Goal: Task Accomplishment & Management: Manage account settings

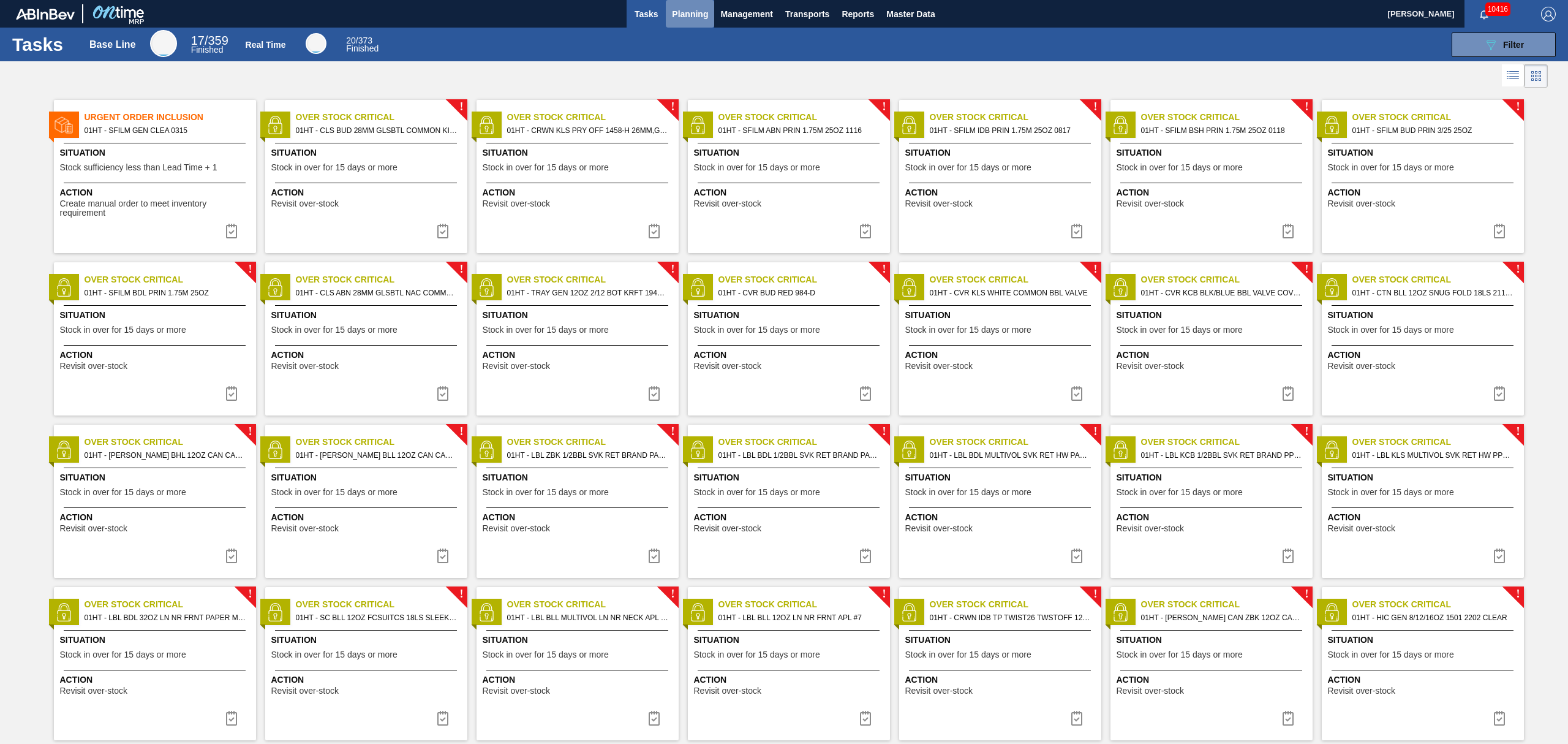
click at [692, 15] on span "Planning" at bounding box center [690, 14] width 36 height 15
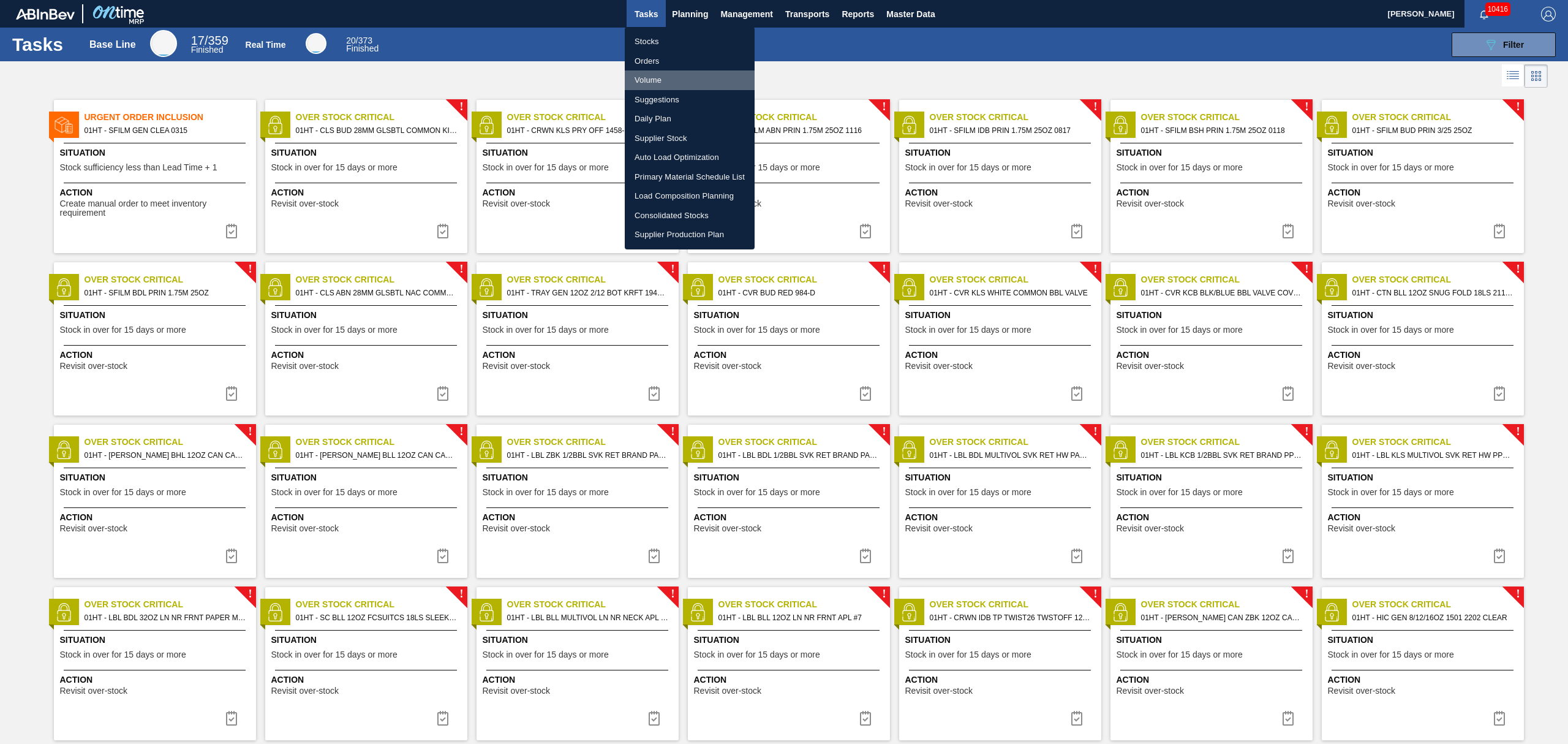
click at [660, 88] on li "Volume" at bounding box center [690, 81] width 130 height 20
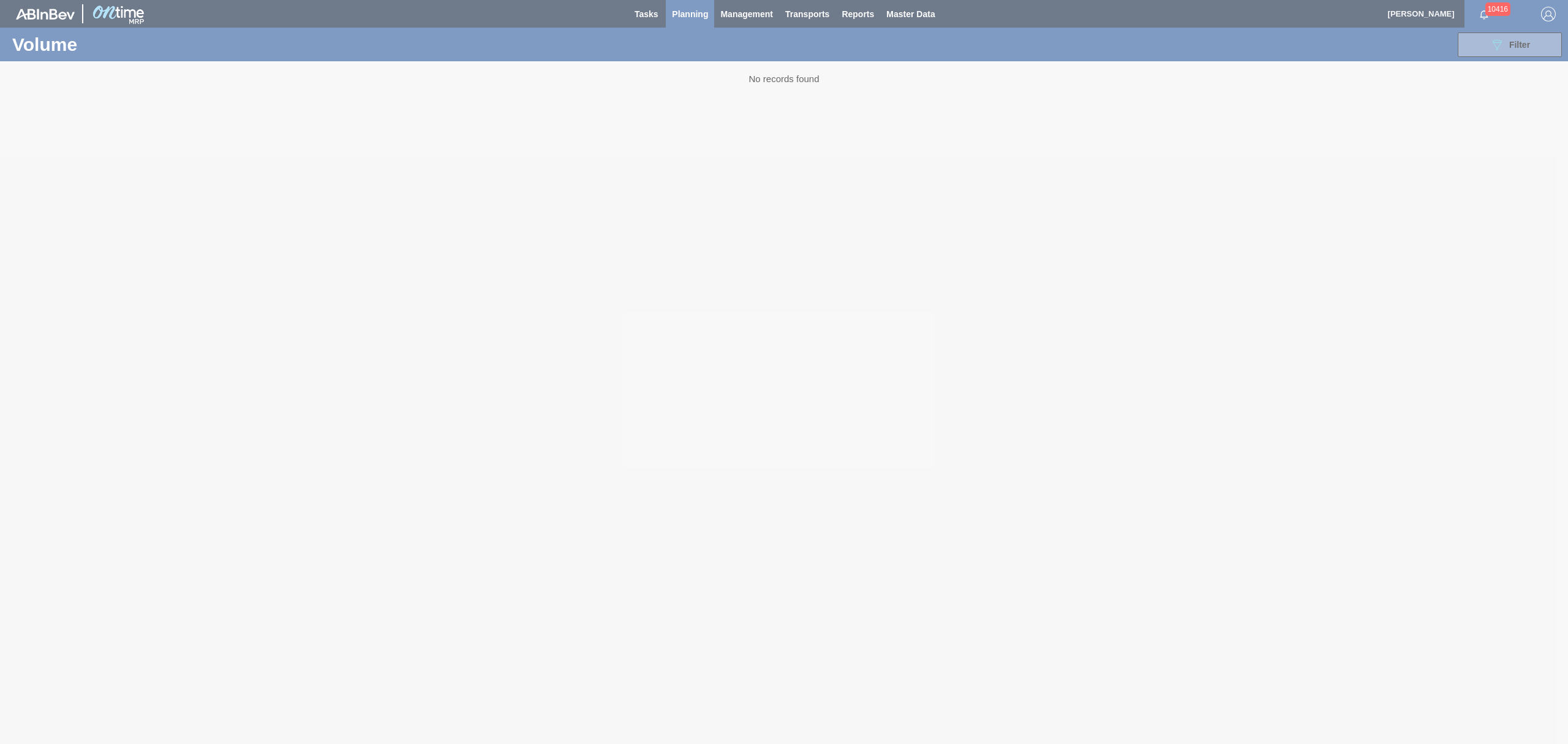
click at [694, 11] on span "Planning" at bounding box center [690, 14] width 36 height 15
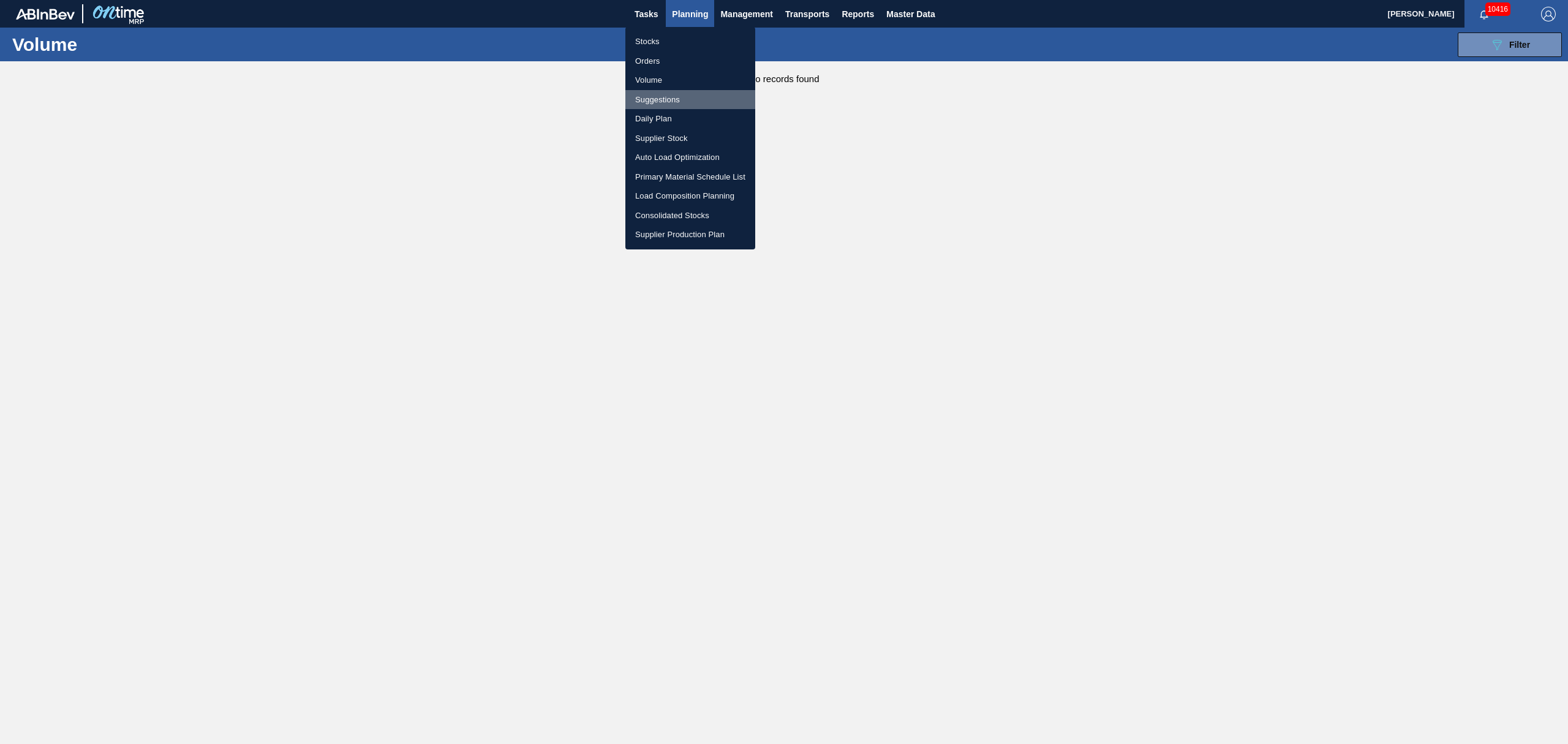
click at [669, 97] on li "Suggestions" at bounding box center [690, 100] width 130 height 20
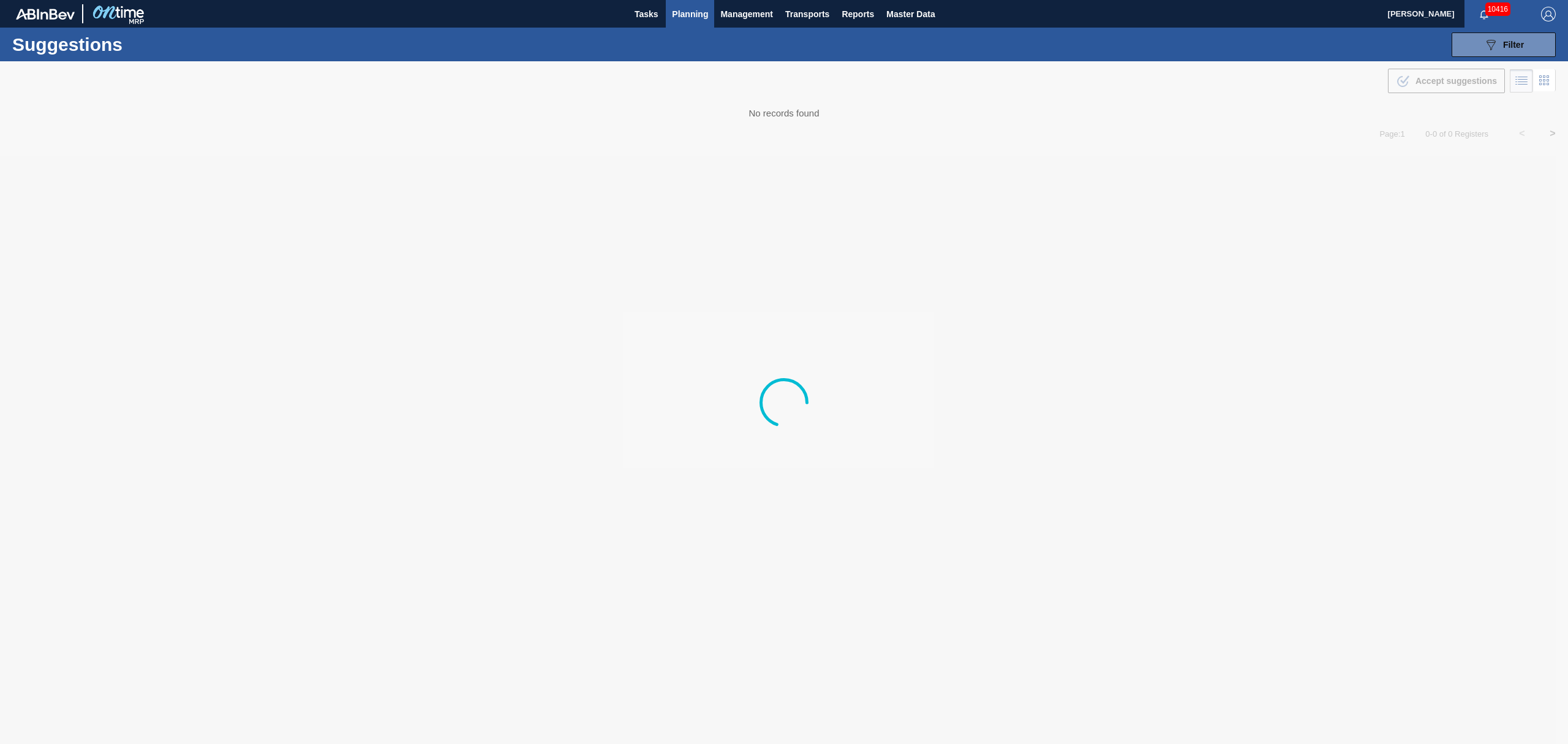
type from "[DATE]"
type to "[DATE]"
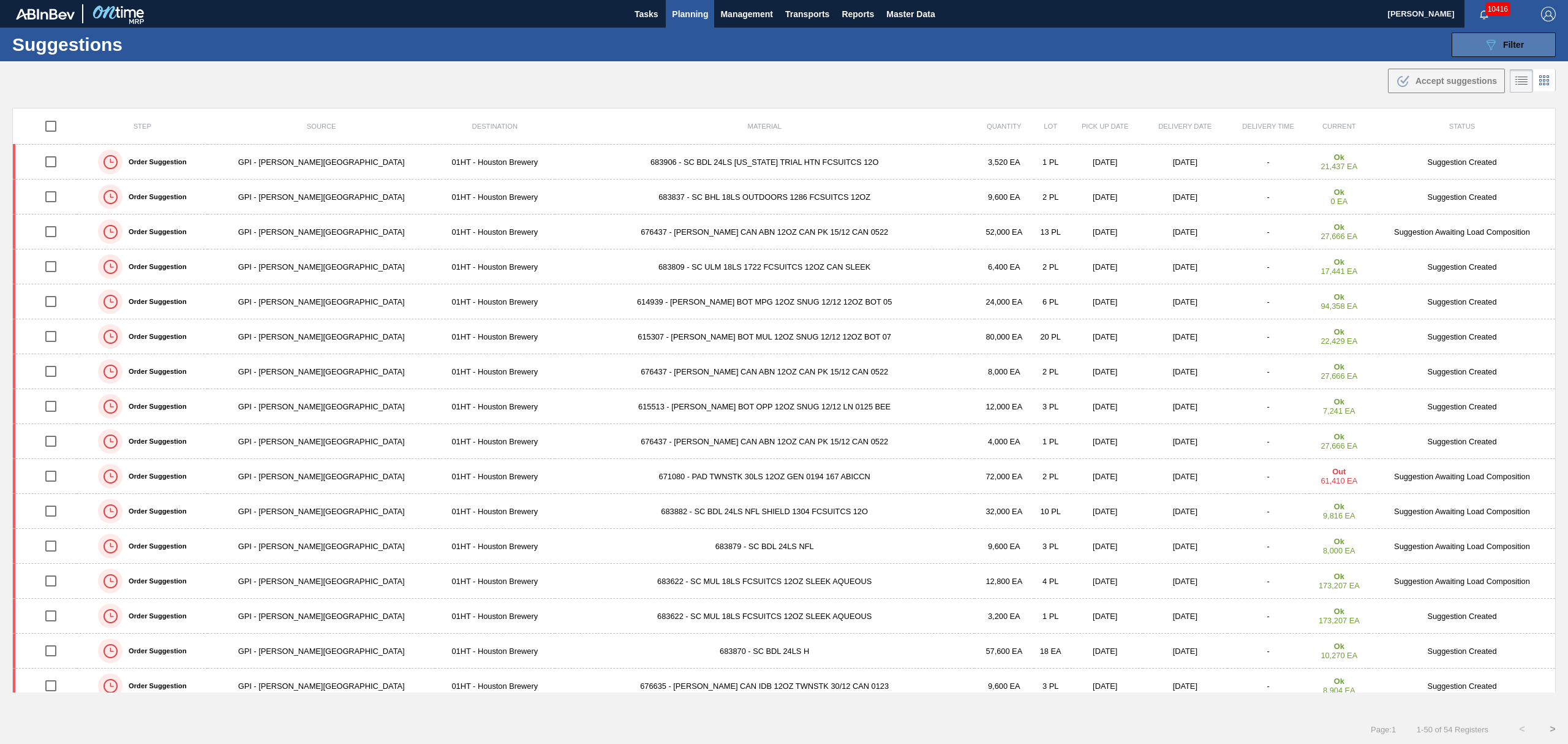
click at [1479, 42] on button "089F7B8B-B2A5-4AFE-B5C0-19BA573D28AC Filter" at bounding box center [1504, 45] width 104 height 25
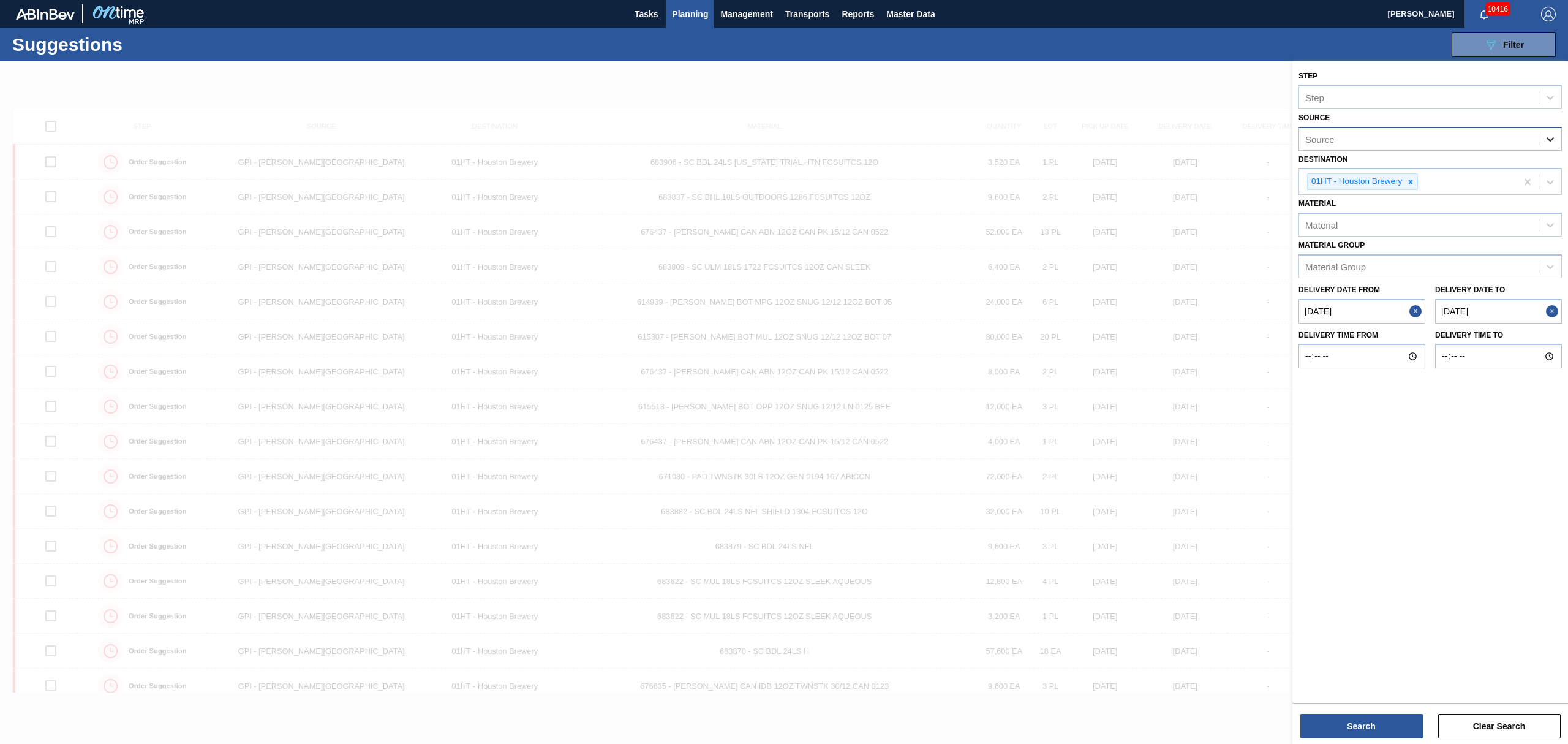
click at [1544, 138] on icon at bounding box center [1550, 139] width 12 height 12
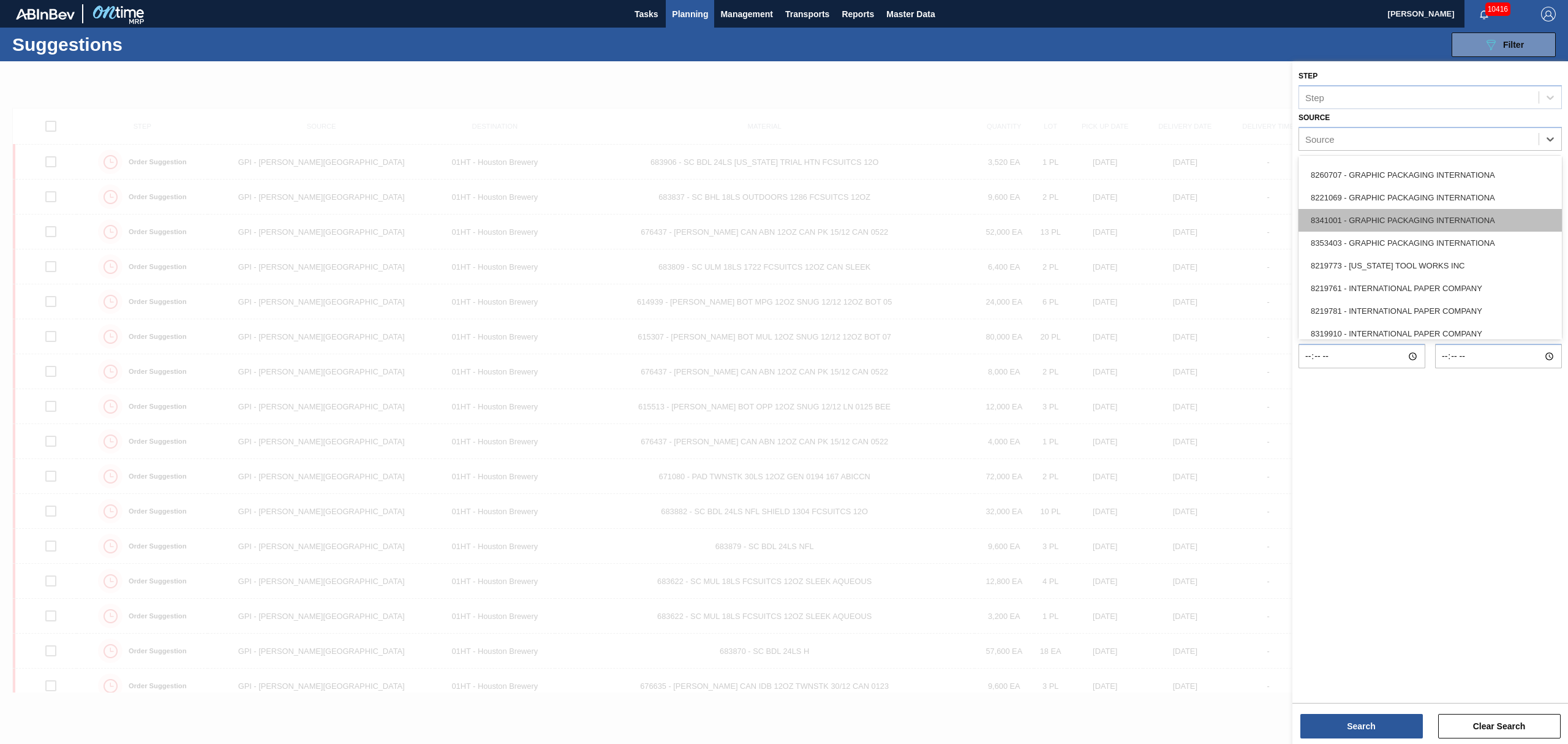
scroll to position [326, 0]
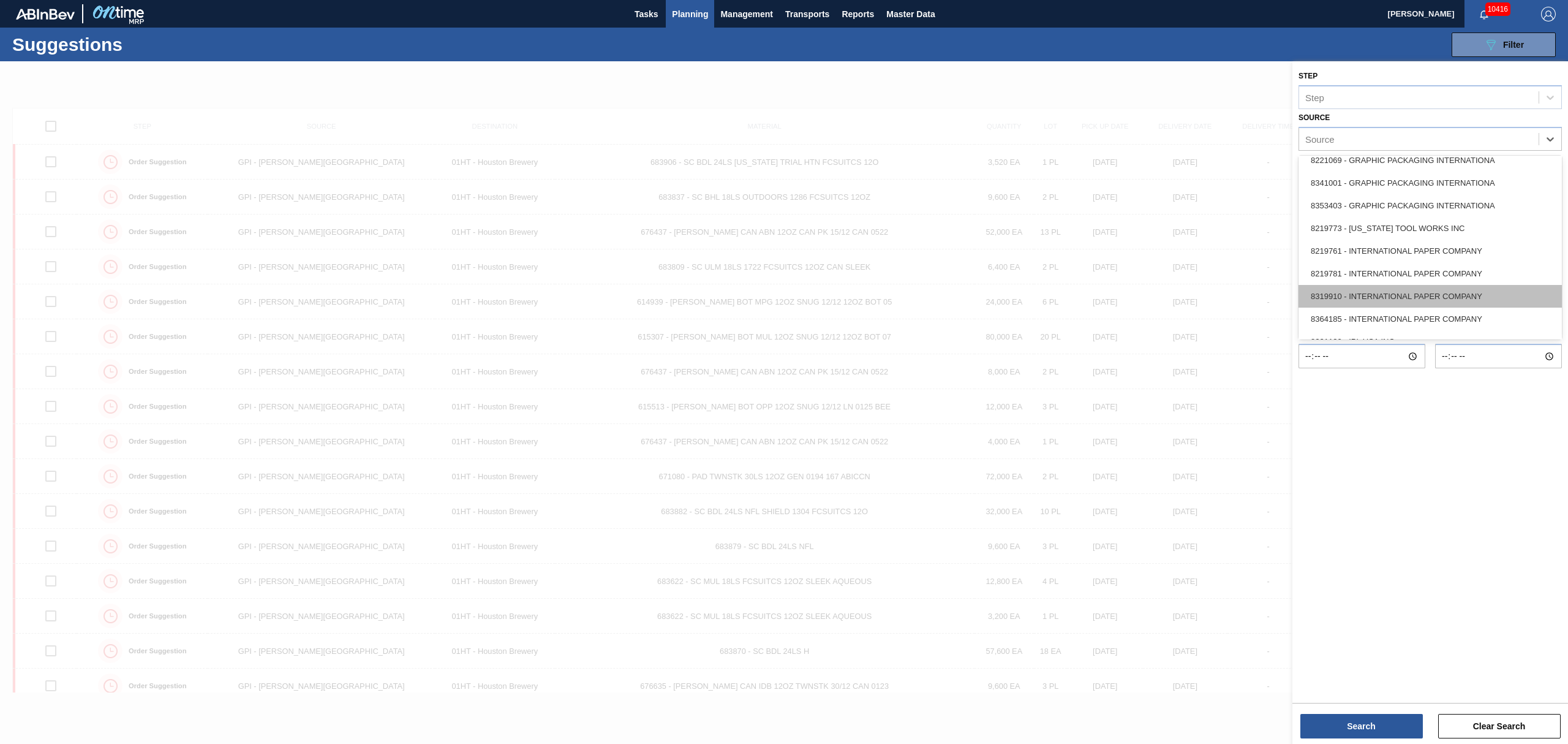
click at [1413, 288] on div "8319910 - INTERNATIONAL PAPER COMPANY" at bounding box center [1430, 296] width 263 height 23
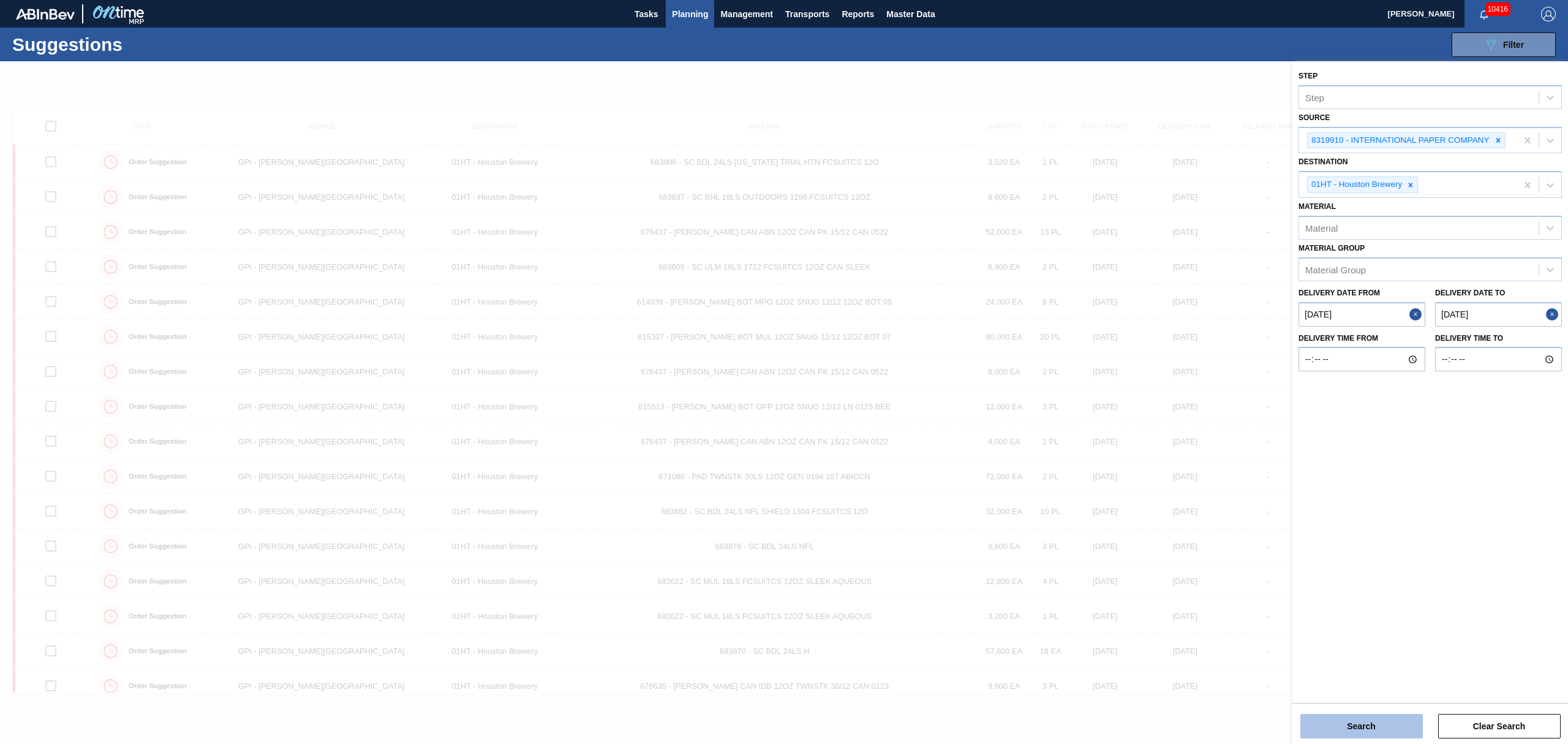
click at [1398, 726] on button "Search" at bounding box center [1362, 726] width 123 height 25
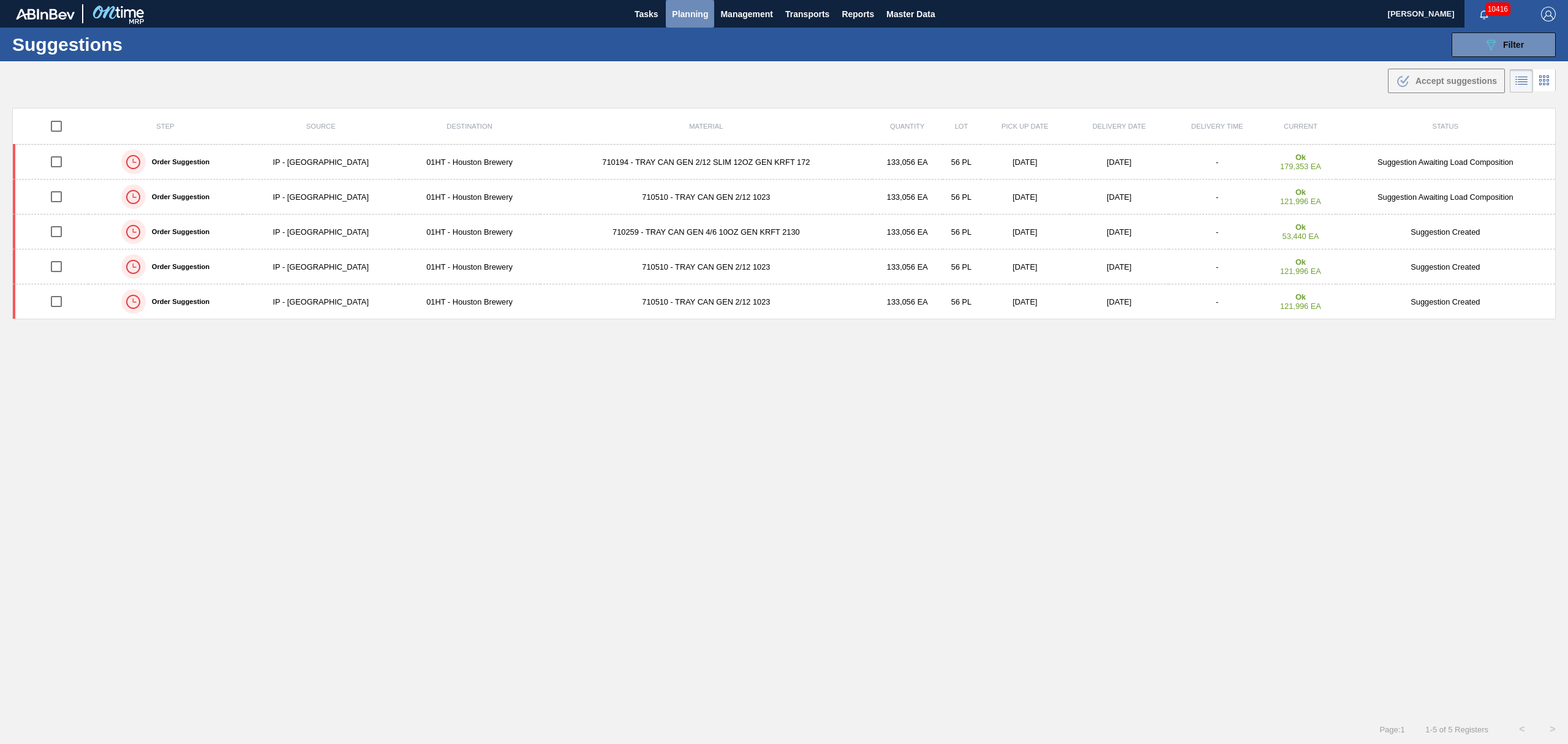
click at [694, 14] on span "Planning" at bounding box center [690, 14] width 36 height 15
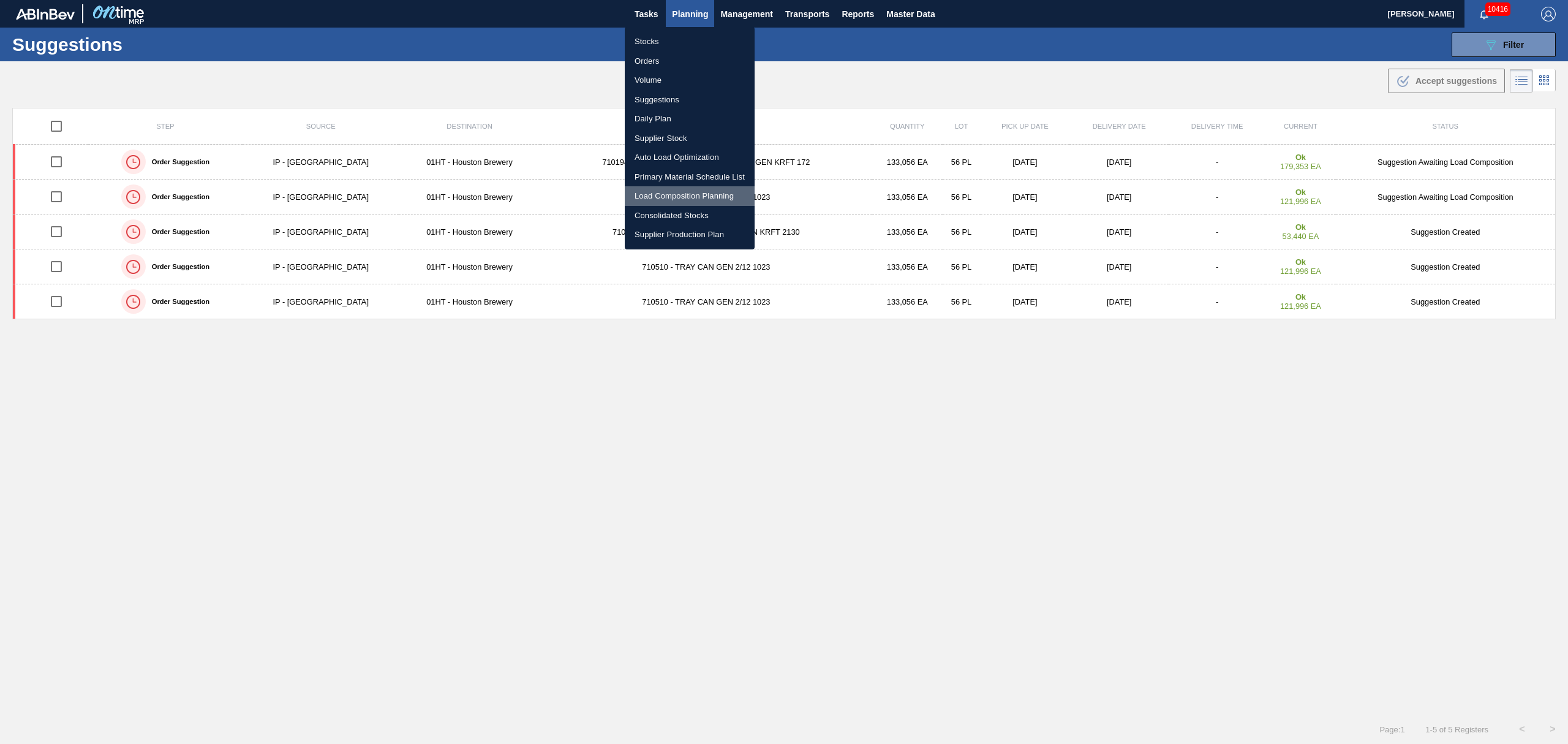
click at [675, 193] on li "Load Composition Planning" at bounding box center [690, 196] width 130 height 20
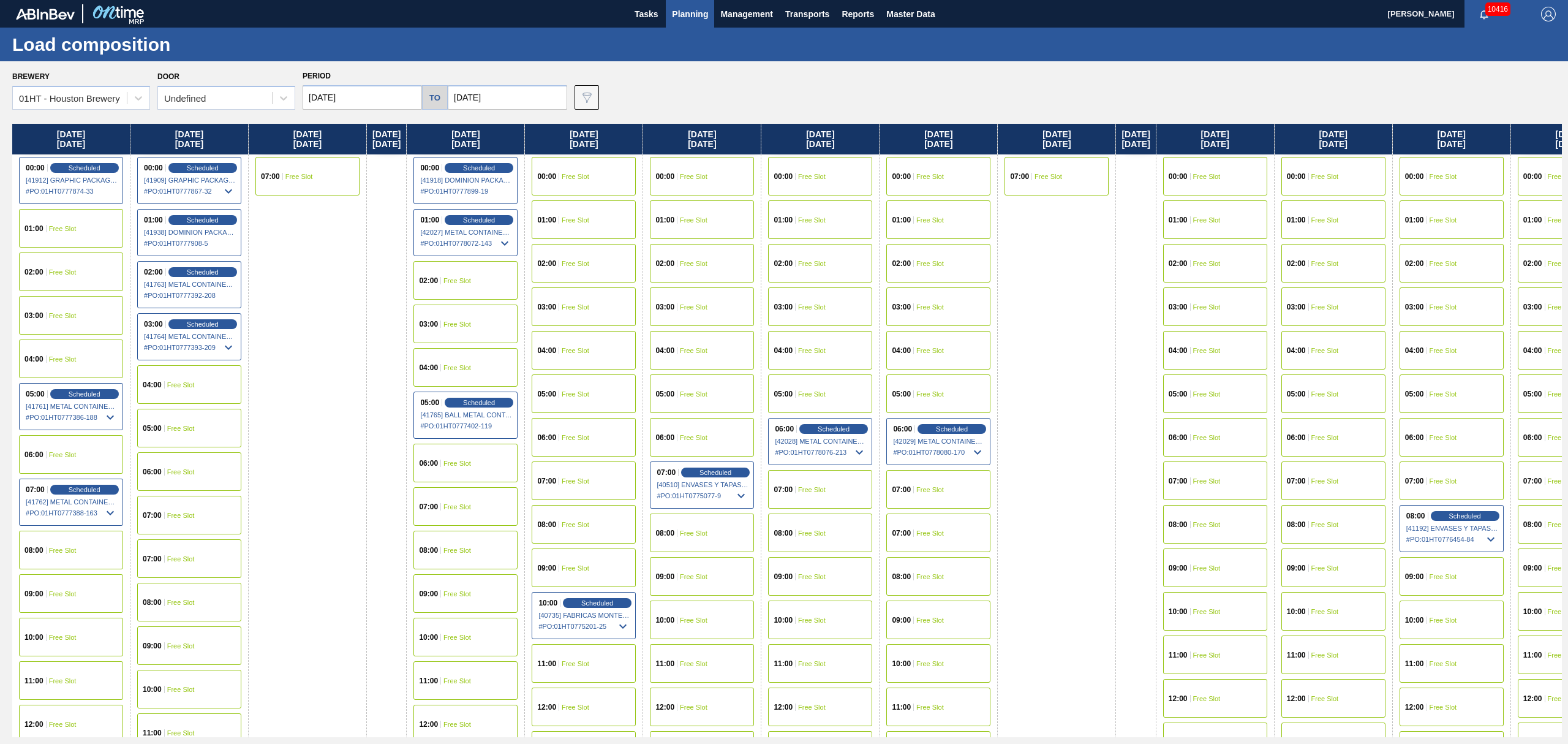
click at [690, 15] on span "Planning" at bounding box center [690, 14] width 36 height 15
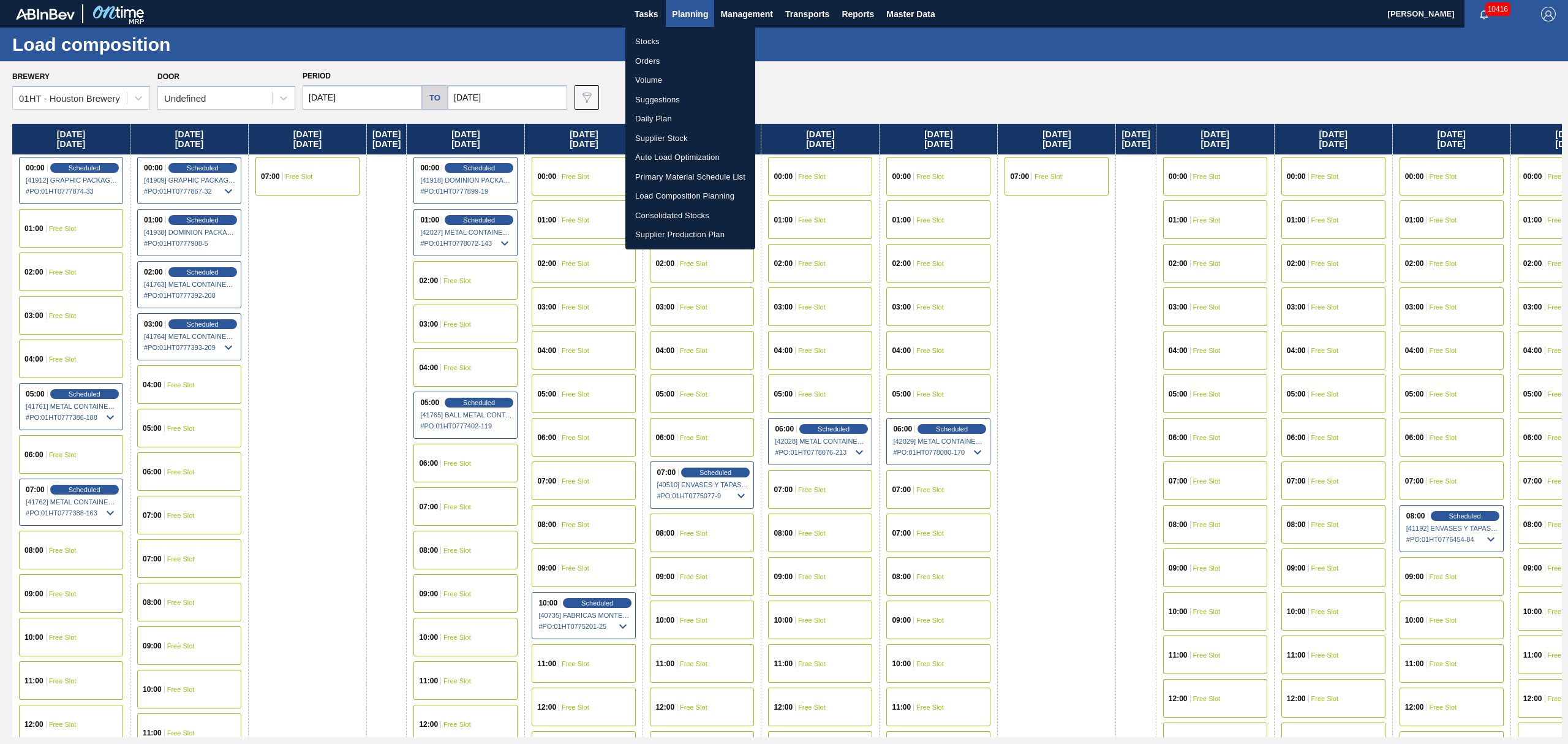
click at [847, 79] on div at bounding box center [784, 372] width 1568 height 744
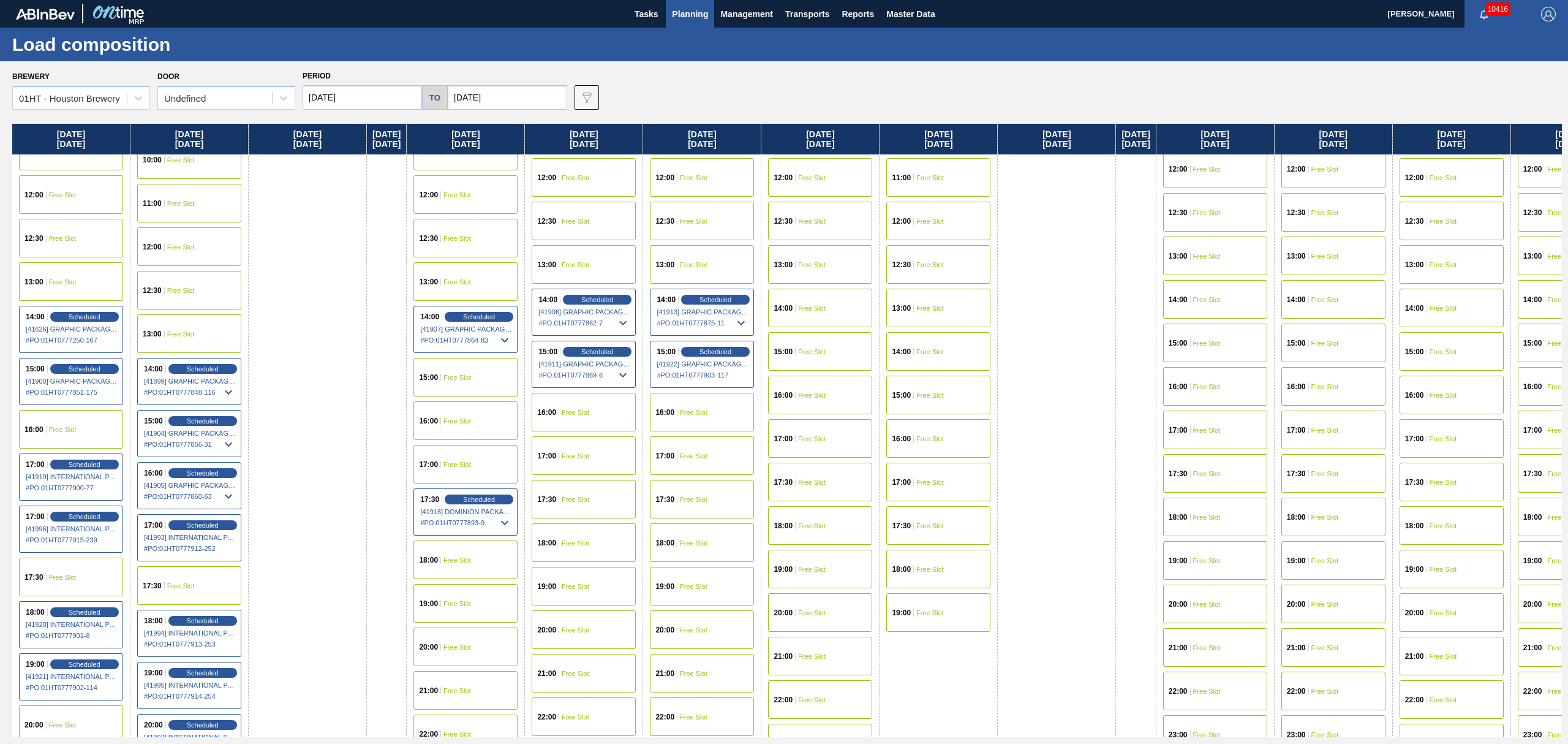
scroll to position [572, 0]
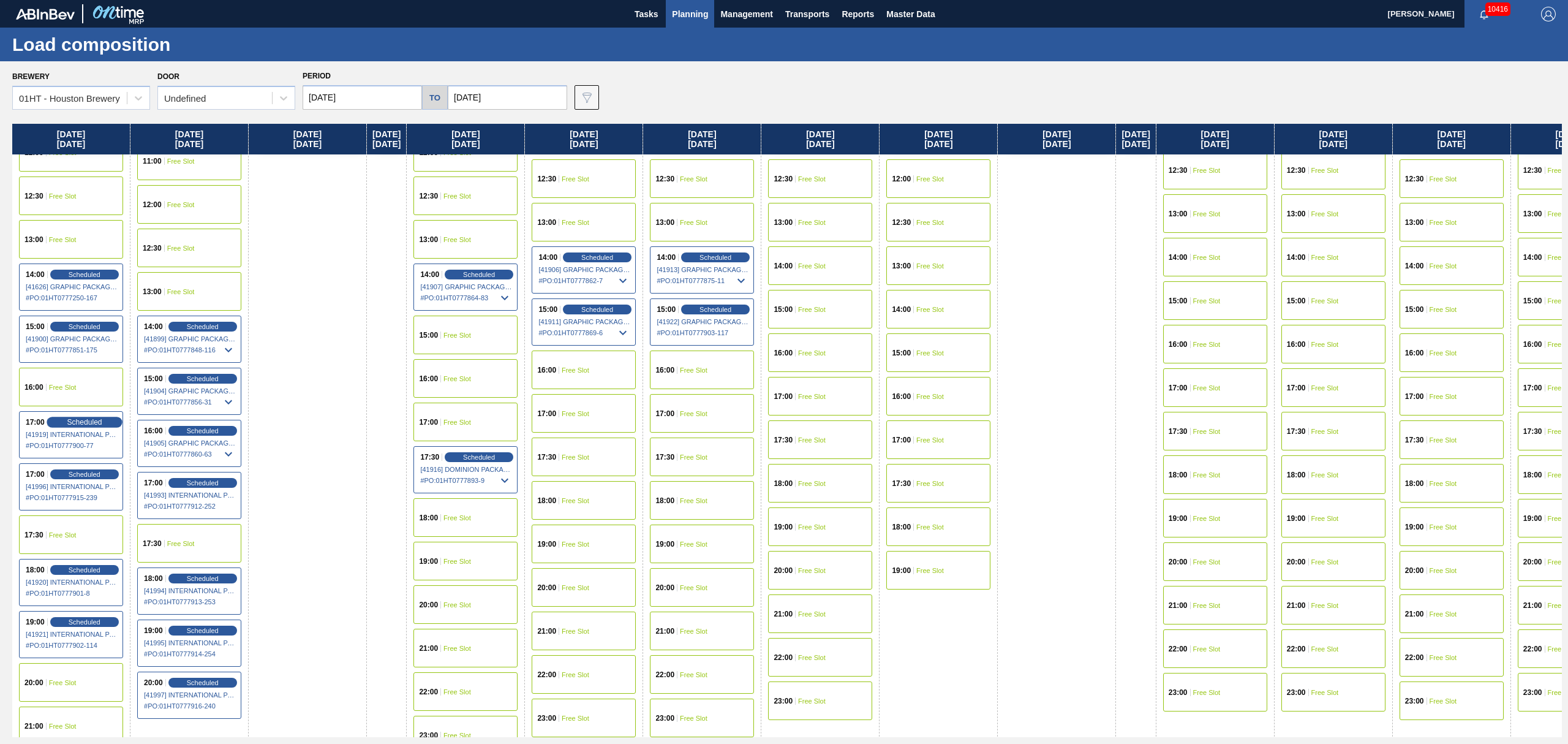
click at [98, 421] on span "Scheduled" at bounding box center [84, 422] width 35 height 8
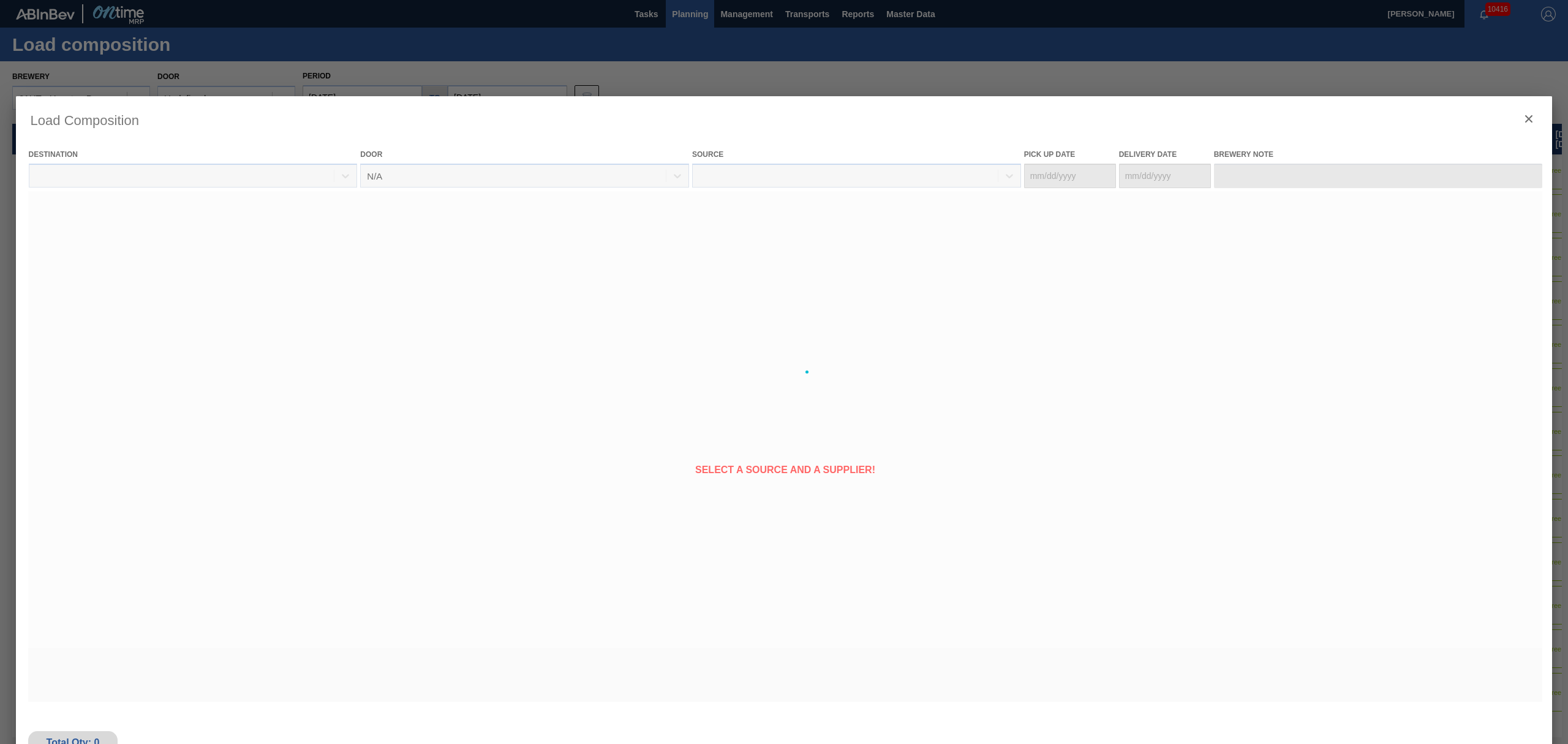
type Date "[DATE]"
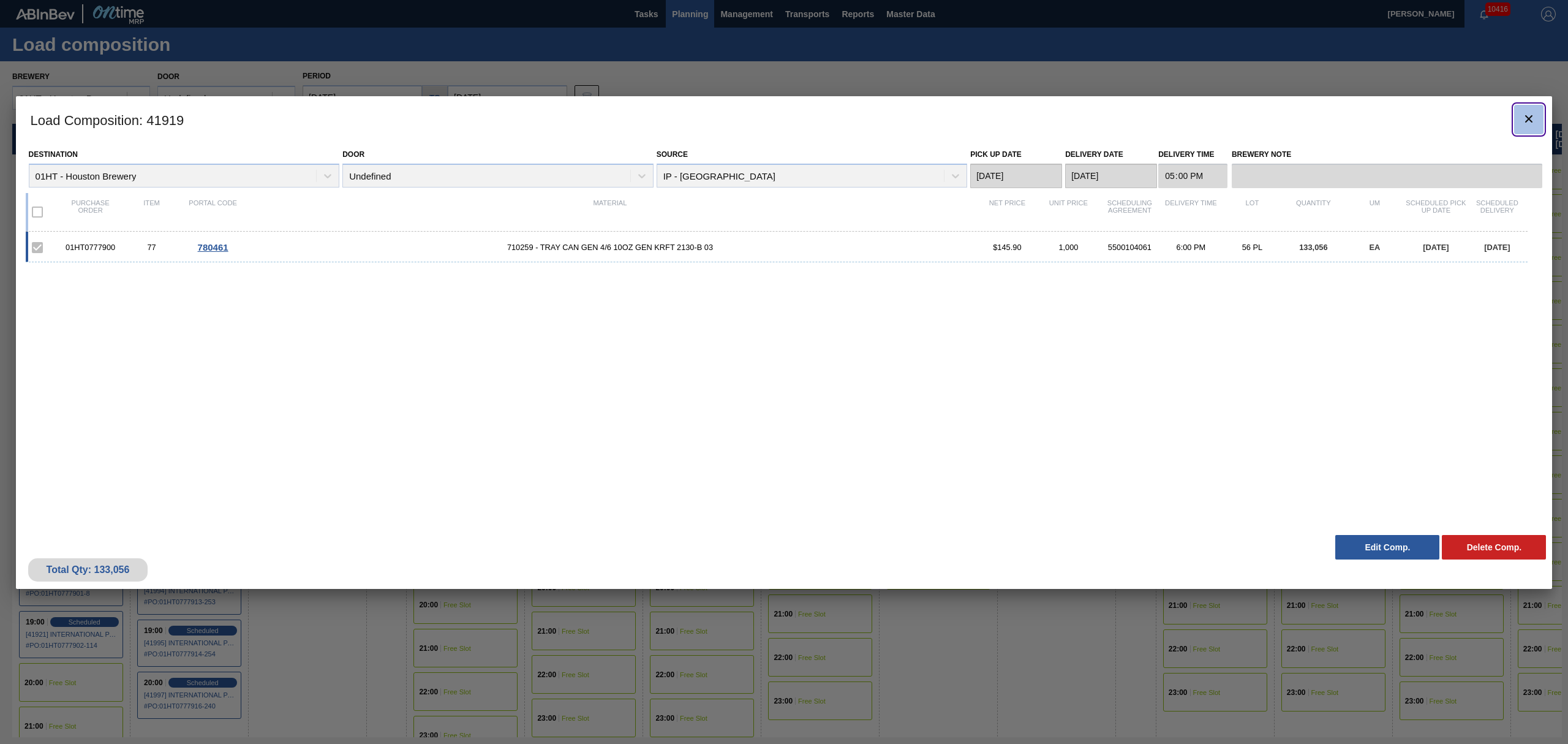
click at [1522, 114] on icon "botão de ícone" at bounding box center [1529, 119] width 15 height 15
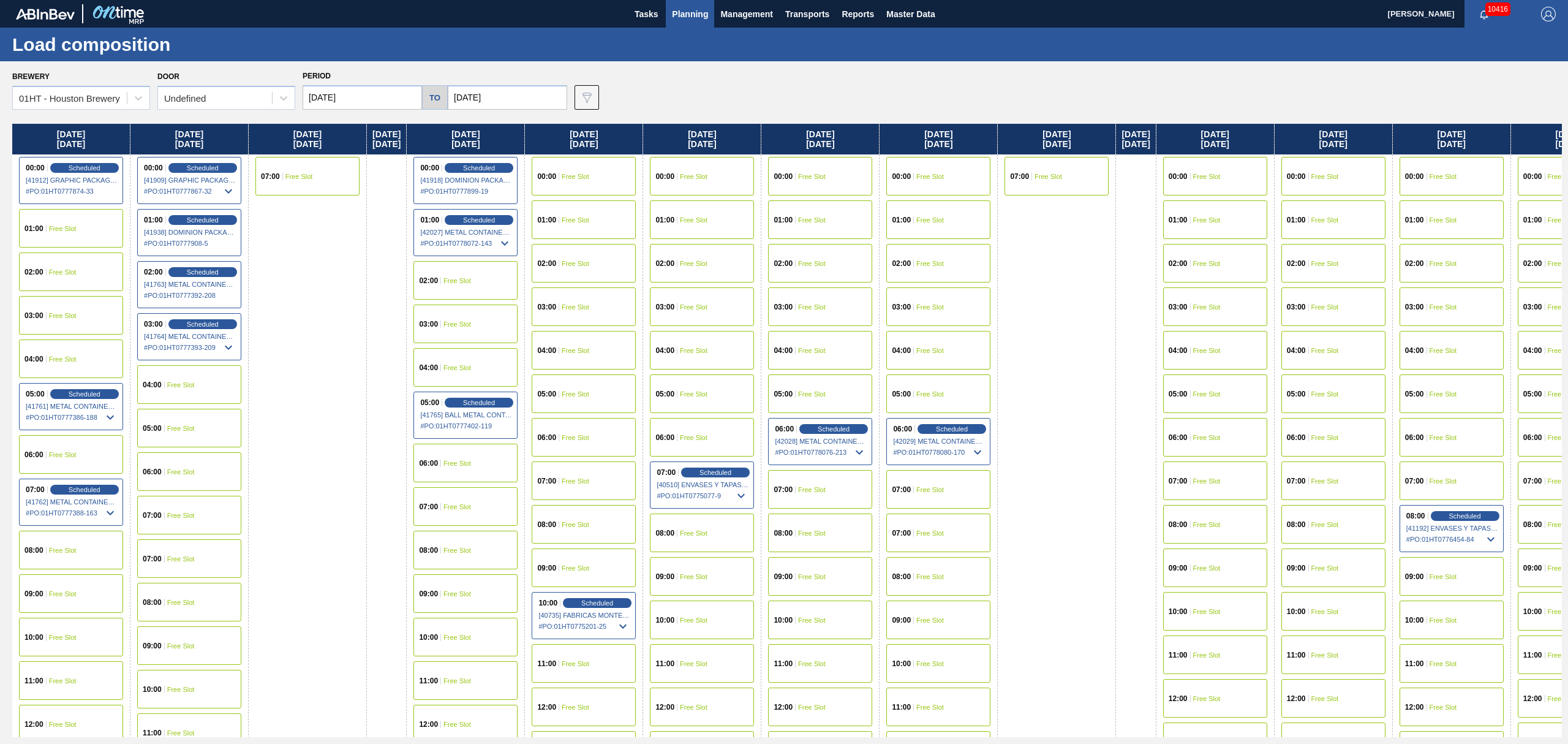
click at [54, 227] on span "Free Slot" at bounding box center [63, 229] width 28 height 7
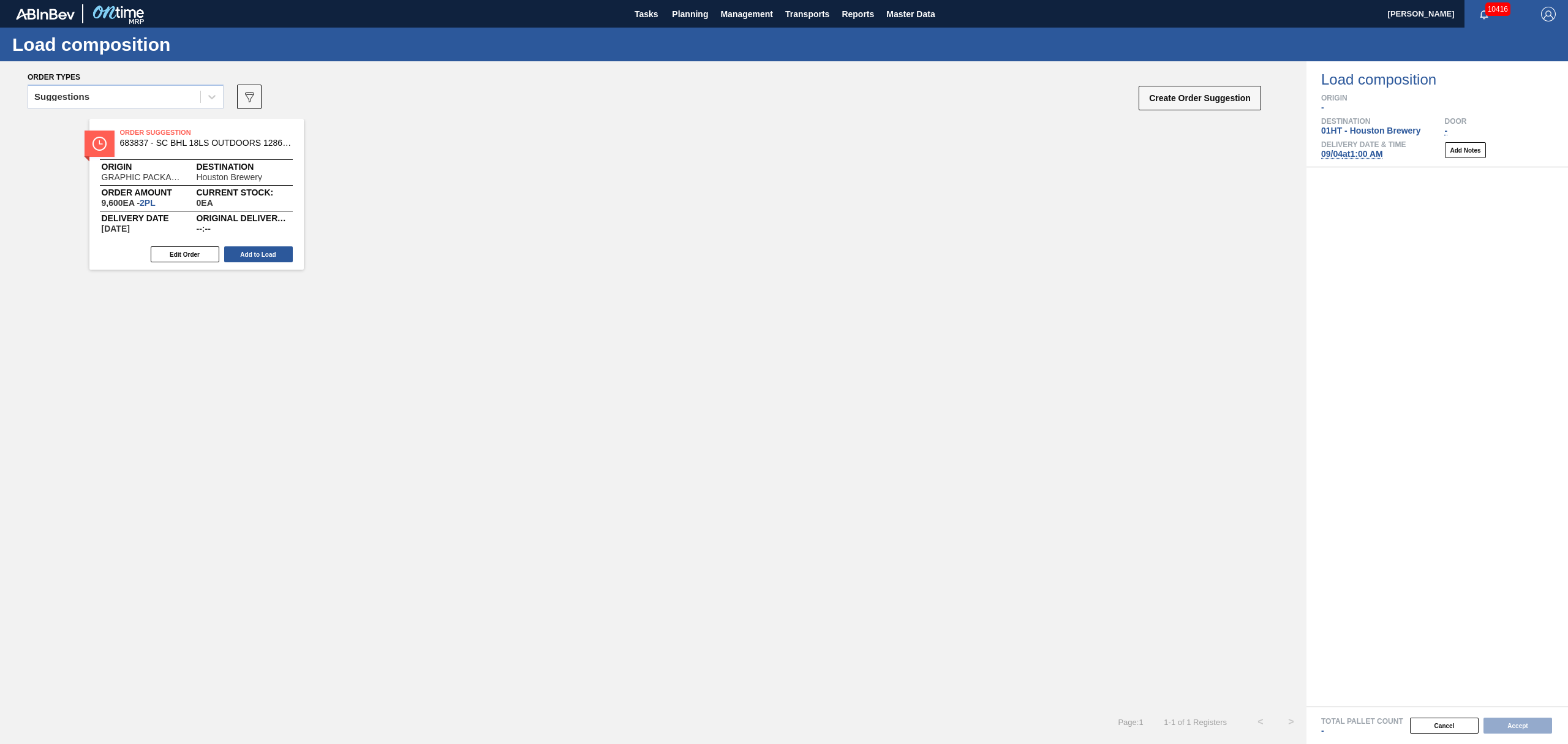
click at [149, 93] on div "Suggestions" at bounding box center [114, 97] width 172 height 18
drag, startPoint x: 130, startPoint y: 138, endPoint x: 130, endPoint y: 131, distance: 7.0
click at [130, 136] on div "Awaiting load composition Suggestions Released - Awaiting Load Comp." at bounding box center [126, 150] width 196 height 73
click at [130, 131] on div "Awaiting load composition" at bounding box center [126, 127] width 196 height 23
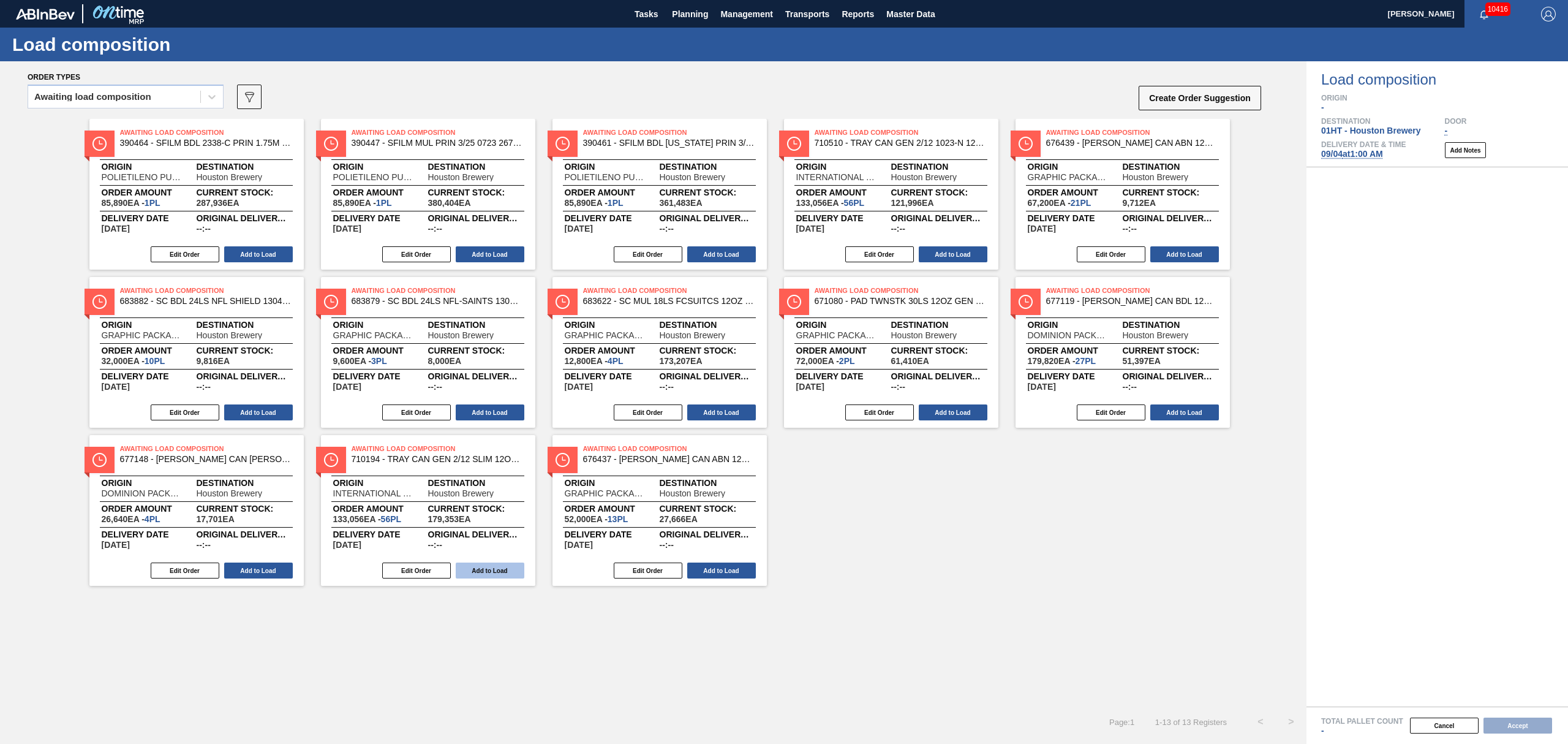
click at [471, 572] on button "Add to Load" at bounding box center [490, 571] width 69 height 16
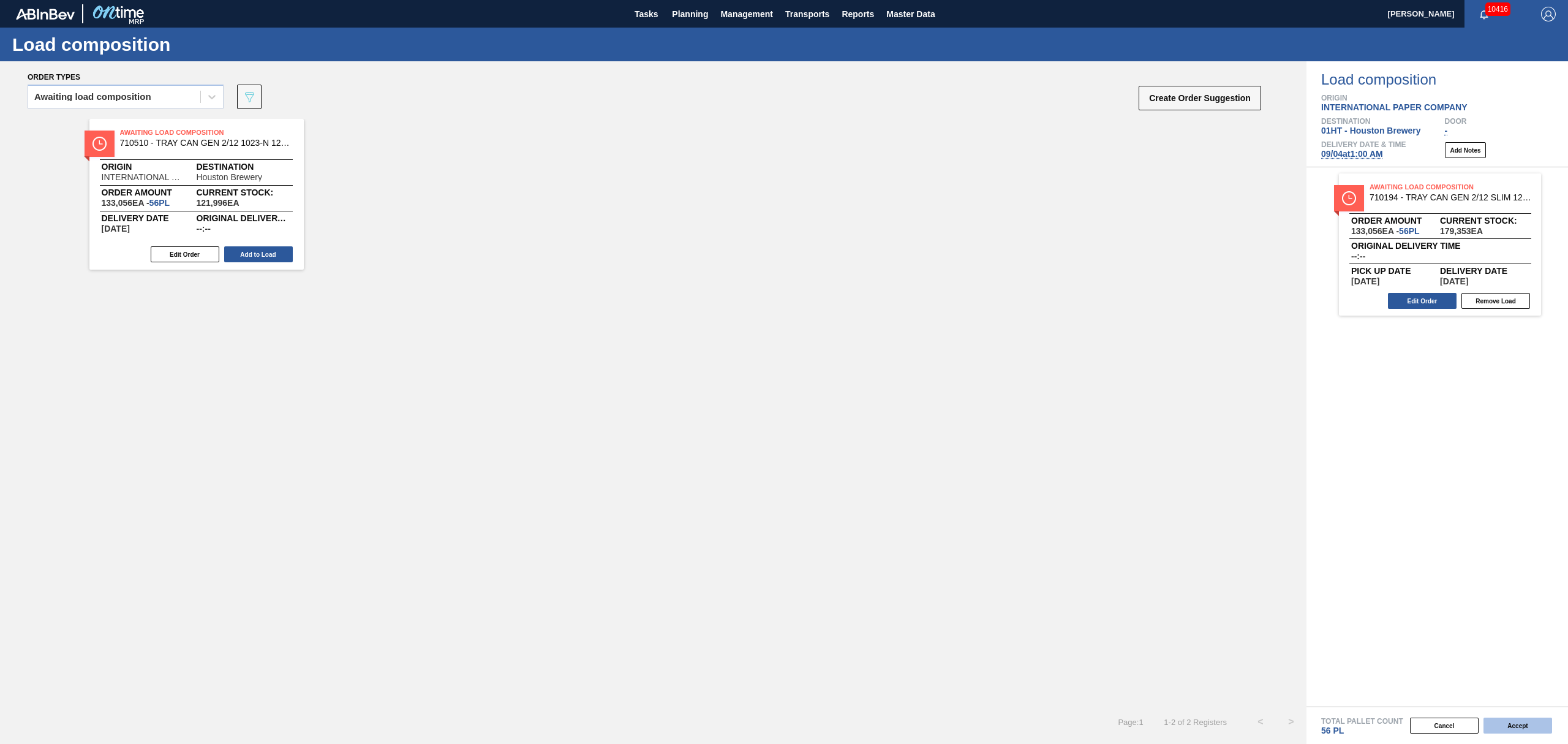
click at [1505, 728] on button "Accept" at bounding box center [1517, 725] width 69 height 16
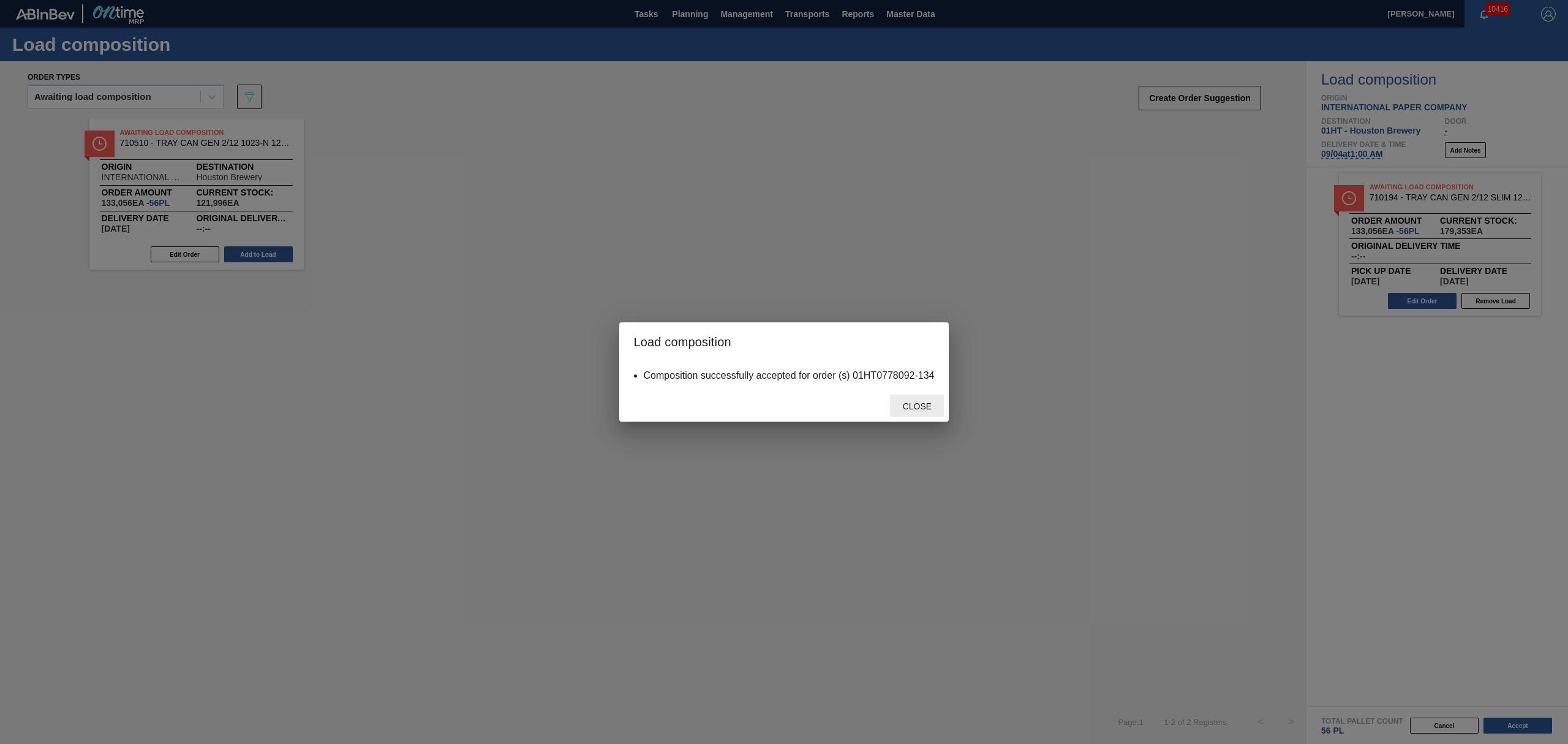
click at [931, 409] on span "Close" at bounding box center [917, 406] width 48 height 10
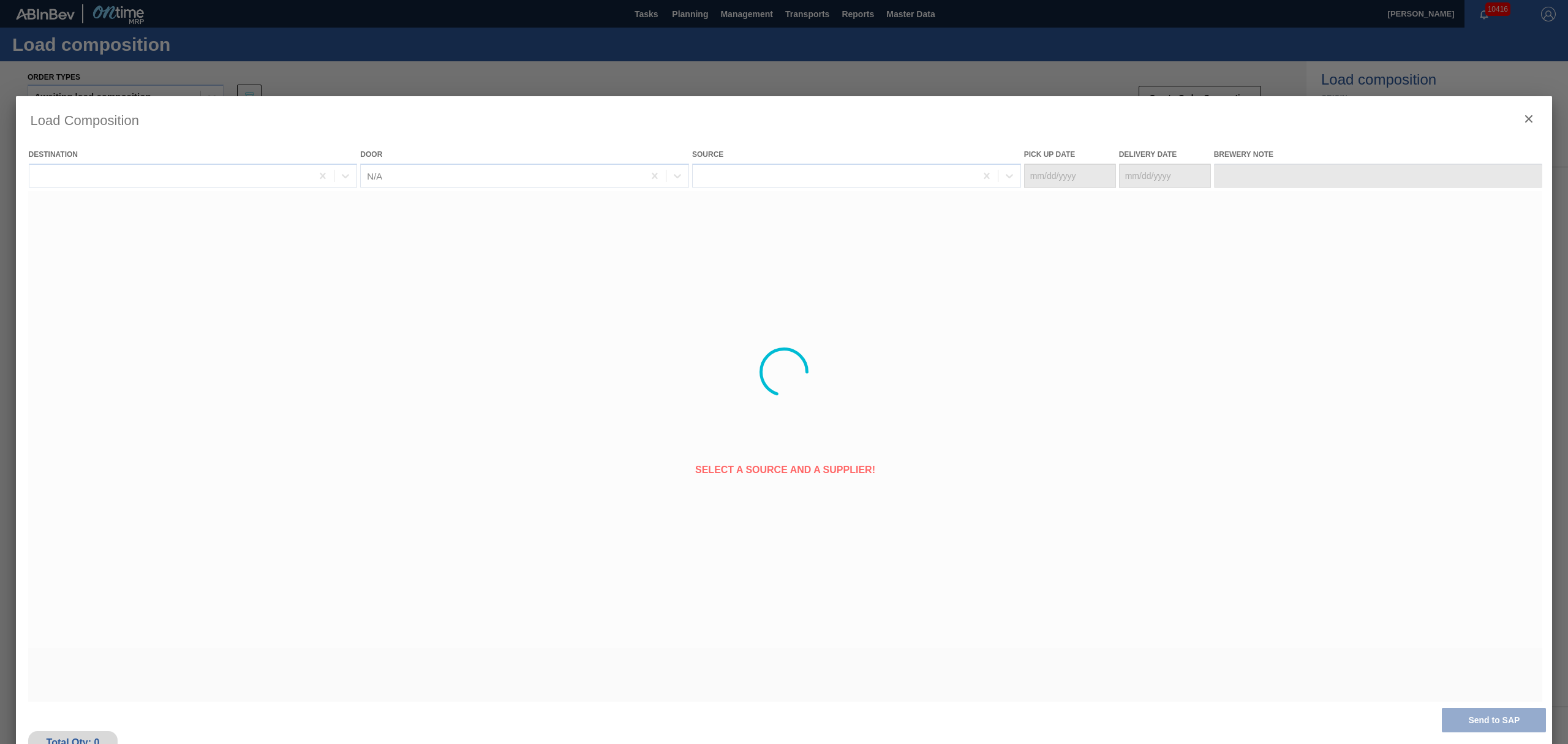
type Date "[DATE]"
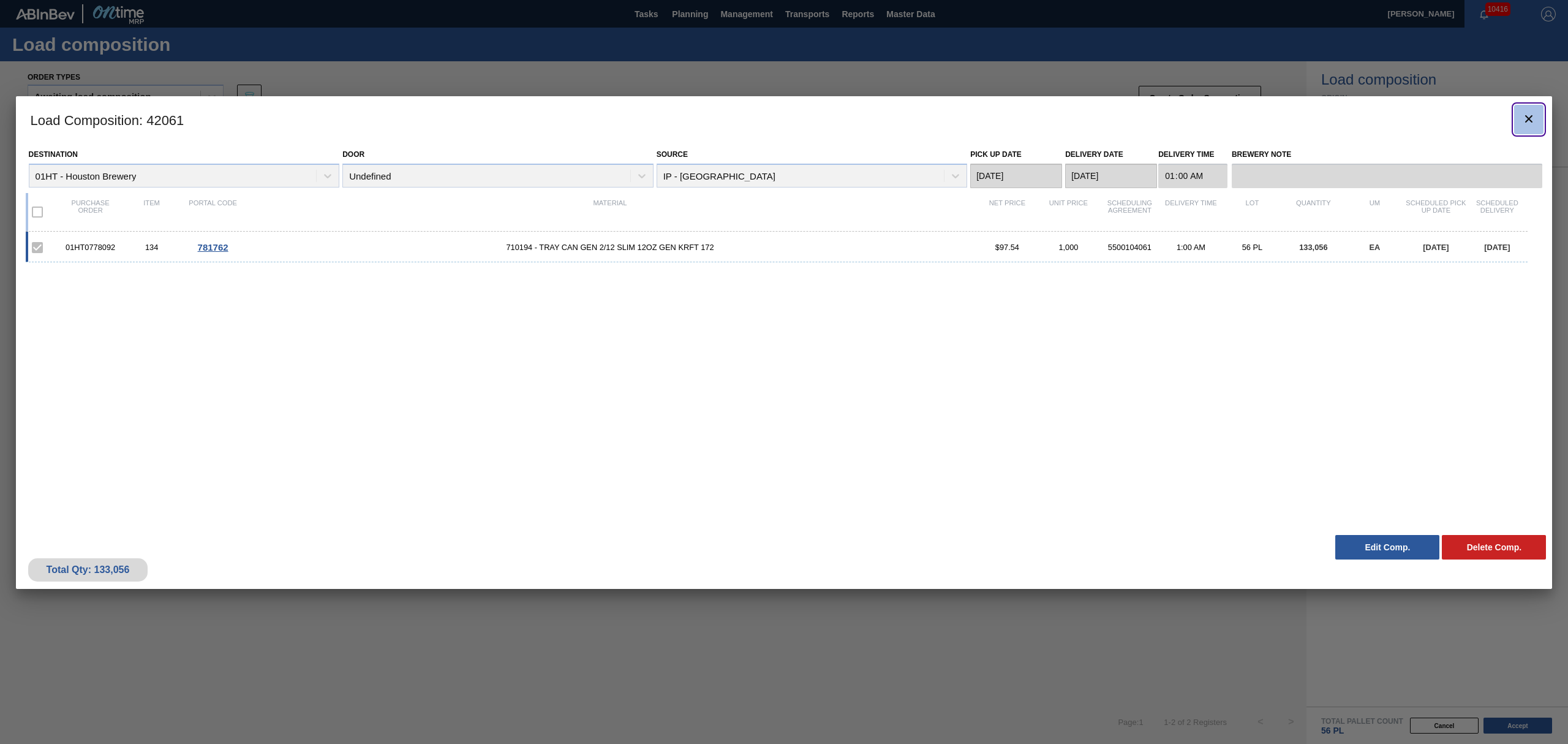
click at [1527, 119] on icon "botão de ícone" at bounding box center [1529, 119] width 15 height 15
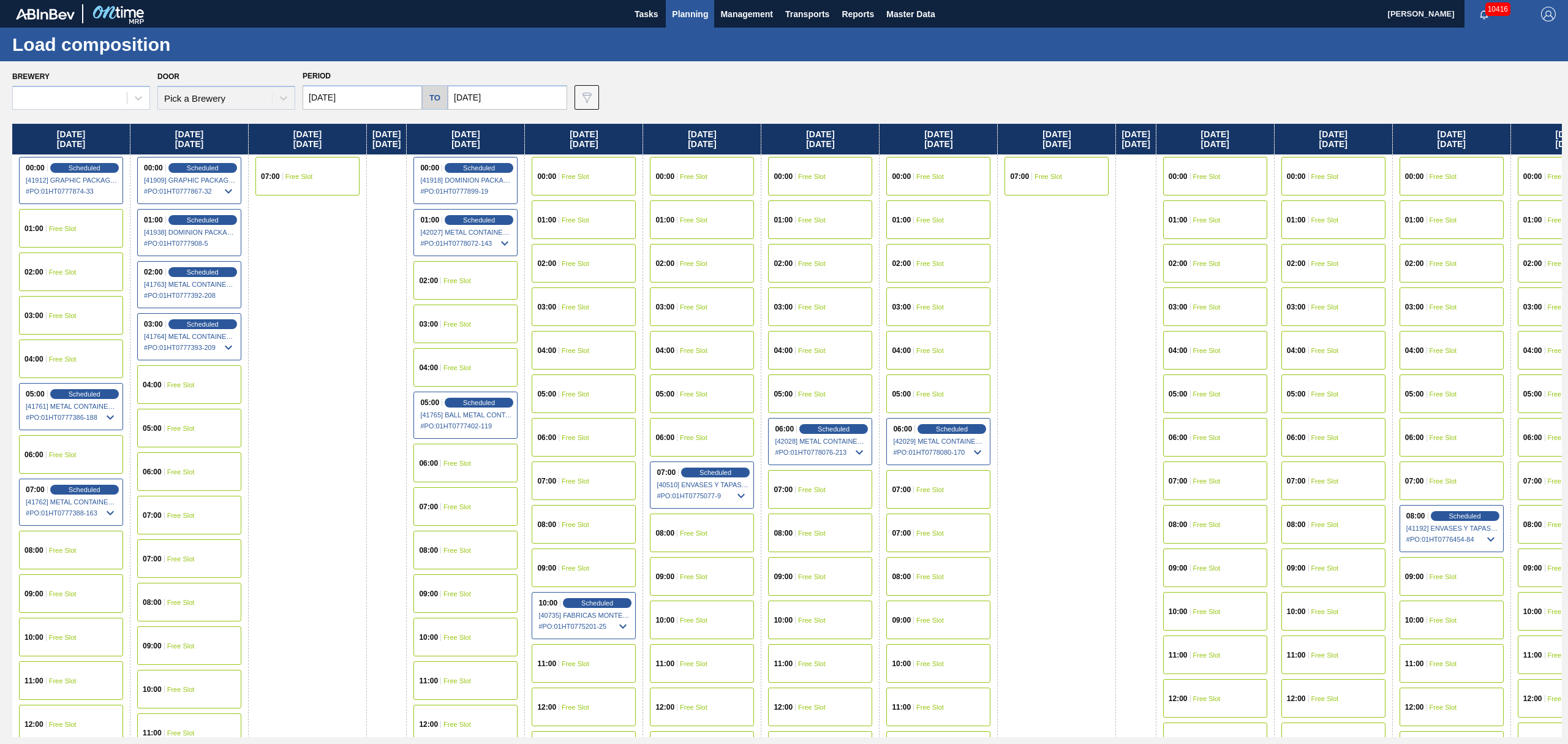
type input "[DATE]"
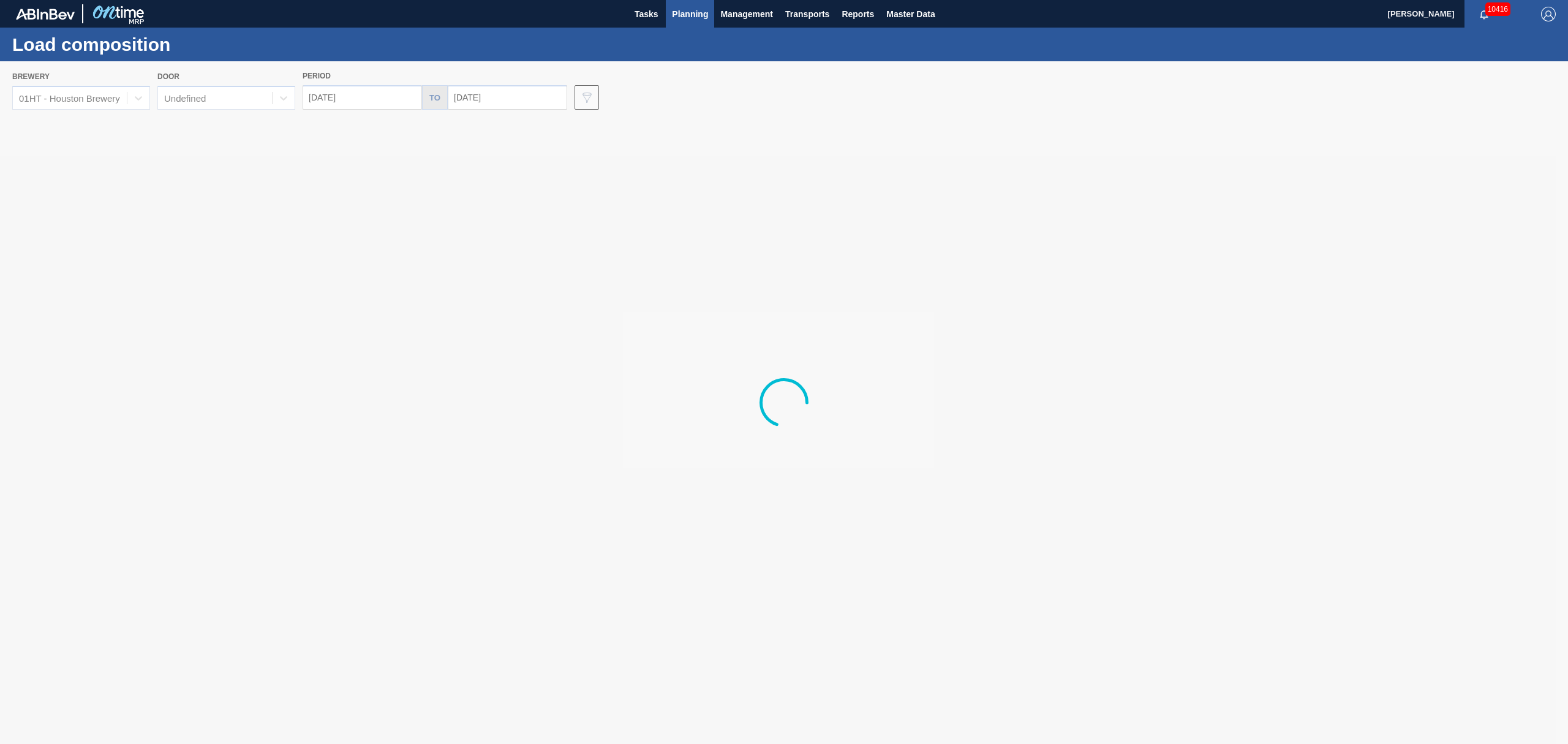
click at [692, 13] on span "Planning" at bounding box center [690, 14] width 36 height 15
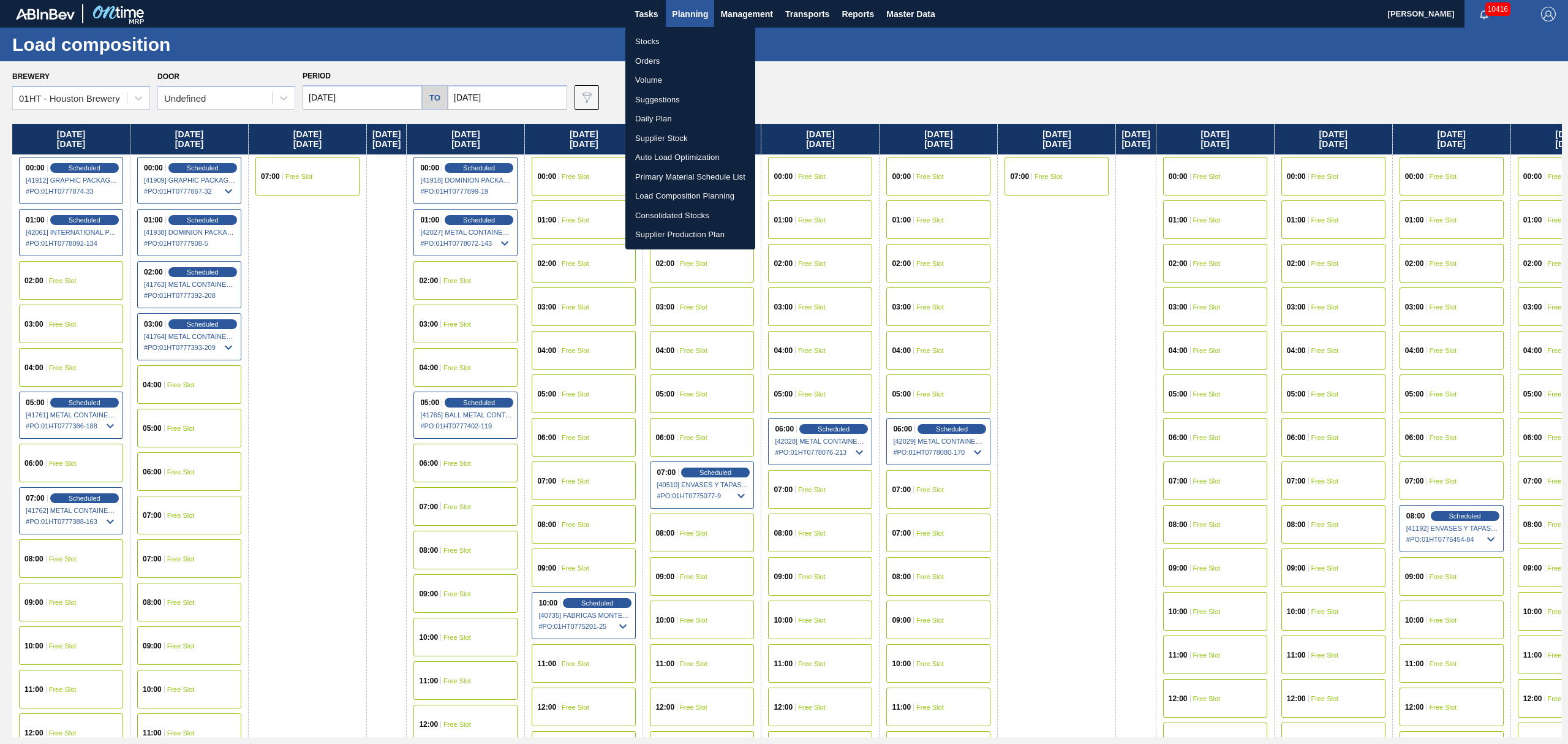
click at [640, 40] on li "Stocks" at bounding box center [690, 42] width 130 height 20
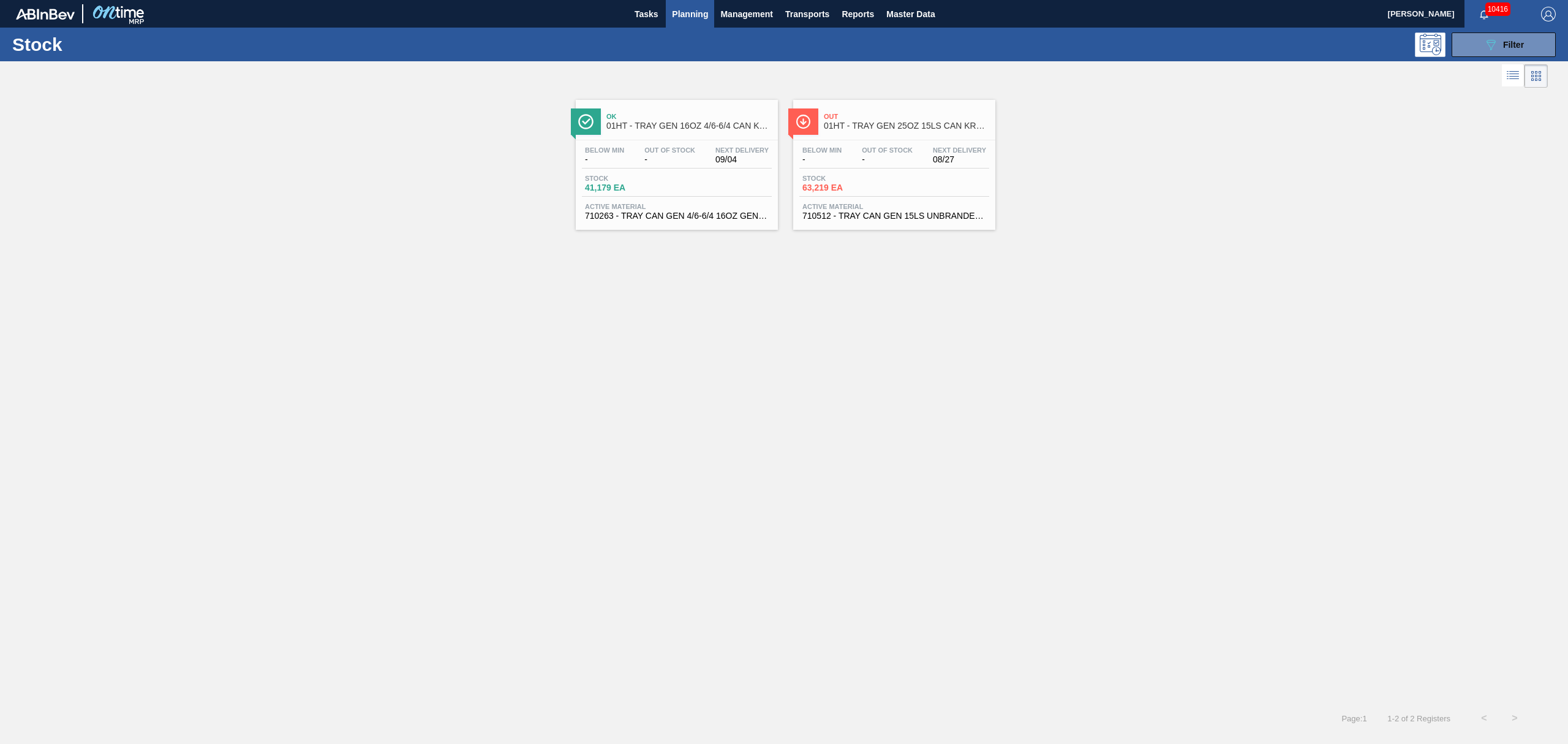
click at [705, 135] on div "Ok 01HT - TRAY GEN 16OZ 4/6-6/4 CAN KRFT 1986-D" at bounding box center [689, 121] width 165 height 28
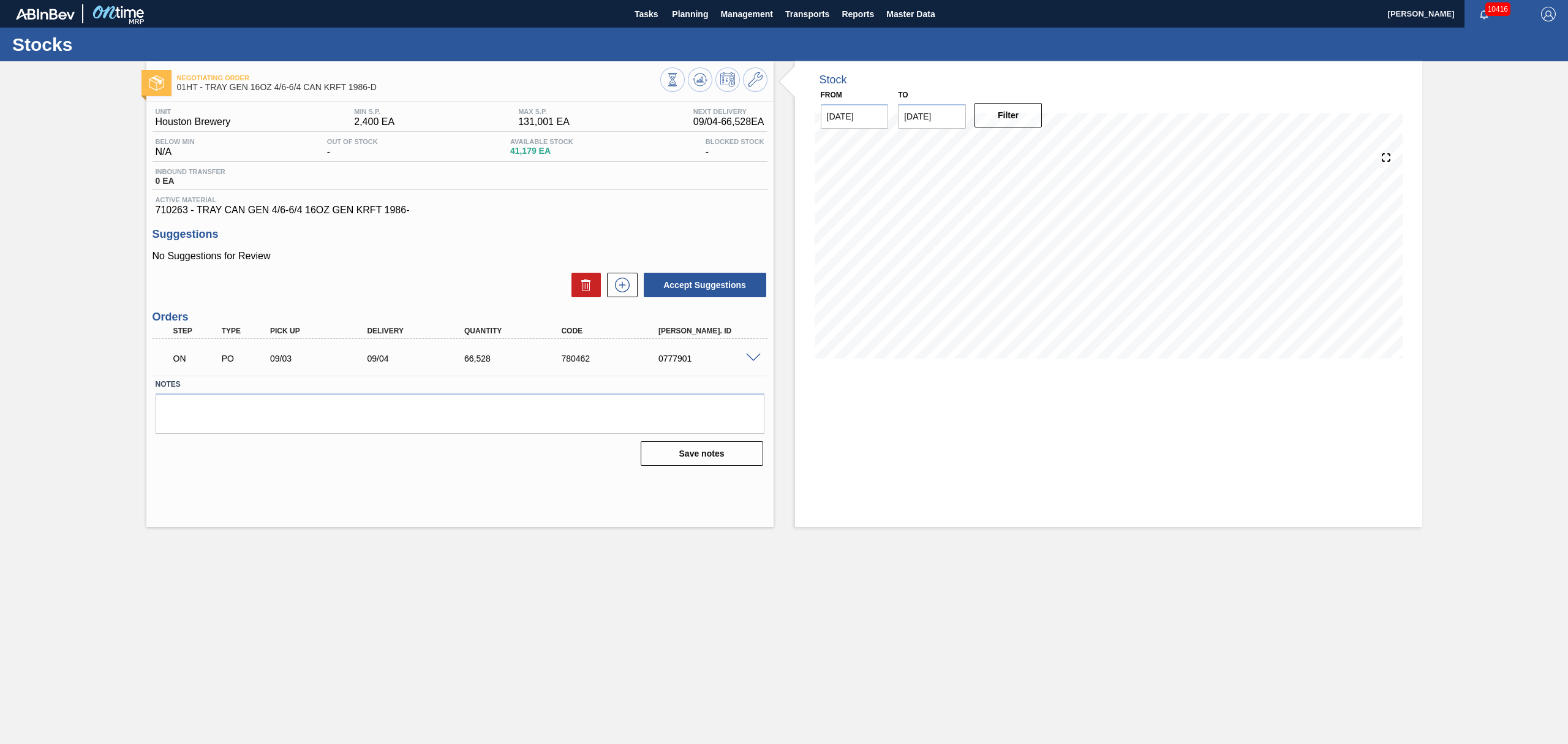
click at [922, 111] on input "[DATE]" at bounding box center [932, 116] width 68 height 25
click at [1013, 225] on div "19" at bounding box center [1012, 224] width 17 height 17
type input "[DATE]"
click at [1018, 121] on button "Filter" at bounding box center [1009, 115] width 68 height 25
click at [672, 9] on span "Planning" at bounding box center [690, 14] width 36 height 15
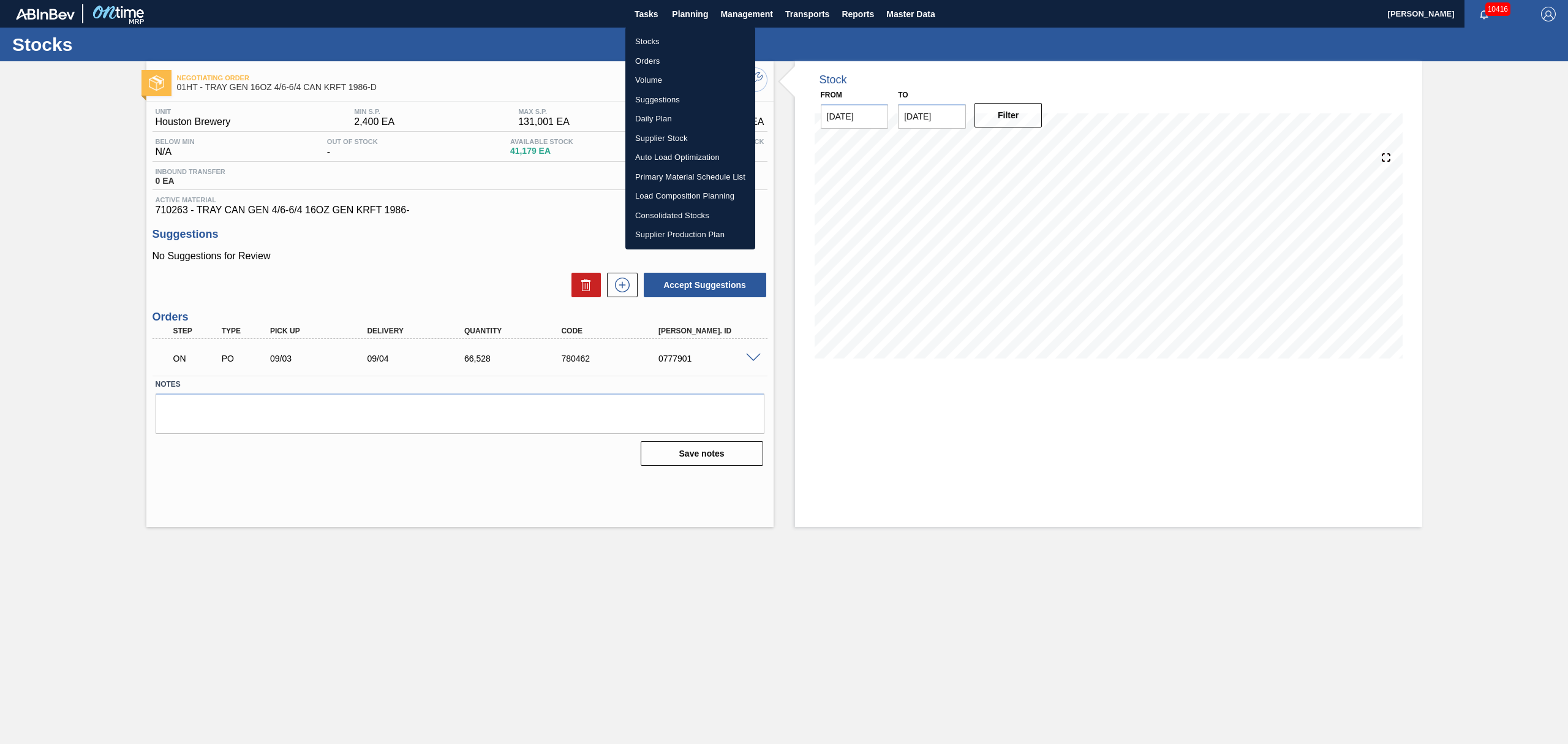
click at [650, 92] on li "Suggestions" at bounding box center [690, 100] width 130 height 20
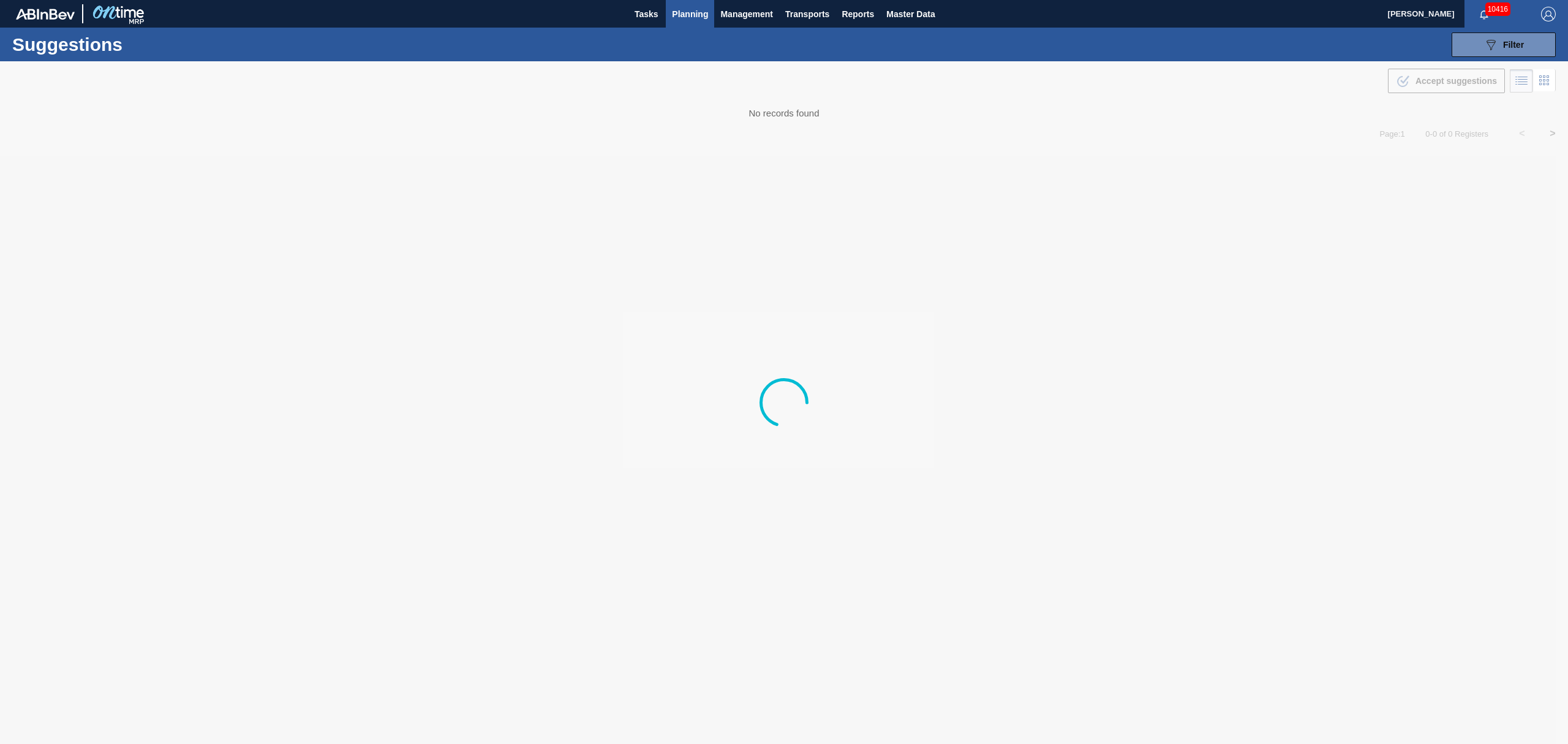
type from "[DATE]"
type to "[DATE]"
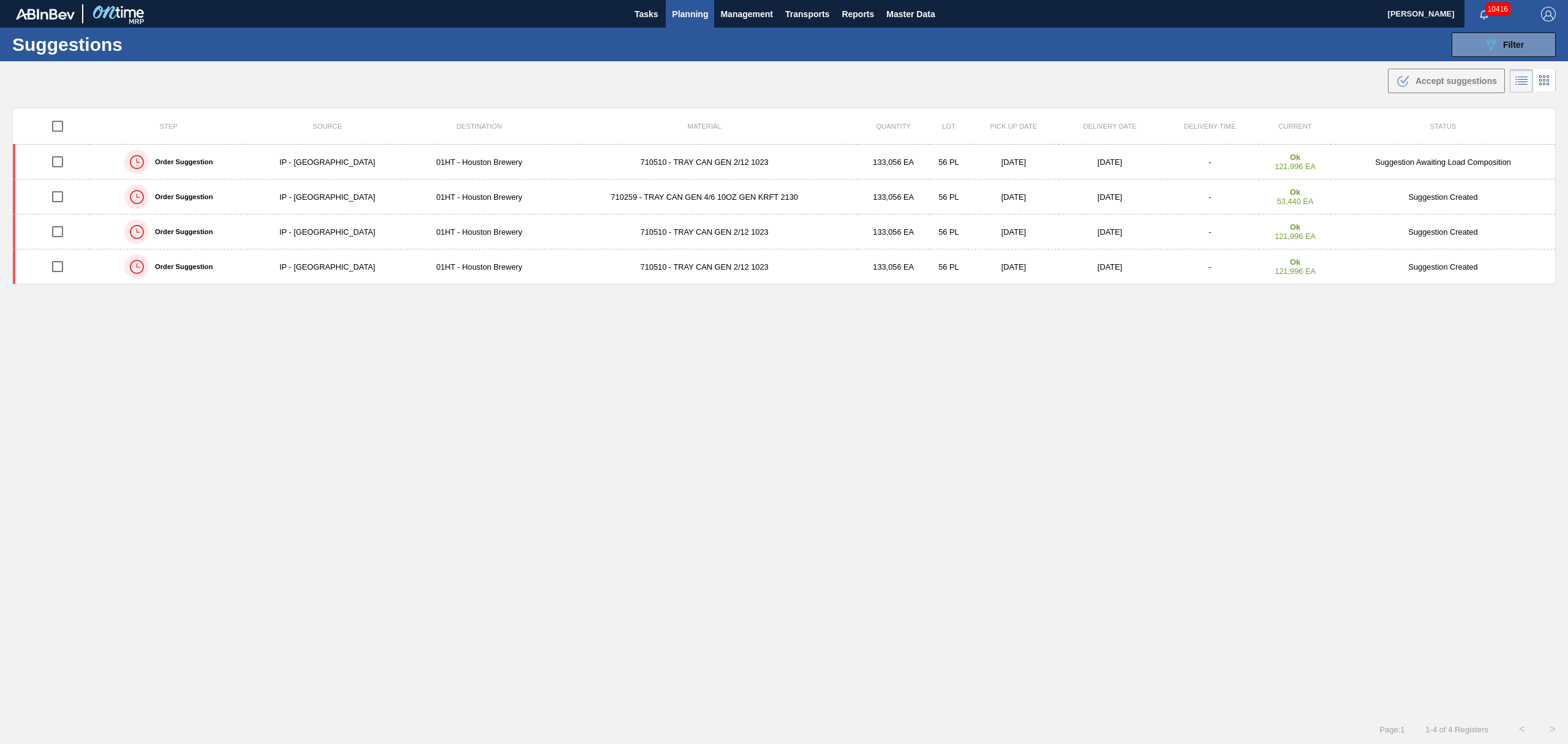
click at [692, 12] on span "Planning" at bounding box center [690, 14] width 36 height 15
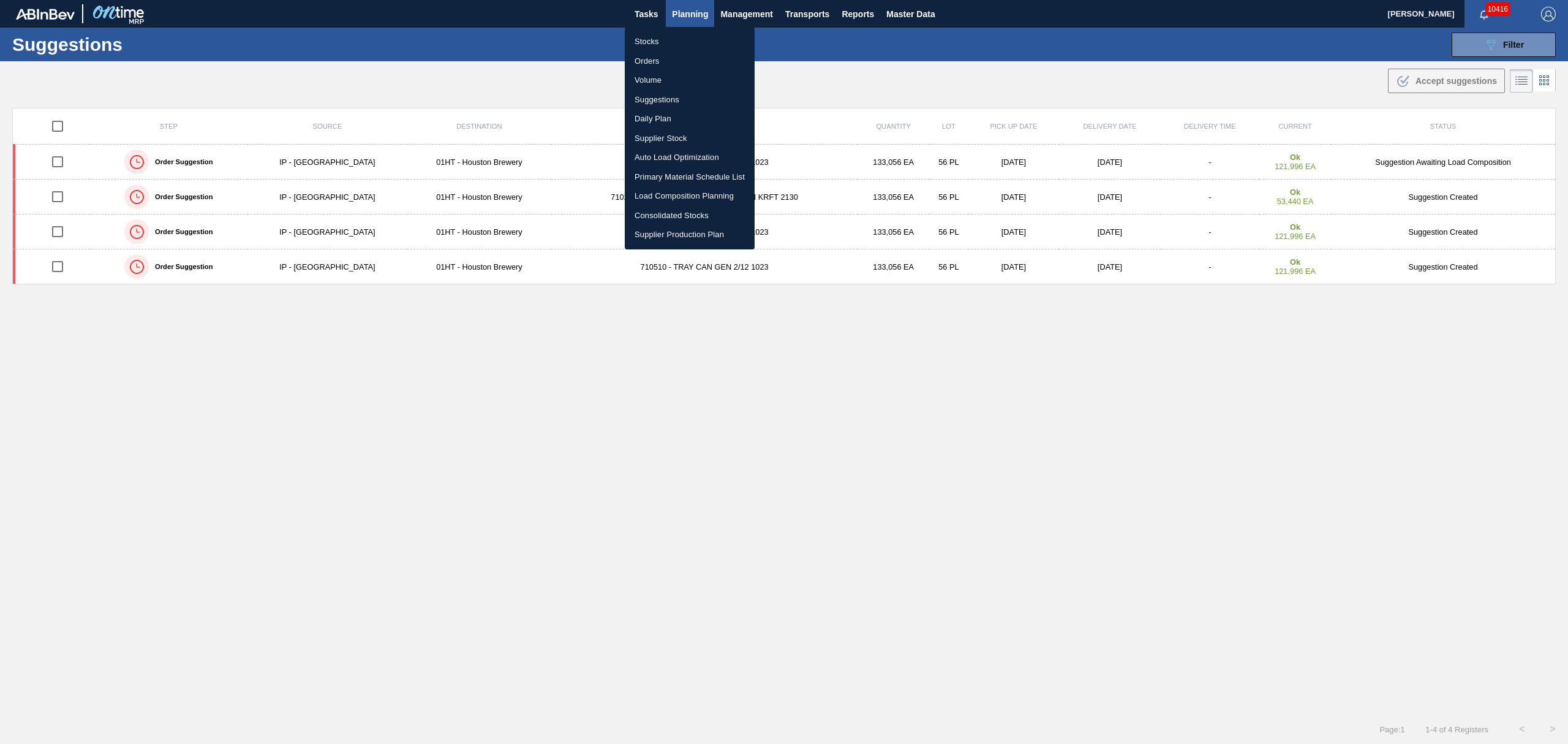
click at [648, 39] on li "Stocks" at bounding box center [690, 42] width 130 height 20
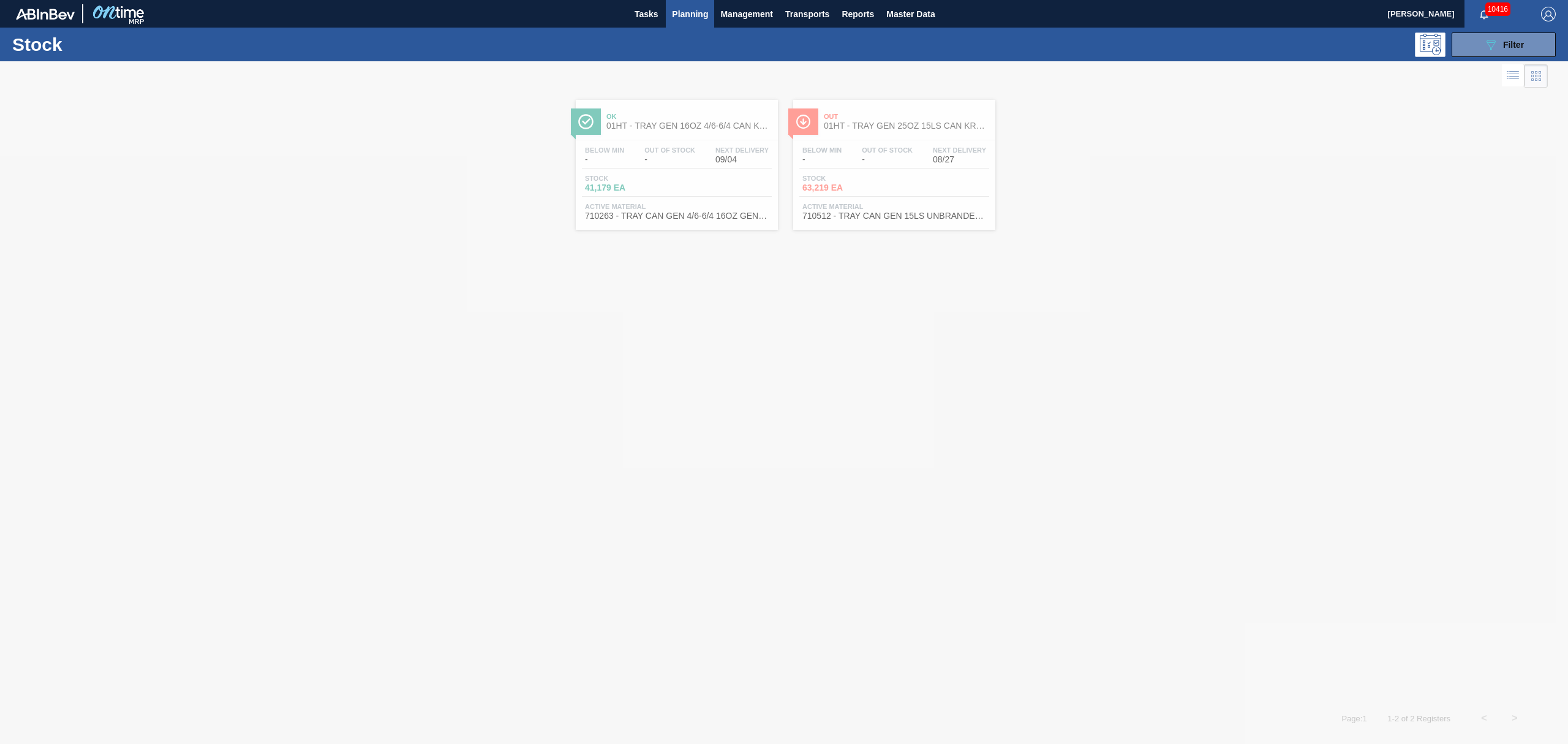
click at [689, 14] on span "Planning" at bounding box center [690, 14] width 36 height 15
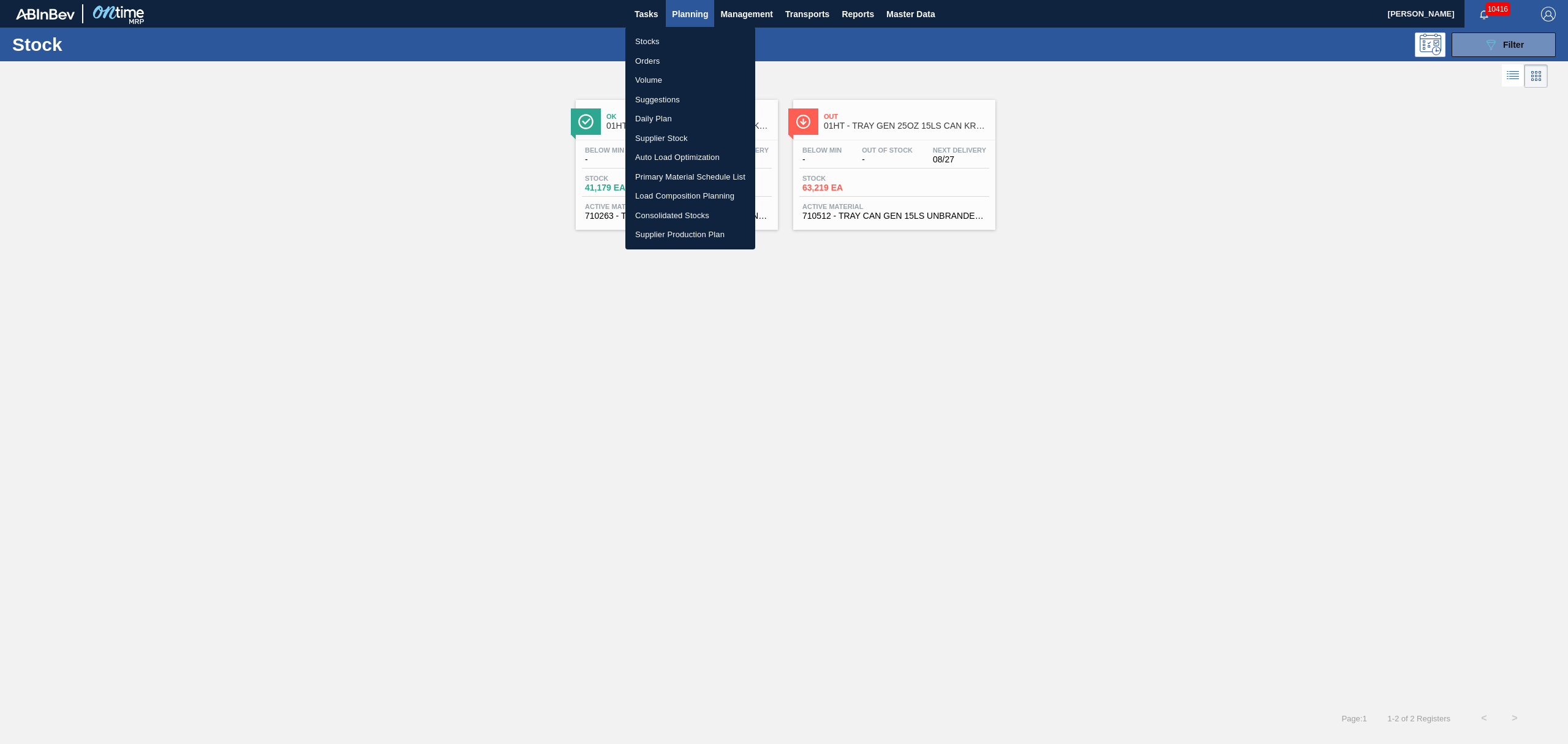
click at [664, 189] on li "Load Composition Planning" at bounding box center [690, 196] width 130 height 20
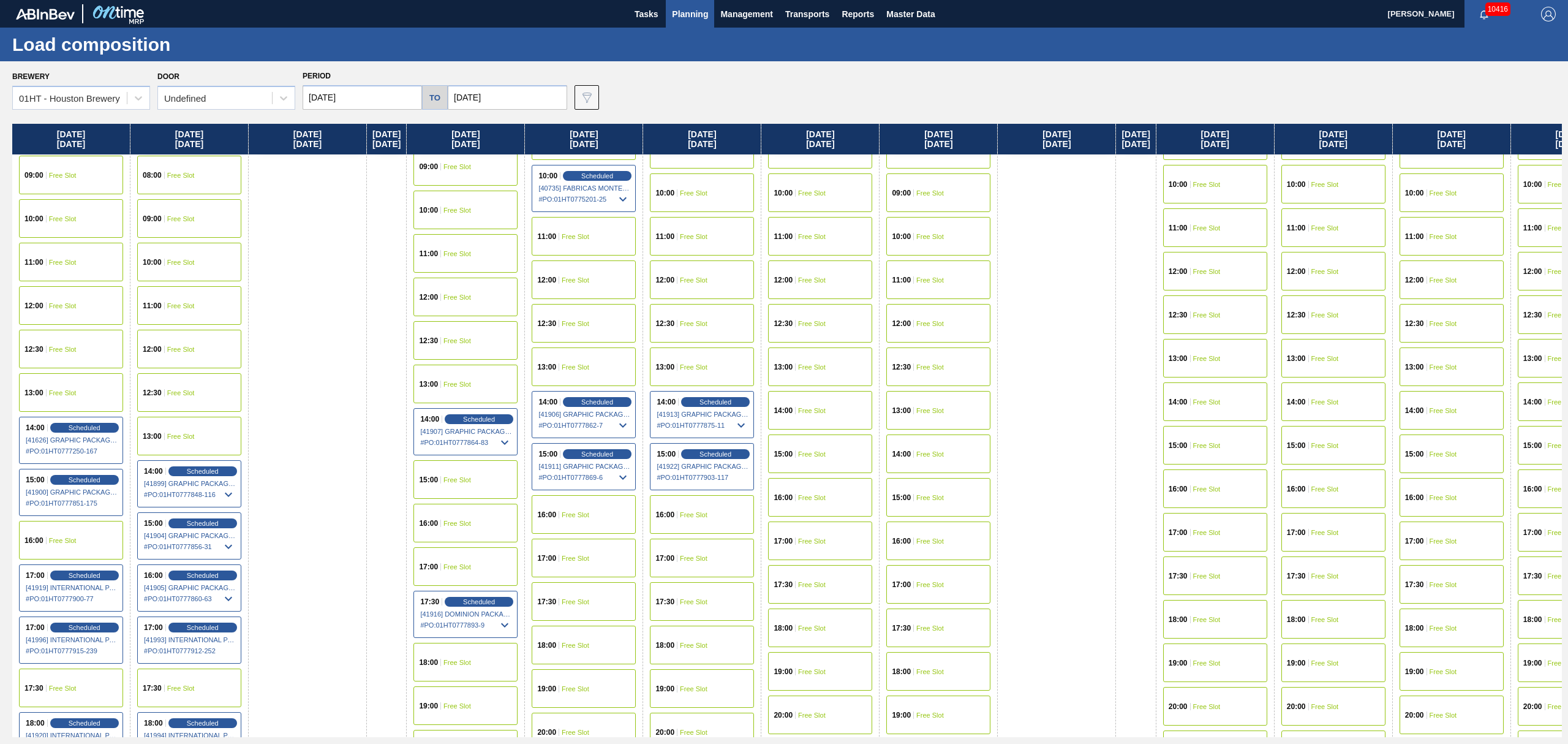
scroll to position [572, 0]
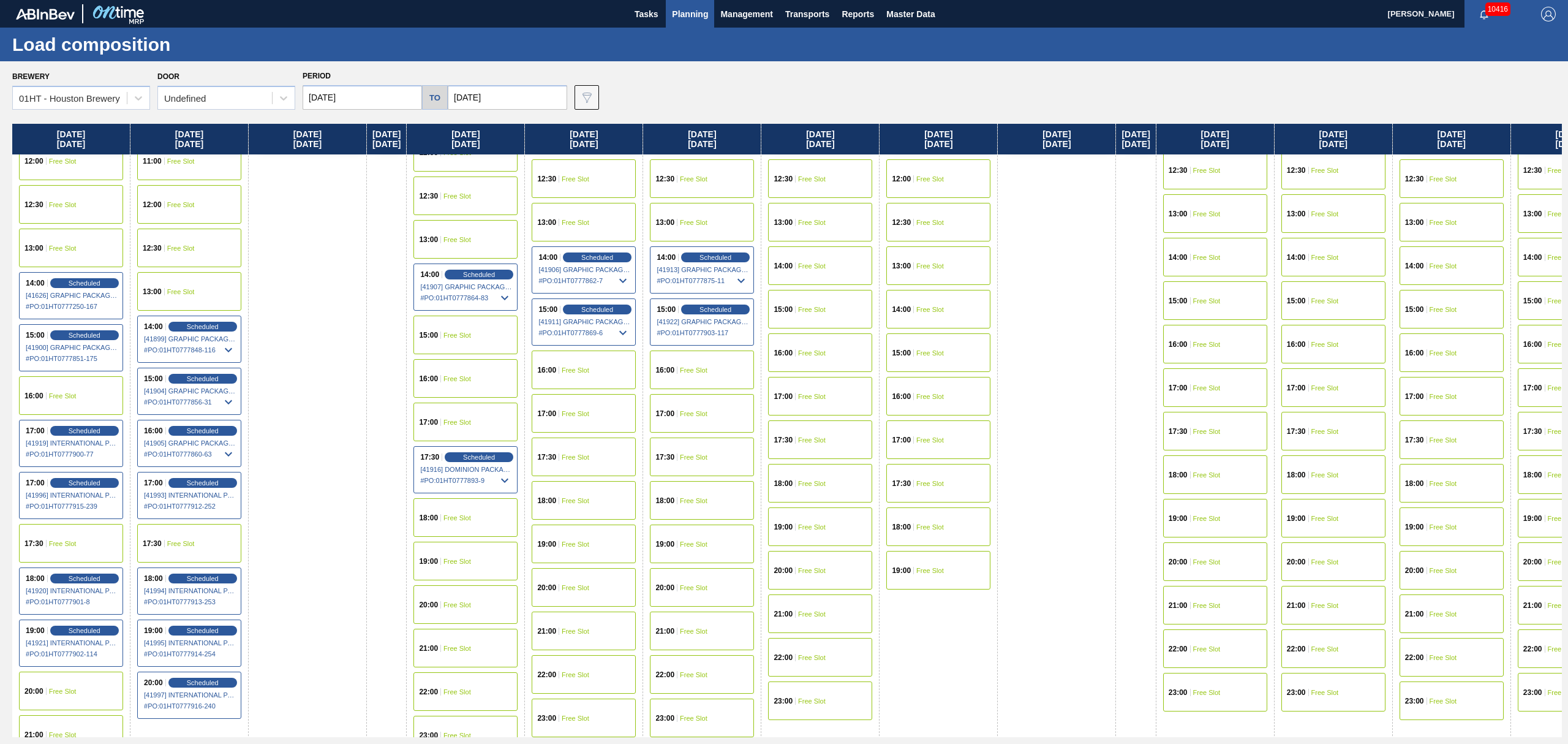
click at [461, 513] on div "18:00 Free Slot" at bounding box center [466, 517] width 104 height 38
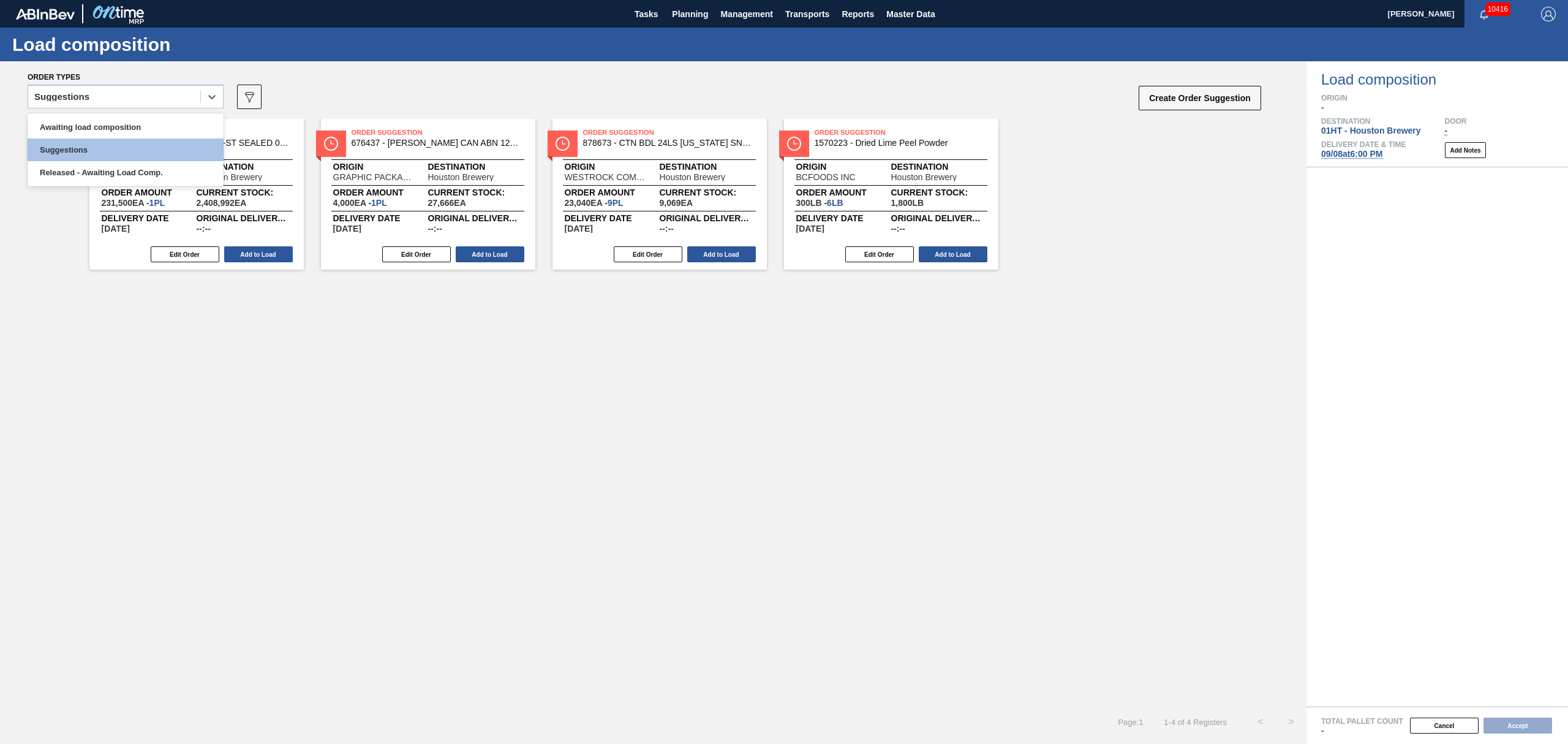
drag, startPoint x: 194, startPoint y: 98, endPoint x: 184, endPoint y: 113, distance: 18.0
click at [192, 98] on div "Suggestions" at bounding box center [114, 97] width 172 height 18
click at [178, 123] on div "Awaiting load composition" at bounding box center [126, 127] width 196 height 23
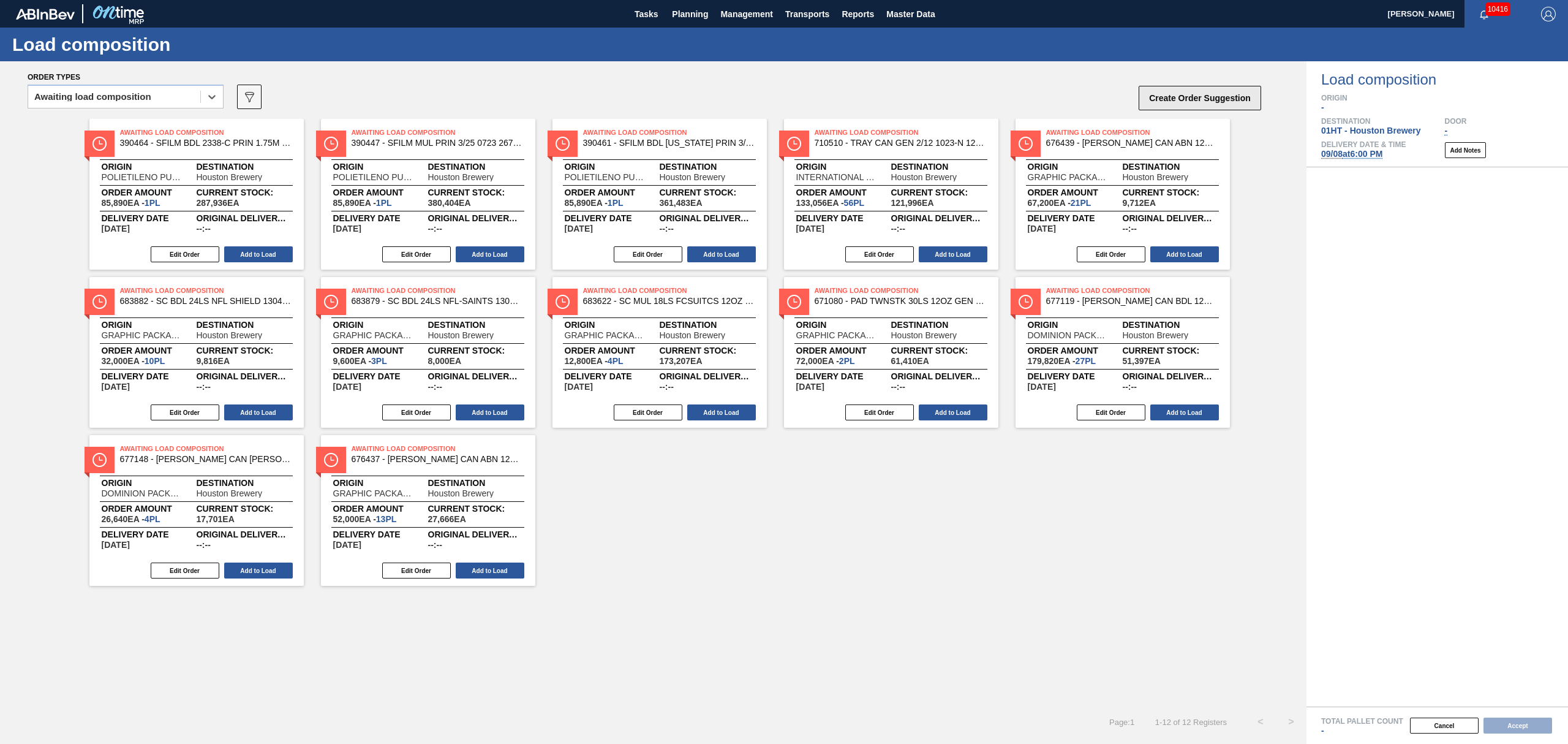
click at [1217, 109] on button "Create Order Suggestion" at bounding box center [1200, 98] width 123 height 25
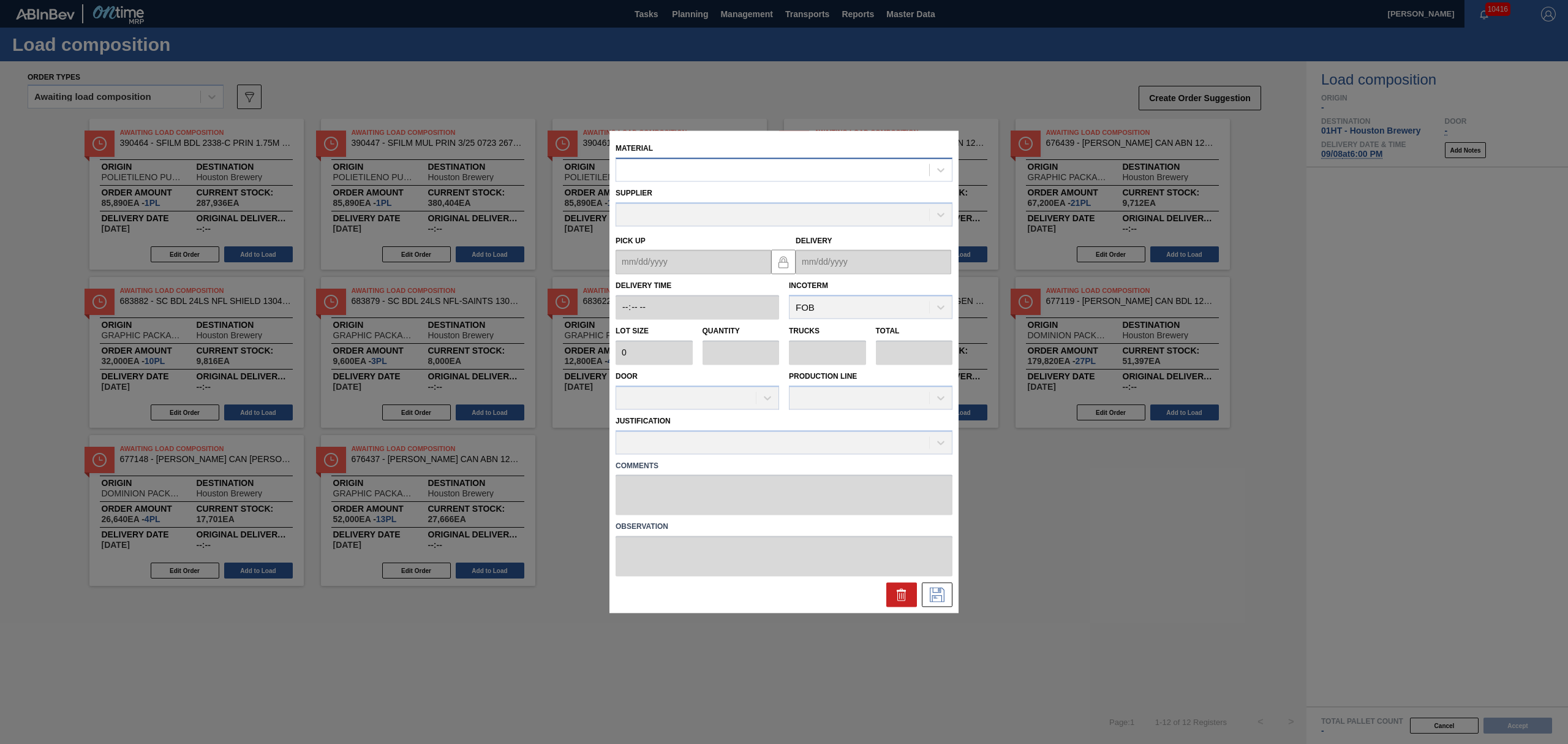
click at [696, 170] on div at bounding box center [772, 170] width 313 height 18
type input "710263"
type input "2,376"
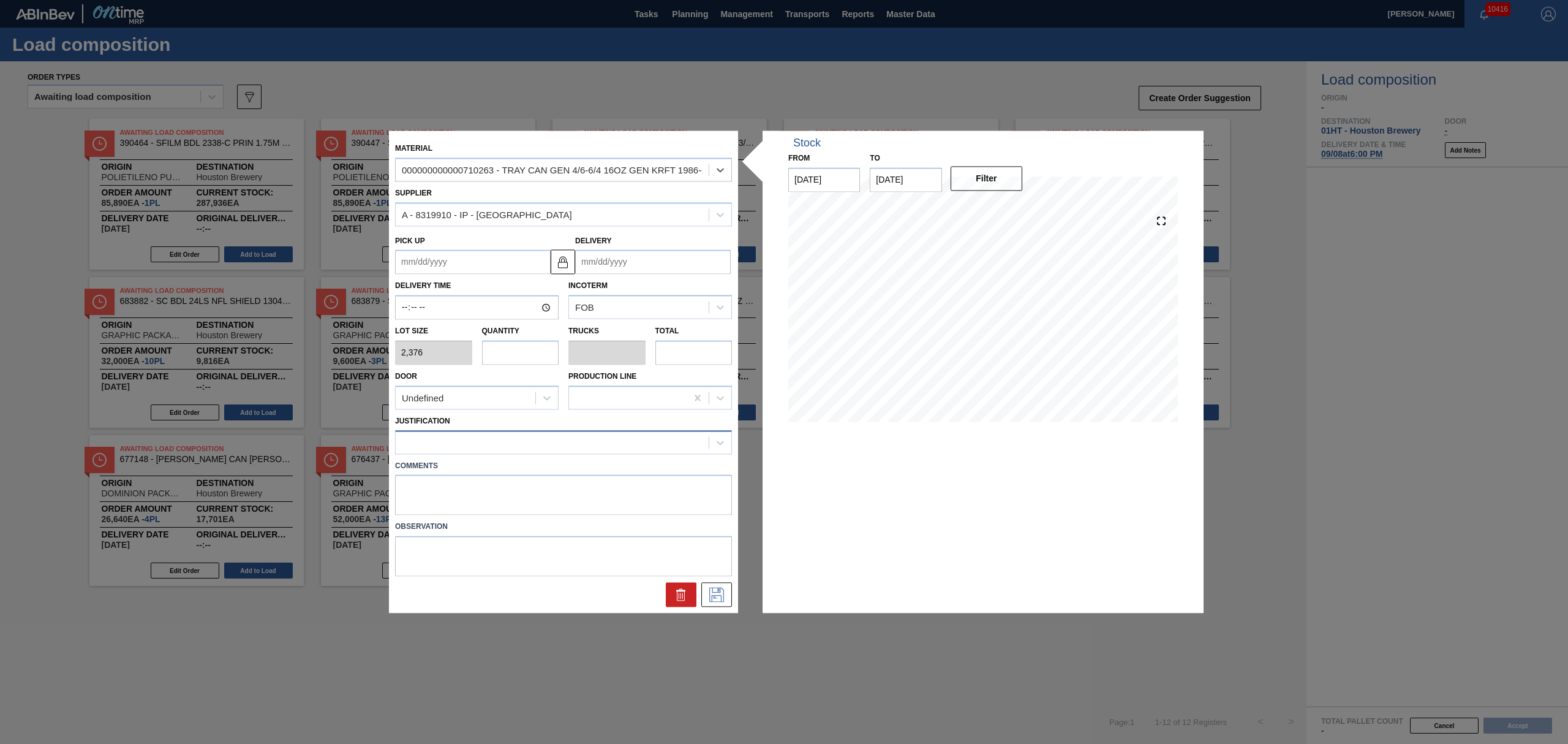
click at [481, 445] on div at bounding box center [552, 442] width 313 height 18
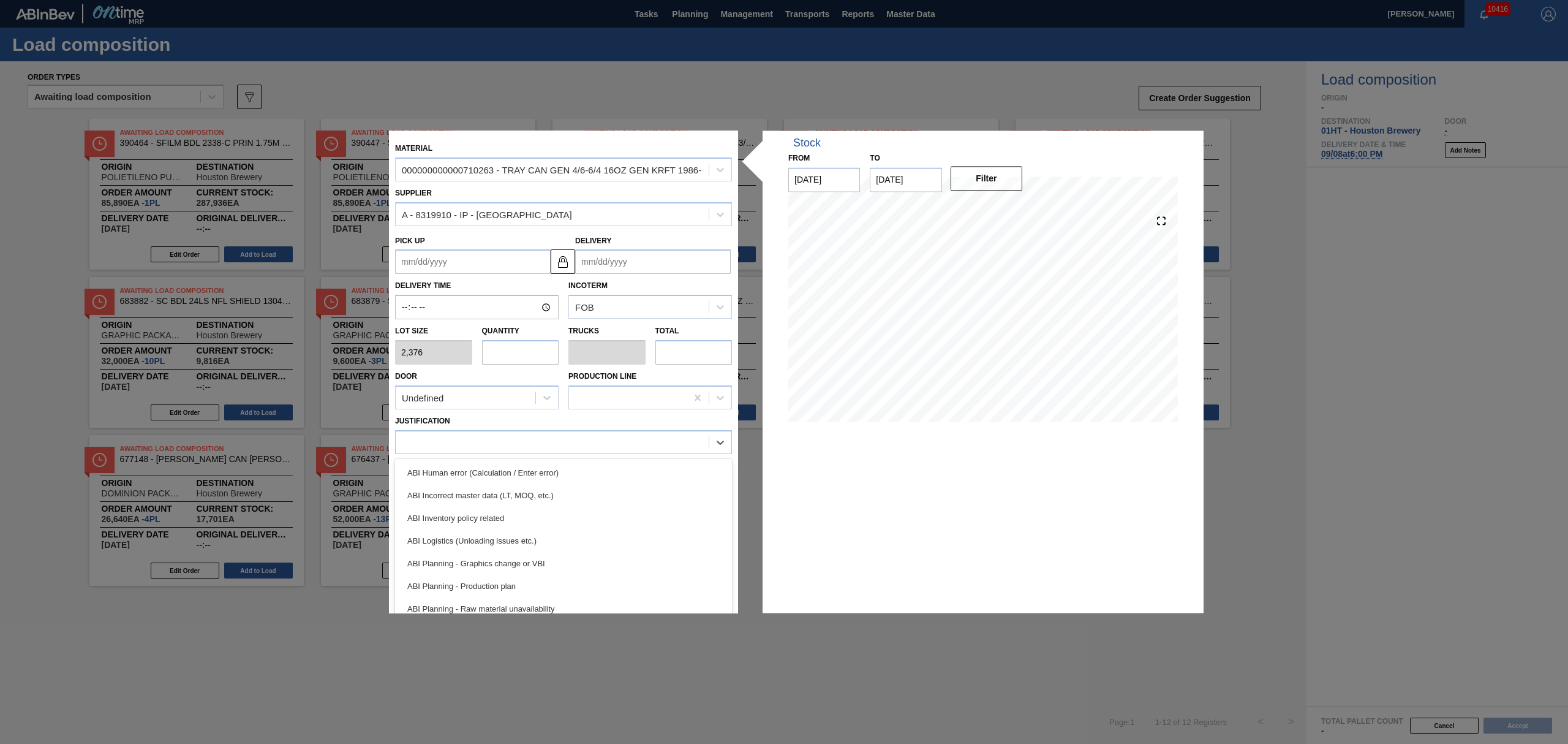
click at [653, 253] on input "Delivery" at bounding box center [653, 263] width 155 height 25
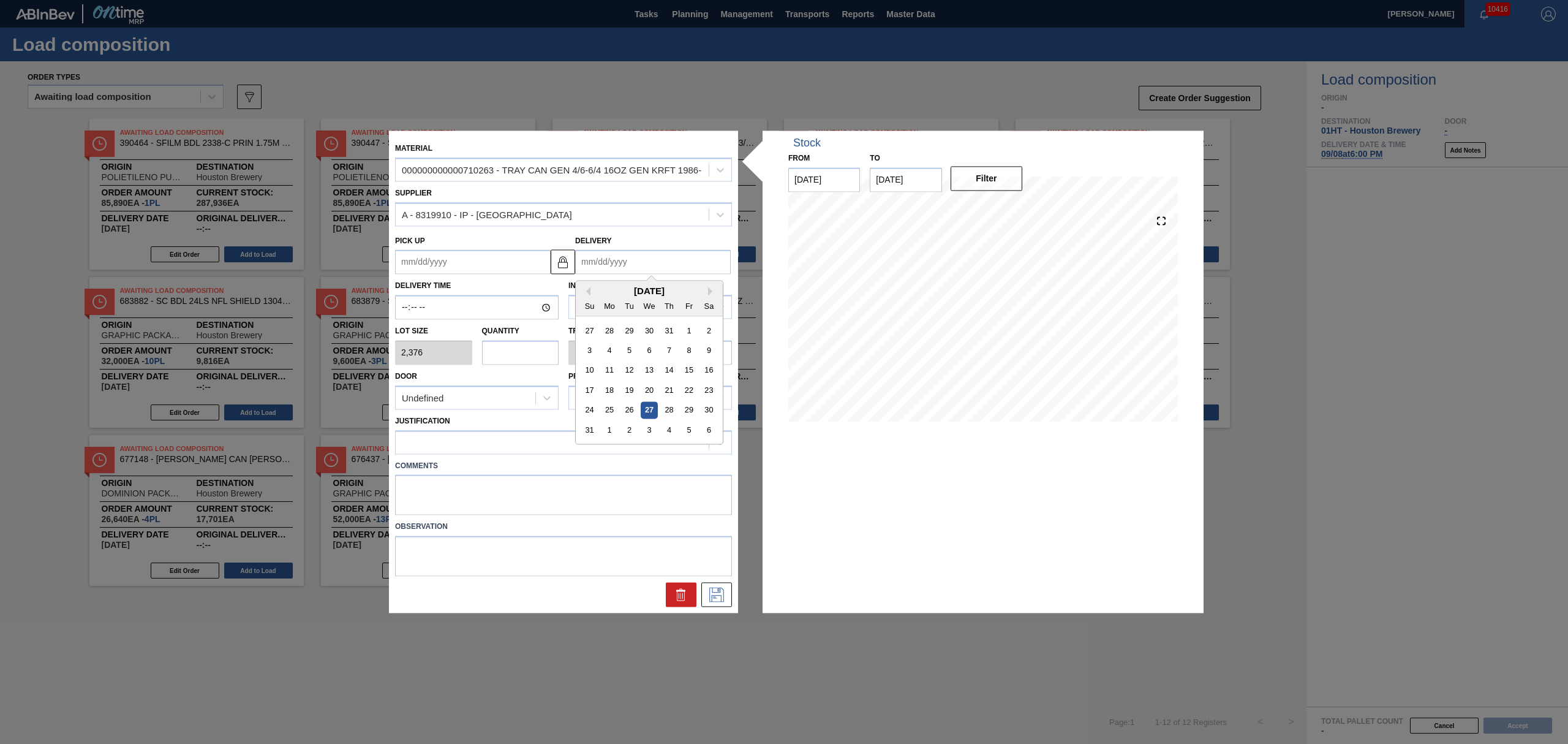
click at [604, 307] on div "Mo" at bounding box center [609, 306] width 17 height 17
click at [710, 292] on button "Next Month" at bounding box center [712, 292] width 9 height 9
drag, startPoint x: 611, startPoint y: 349, endPoint x: 595, endPoint y: 349, distance: 16.0
click at [611, 349] on div "8" at bounding box center [609, 351] width 17 height 17
type up "[DATE]"
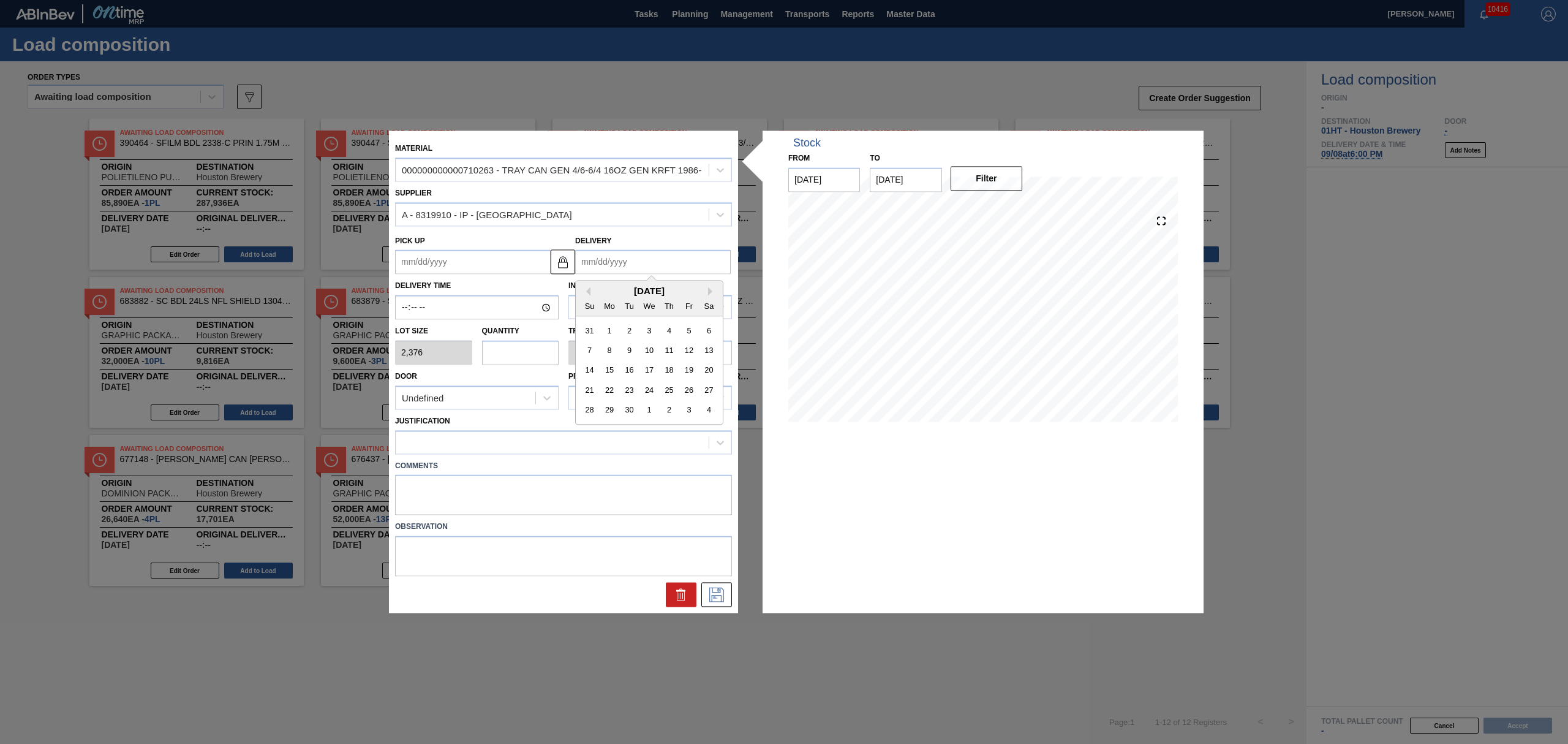
type input "[DATE]"
click at [554, 353] on input "text" at bounding box center [520, 352] width 77 height 25
type input "2"
type input "0.071"
type input "4,752"
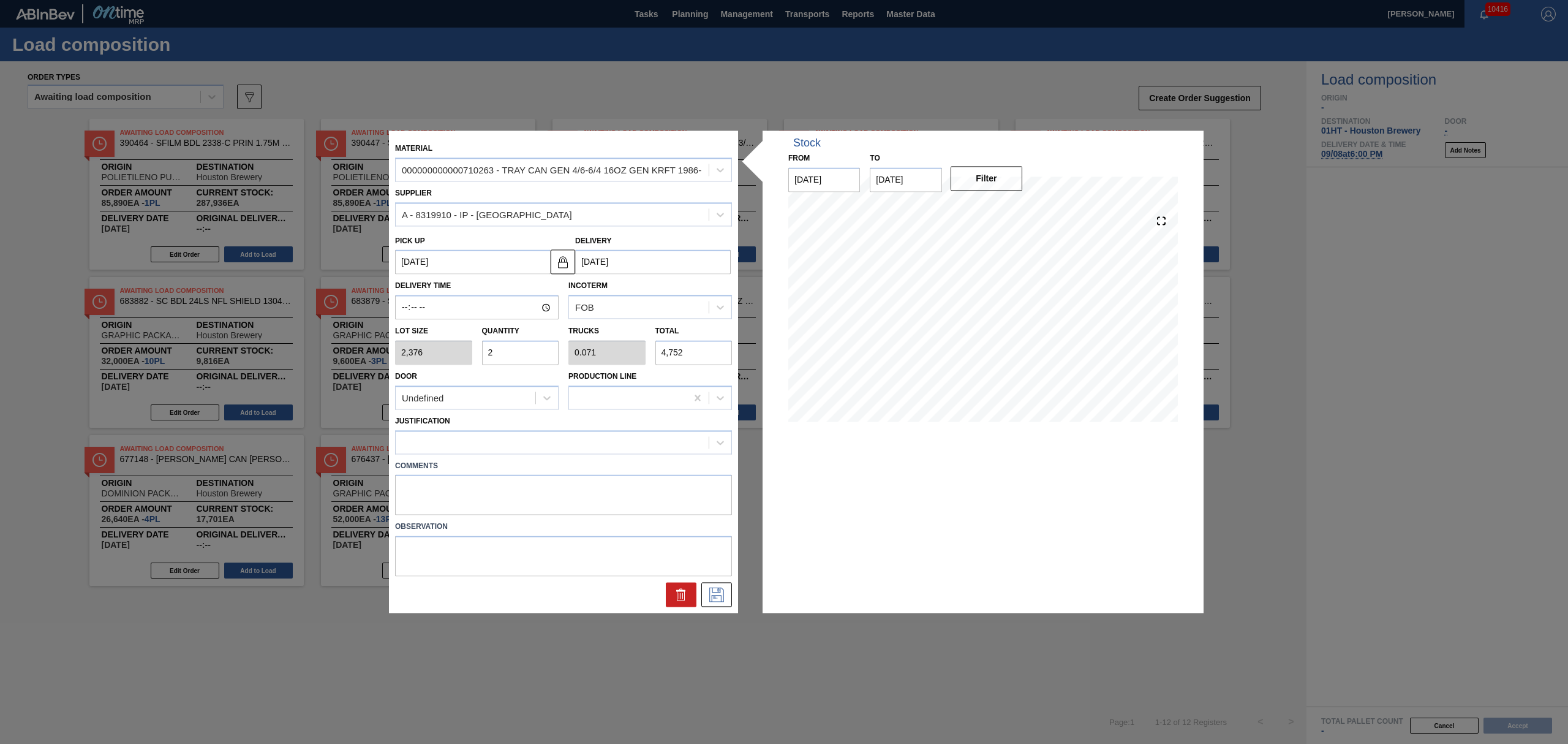
type input "26"
type input "0.929"
type input "61,776"
type input "2"
type input "0.071"
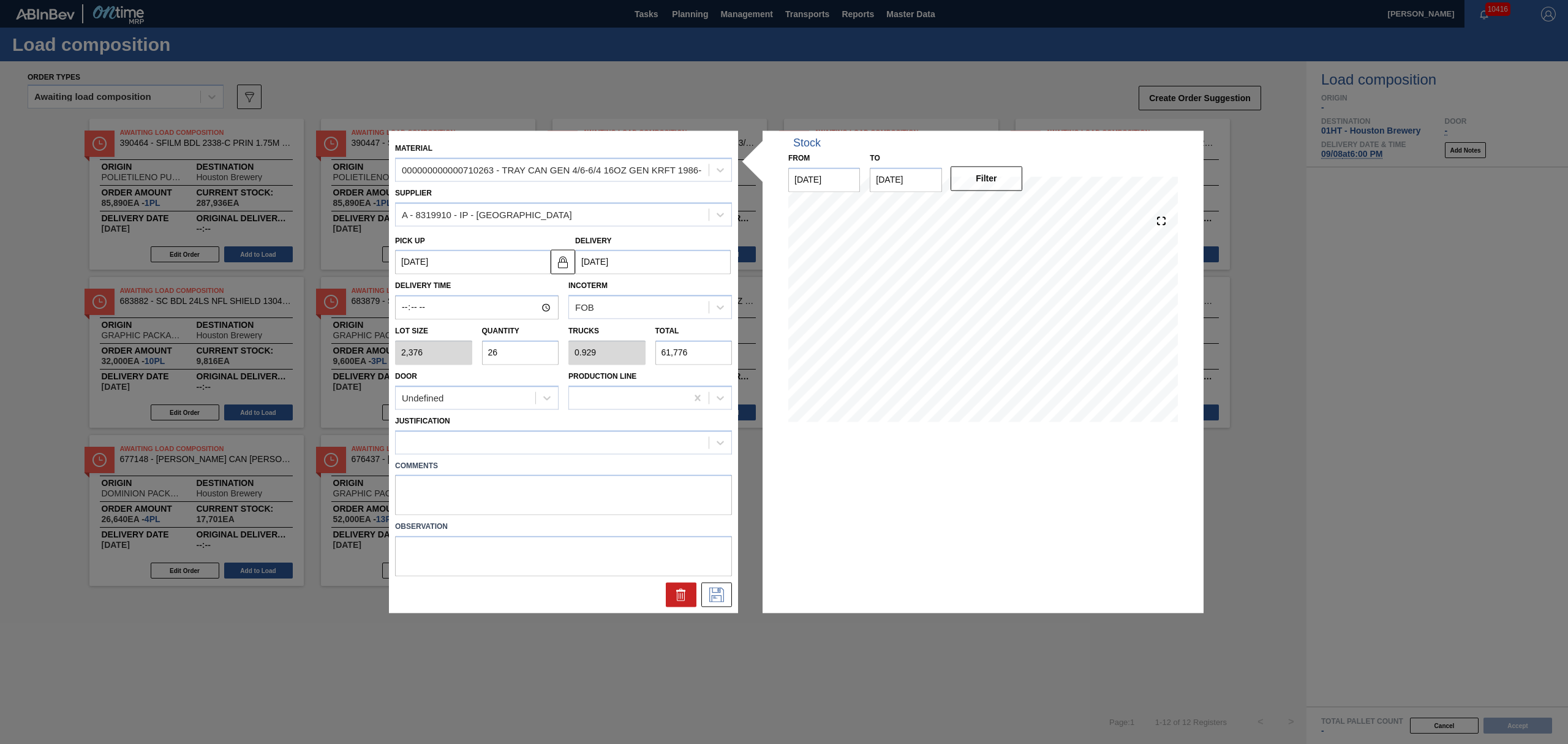
type input "4,752"
type input "28"
type input "1"
type input "66,528"
type input "28"
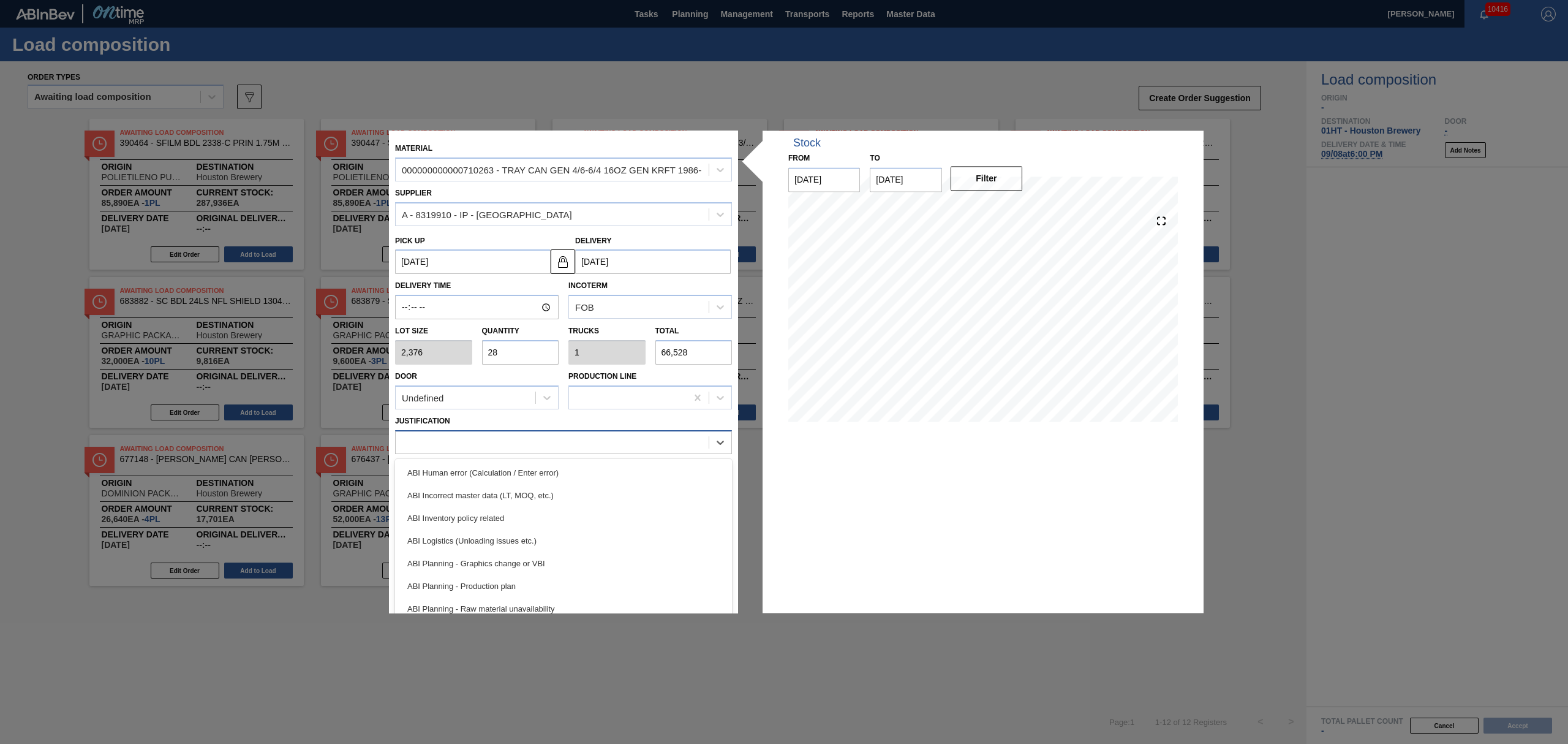
click at [495, 434] on div at bounding box center [552, 442] width 313 height 18
click at [516, 577] on div "ABI Planning - Production plan" at bounding box center [564, 586] width 337 height 23
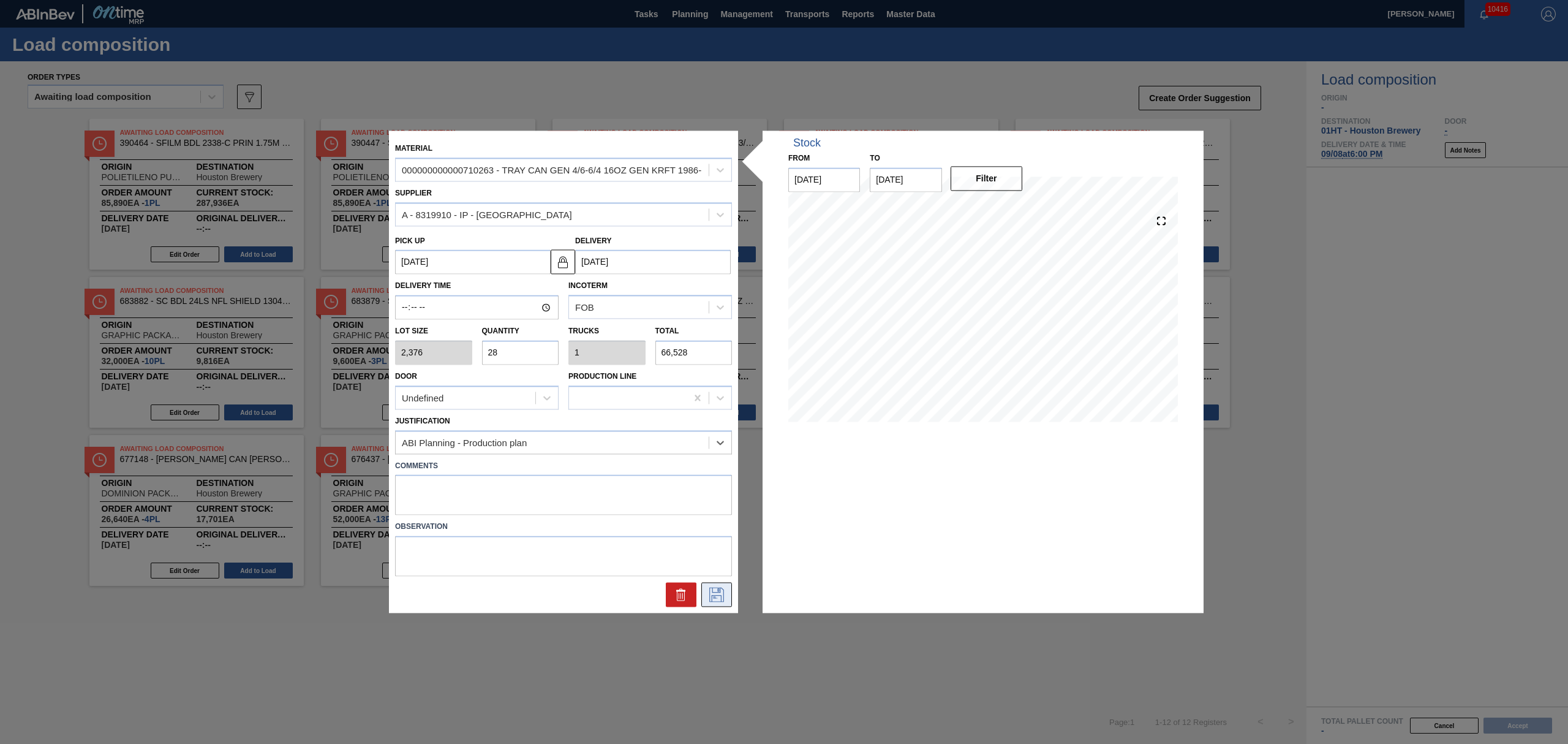
click at [716, 587] on icon at bounding box center [716, 595] width 15 height 15
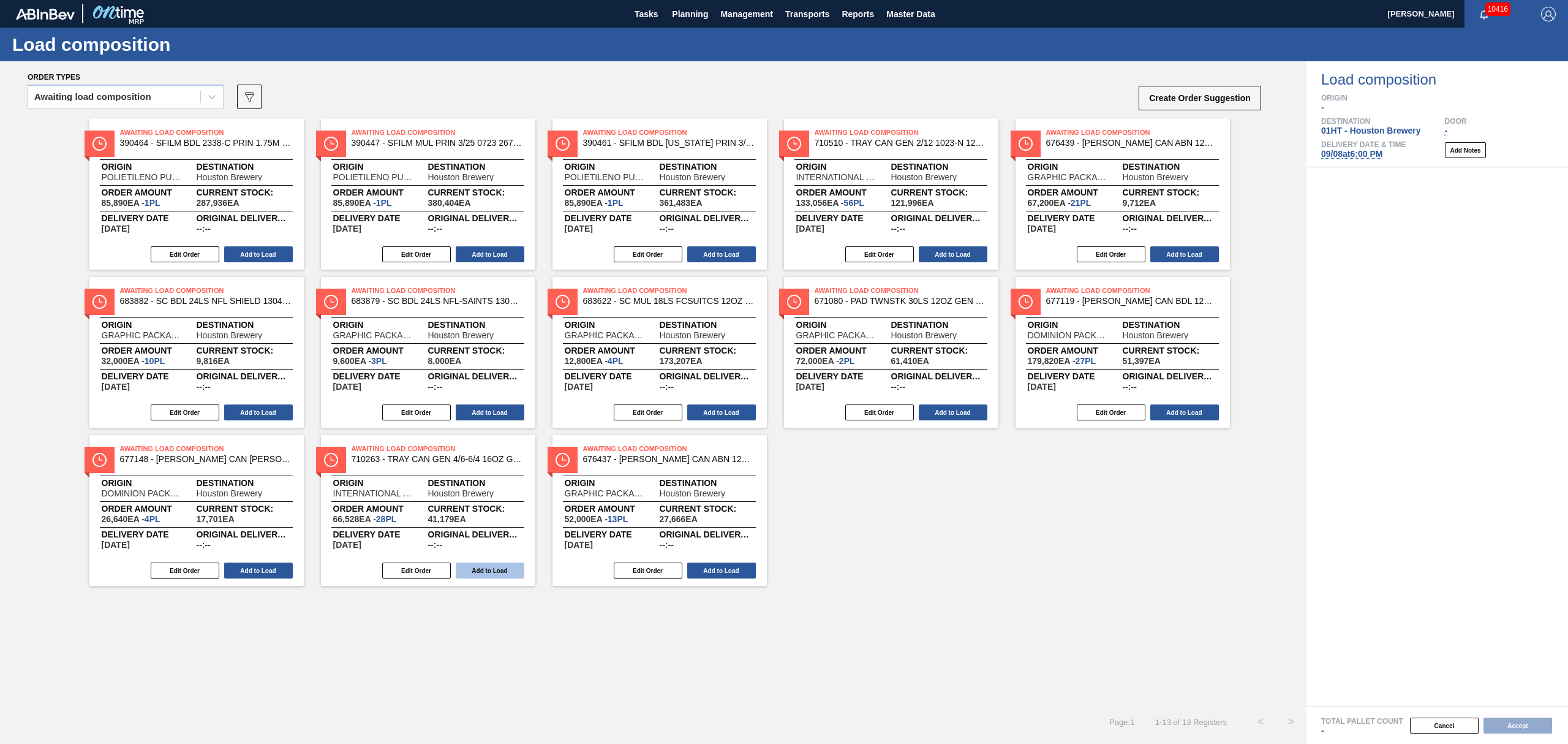
click at [483, 570] on button "Add to Load" at bounding box center [490, 571] width 69 height 16
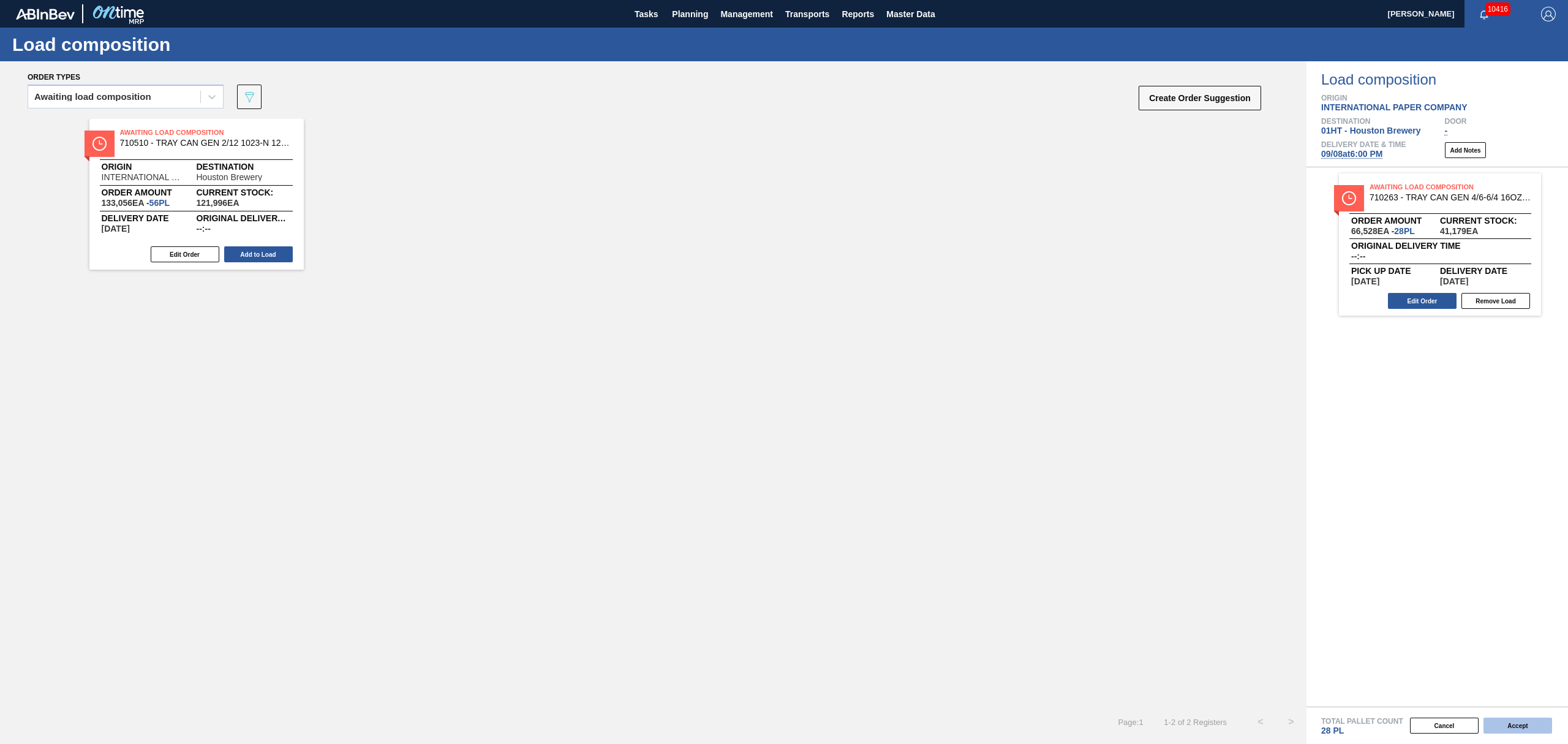
click at [1518, 728] on button "Accept" at bounding box center [1517, 725] width 69 height 16
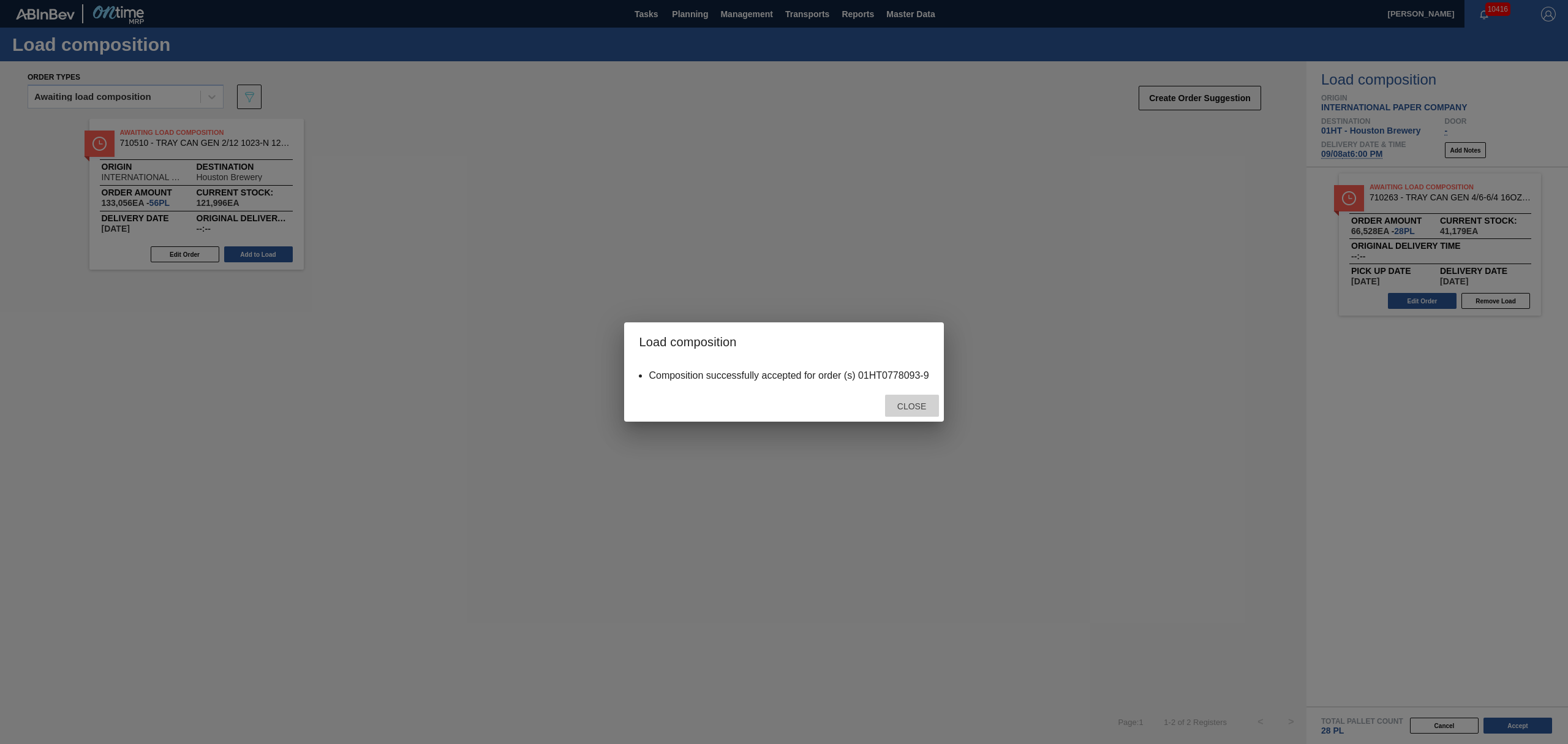
drag, startPoint x: 920, startPoint y: 401, endPoint x: 808, endPoint y: 351, distance: 122.7
click at [905, 388] on div "Load composition Composition successfully accepted for order (s) 01HT0778093-9 …" at bounding box center [783, 372] width 319 height 99
click at [912, 405] on span "Close" at bounding box center [912, 406] width 48 height 10
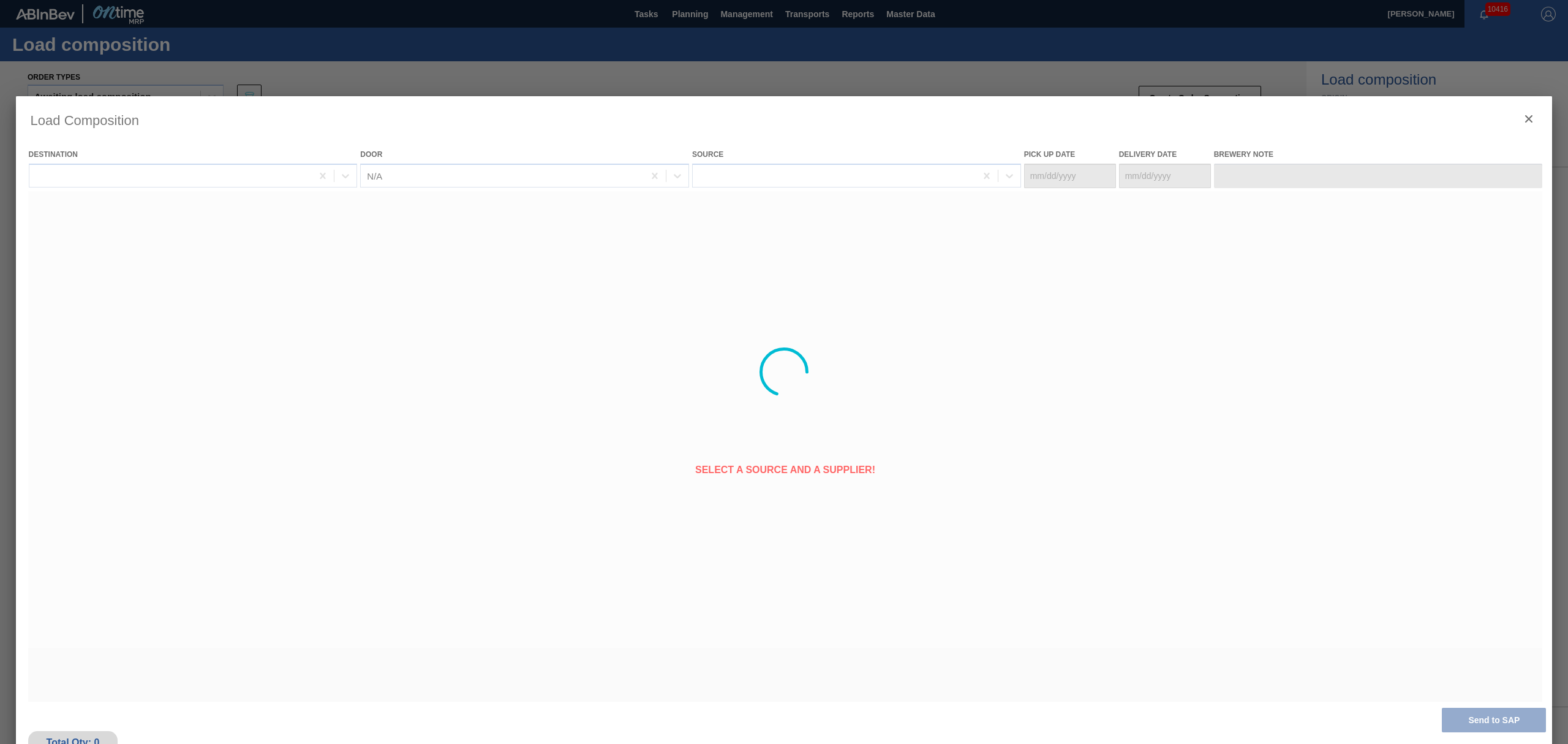
type Date "[DATE]"
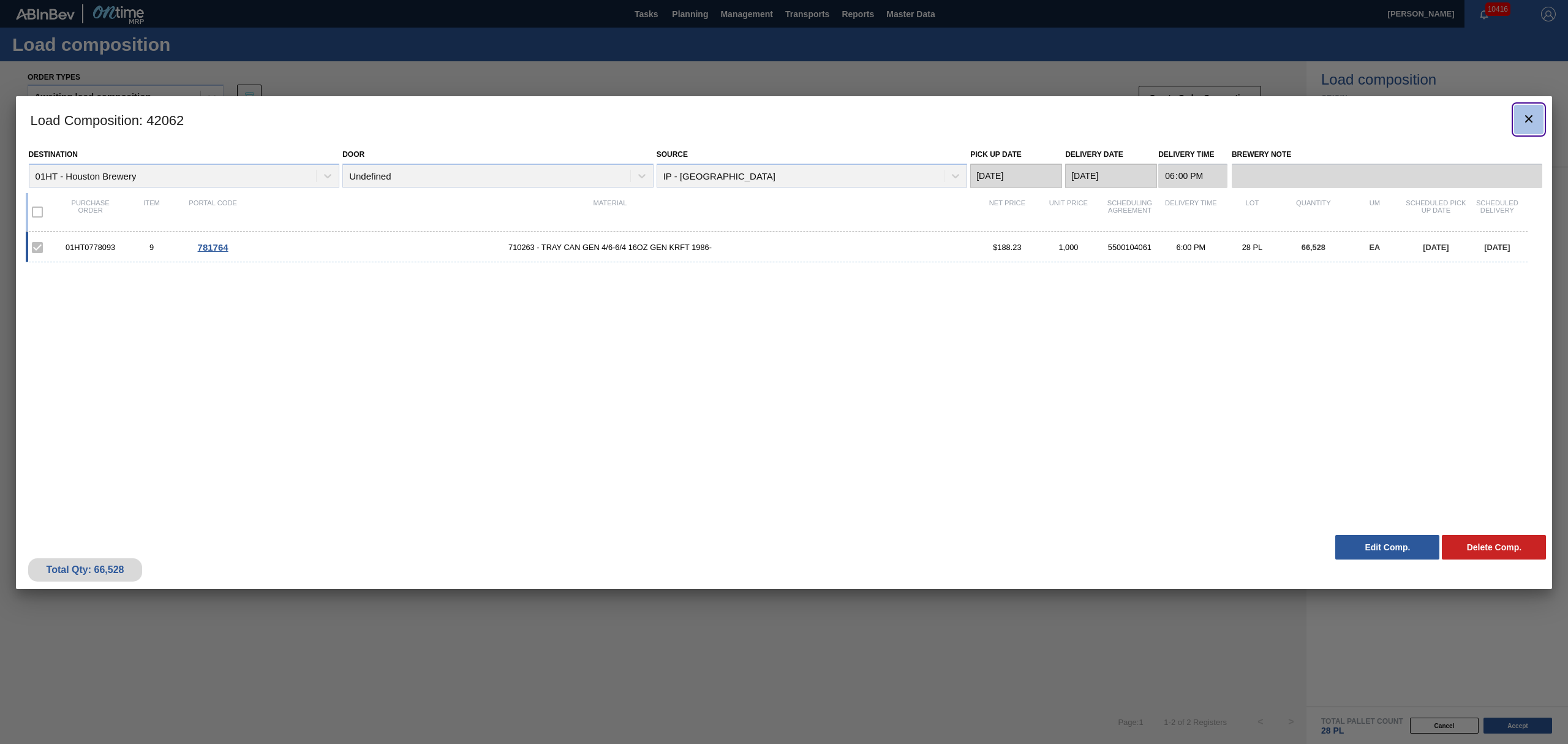
click at [1527, 114] on icon "botão de ícone" at bounding box center [1529, 119] width 15 height 15
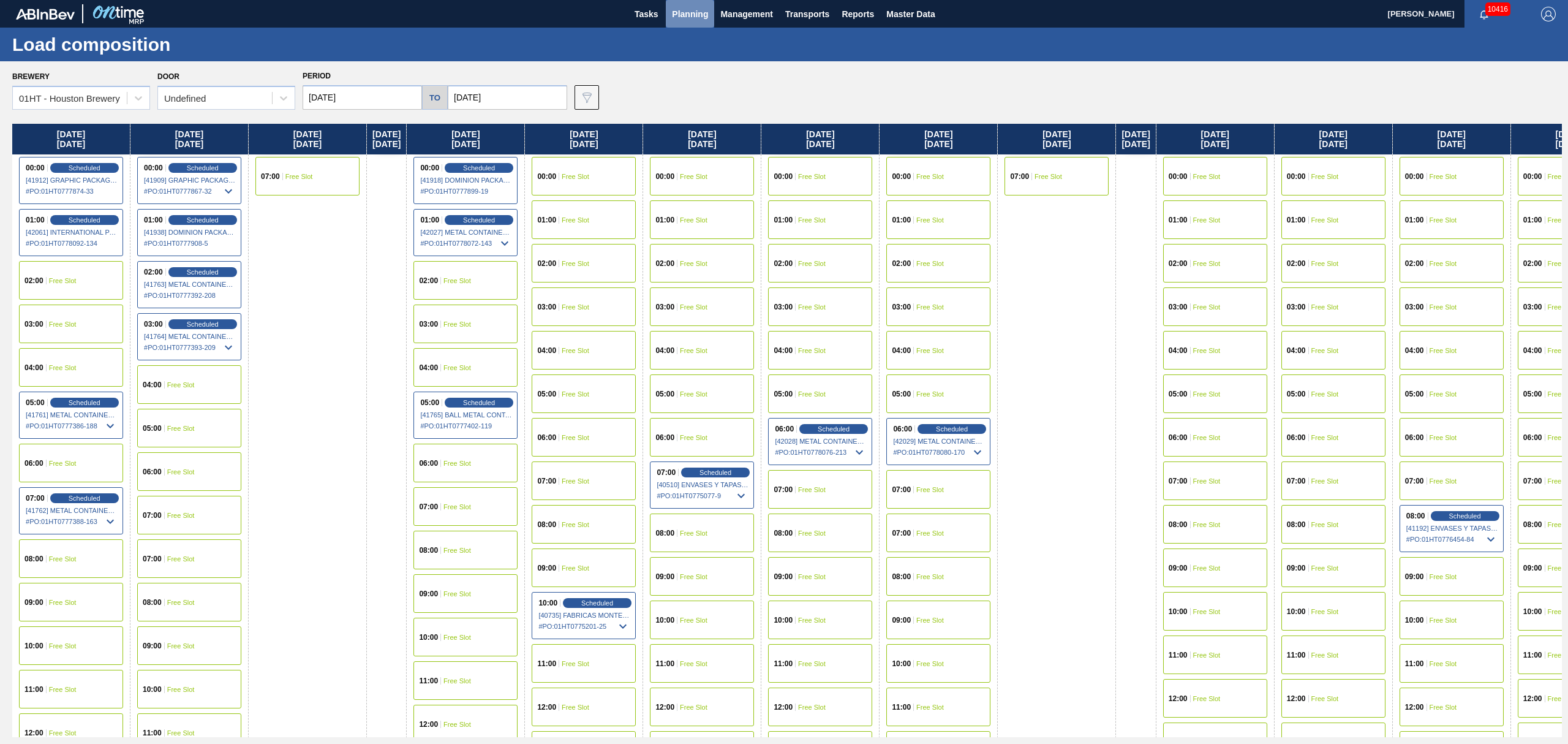
click at [686, 9] on span "Planning" at bounding box center [690, 14] width 36 height 15
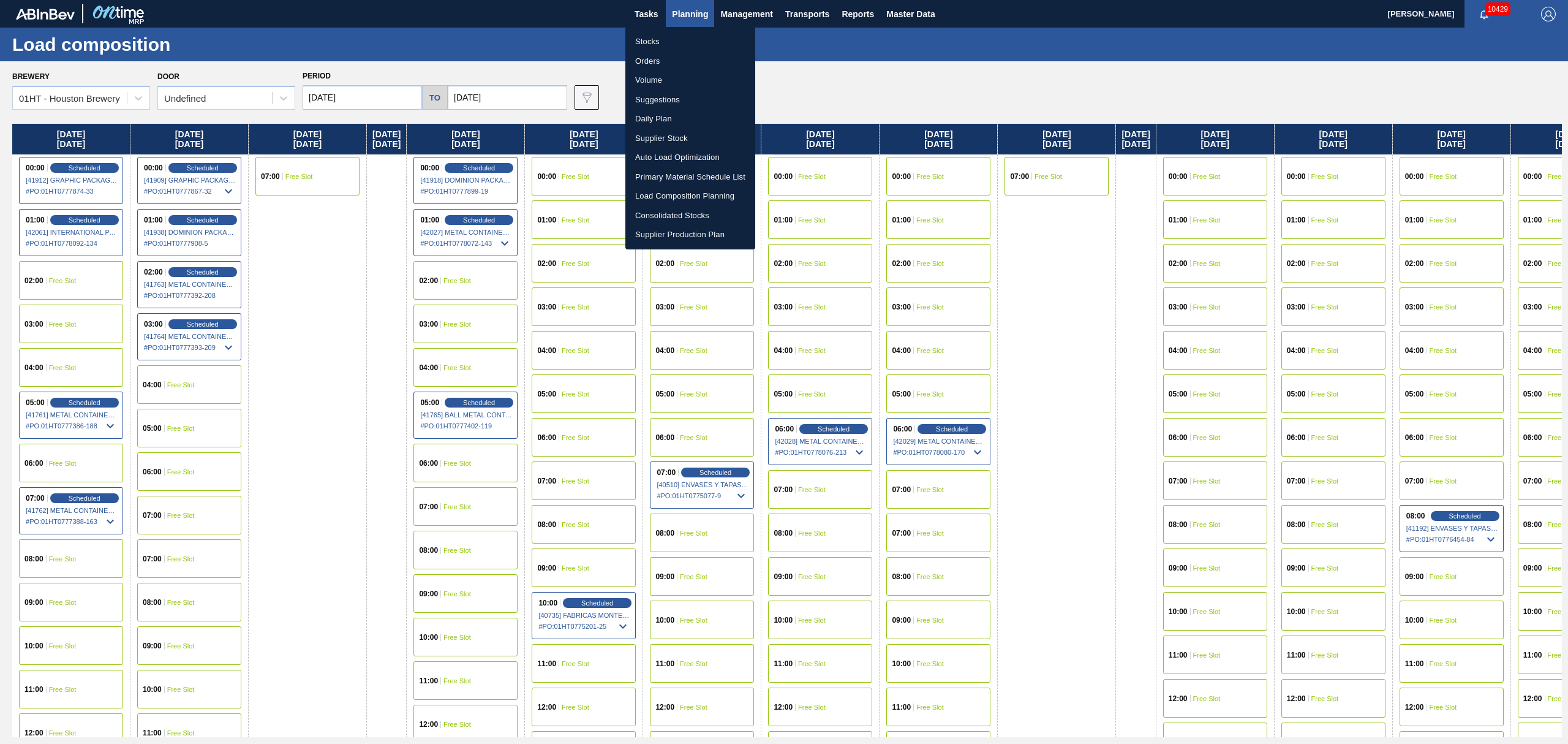
click at [581, 177] on div at bounding box center [784, 372] width 1568 height 744
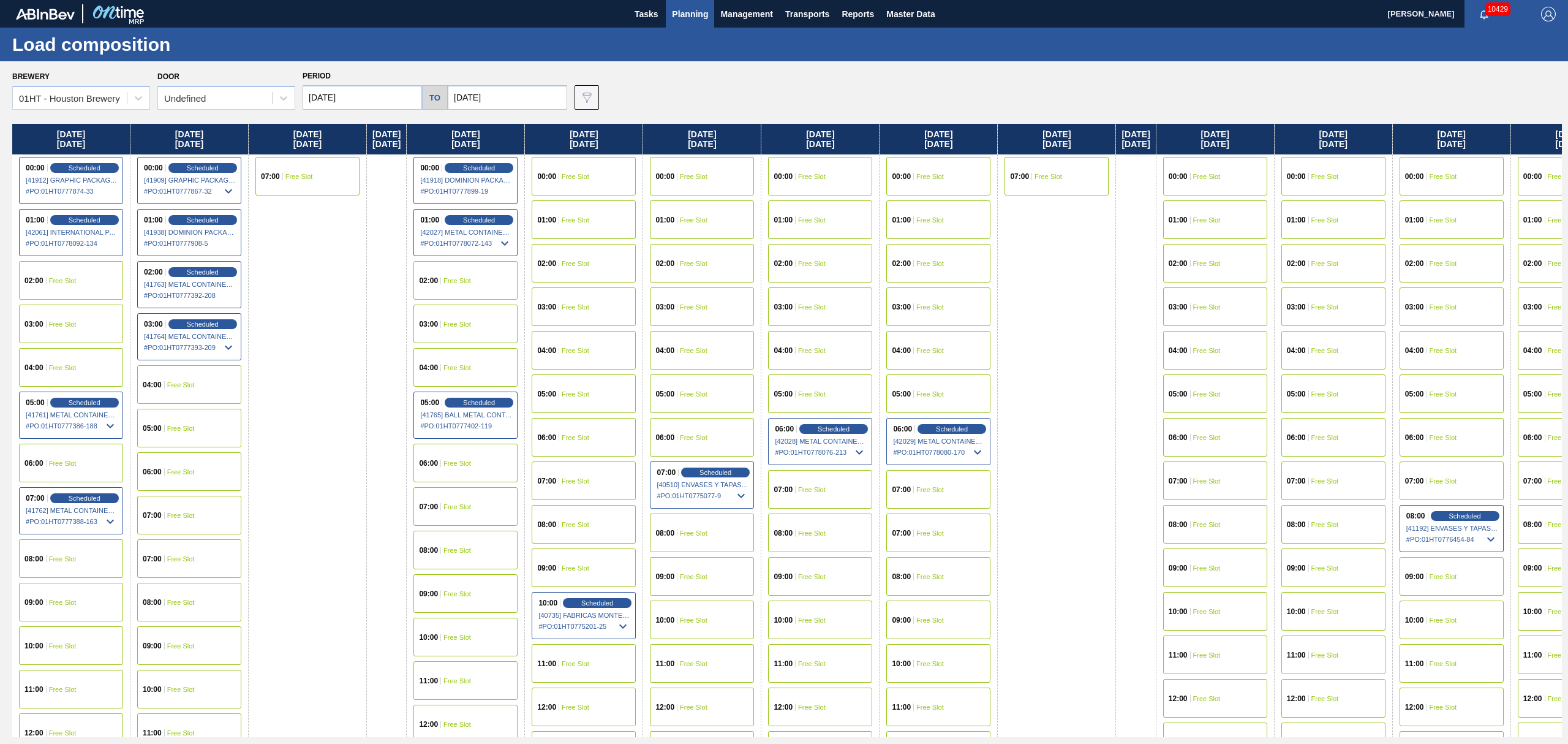
click at [586, 173] on span "Free Slot" at bounding box center [575, 177] width 28 height 7
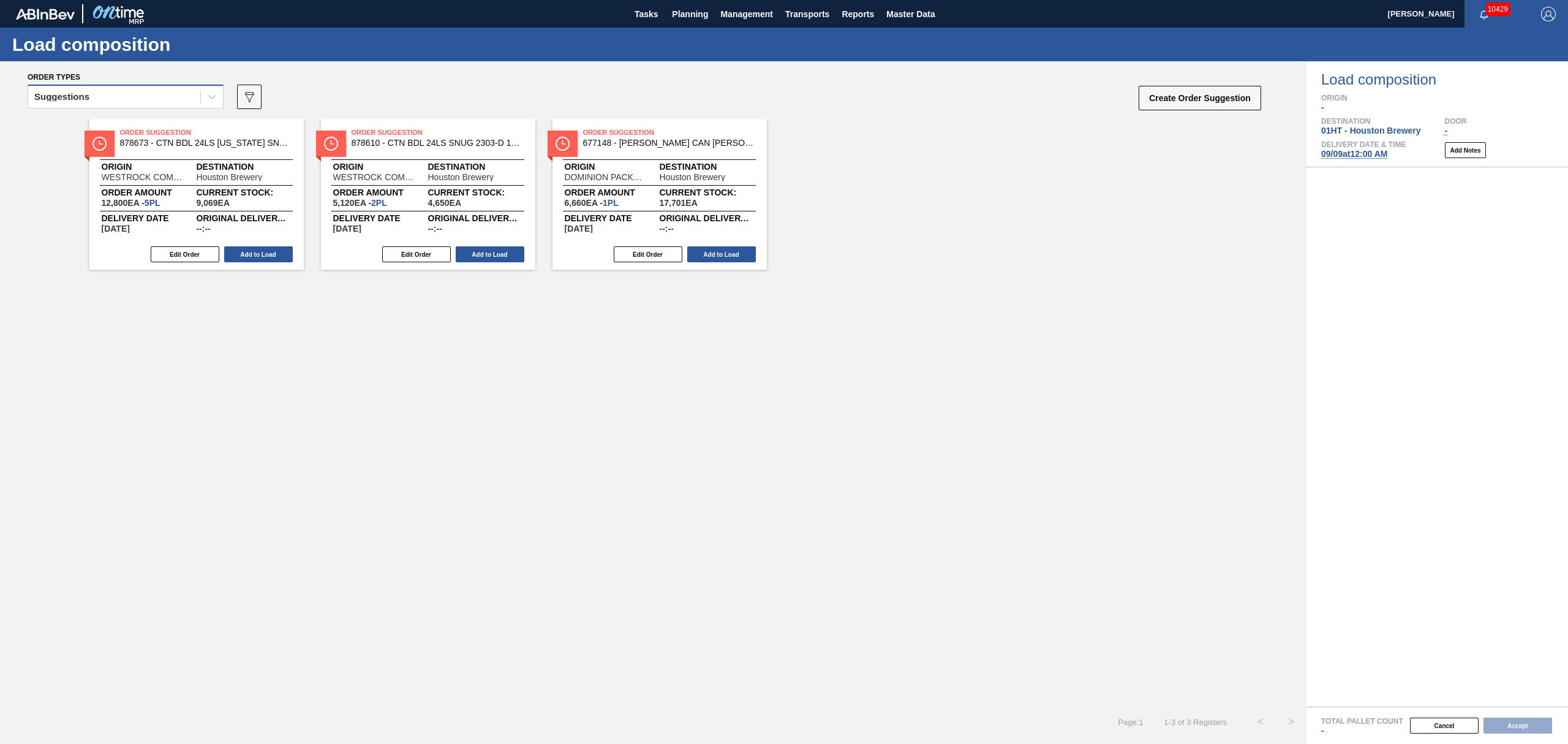
click at [105, 100] on div "Suggestions" at bounding box center [114, 97] width 172 height 18
click at [103, 128] on div "Awaiting load composition" at bounding box center [126, 127] width 196 height 23
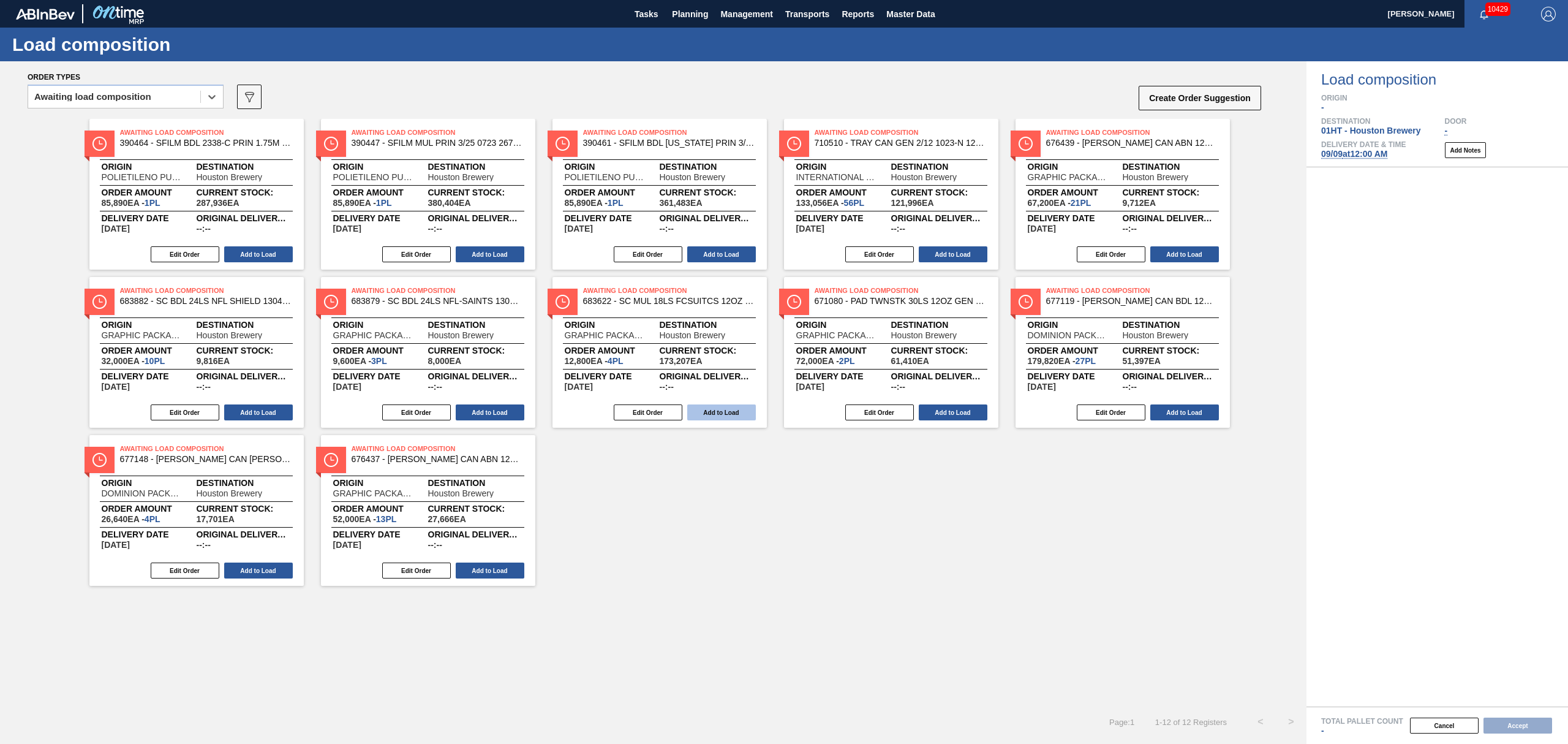
click at [723, 415] on button "Add to Load" at bounding box center [721, 413] width 69 height 16
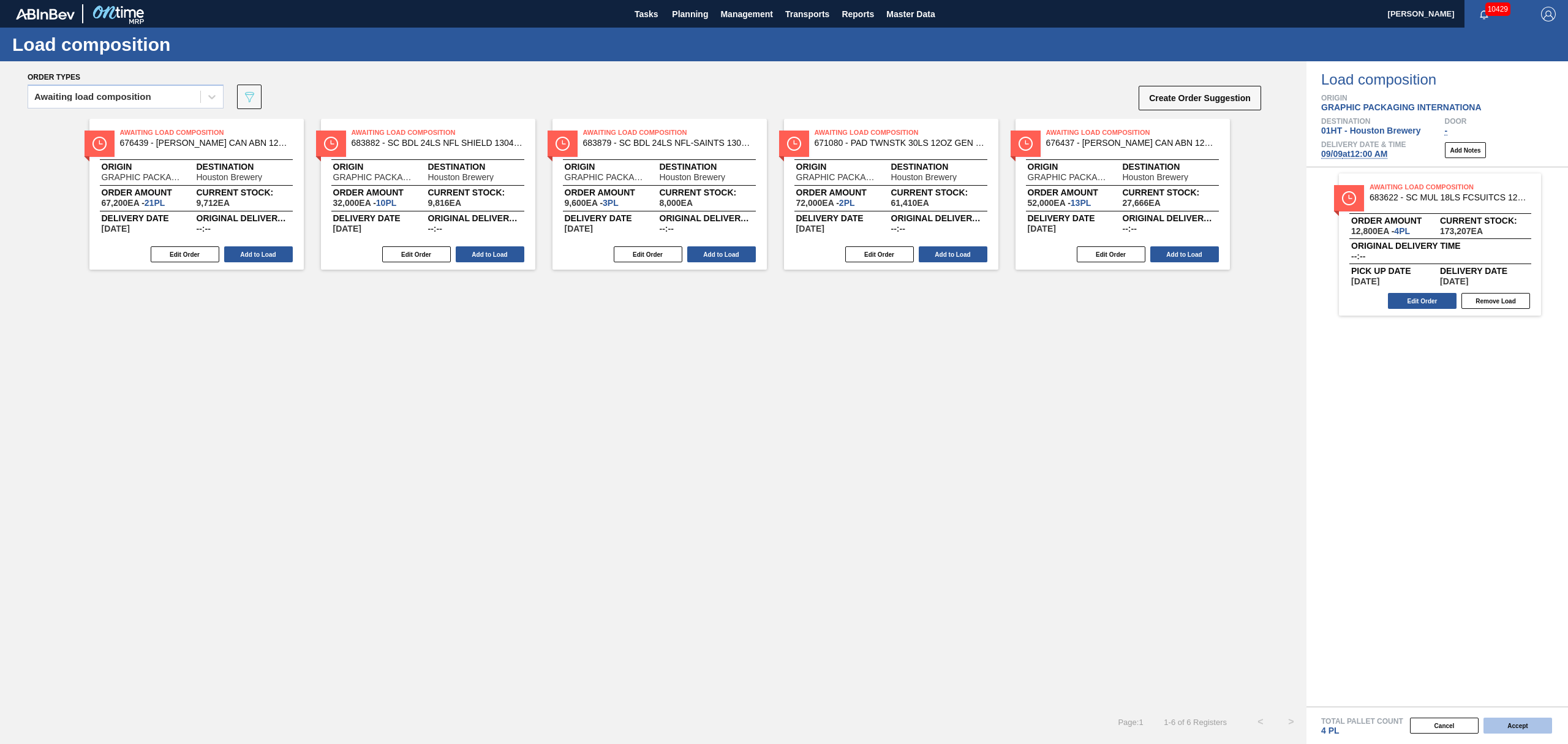
click at [1523, 723] on button "Accept" at bounding box center [1517, 725] width 69 height 16
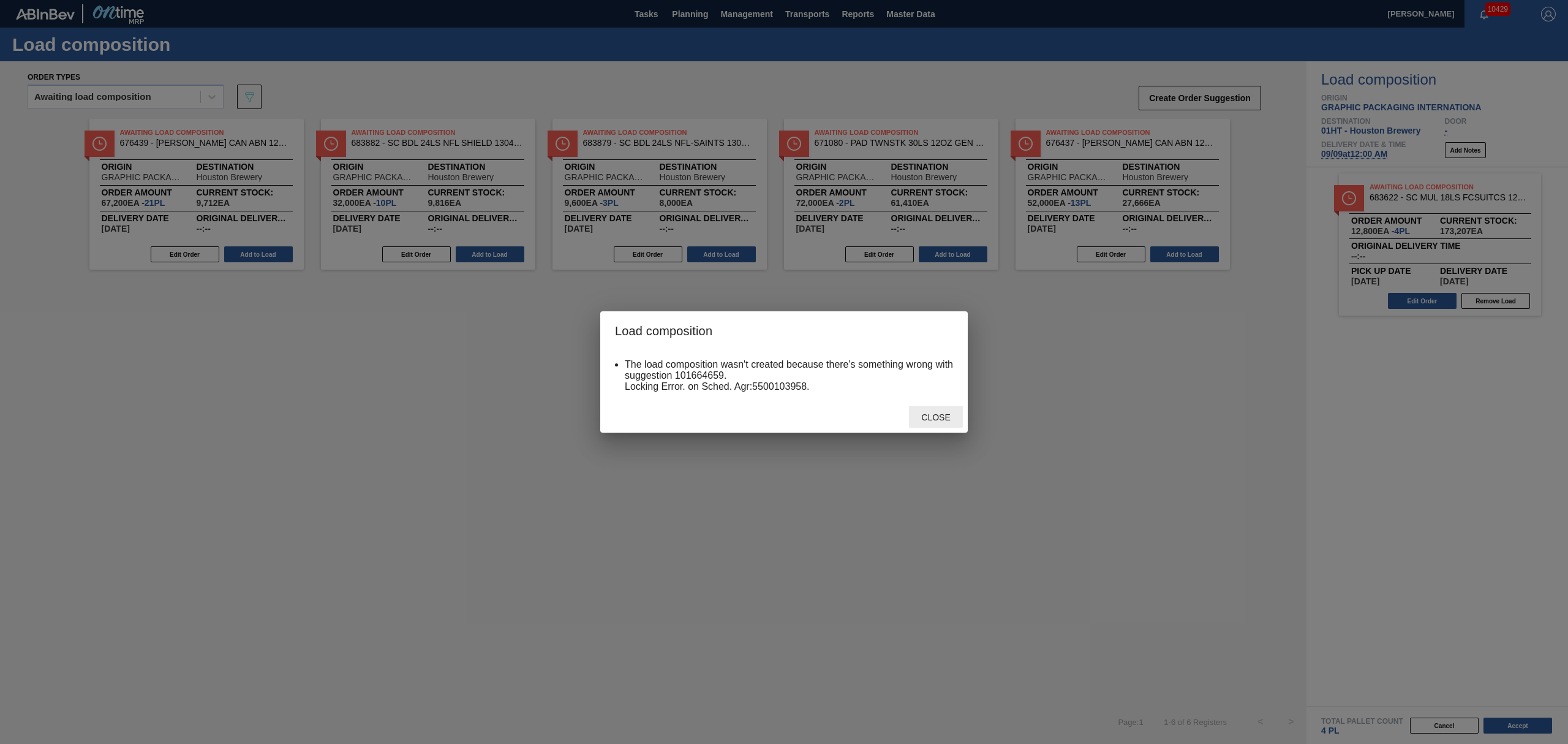
click at [946, 418] on span "Close" at bounding box center [936, 418] width 48 height 10
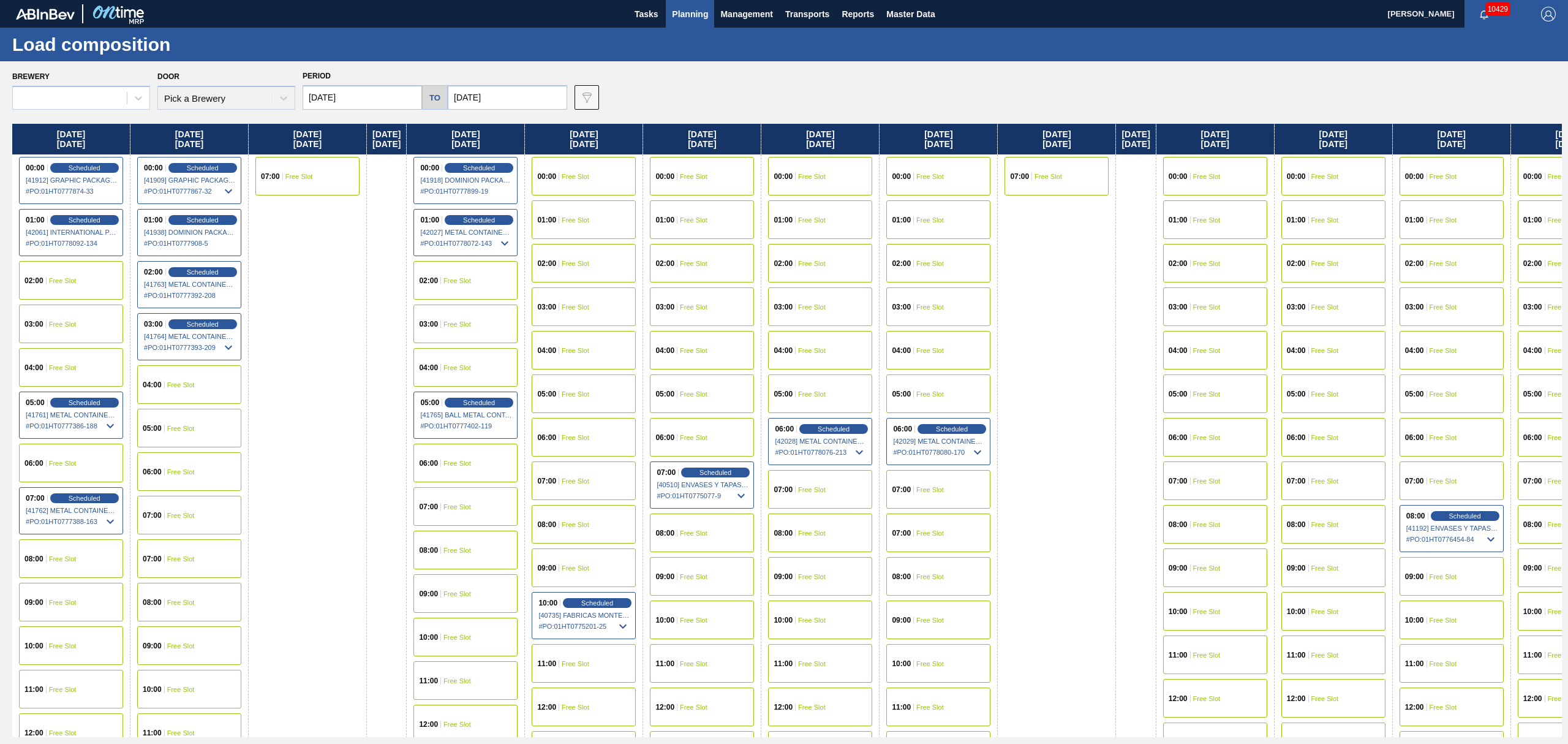
type input "[DATE]"
click at [589, 175] on span "Free Slot" at bounding box center [575, 177] width 28 height 7
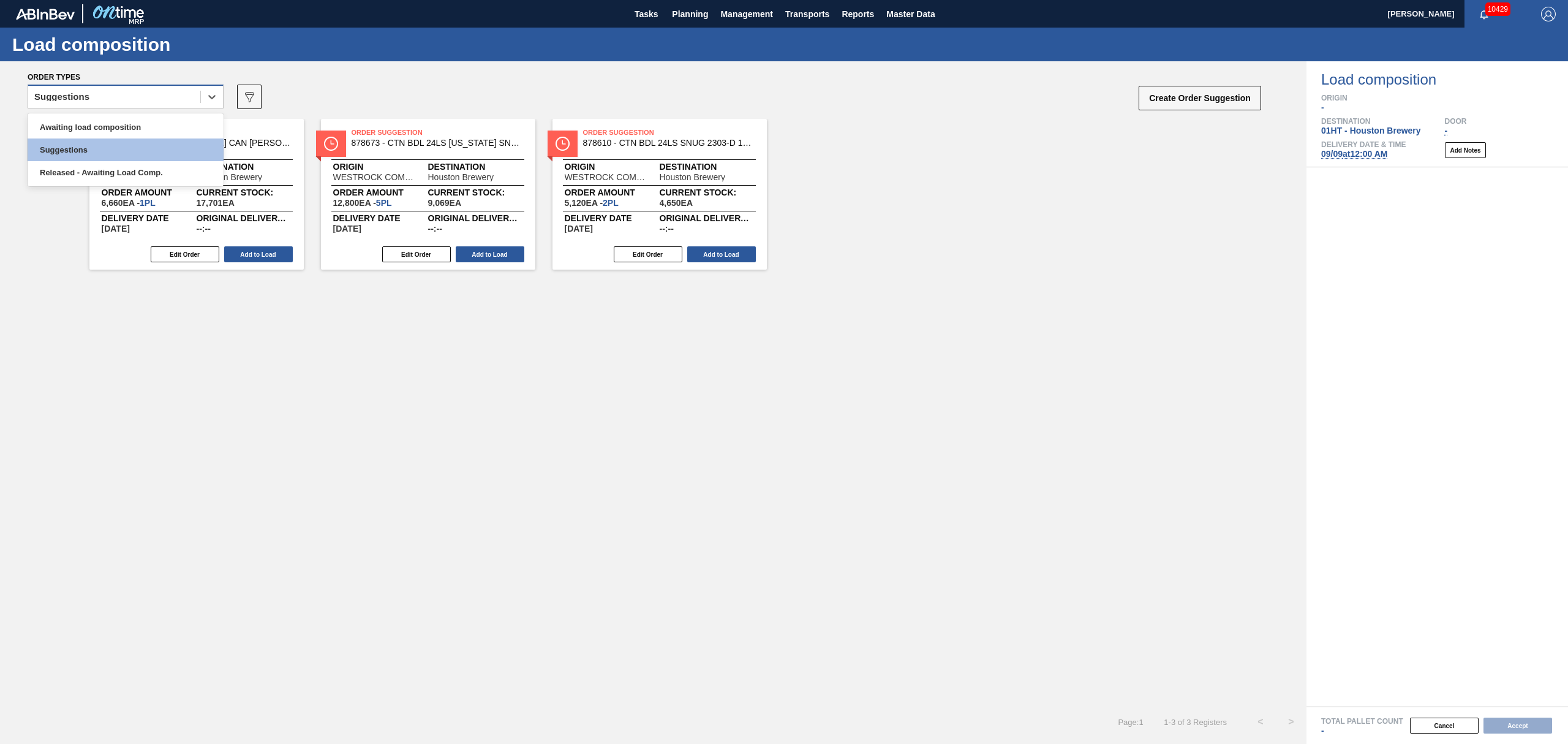
click at [95, 93] on div "Suggestions" at bounding box center [114, 97] width 172 height 18
click at [95, 130] on div "Awaiting load composition" at bounding box center [126, 127] width 196 height 23
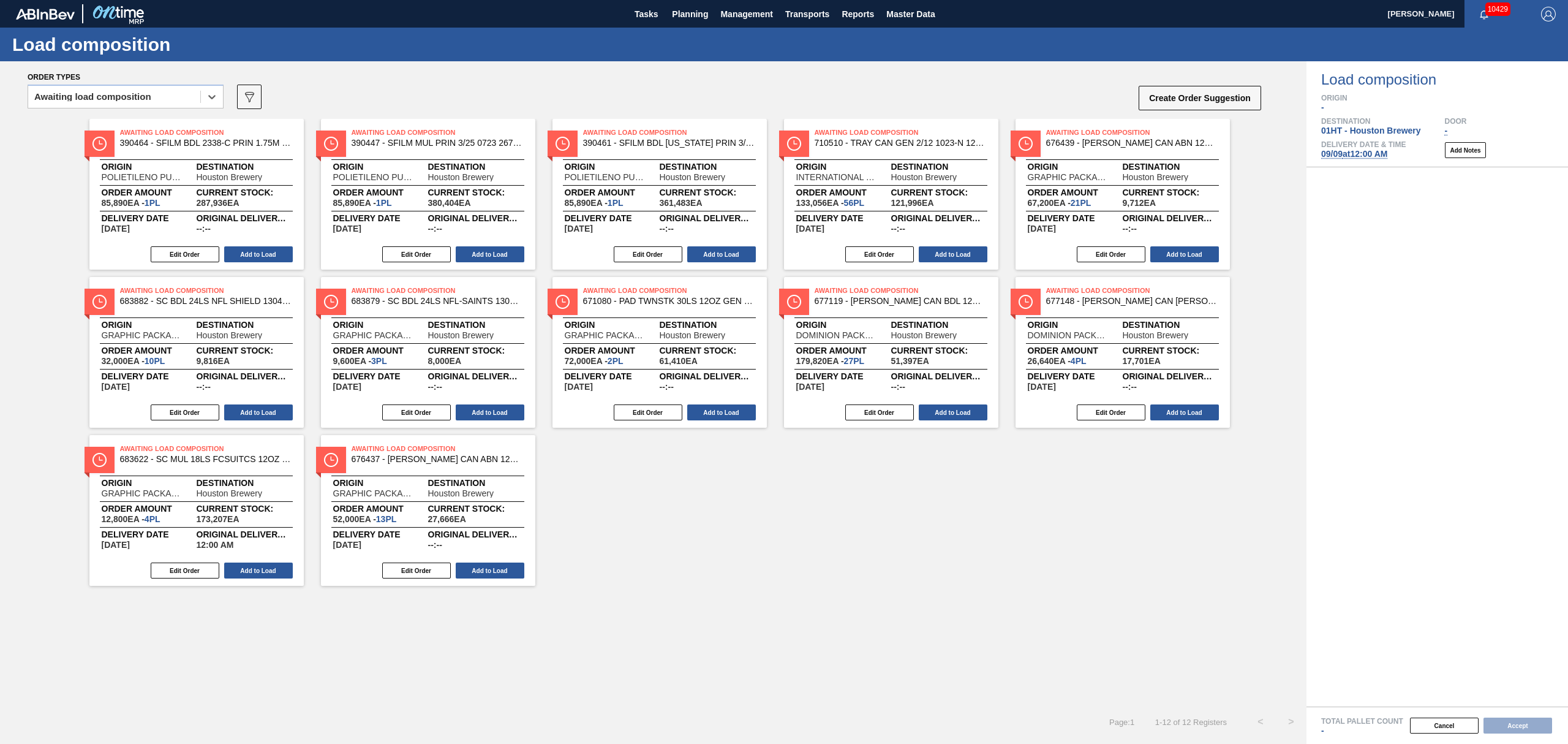
drag, startPoint x: 248, startPoint y: 562, endPoint x: 257, endPoint y: 561, distance: 9.1
click at [251, 561] on div "Awaiting Load Composition 390464 - SFILM BDL 2338-C PRIN 1.75M 0924 25OZ 26 Ori…" at bounding box center [653, 352] width 1307 height 467
click at [277, 576] on button "Add to Load" at bounding box center [258, 571] width 69 height 16
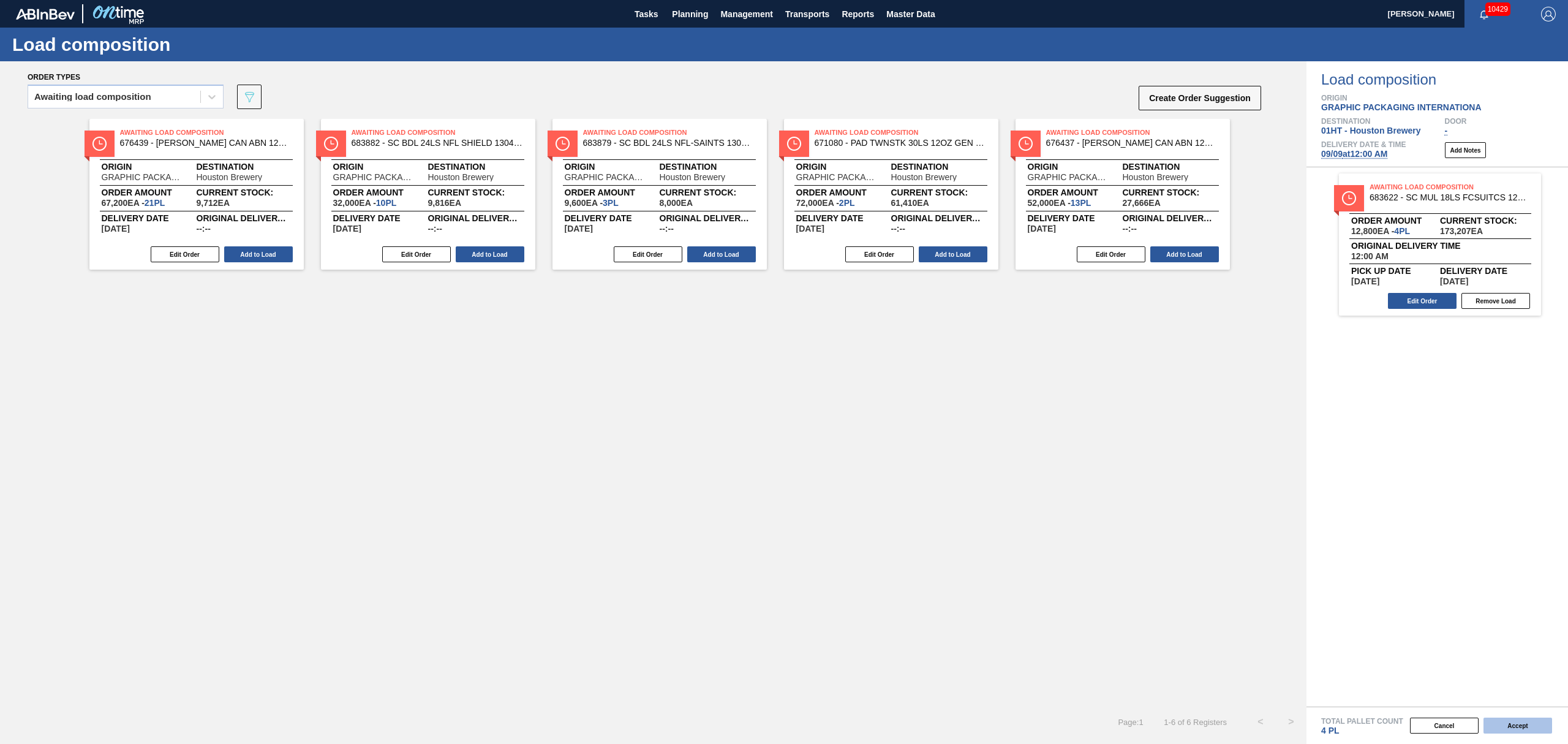
click at [1515, 727] on button "Accept" at bounding box center [1517, 725] width 69 height 16
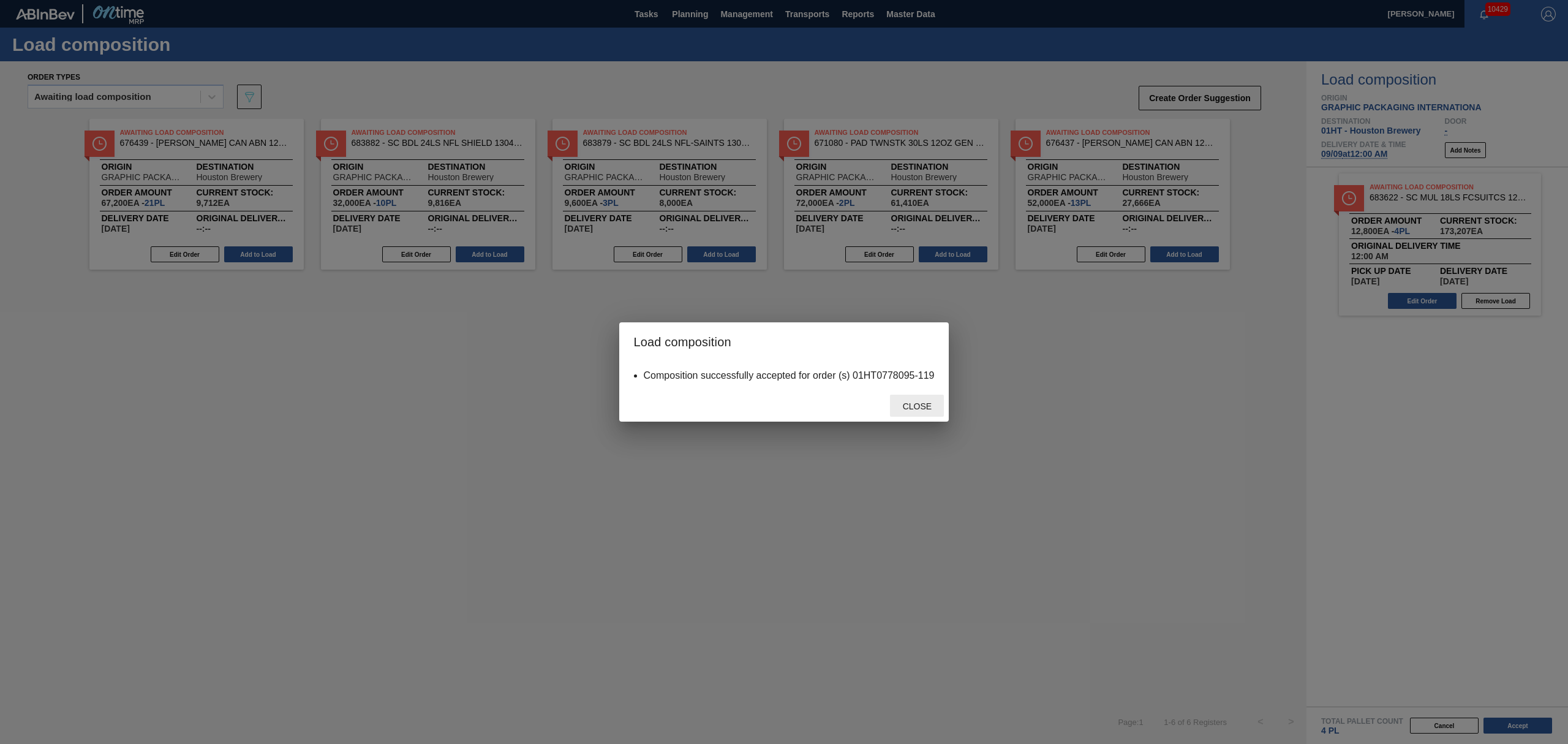
click at [918, 408] on span "Close" at bounding box center [917, 406] width 48 height 10
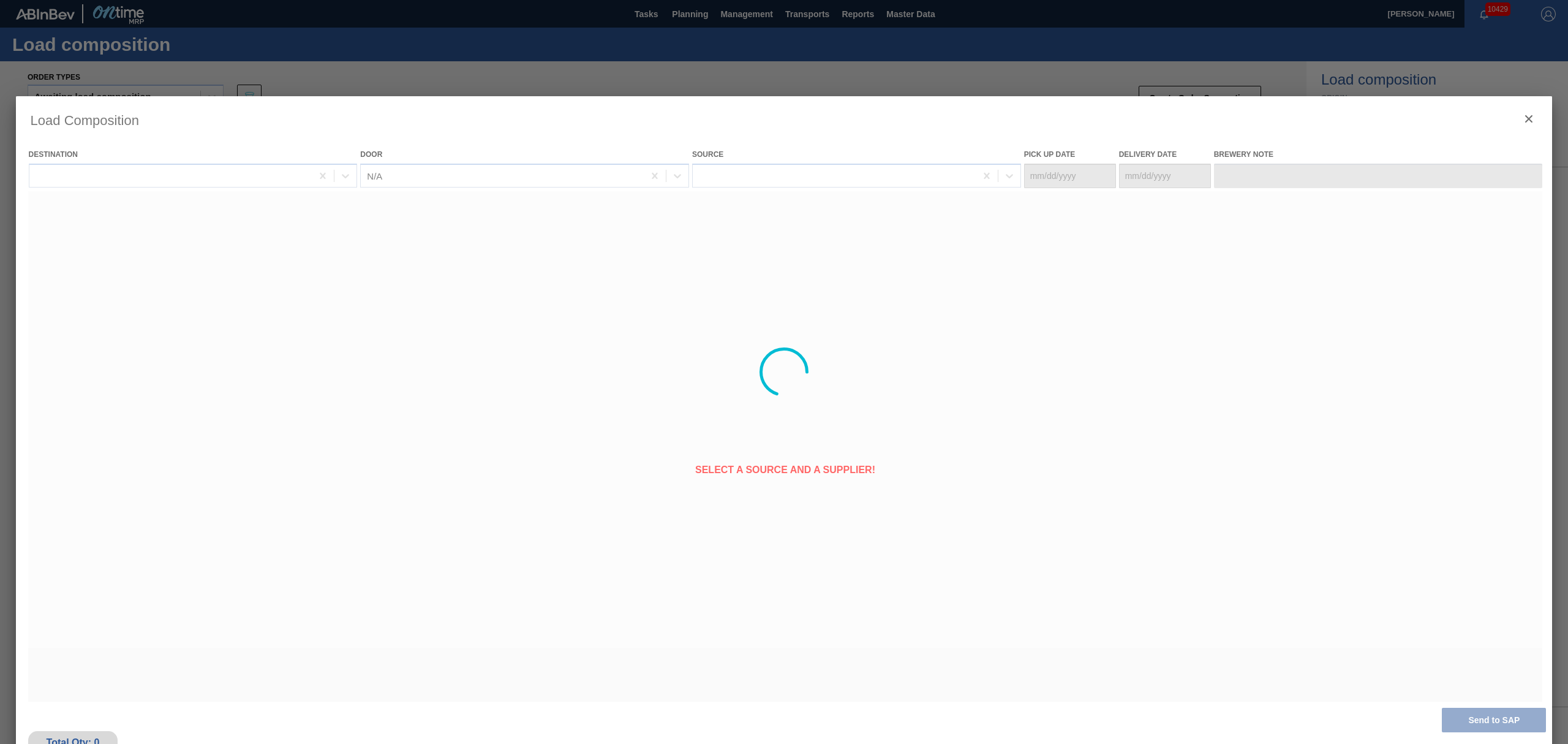
type Date "[DATE]"
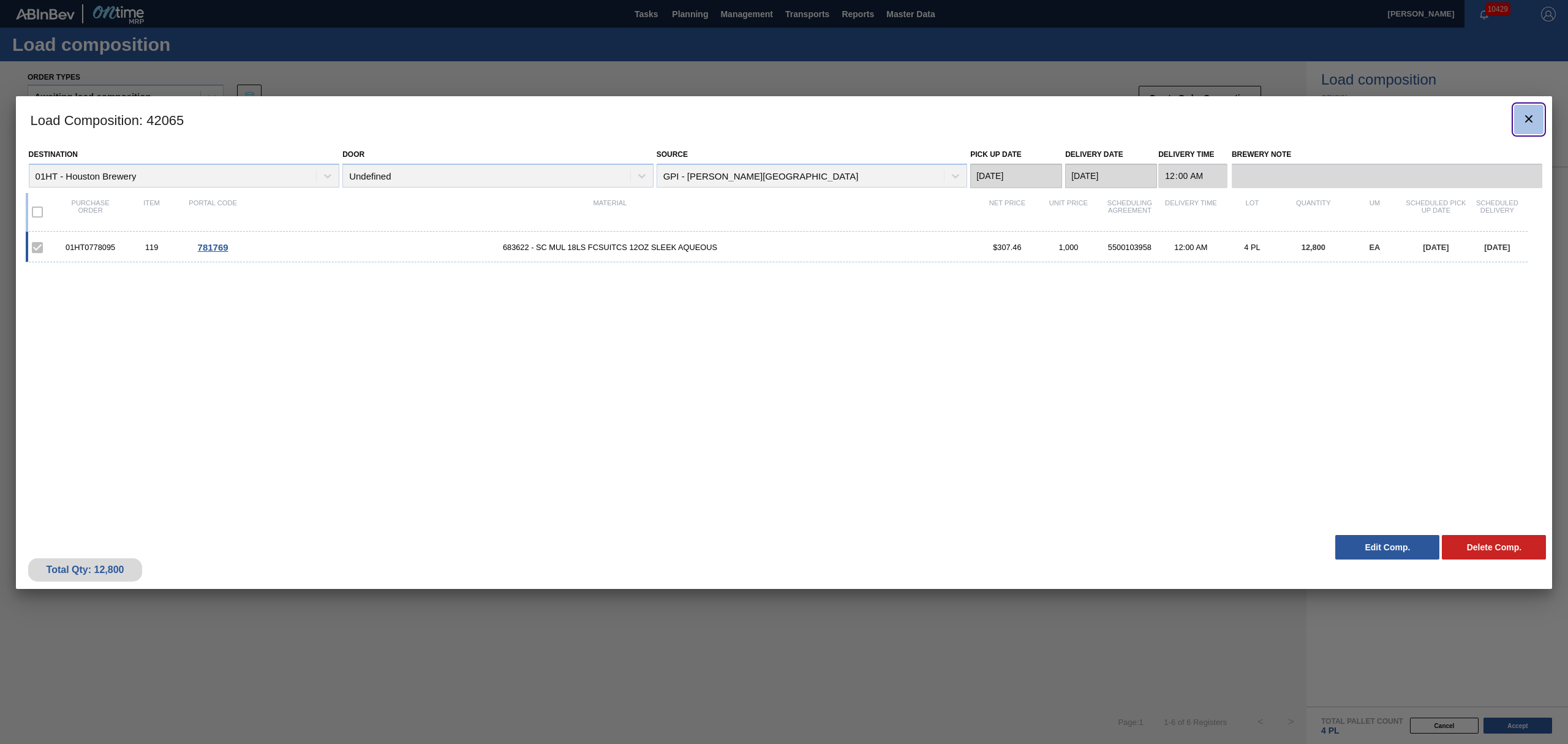
click at [1528, 124] on icon "botão de ícone" at bounding box center [1529, 119] width 15 height 15
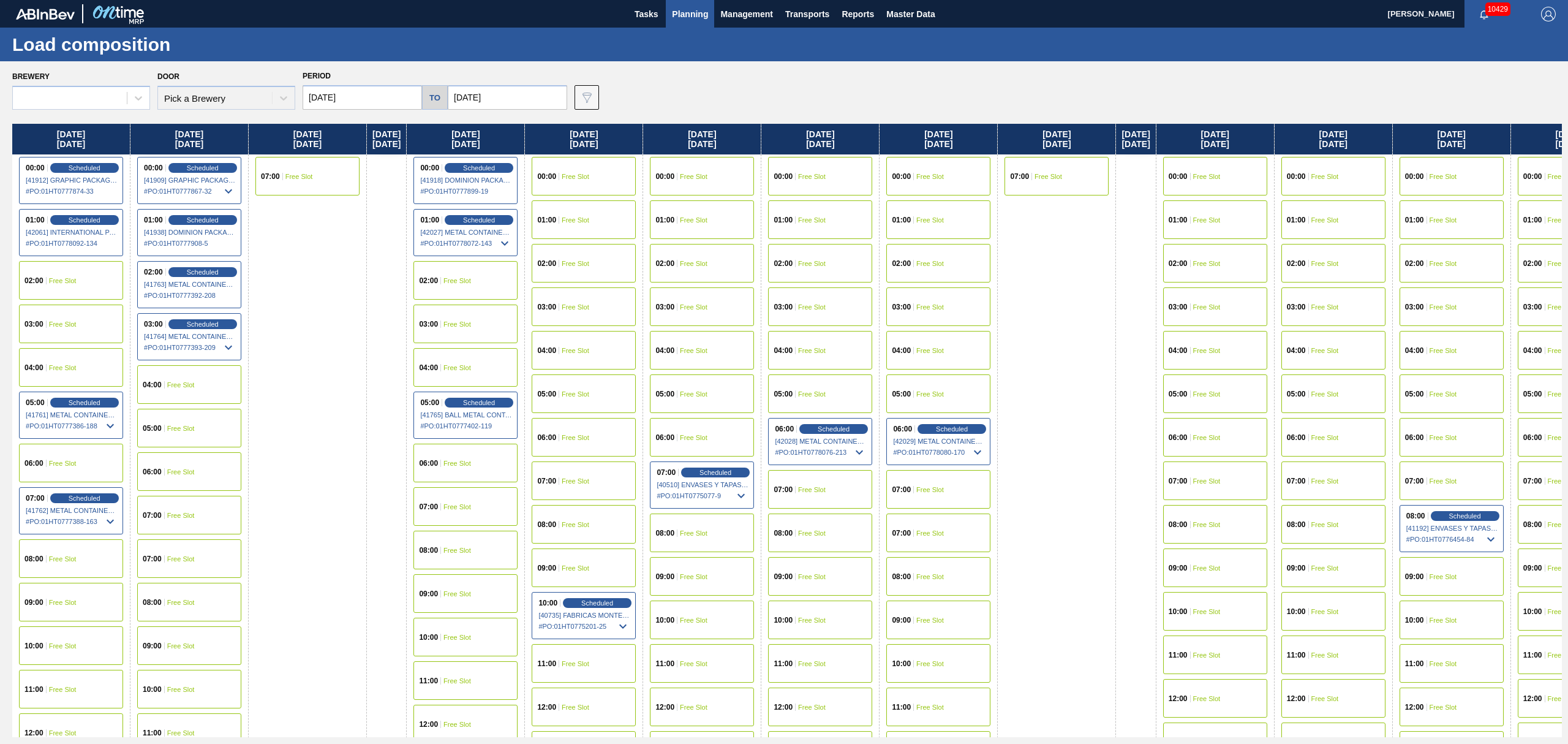
type input "[DATE]"
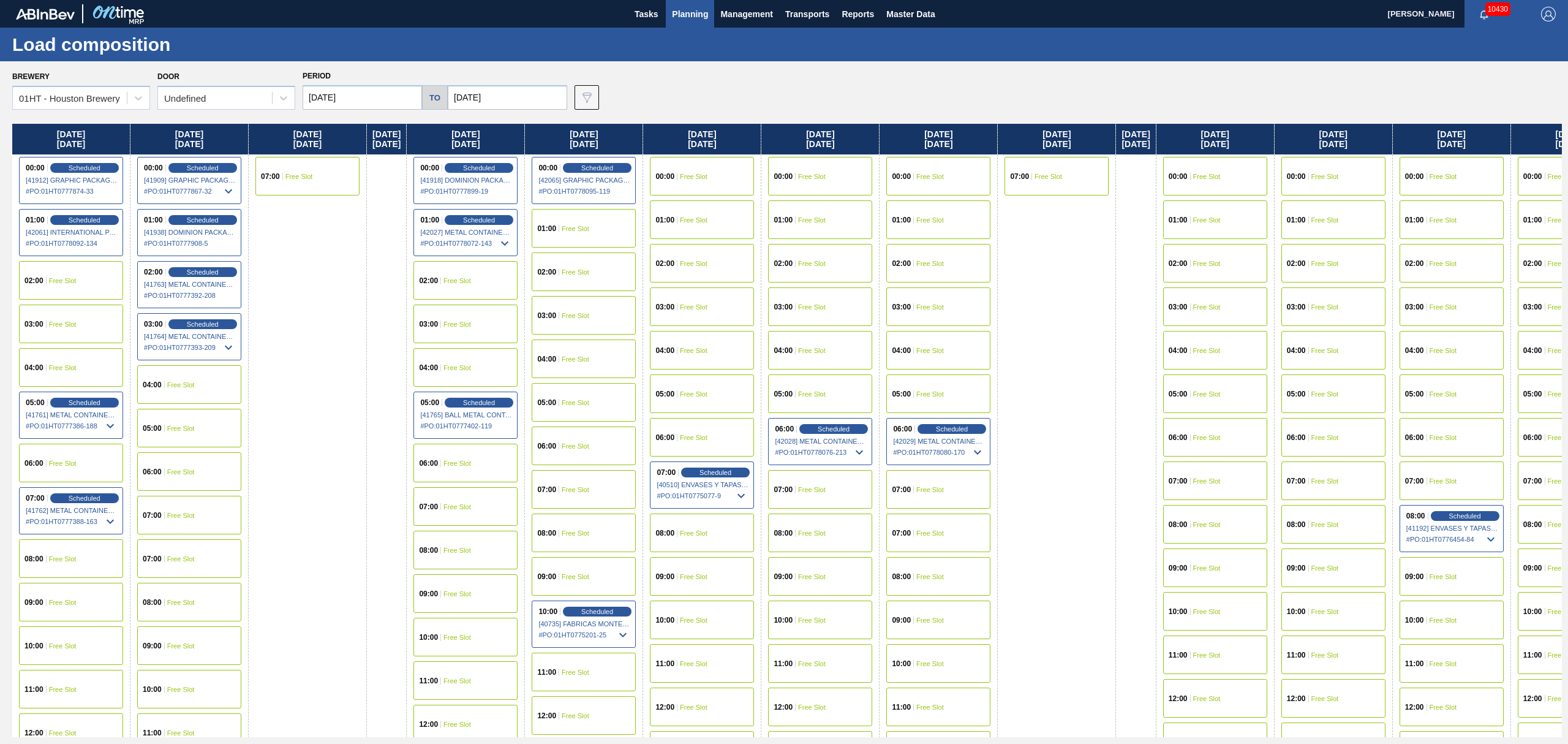
click at [608, 221] on div "01:00 Free Slot" at bounding box center [583, 228] width 104 height 38
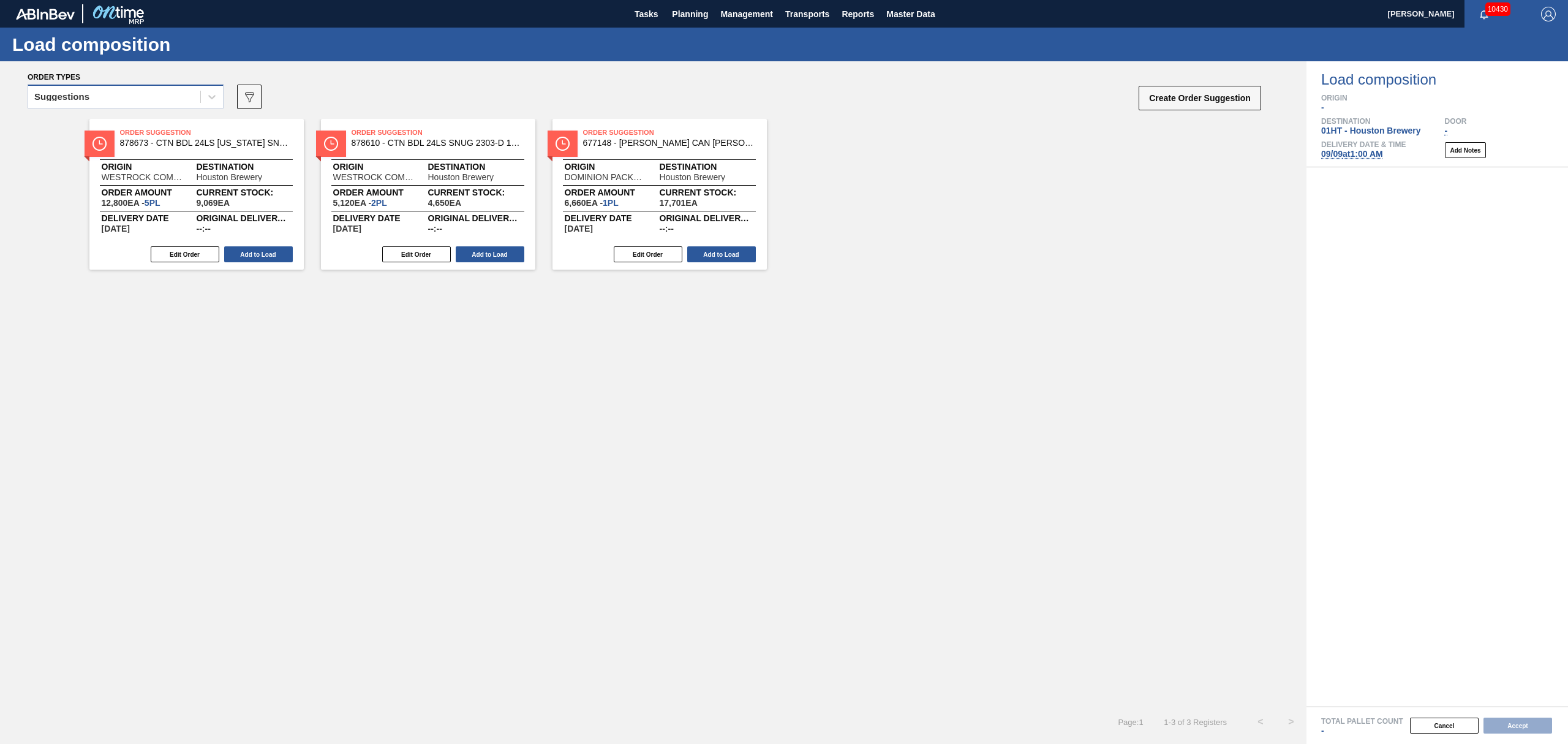
click at [162, 102] on div "Suggestions" at bounding box center [114, 97] width 172 height 18
click at [152, 129] on div "Awaiting load composition" at bounding box center [126, 127] width 196 height 23
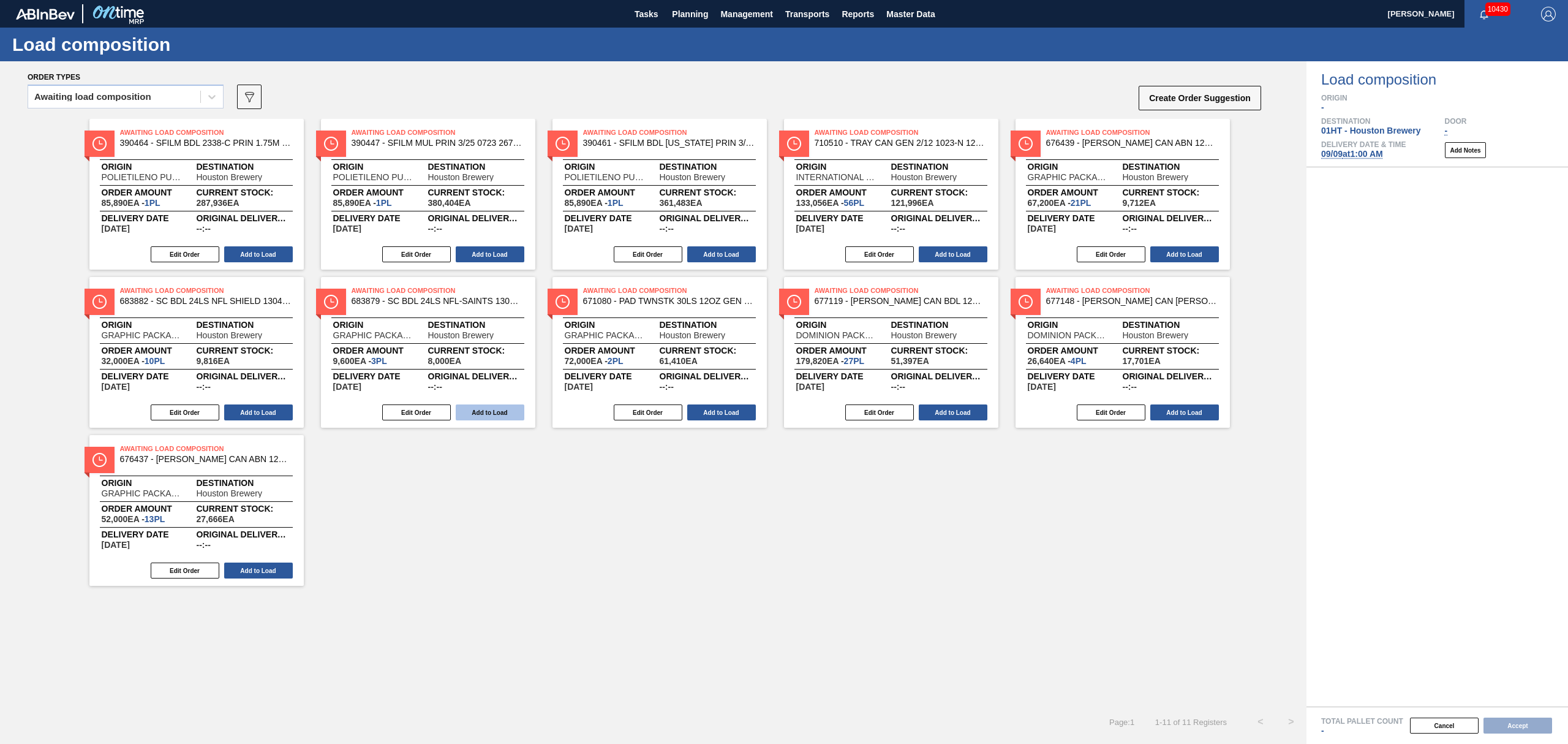
click at [503, 418] on button "Add to Load" at bounding box center [490, 413] width 69 height 16
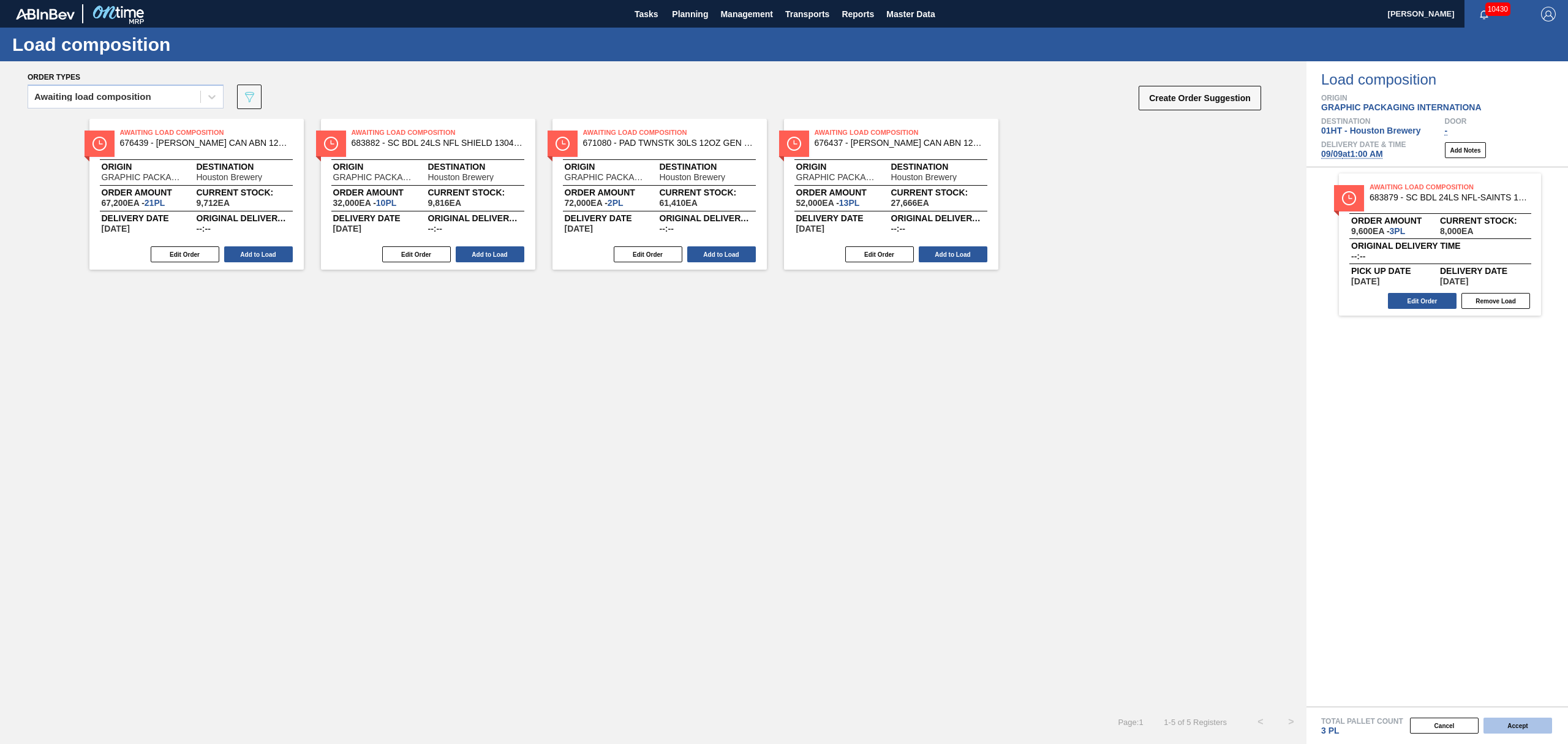
drag, startPoint x: 1532, startPoint y: 724, endPoint x: 1527, endPoint y: 719, distance: 7.1
click at [1527, 719] on button "Accept" at bounding box center [1517, 725] width 69 height 16
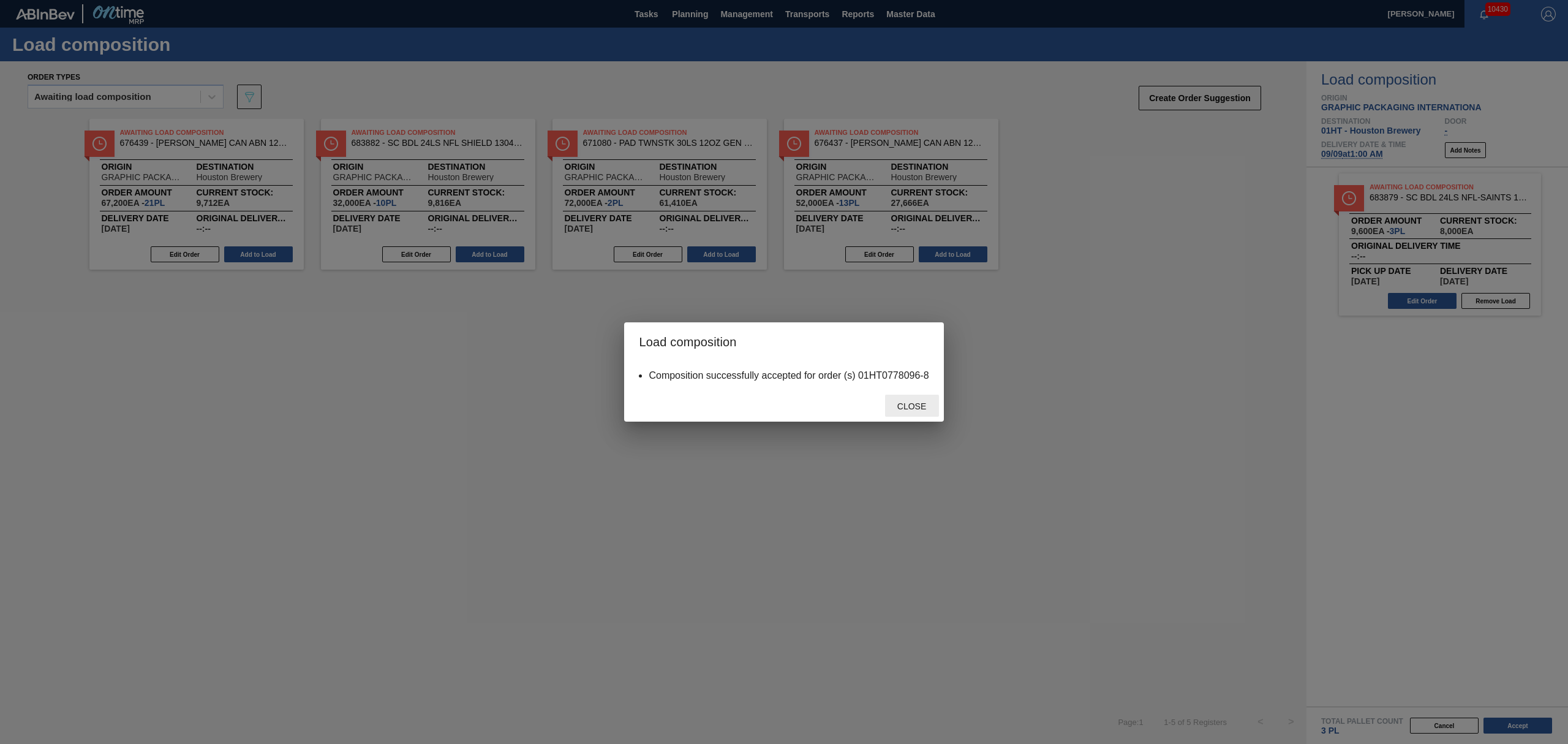
click at [915, 398] on div "Close" at bounding box center [912, 406] width 54 height 23
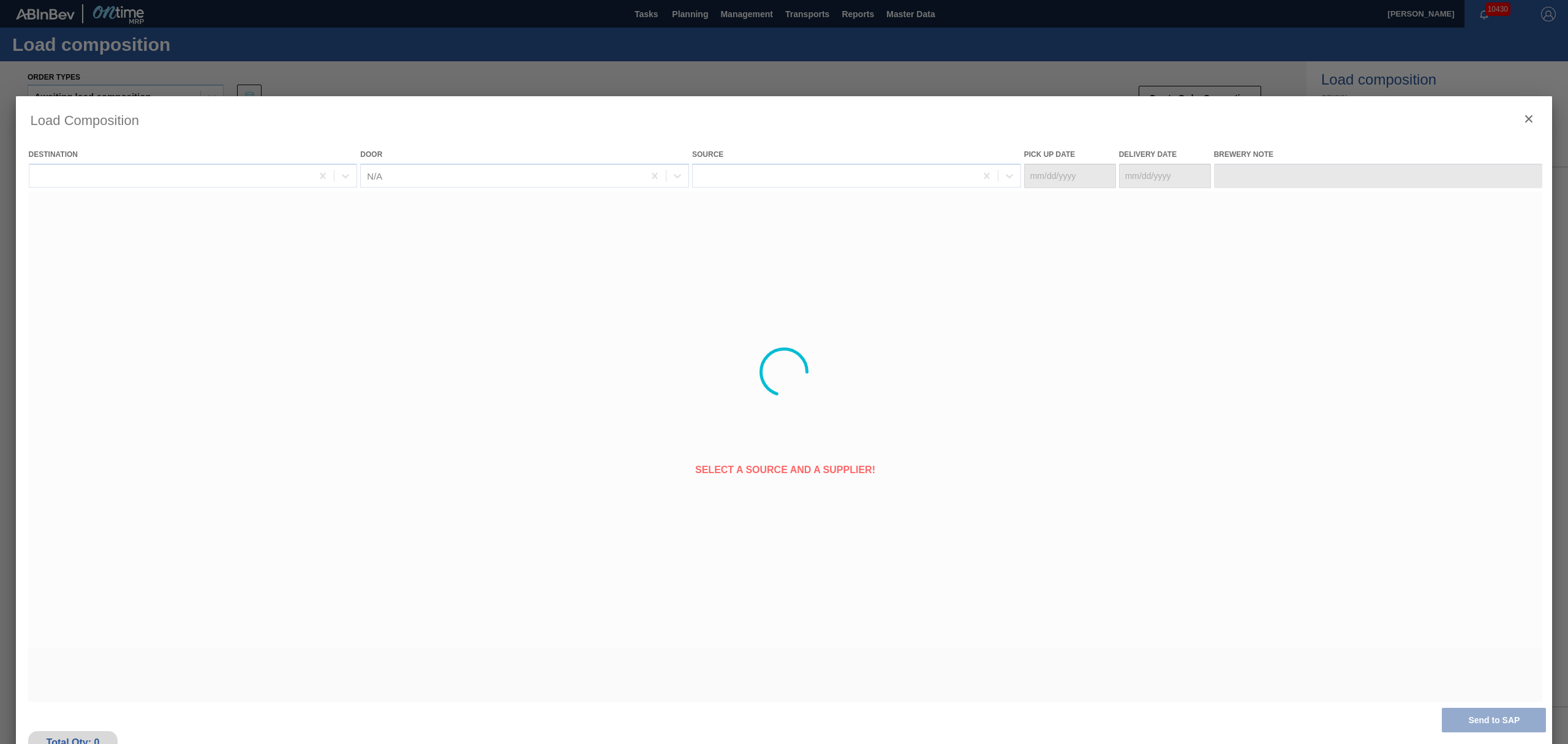
type Date "[DATE]"
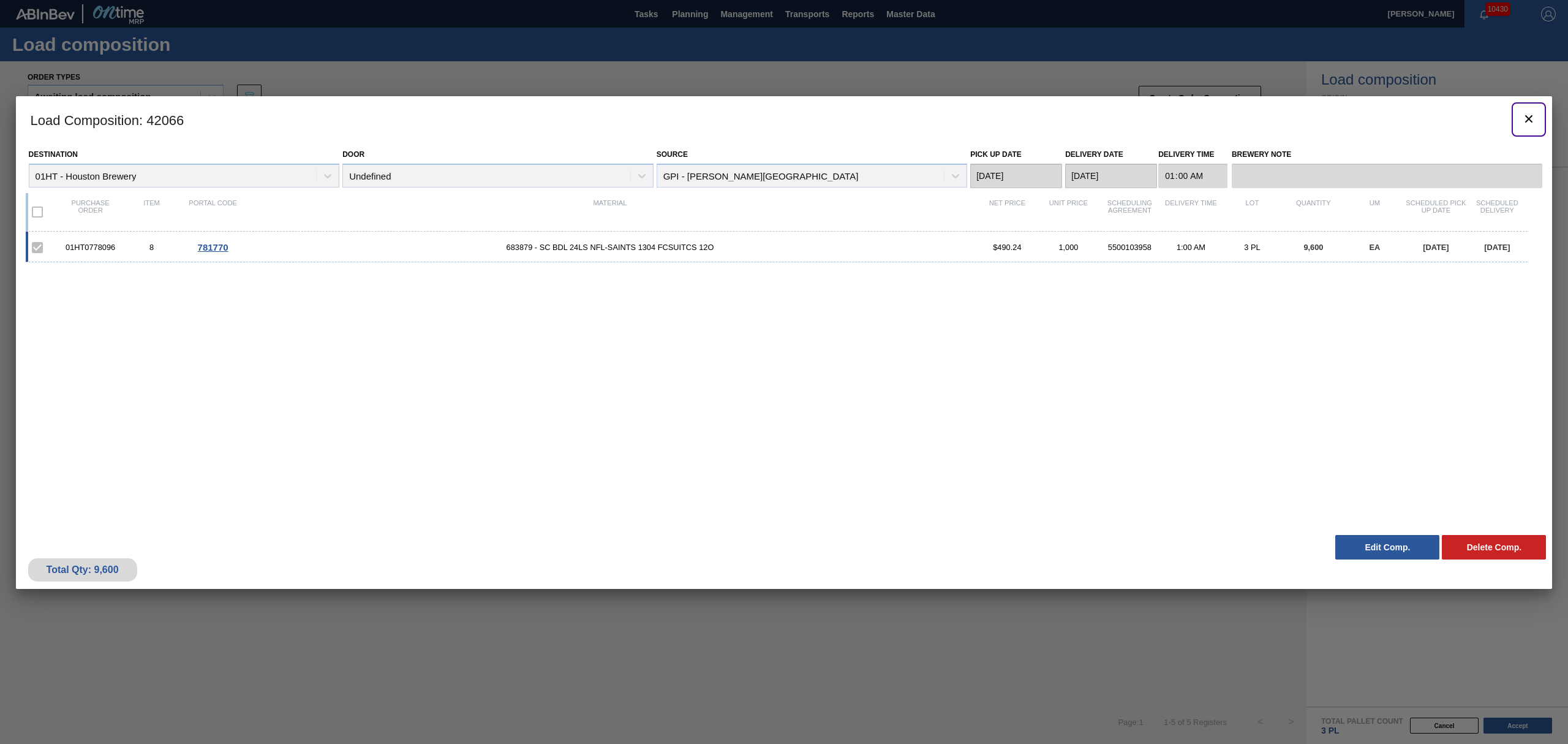
drag, startPoint x: 1525, startPoint y: 114, endPoint x: 1466, endPoint y: 1, distance: 127.5
click at [1525, 114] on icon "botão de ícone" at bounding box center [1529, 119] width 15 height 15
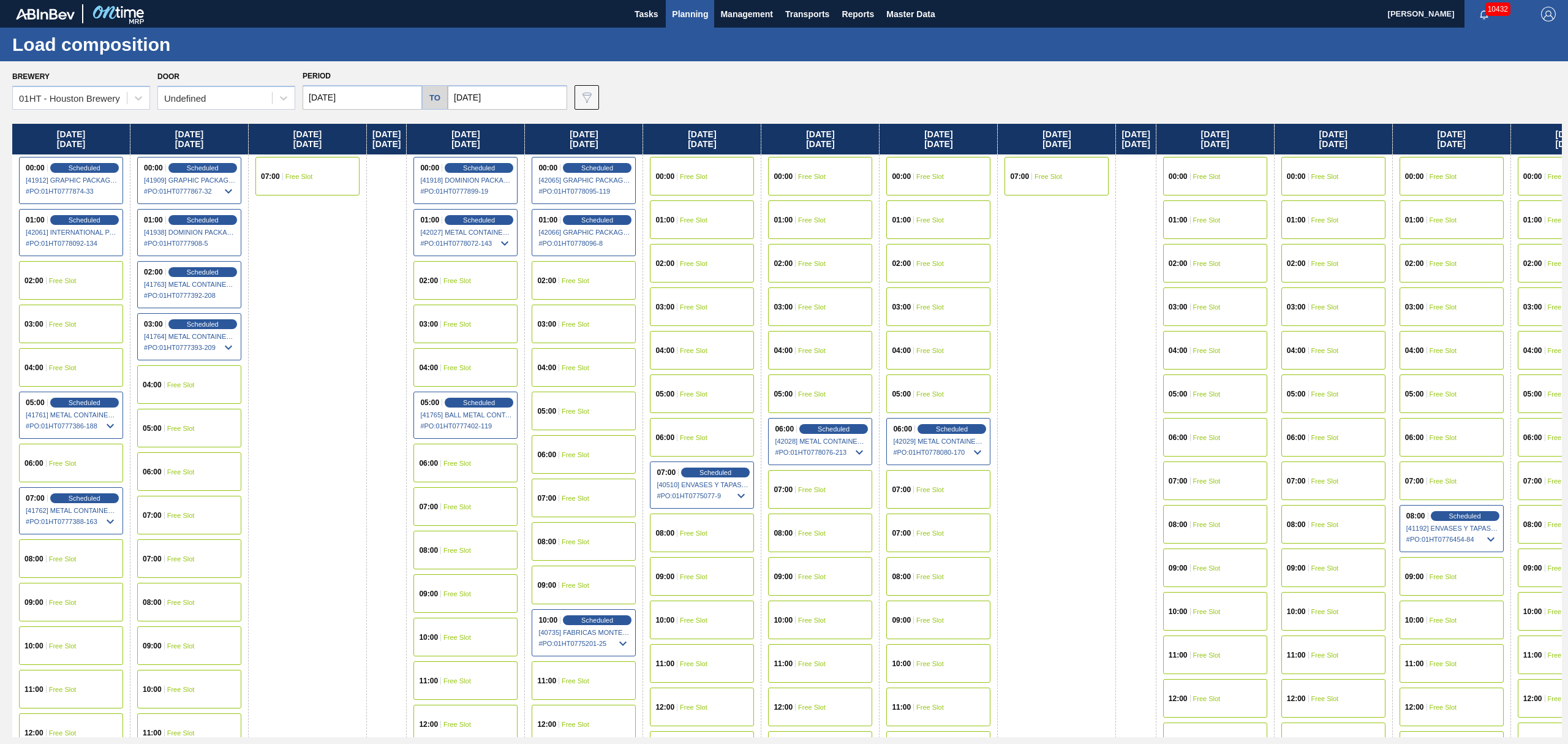
click at [707, 173] on span "Free Slot" at bounding box center [694, 177] width 28 height 7
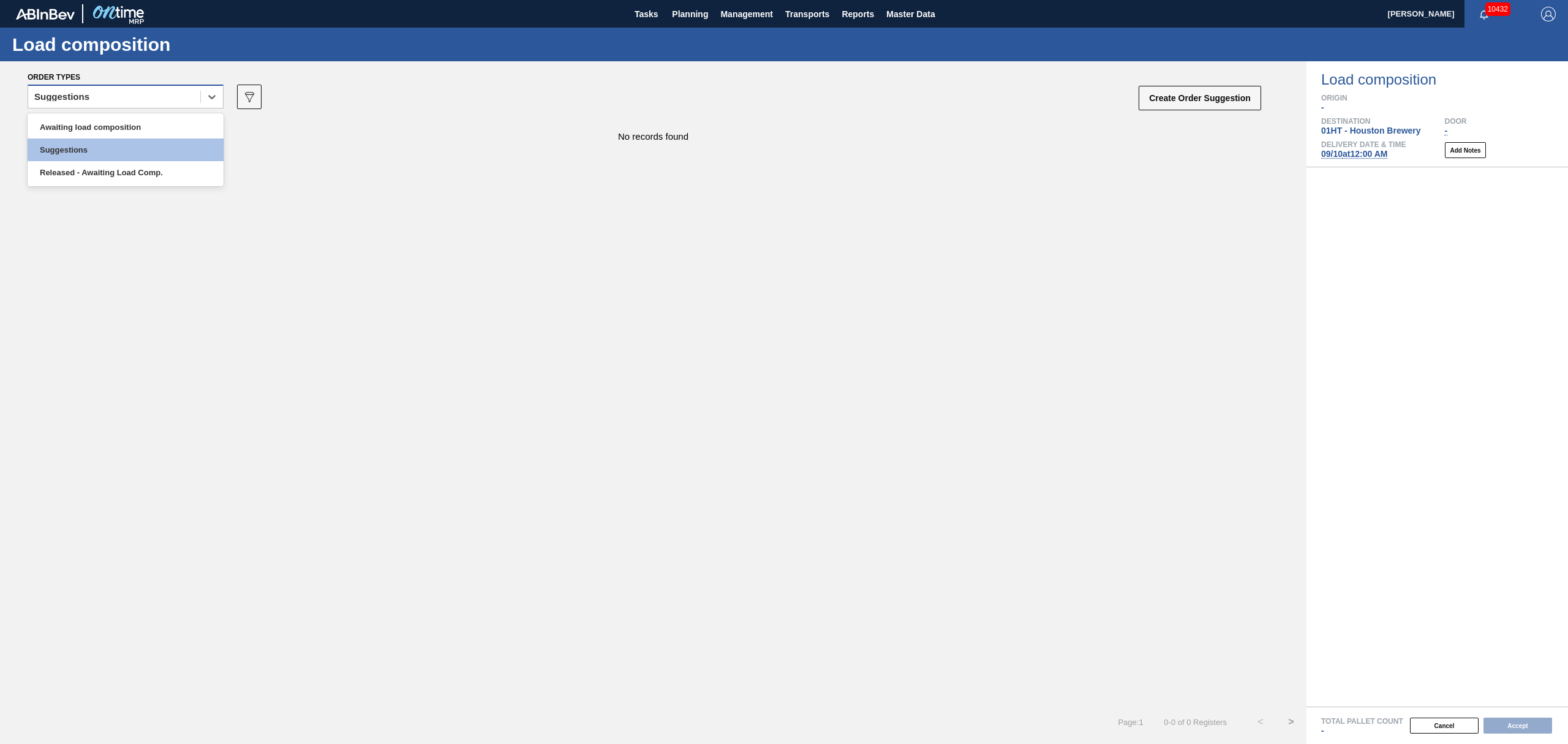
drag, startPoint x: 89, startPoint y: 98, endPoint x: 89, endPoint y: 105, distance: 7.0
click at [89, 98] on div "Suggestions" at bounding box center [114, 97] width 172 height 18
click at [89, 125] on div "Awaiting load composition" at bounding box center [126, 127] width 196 height 23
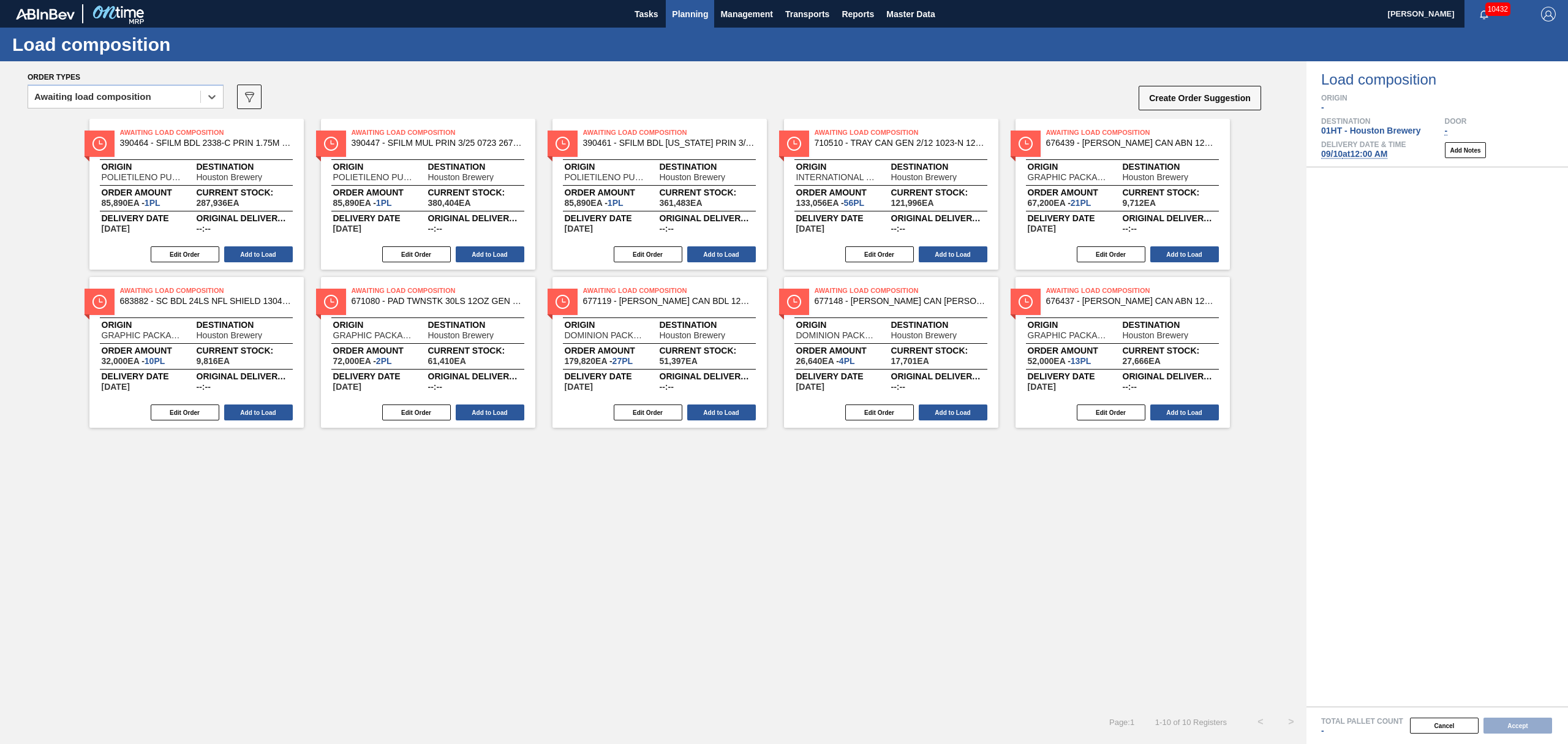
click at [691, 10] on span "Planning" at bounding box center [690, 14] width 36 height 15
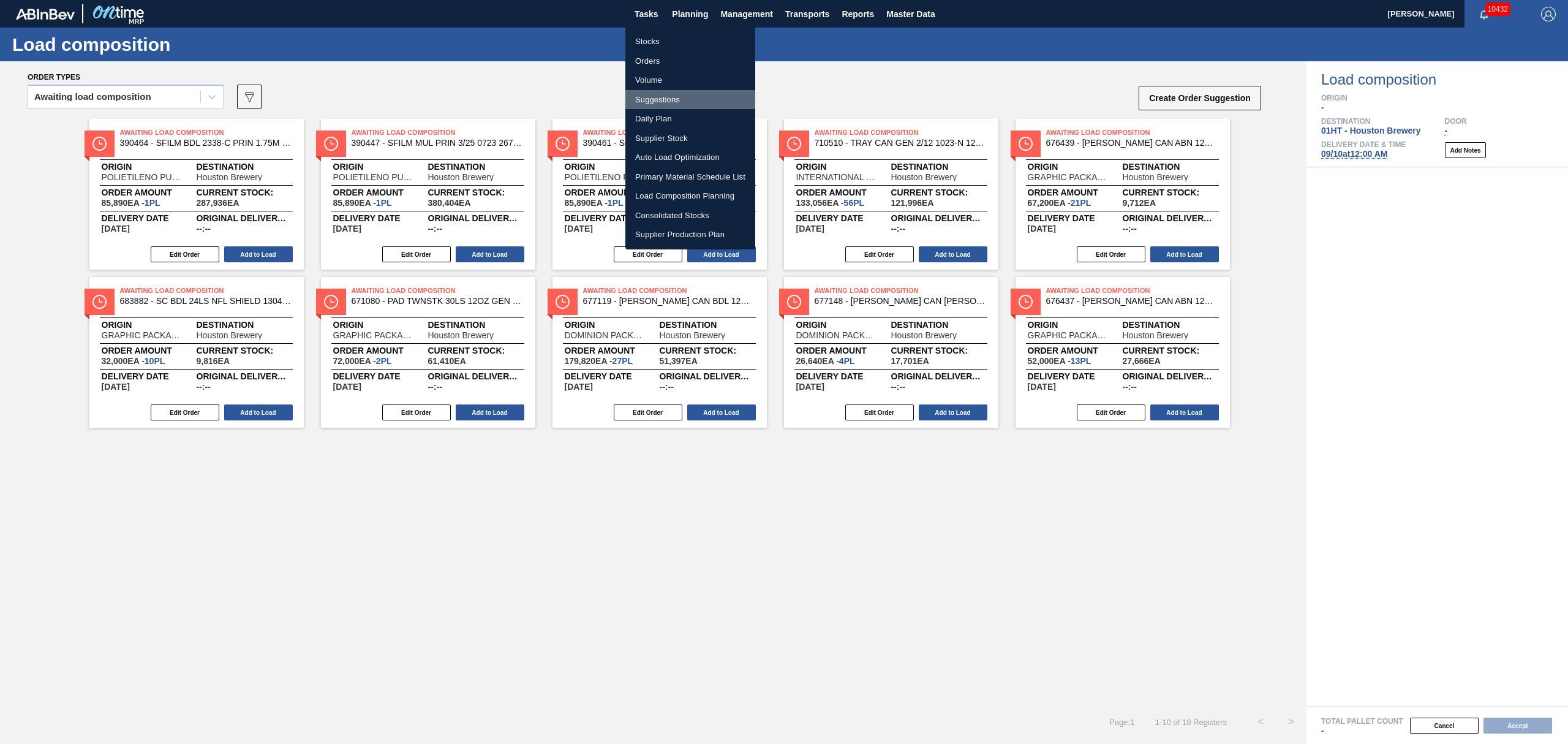
click at [669, 97] on li "Suggestions" at bounding box center [690, 100] width 130 height 20
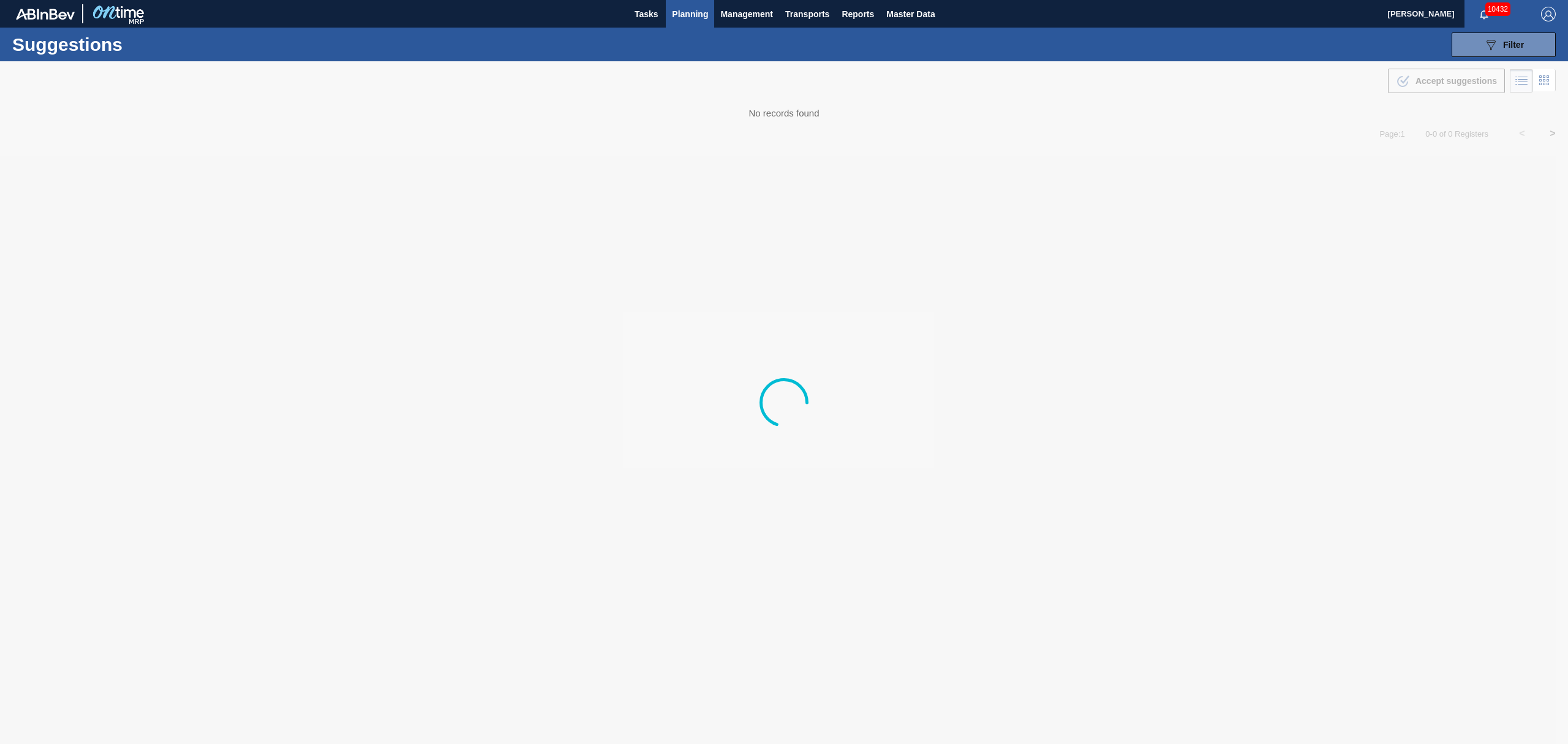
type from "[DATE]"
type to "[DATE]"
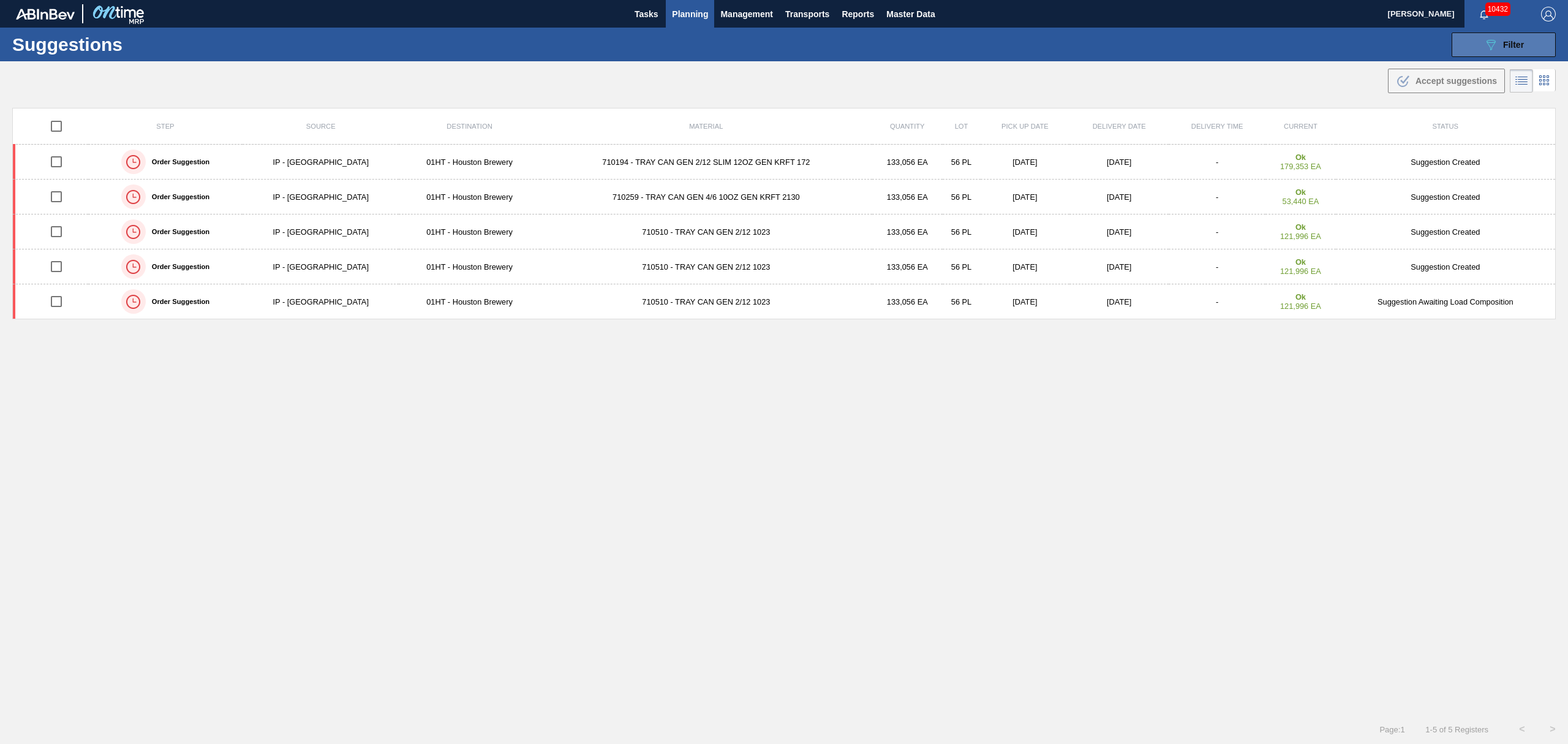
click at [1495, 38] on icon "089F7B8B-B2A5-4AFE-B5C0-19BA573D28AC" at bounding box center [1491, 45] width 15 height 15
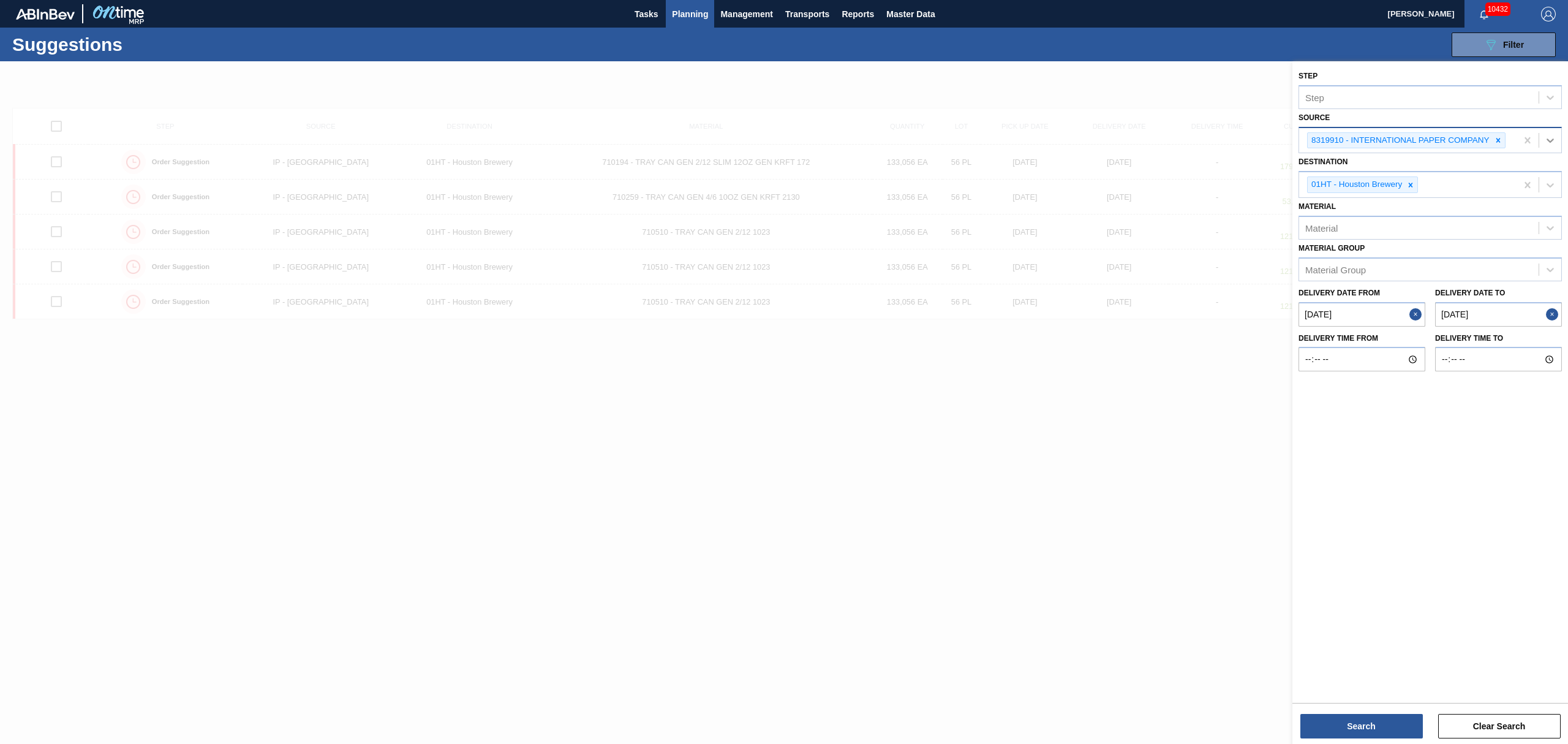
click at [1547, 138] on icon at bounding box center [1550, 141] width 12 height 12
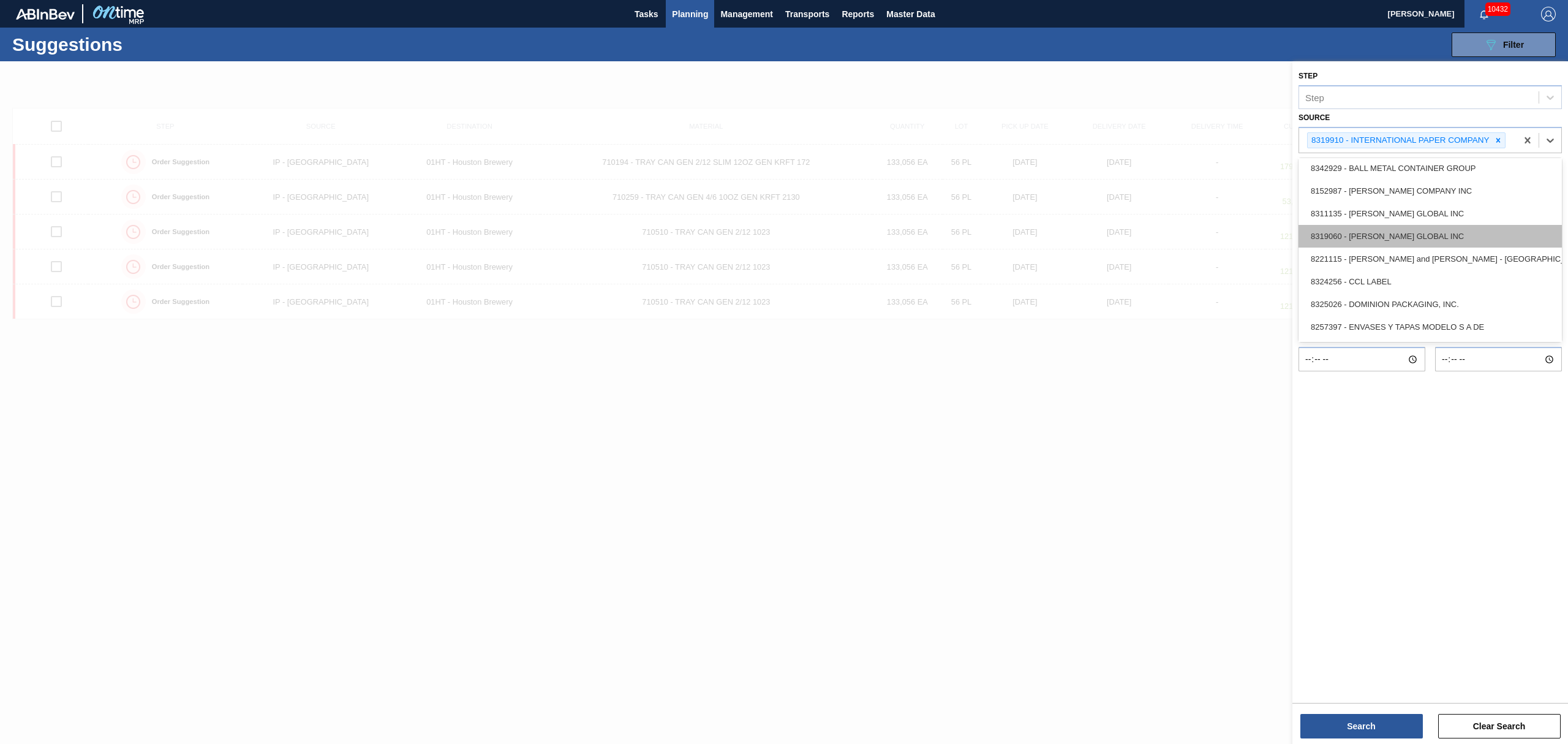
scroll to position [245, 0]
click at [1387, 248] on div "8221069 - GRAPHIC PACKAGING INTERNATIONA" at bounding box center [1430, 244] width 263 height 23
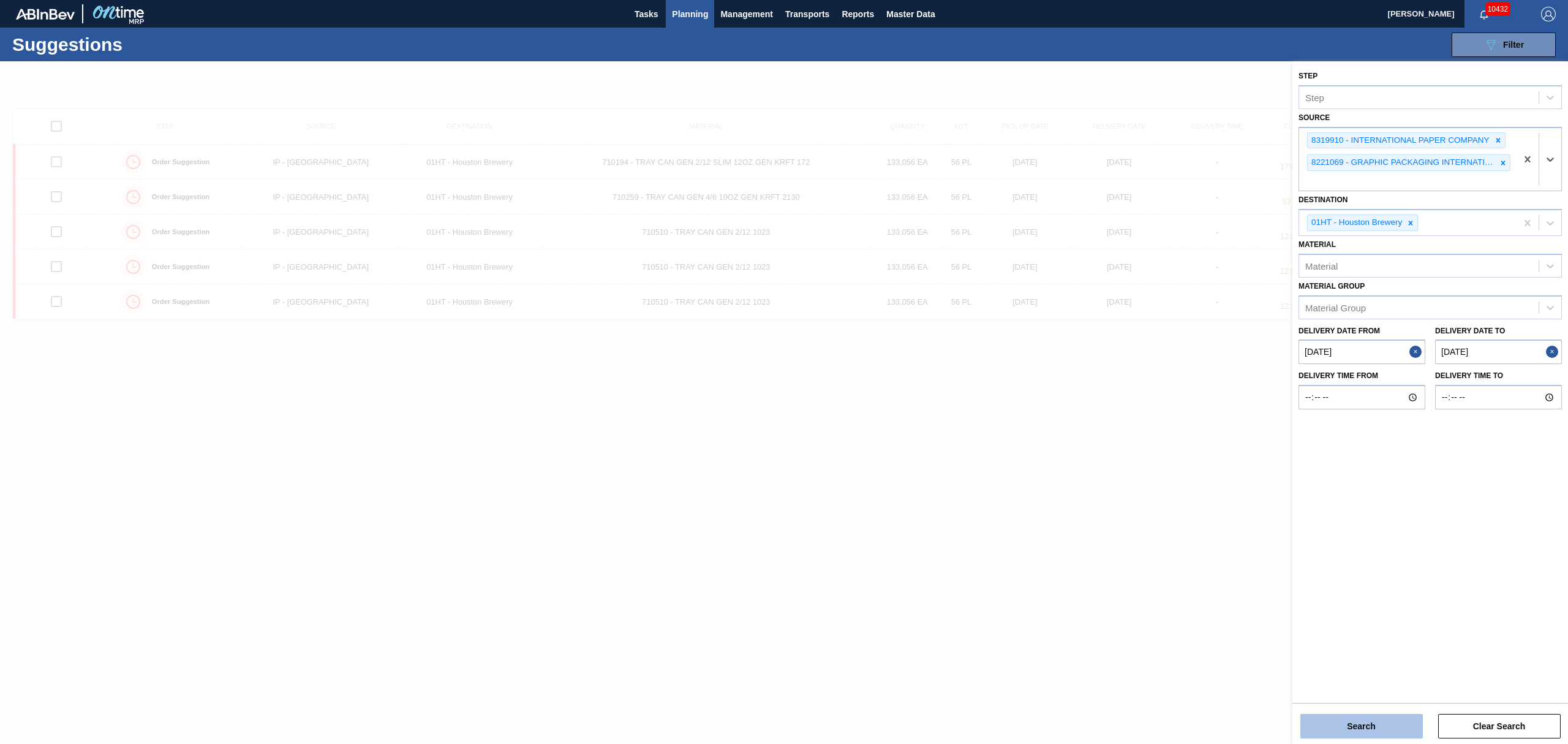
click at [1370, 723] on button "Search" at bounding box center [1362, 726] width 123 height 25
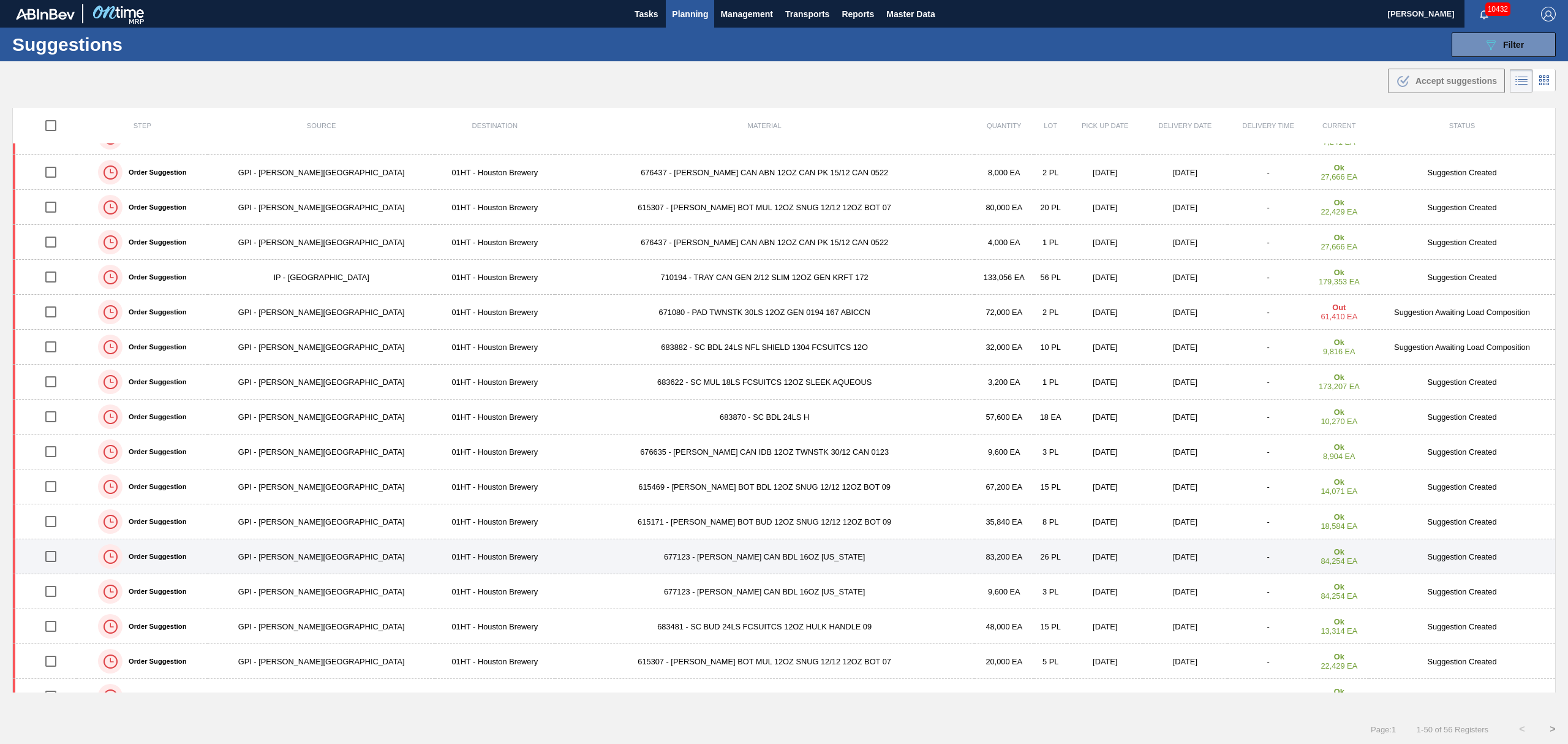
scroll to position [163, 0]
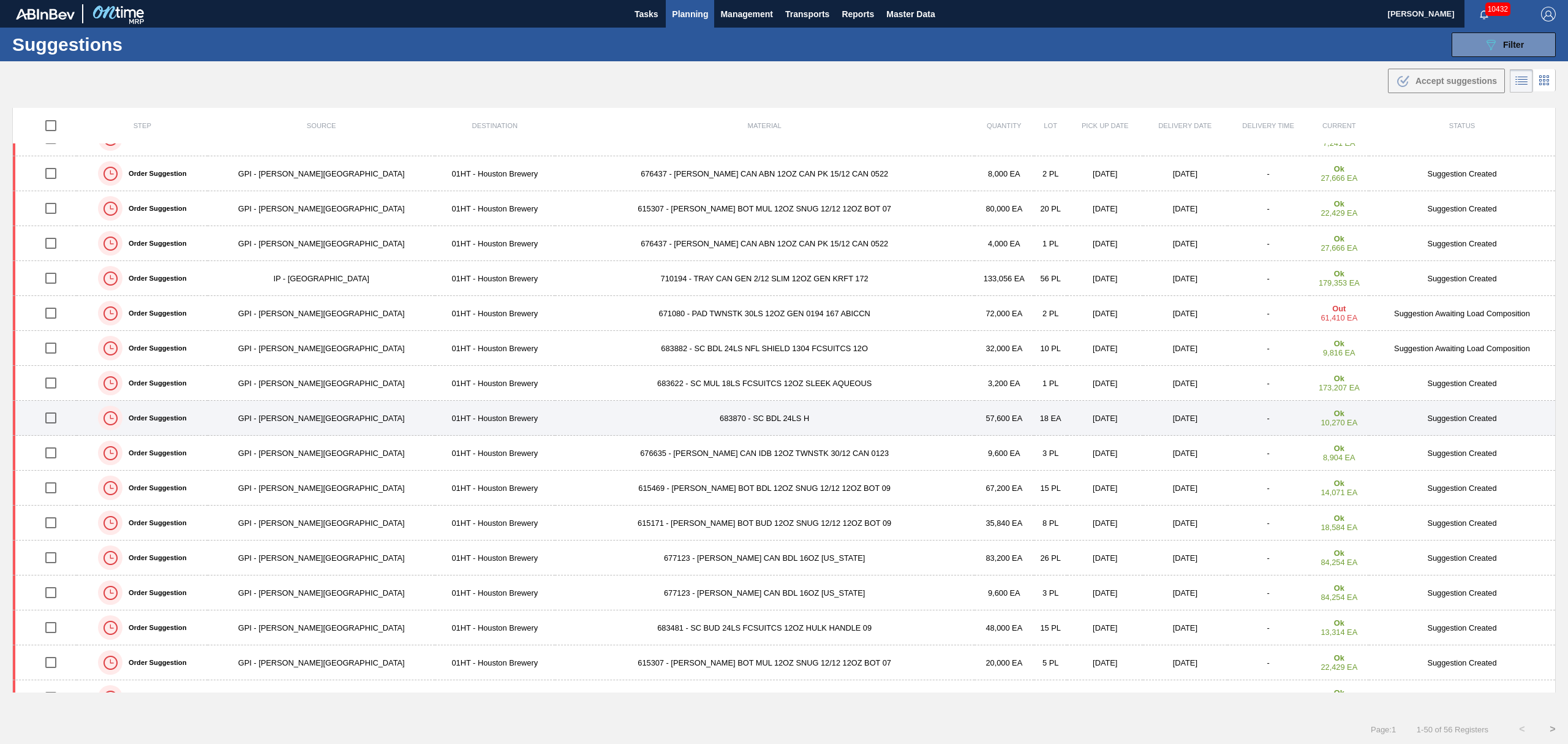
click at [668, 418] on td "683870 - SC BDL 24LS H" at bounding box center [764, 418] width 419 height 35
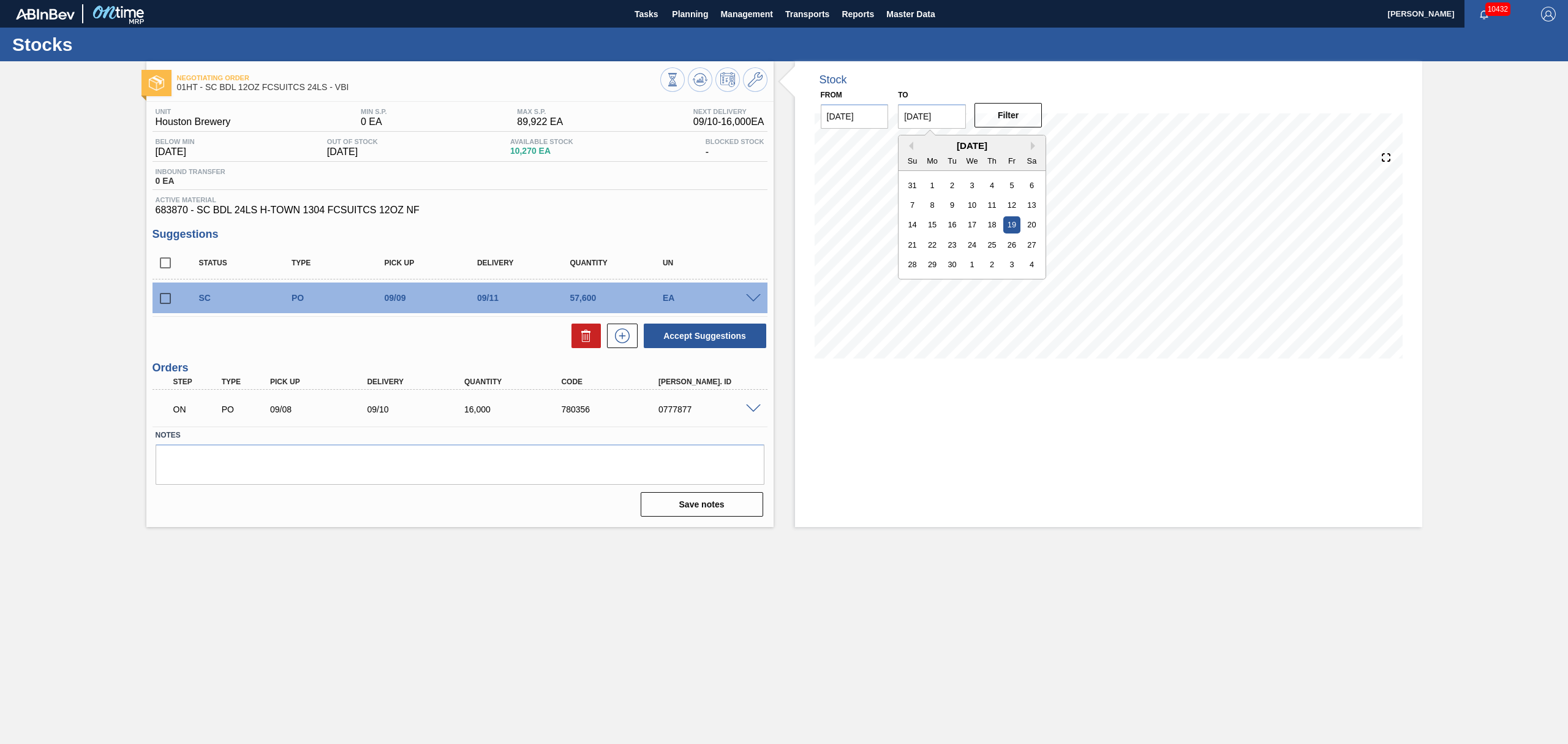
click at [939, 118] on input "[DATE]" at bounding box center [932, 116] width 68 height 25
click at [967, 240] on div "24" at bounding box center [972, 245] width 17 height 17
type input "[DATE]"
click at [1000, 116] on button "Filter" at bounding box center [1009, 115] width 68 height 25
click at [682, 11] on span "Planning" at bounding box center [690, 14] width 36 height 15
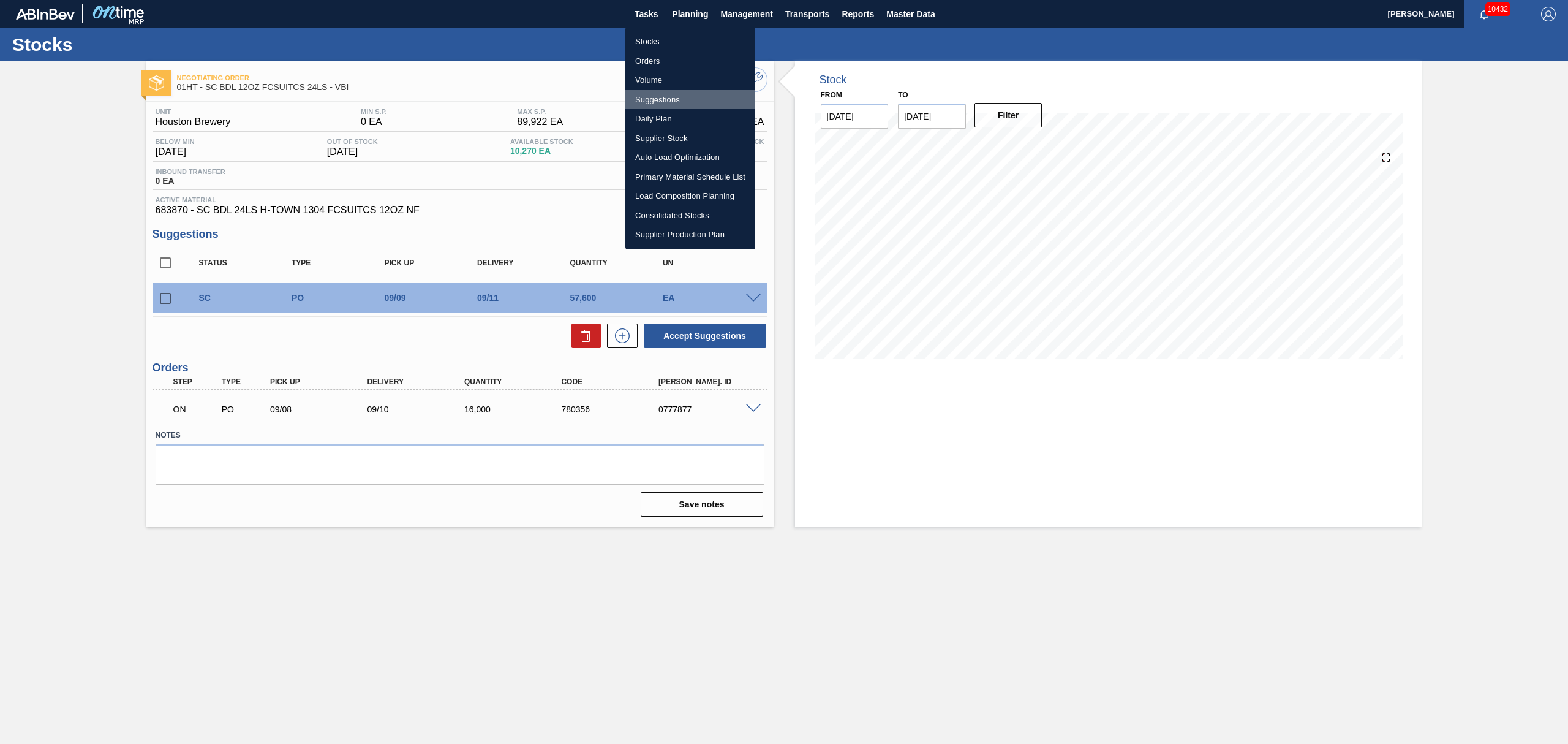
click at [655, 97] on li "Suggestions" at bounding box center [690, 100] width 130 height 20
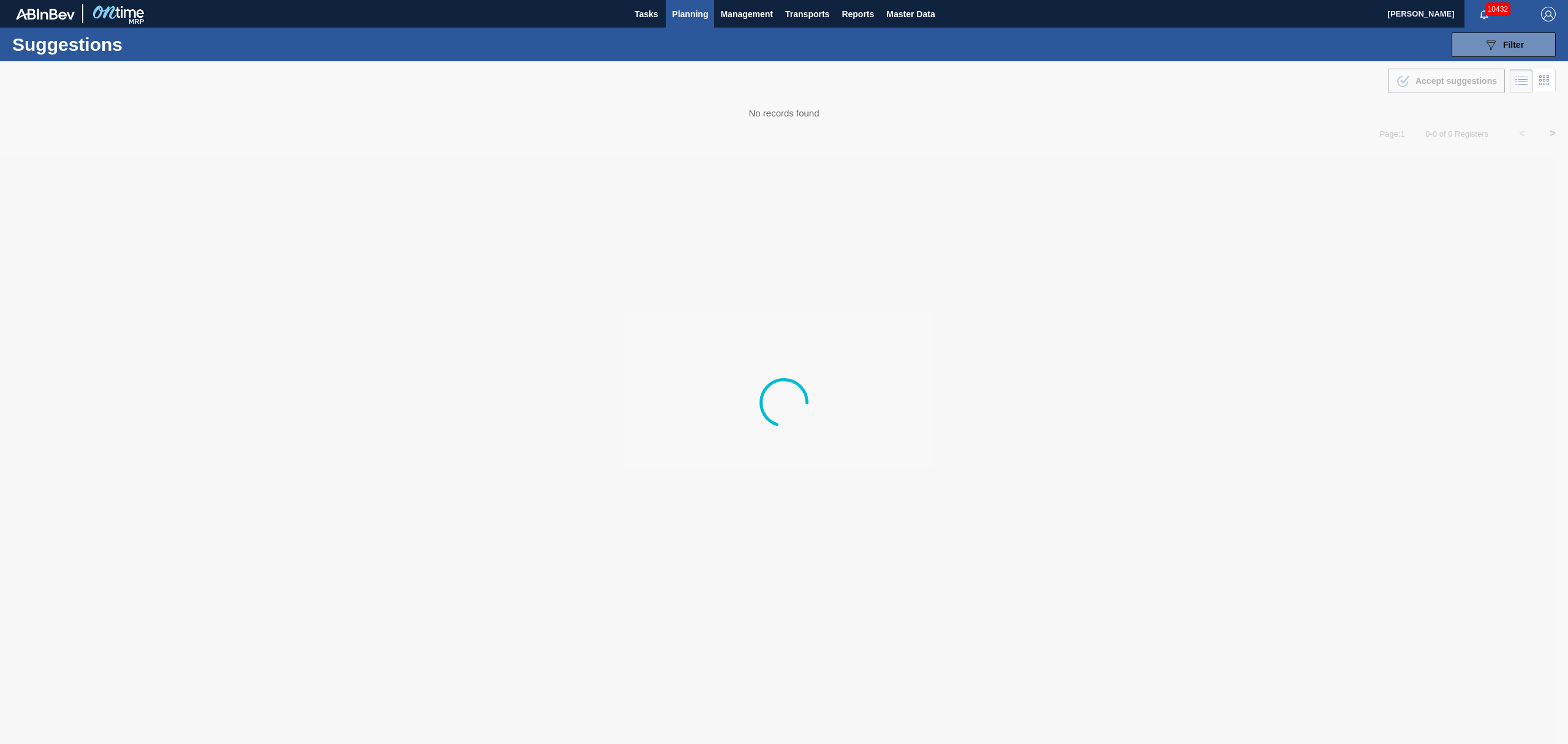
type from "[DATE]"
type to "[DATE]"
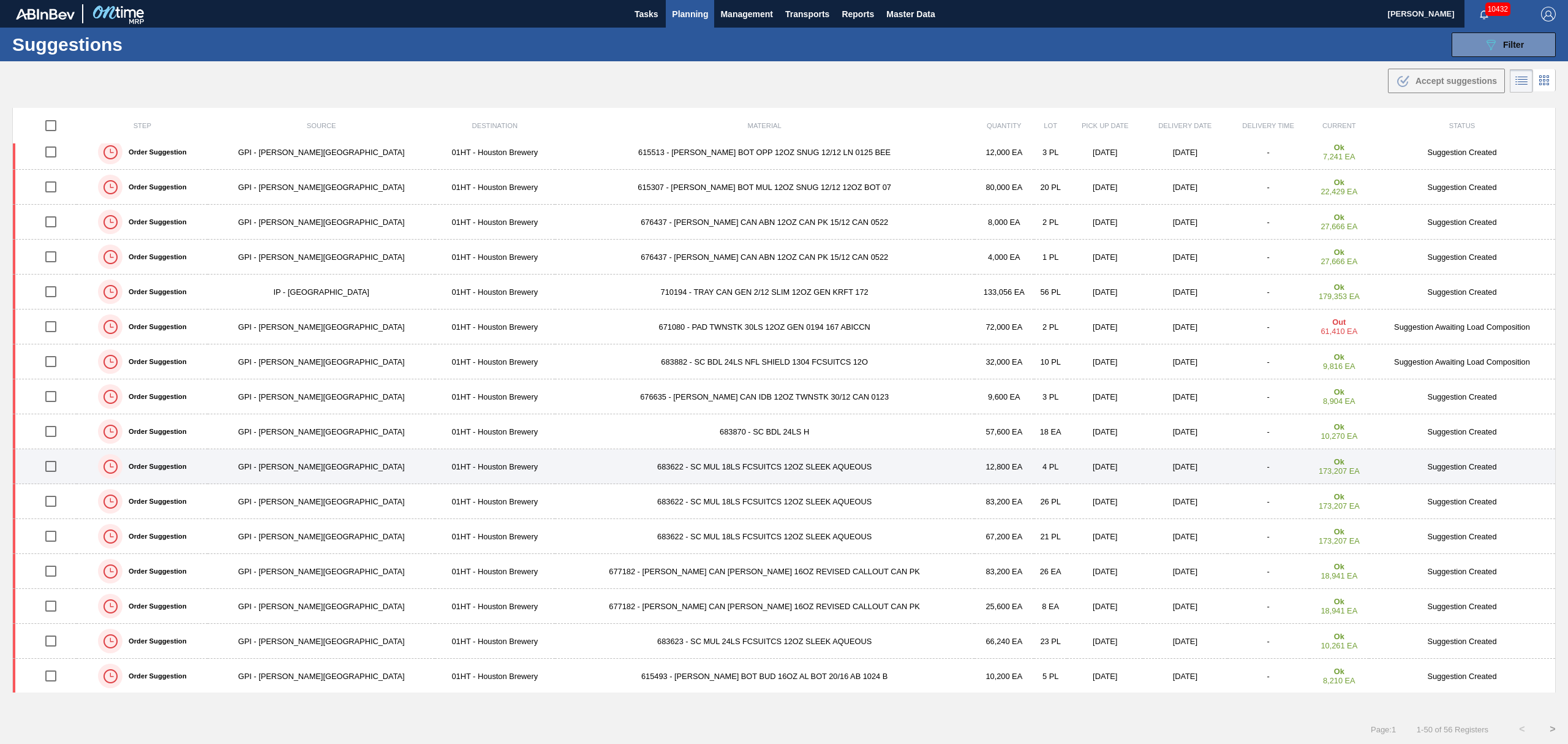
scroll to position [163, 0]
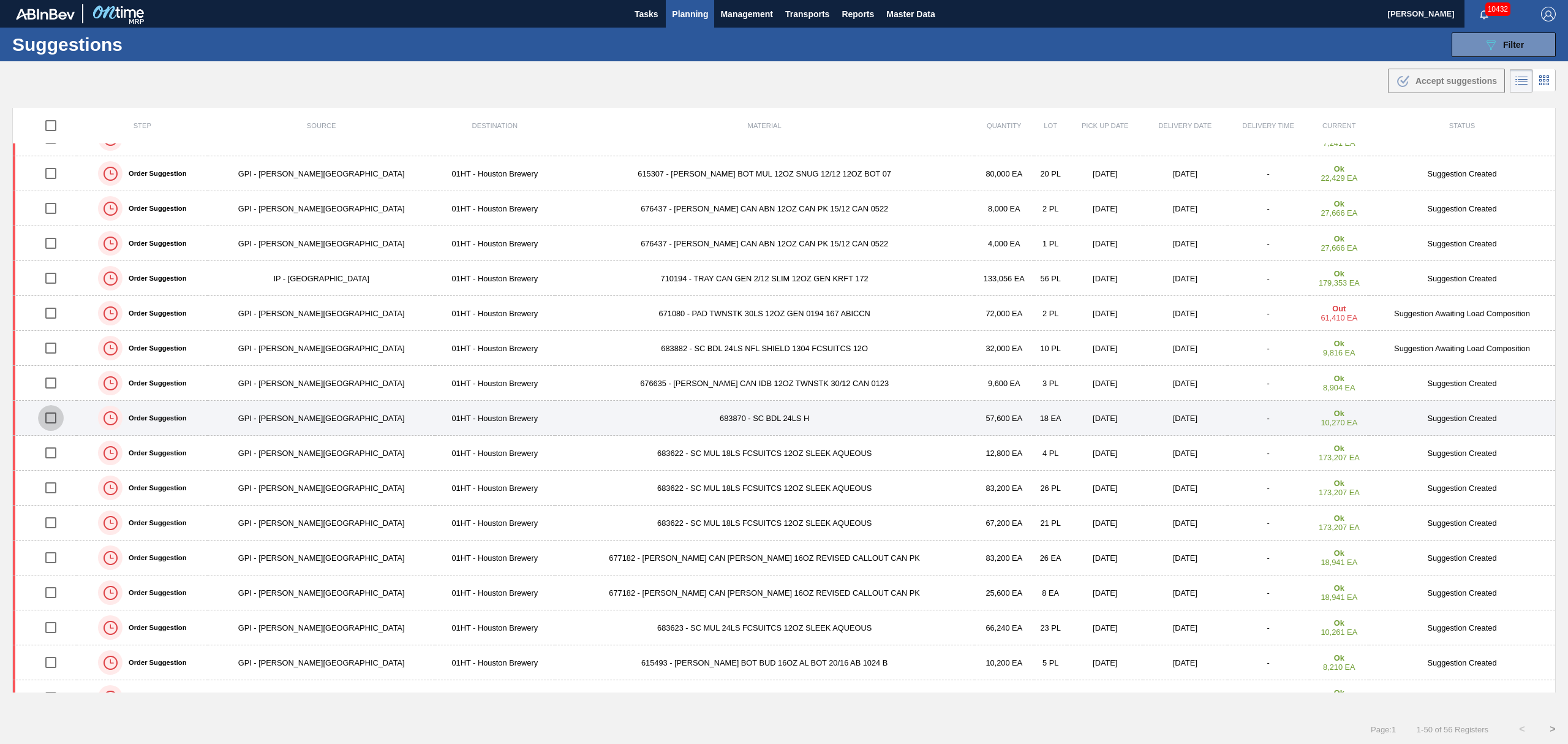
drag, startPoint x: 55, startPoint y: 420, endPoint x: 67, endPoint y: 419, distance: 12.0
click at [57, 420] on input "checkbox" at bounding box center [51, 418] width 26 height 26
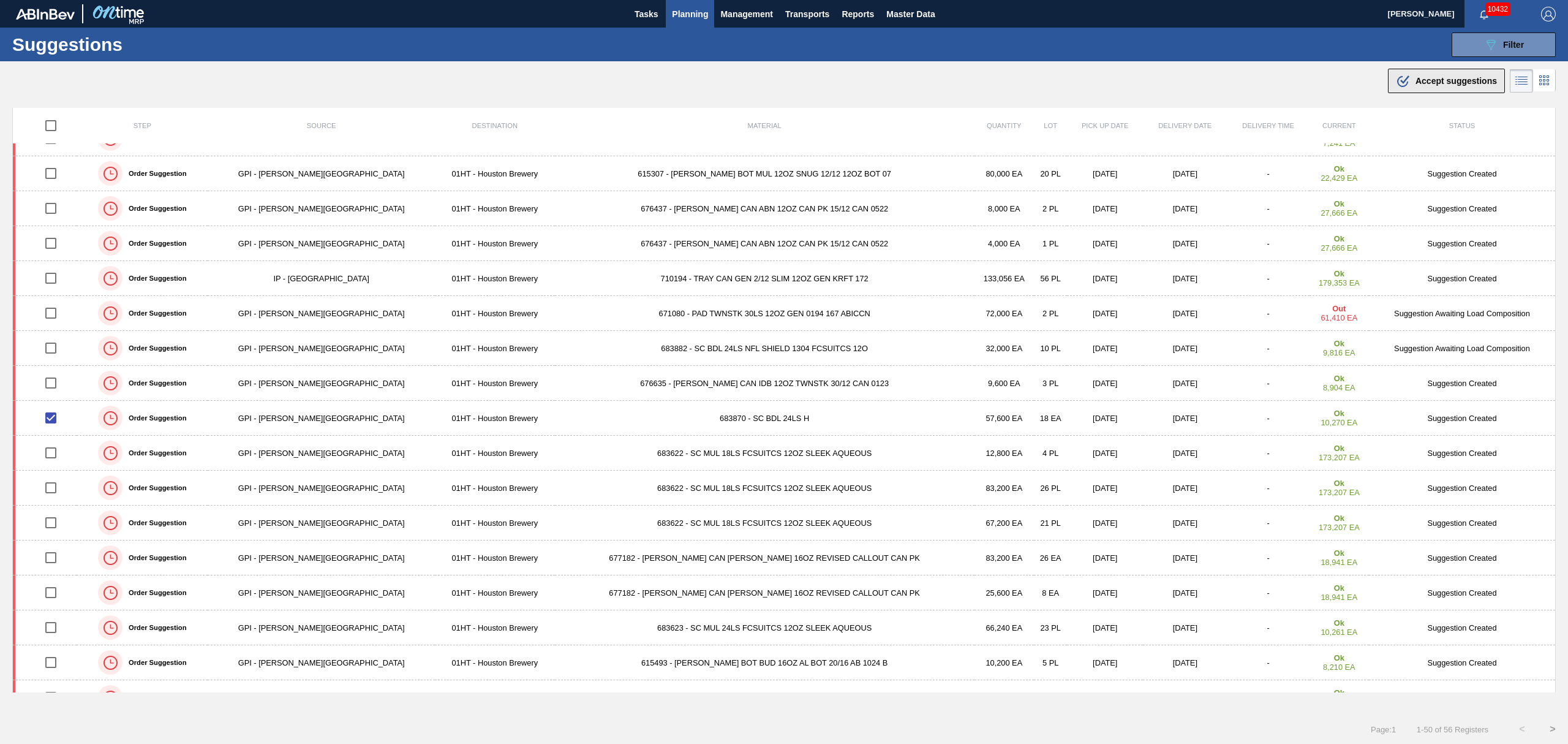
click at [1440, 87] on div ".b{fill:var(--color-action-default)} Accept suggestions" at bounding box center [1446, 81] width 101 height 15
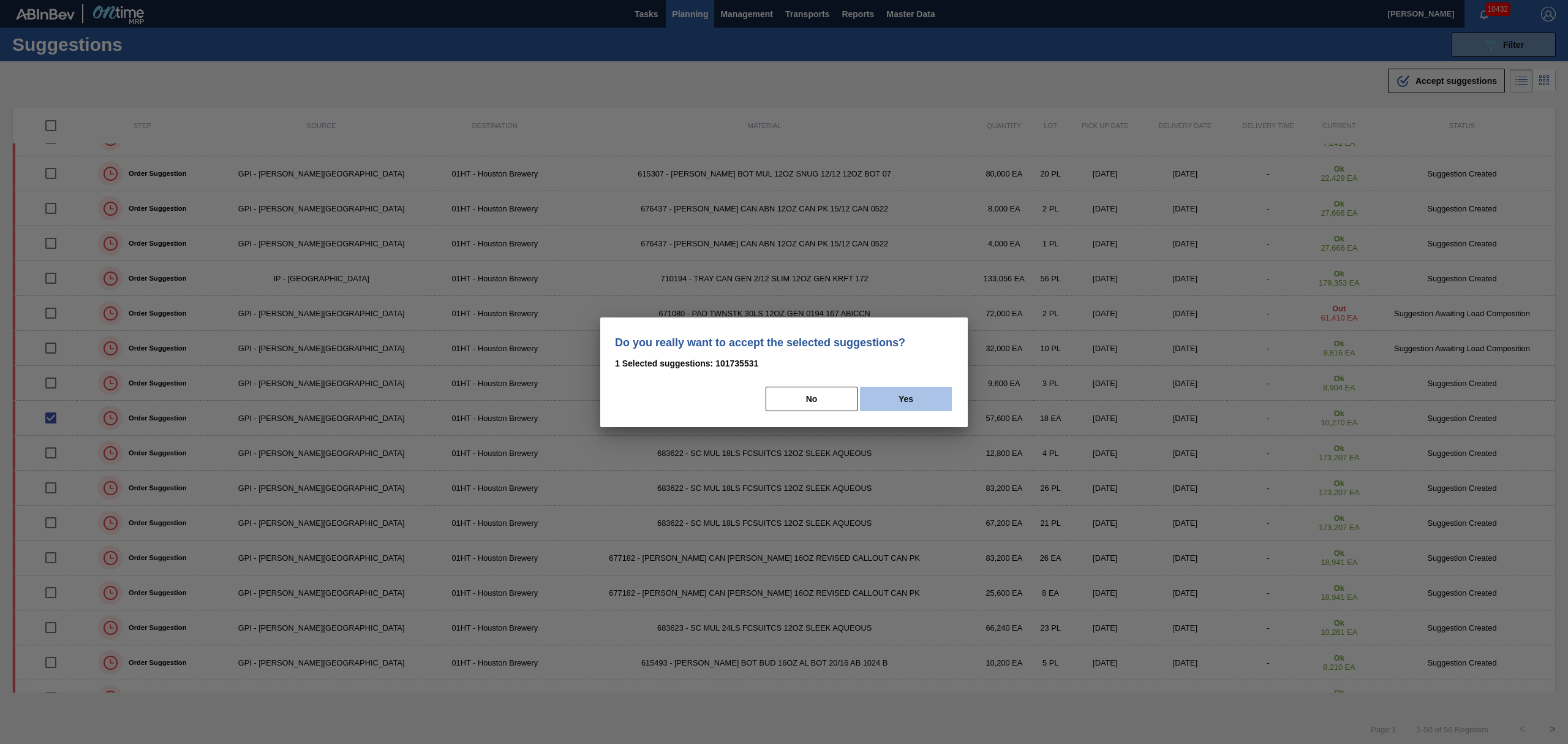
click at [924, 398] on button "Yes" at bounding box center [906, 399] width 92 height 25
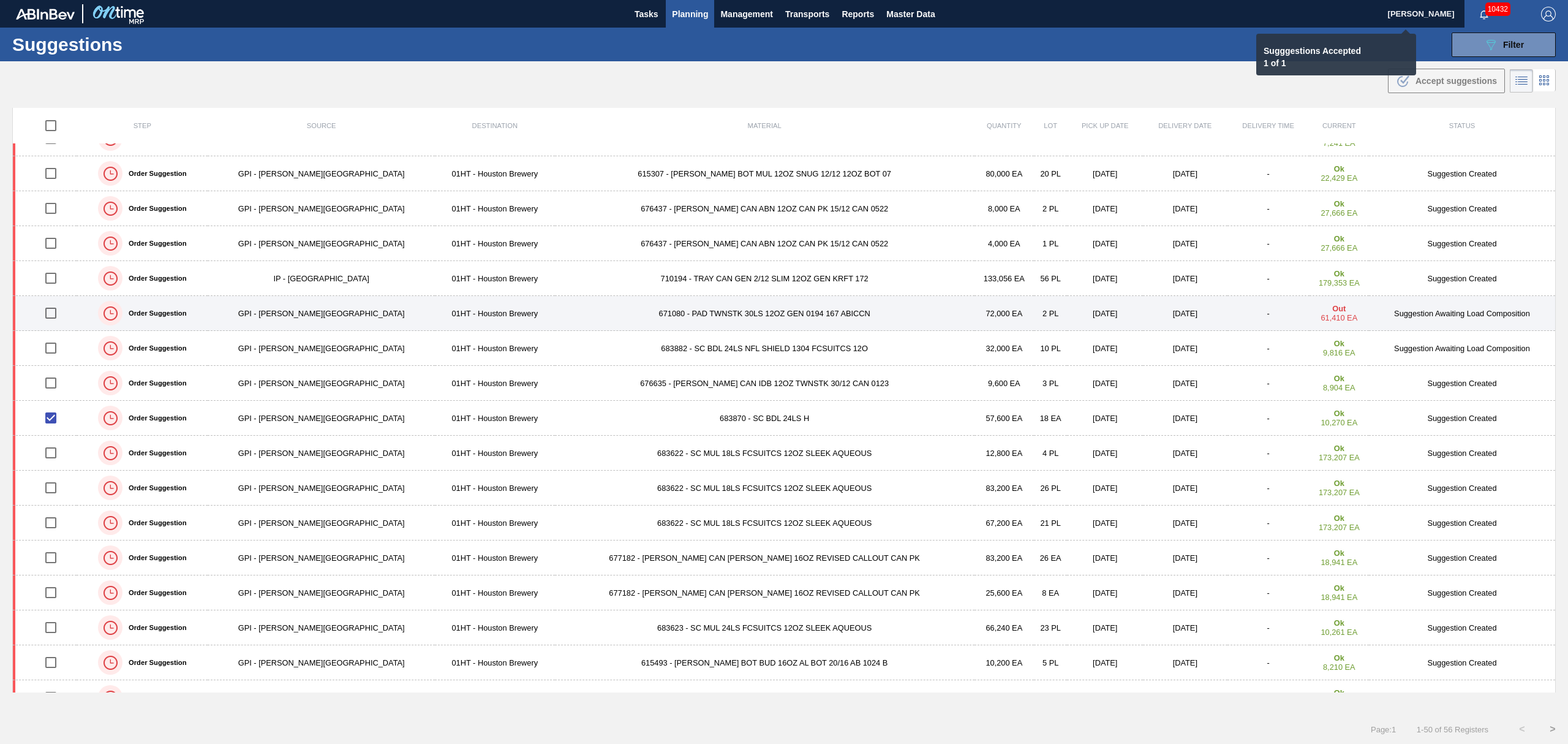
checkbox input "false"
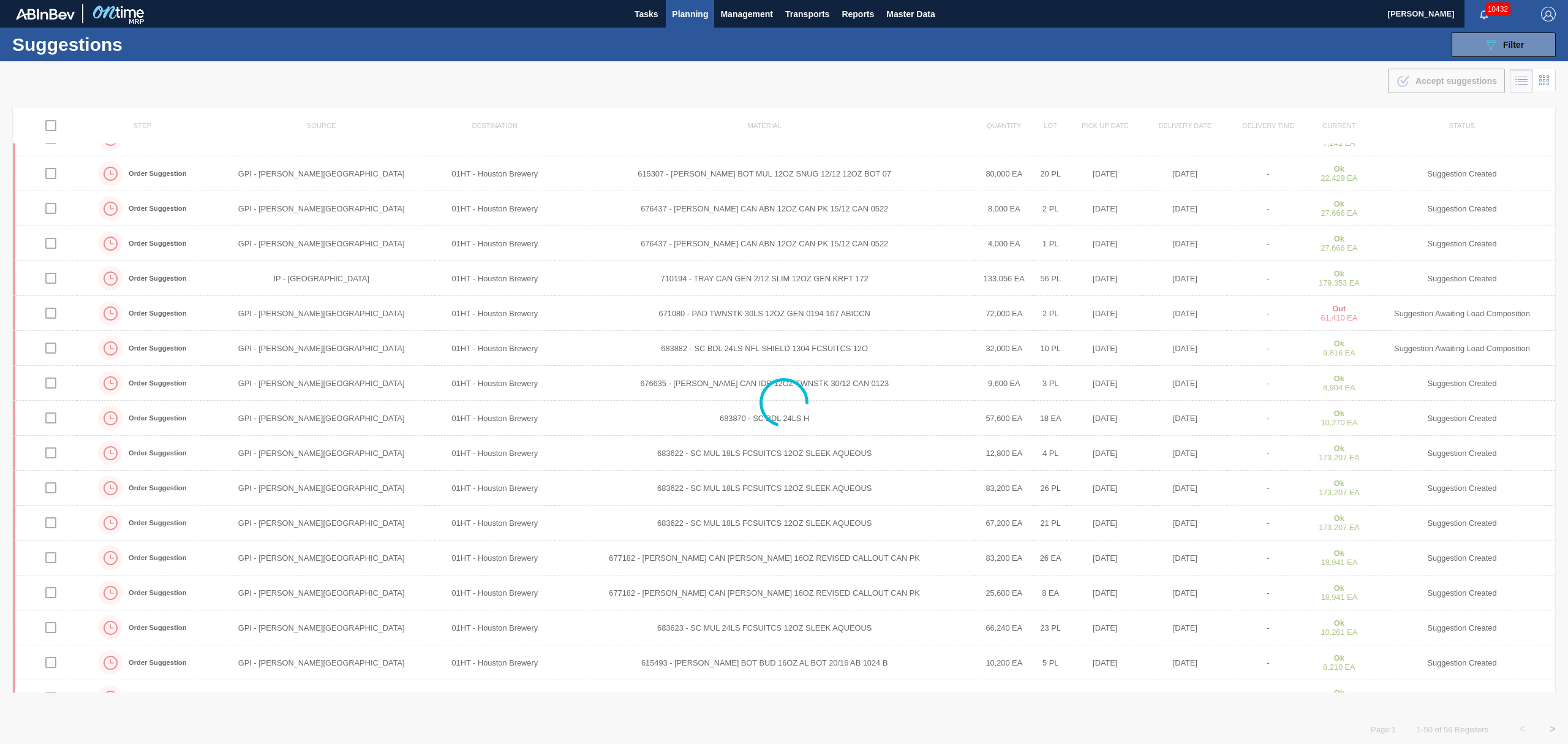
scroll to position [93, 0]
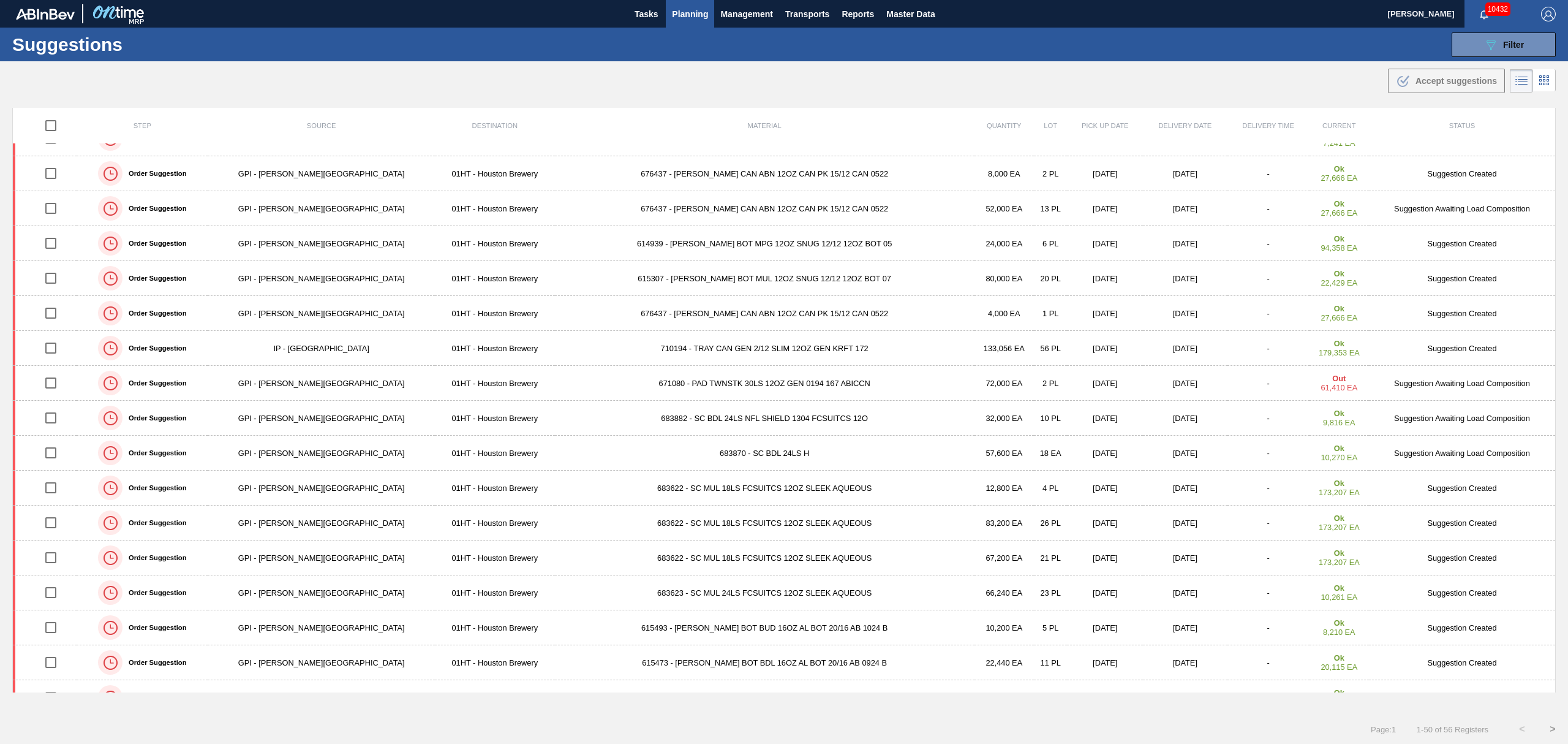
click at [694, 13] on span "Planning" at bounding box center [690, 14] width 36 height 15
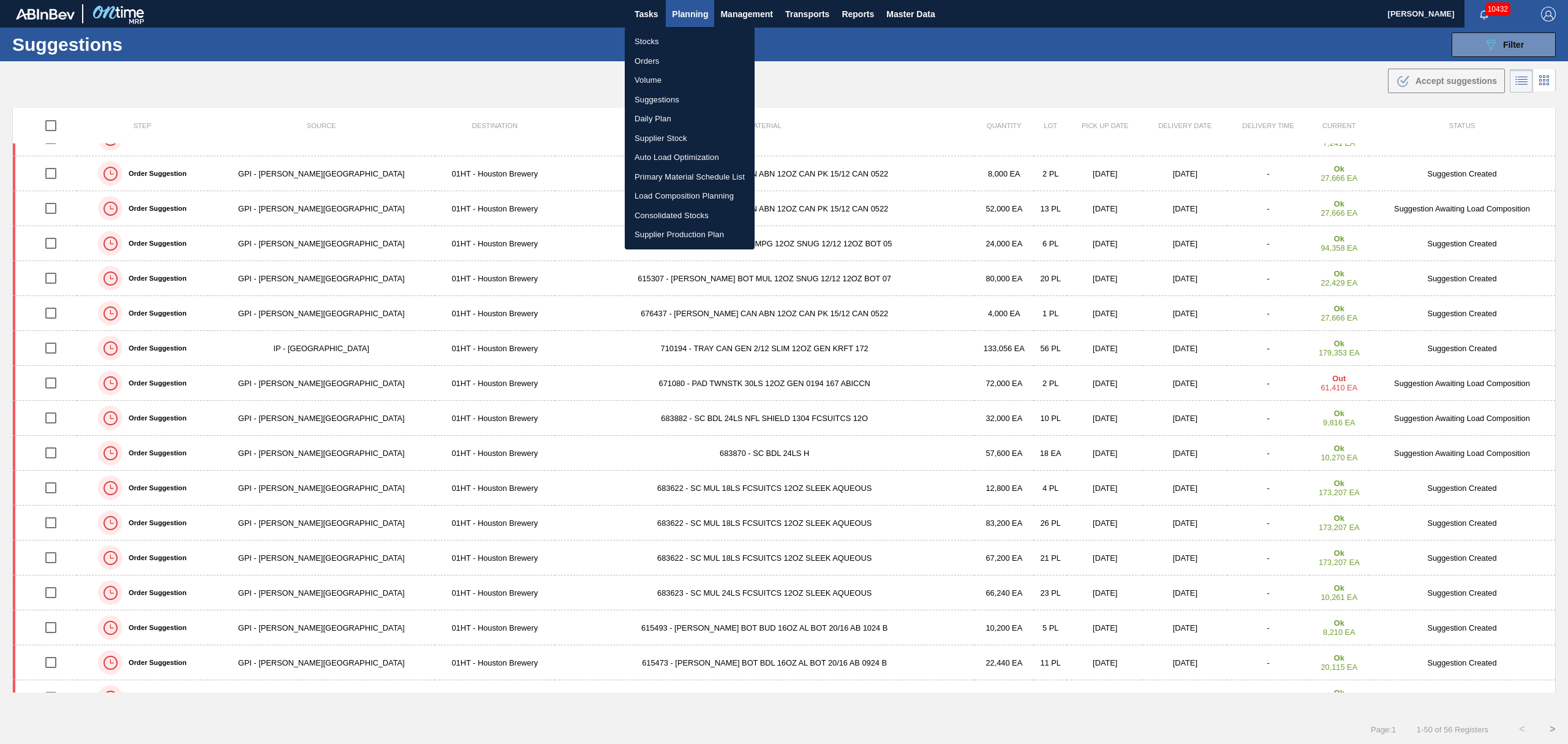
click at [668, 194] on li "Load Composition Planning" at bounding box center [690, 196] width 130 height 20
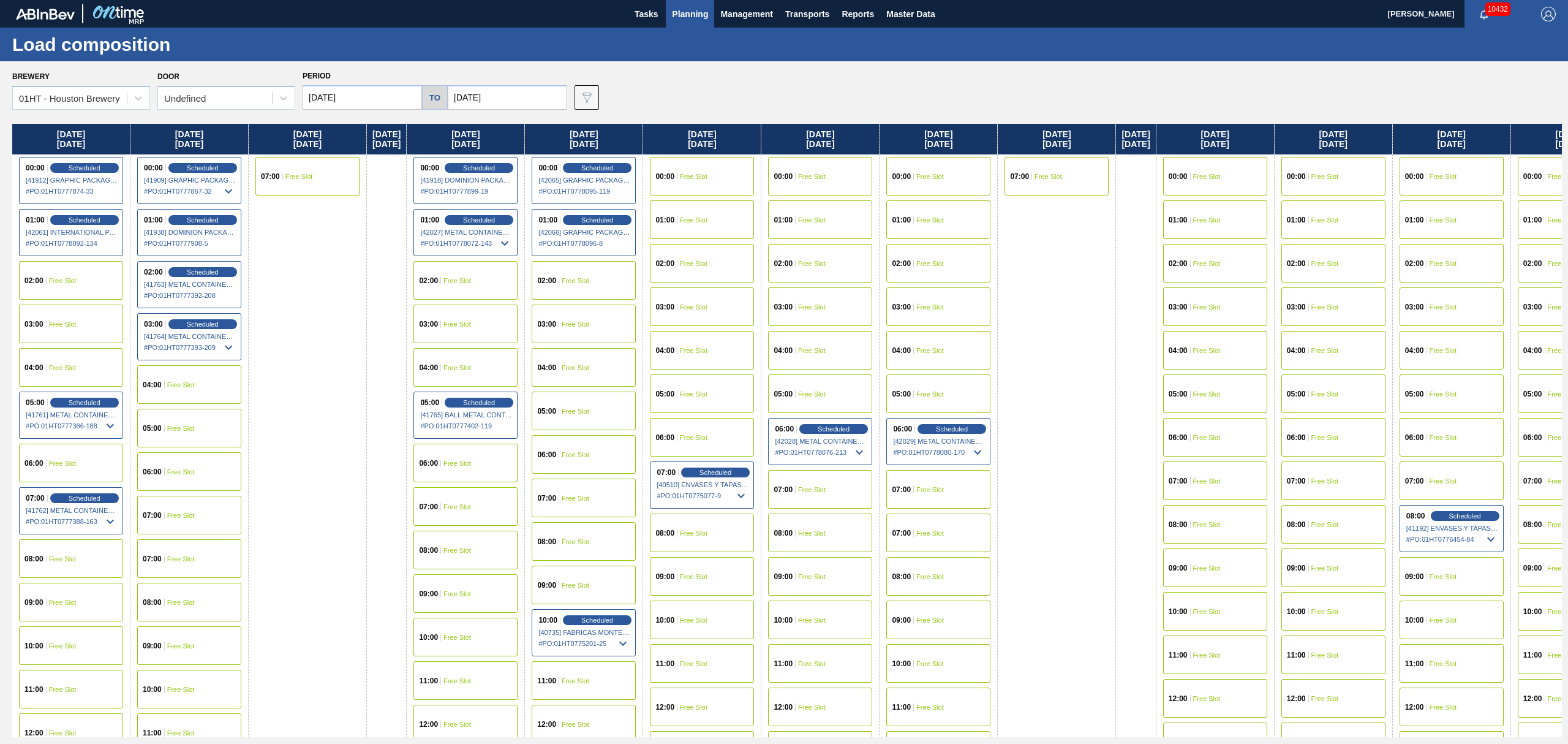
click at [611, 273] on div "02:00 Free Slot" at bounding box center [583, 280] width 104 height 38
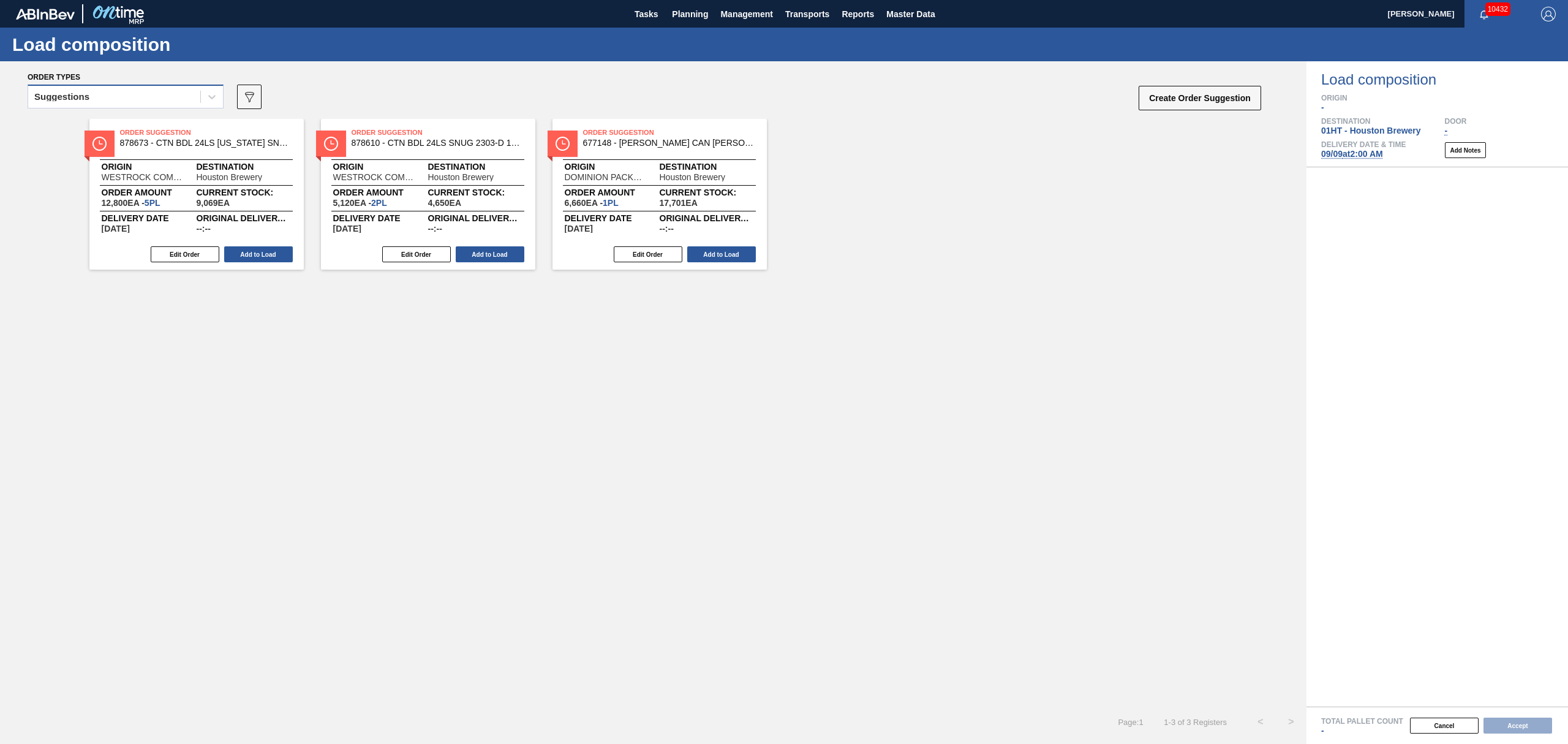
click at [118, 96] on div "Suggestions" at bounding box center [114, 97] width 172 height 18
click at [108, 118] on div "Awaiting load composition" at bounding box center [126, 127] width 196 height 23
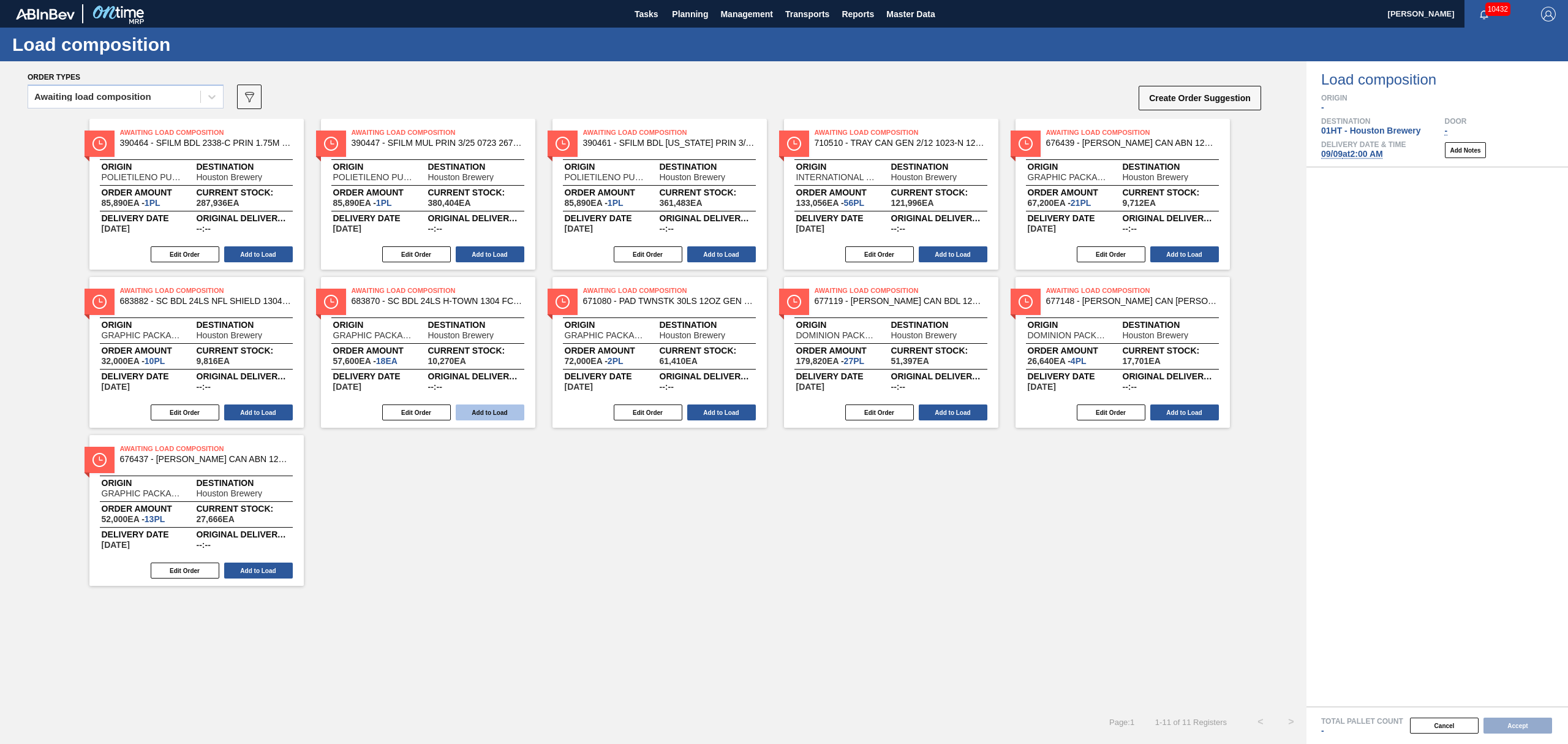
click at [486, 405] on button "Add to Load" at bounding box center [490, 413] width 69 height 16
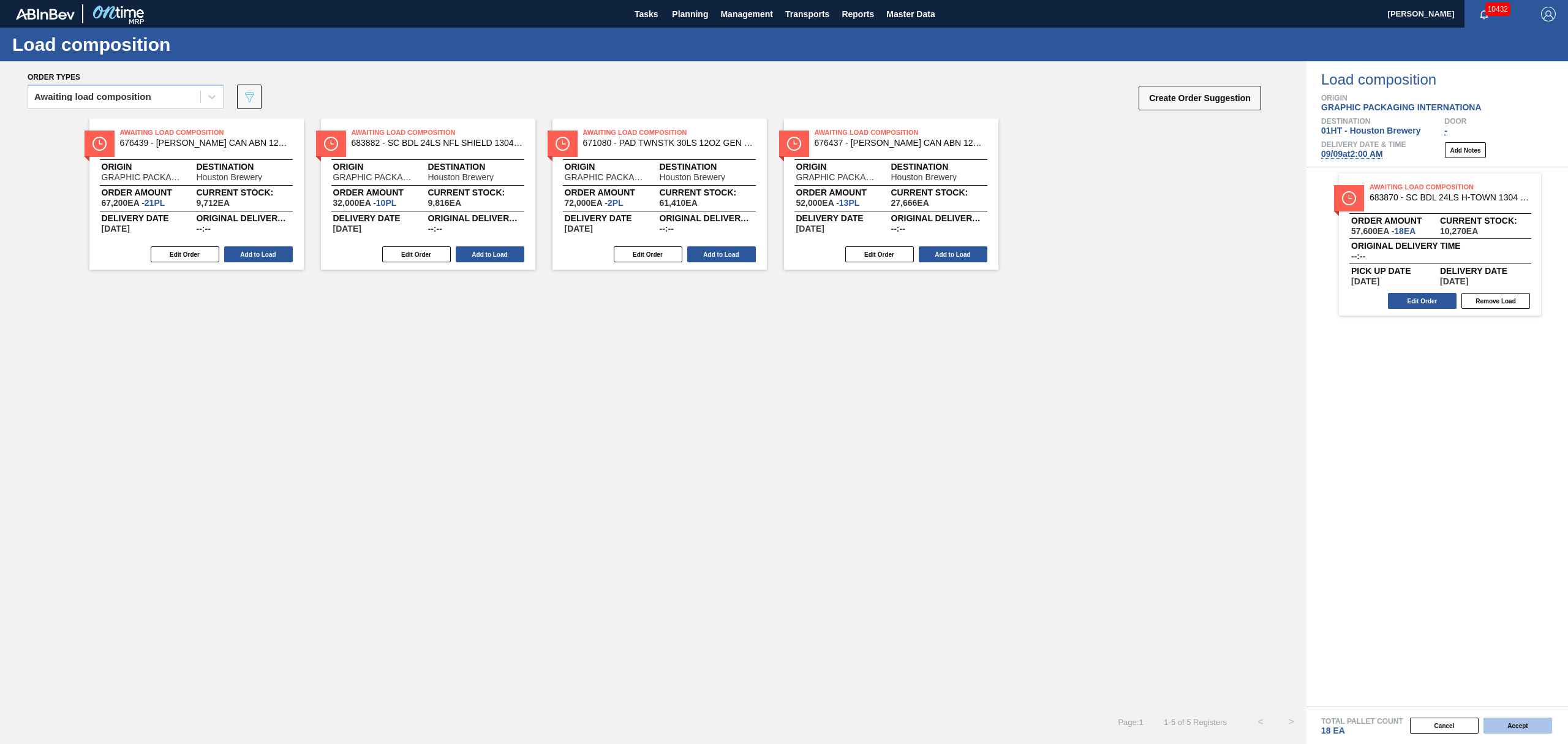
click at [1507, 726] on button "Accept" at bounding box center [1517, 725] width 69 height 16
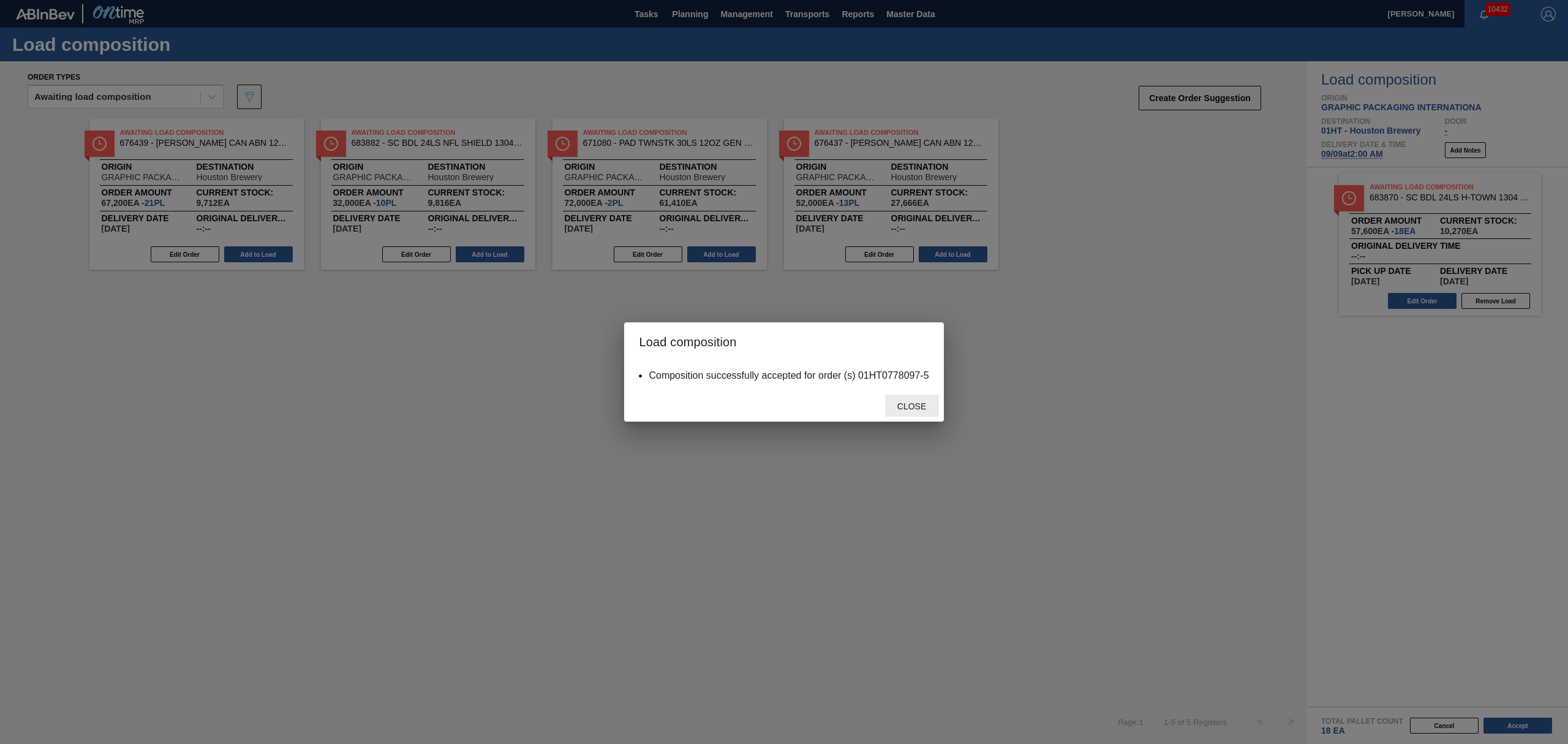
click at [925, 405] on span "Close" at bounding box center [912, 406] width 48 height 10
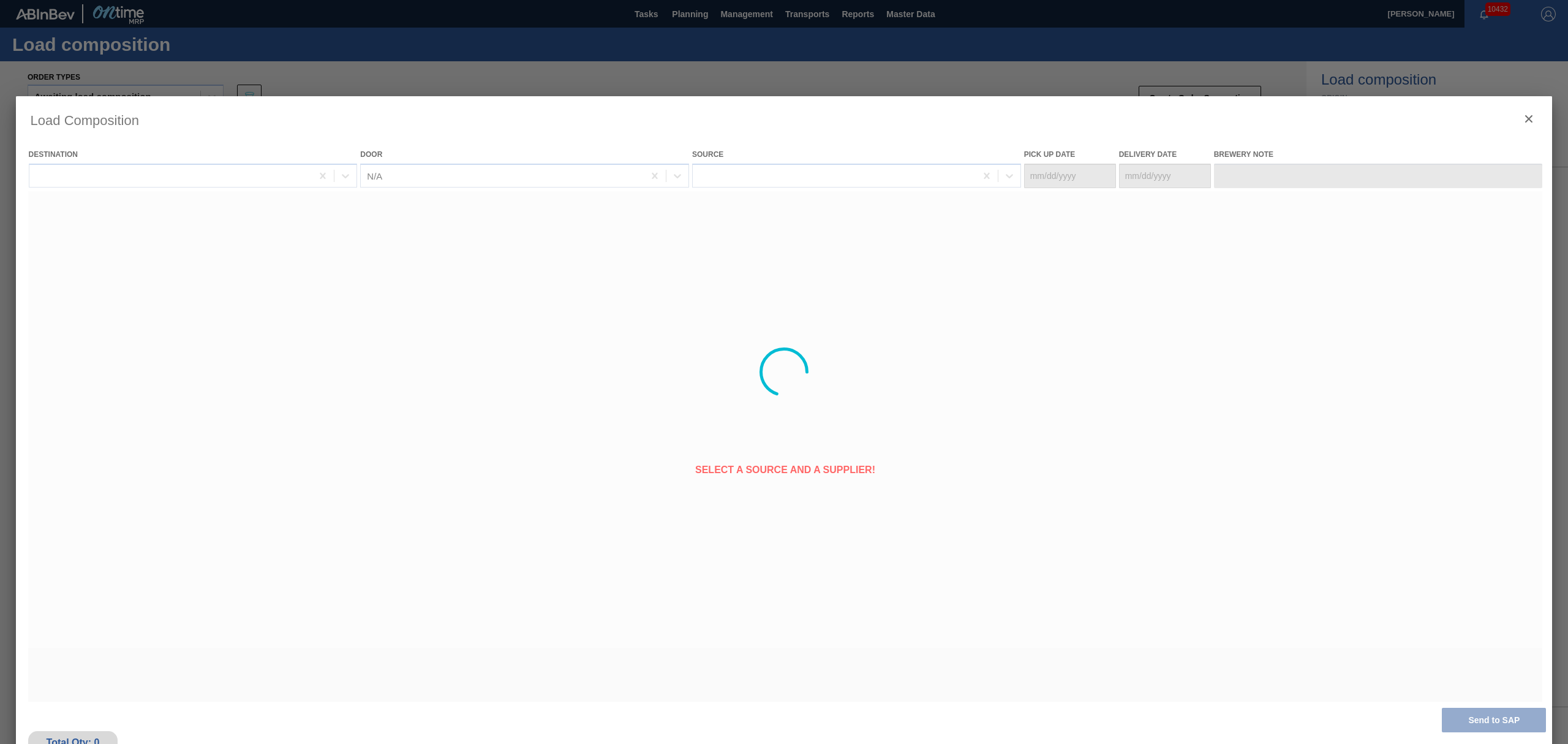
type Date "[DATE]"
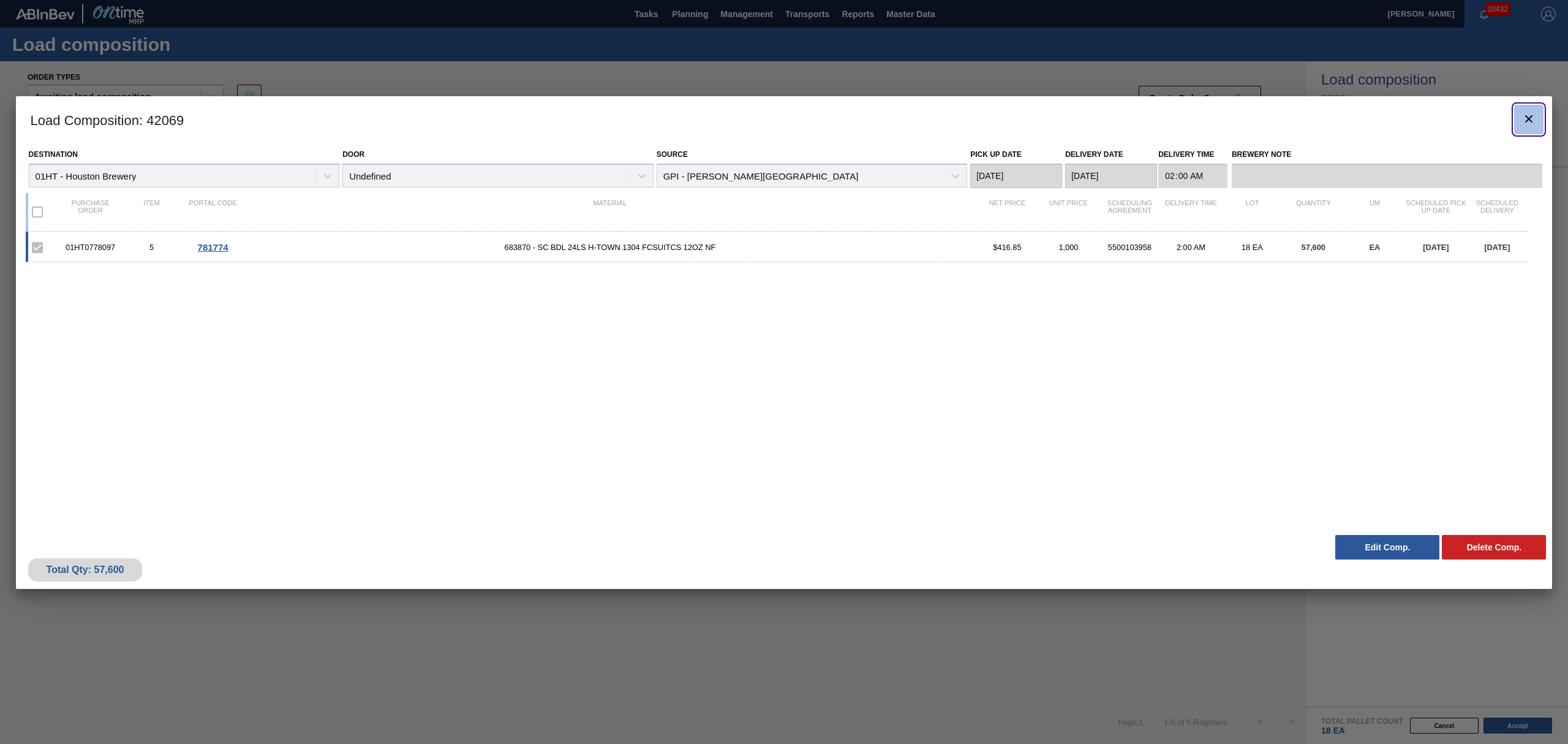
click at [1519, 118] on button "botão de ícone" at bounding box center [1528, 119] width 29 height 29
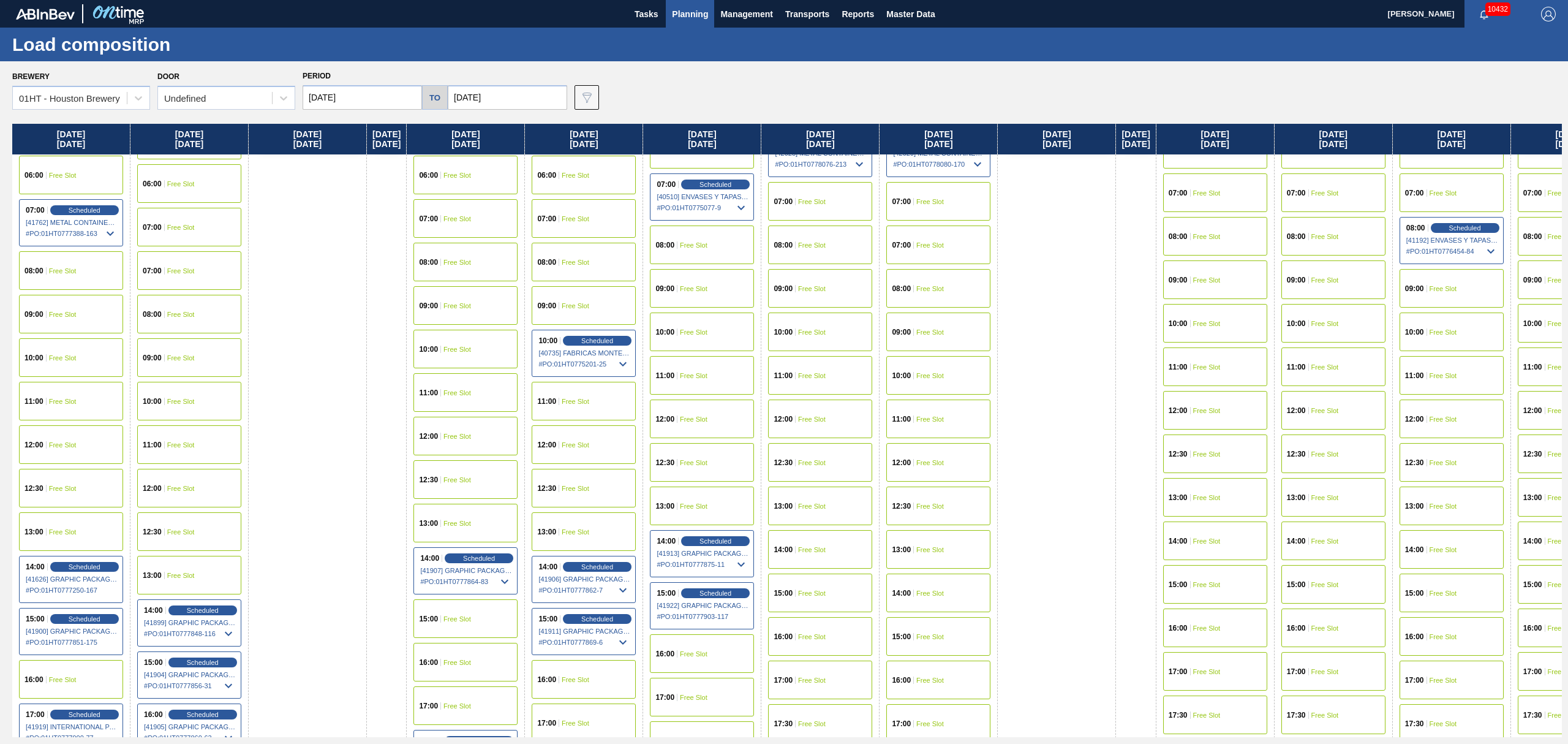
scroll to position [326, 0]
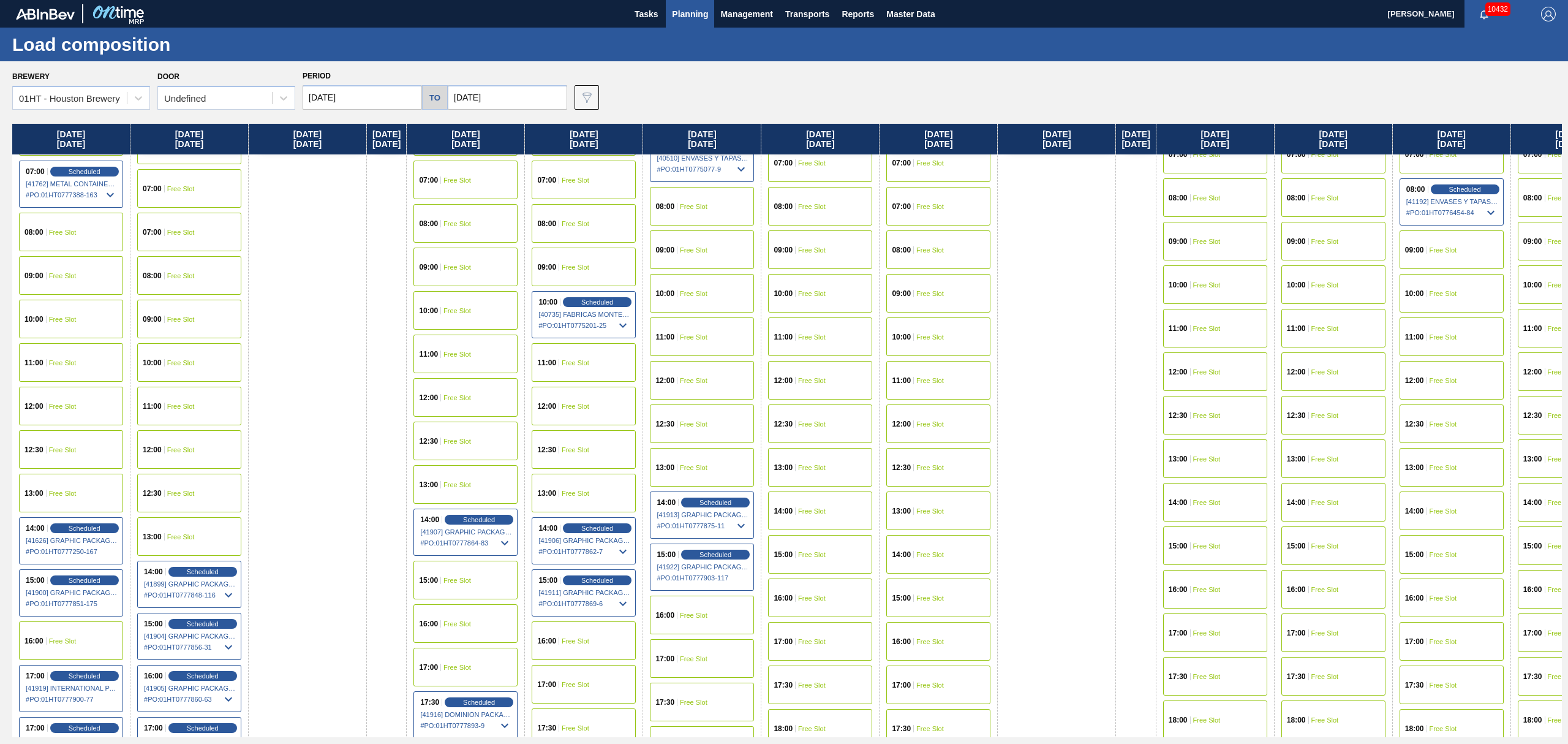
click at [69, 636] on div "16:00 Free Slot" at bounding box center [71, 641] width 104 height 38
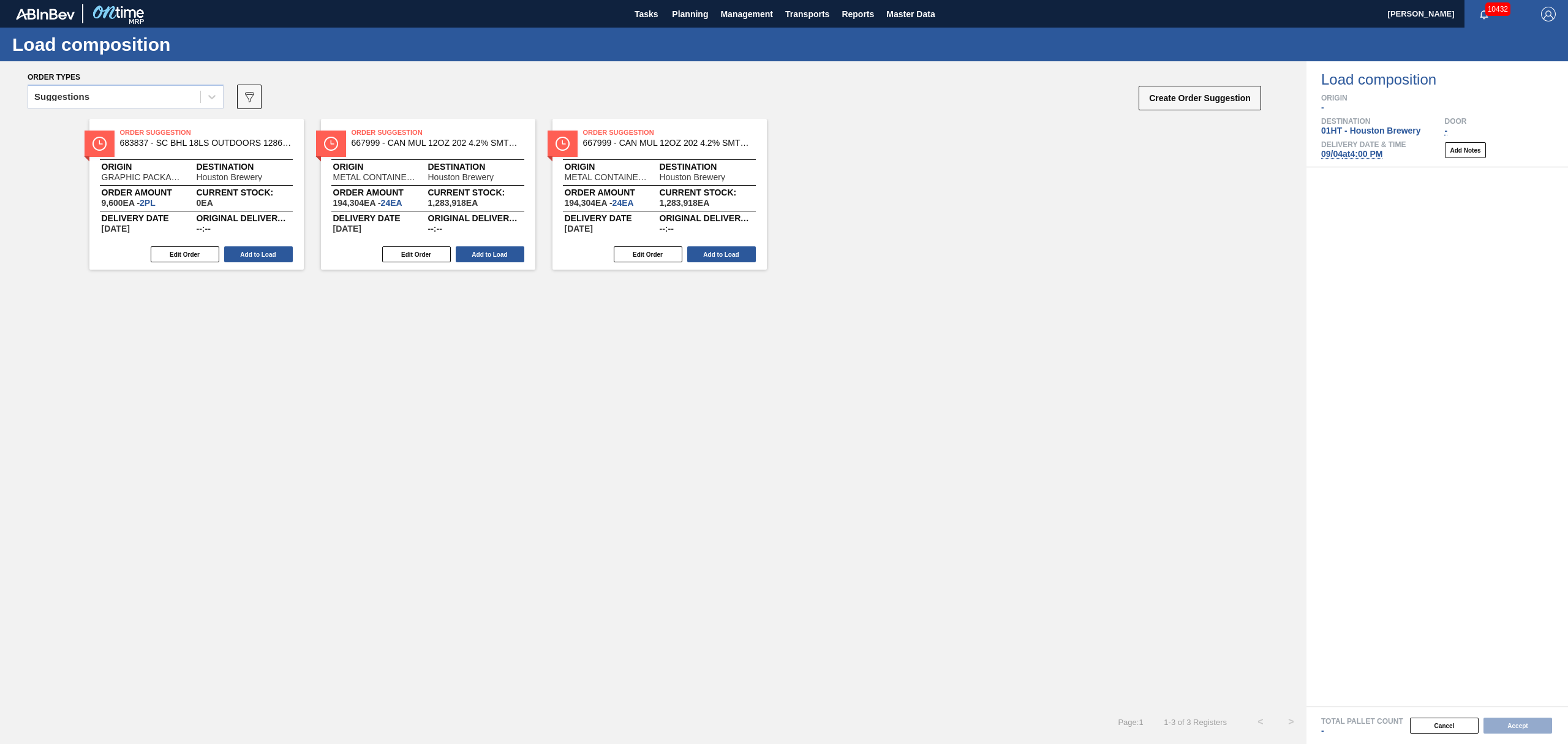
click at [153, 84] on div "Suggestions 089F7B8B-B2A5-4AFE-B5C0-19BA573D28AC Create Order Suggestion" at bounding box center [645, 100] width 1235 height 37
click at [187, 253] on button "Edit Order" at bounding box center [185, 255] width 69 height 16
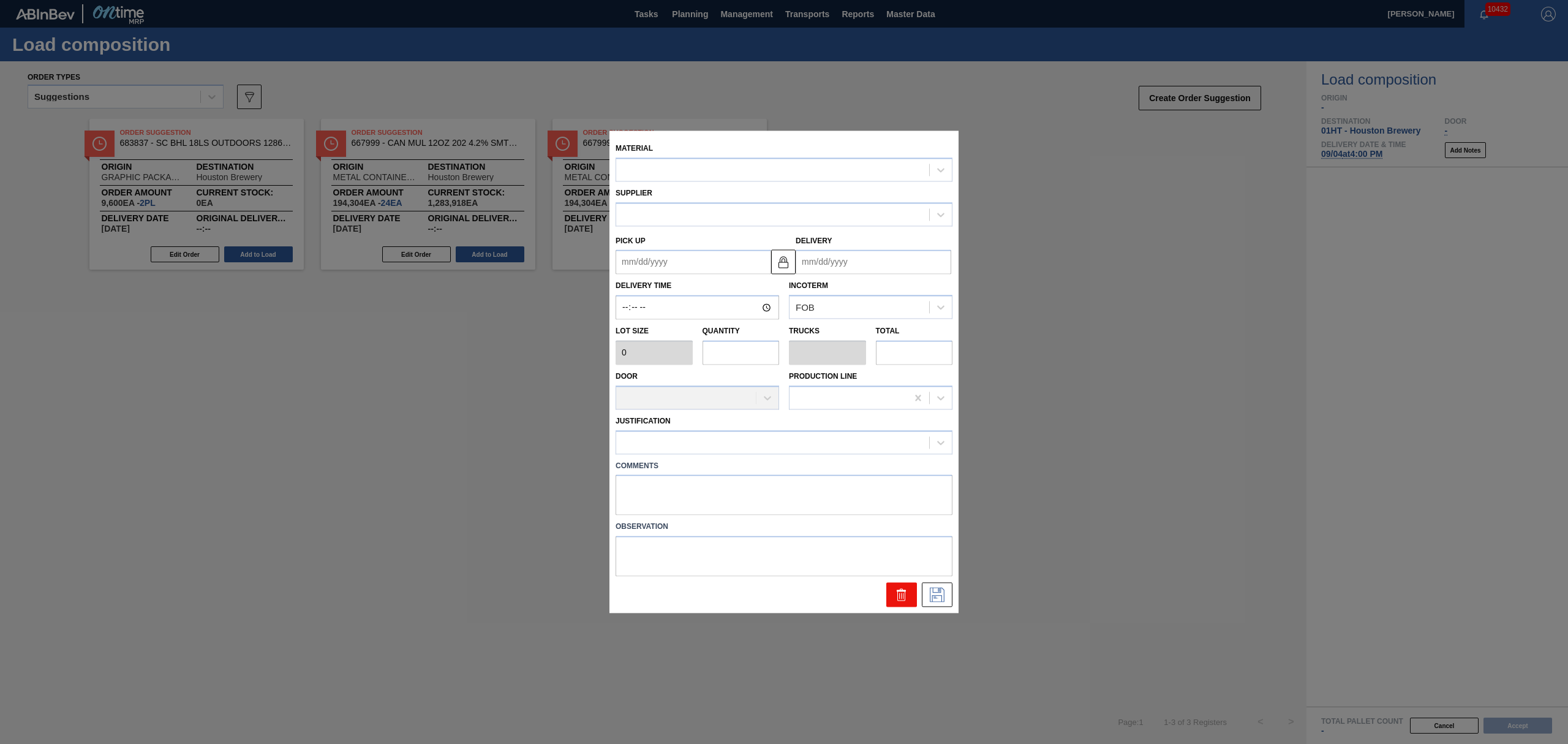
click at [907, 606] on button at bounding box center [901, 595] width 30 height 25
type input "4,800"
type input "2"
type input "0.077"
type input "9,600"
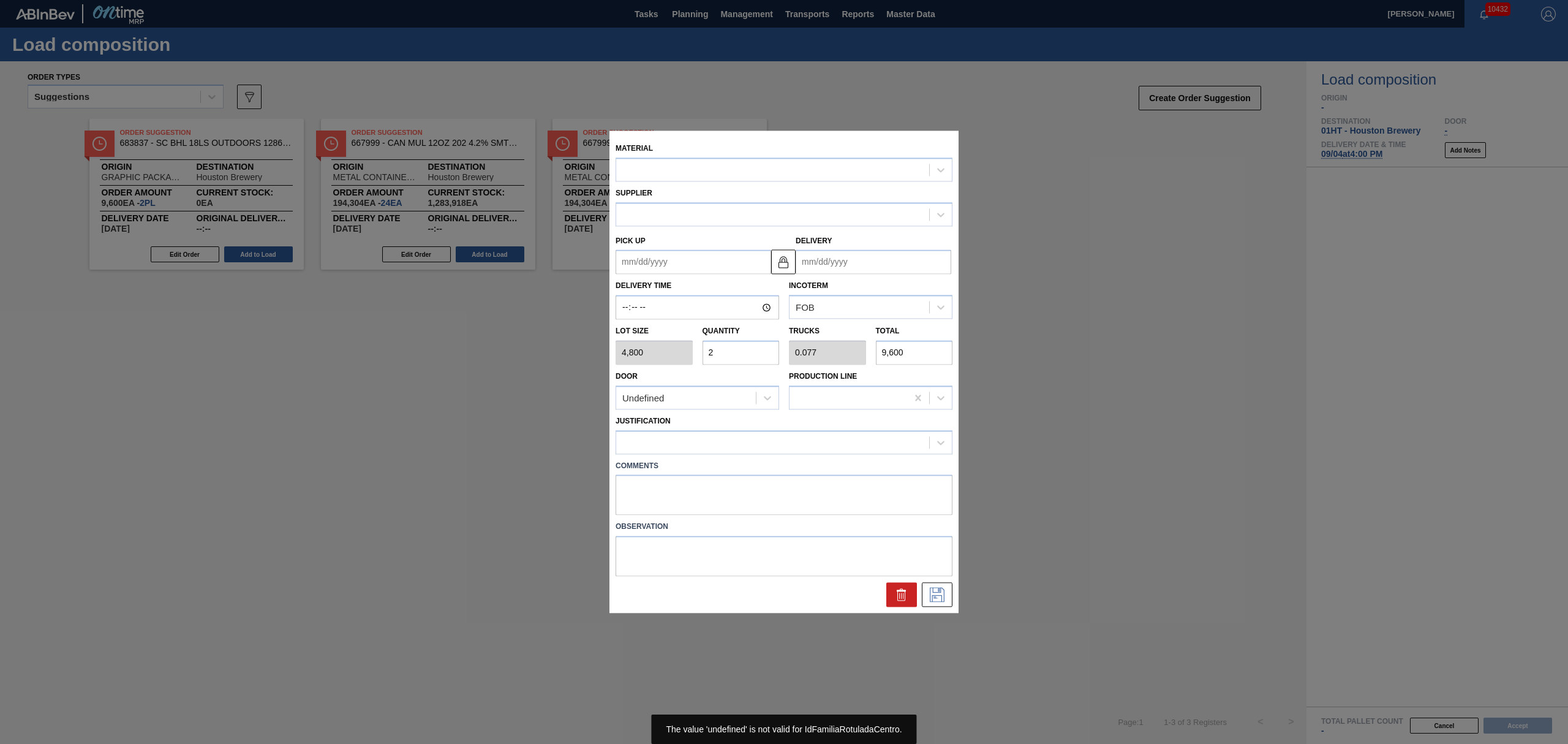
type up "[DATE]"
type input "[DATE]"
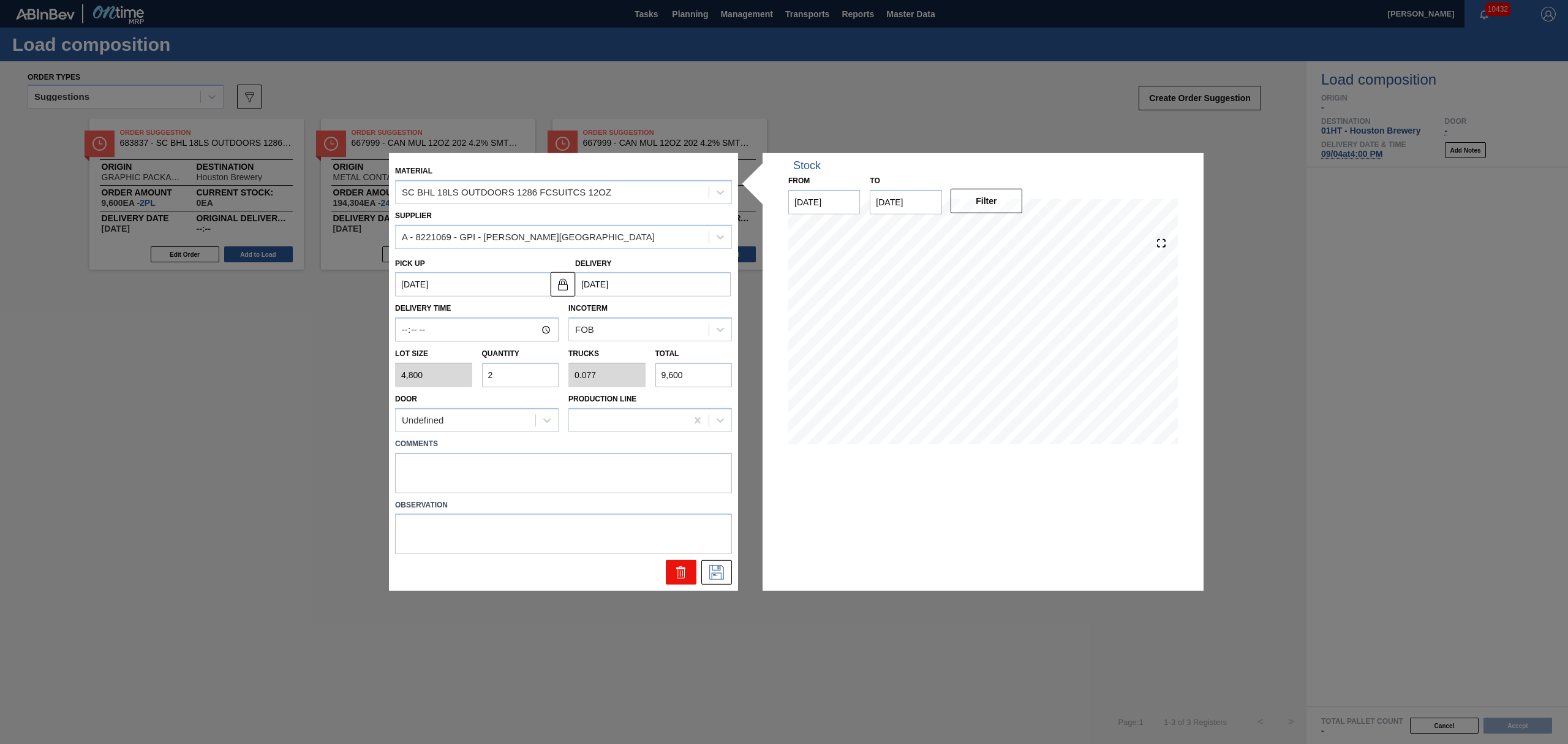
click at [684, 574] on icon at bounding box center [681, 572] width 15 height 15
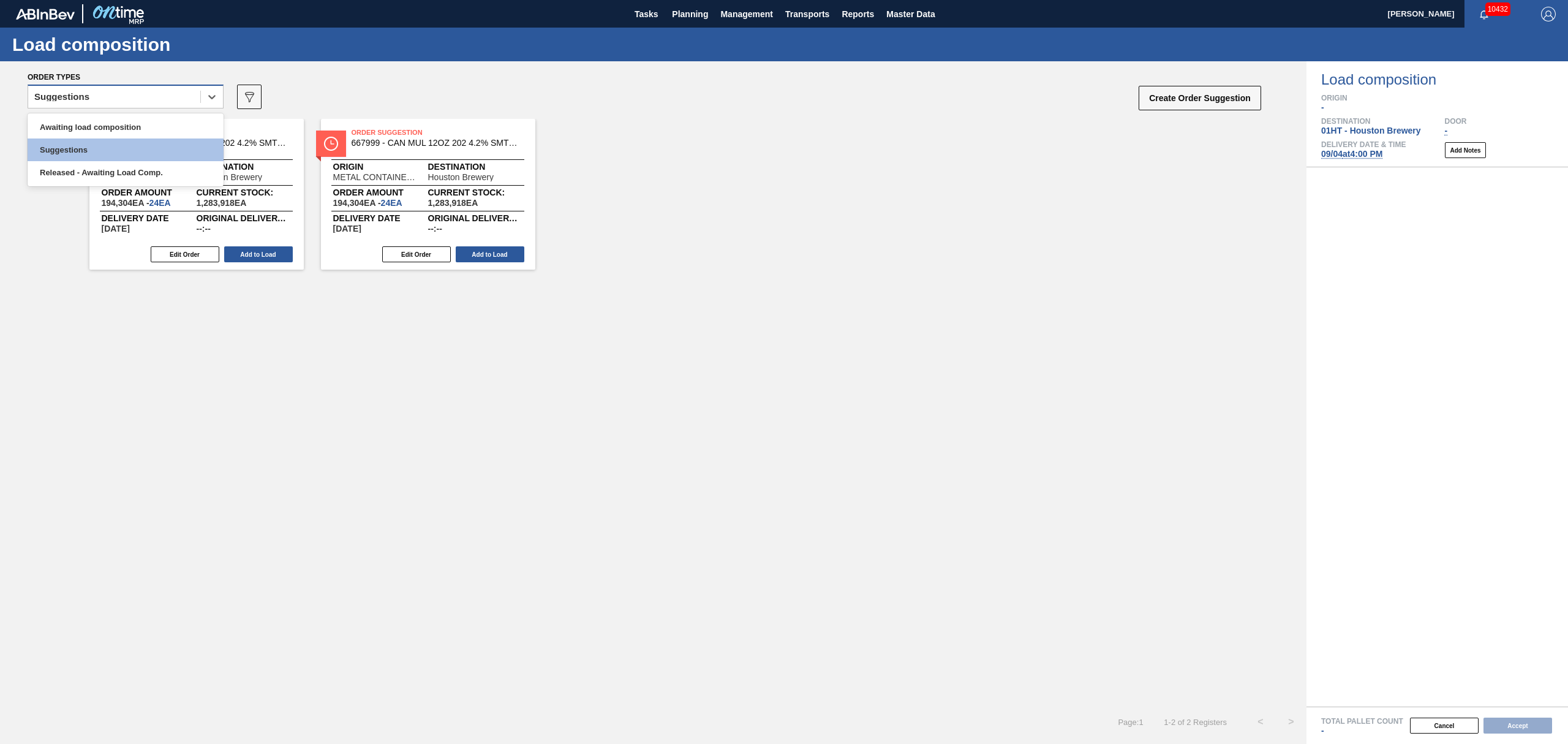
drag, startPoint x: 172, startPoint y: 85, endPoint x: 168, endPoint y: 104, distance: 19.4
click at [172, 88] on div "Suggestions" at bounding box center [126, 96] width 196 height 24
click at [159, 121] on div "Awaiting load composition" at bounding box center [126, 127] width 196 height 23
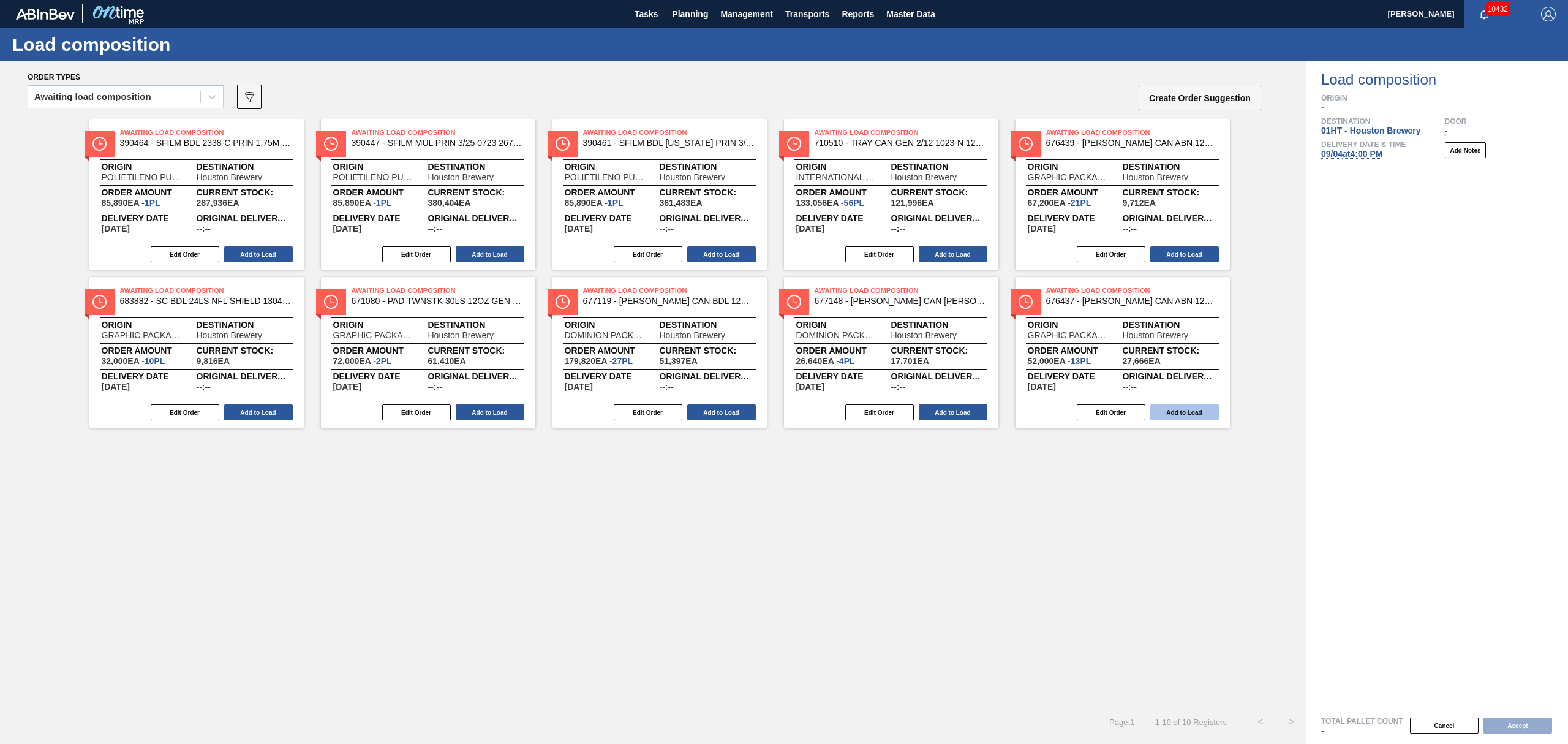
click at [1193, 414] on button "Add to Load" at bounding box center [1184, 413] width 69 height 16
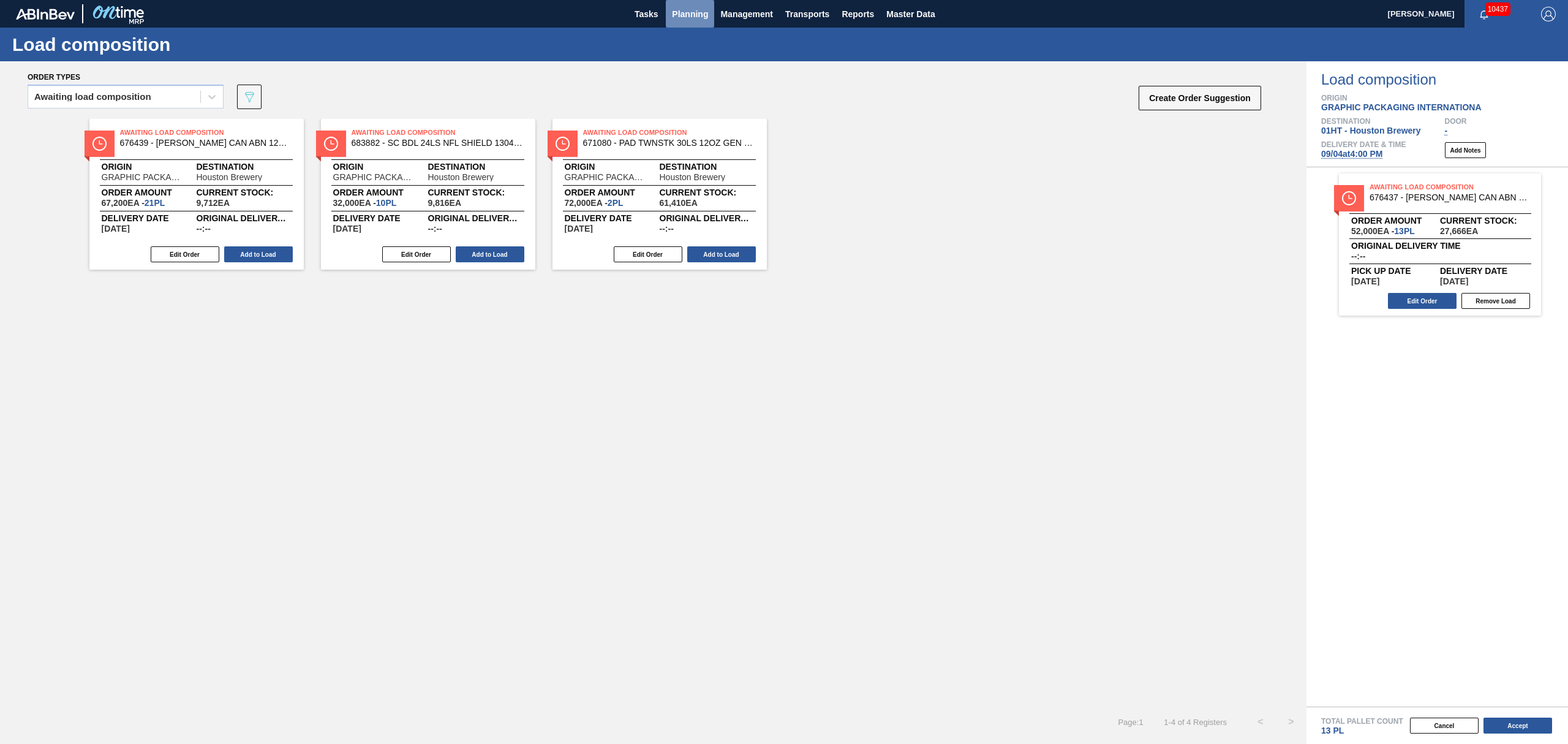
click at [692, 16] on span "Planning" at bounding box center [690, 14] width 36 height 15
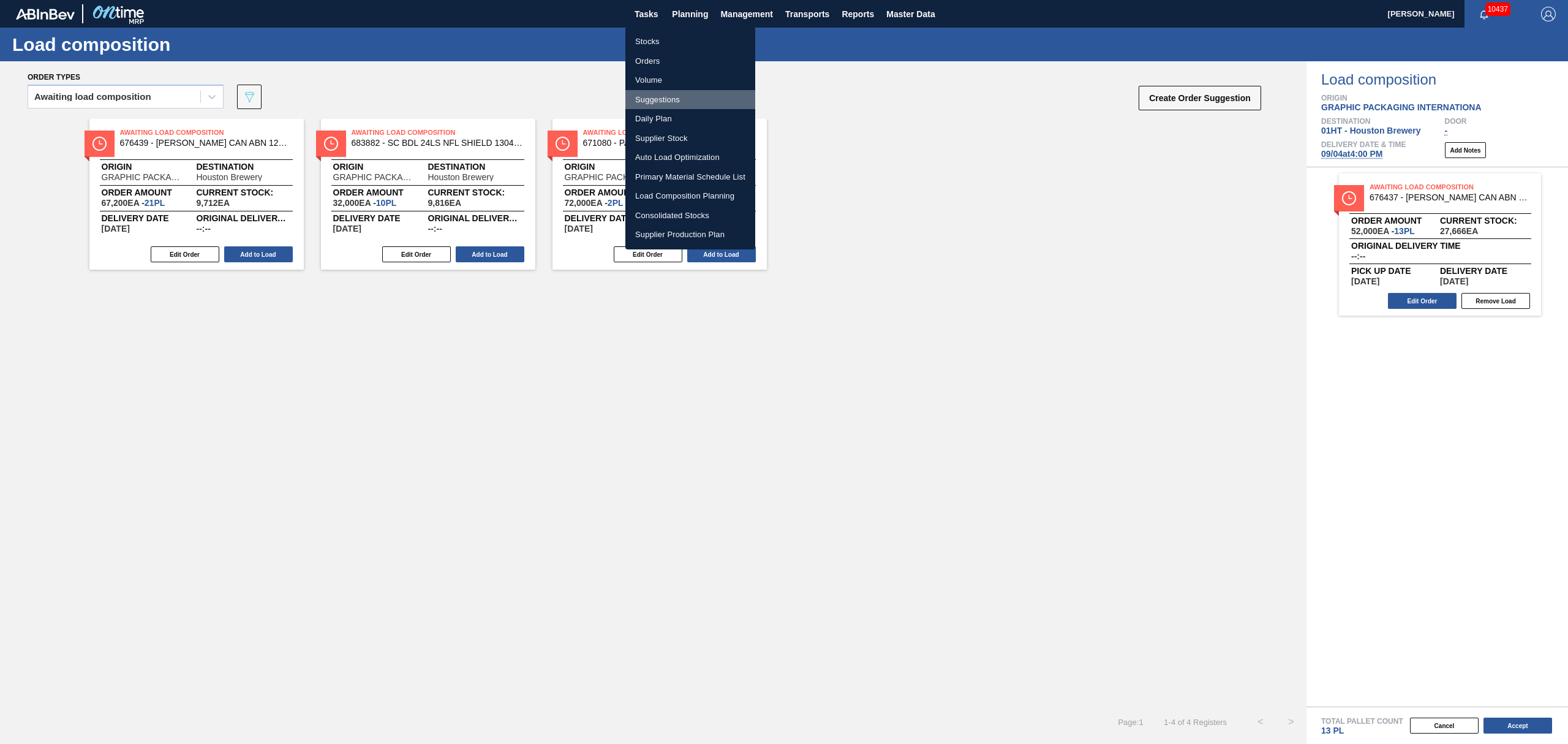
click at [662, 90] on li "Suggestions" at bounding box center [690, 100] width 130 height 20
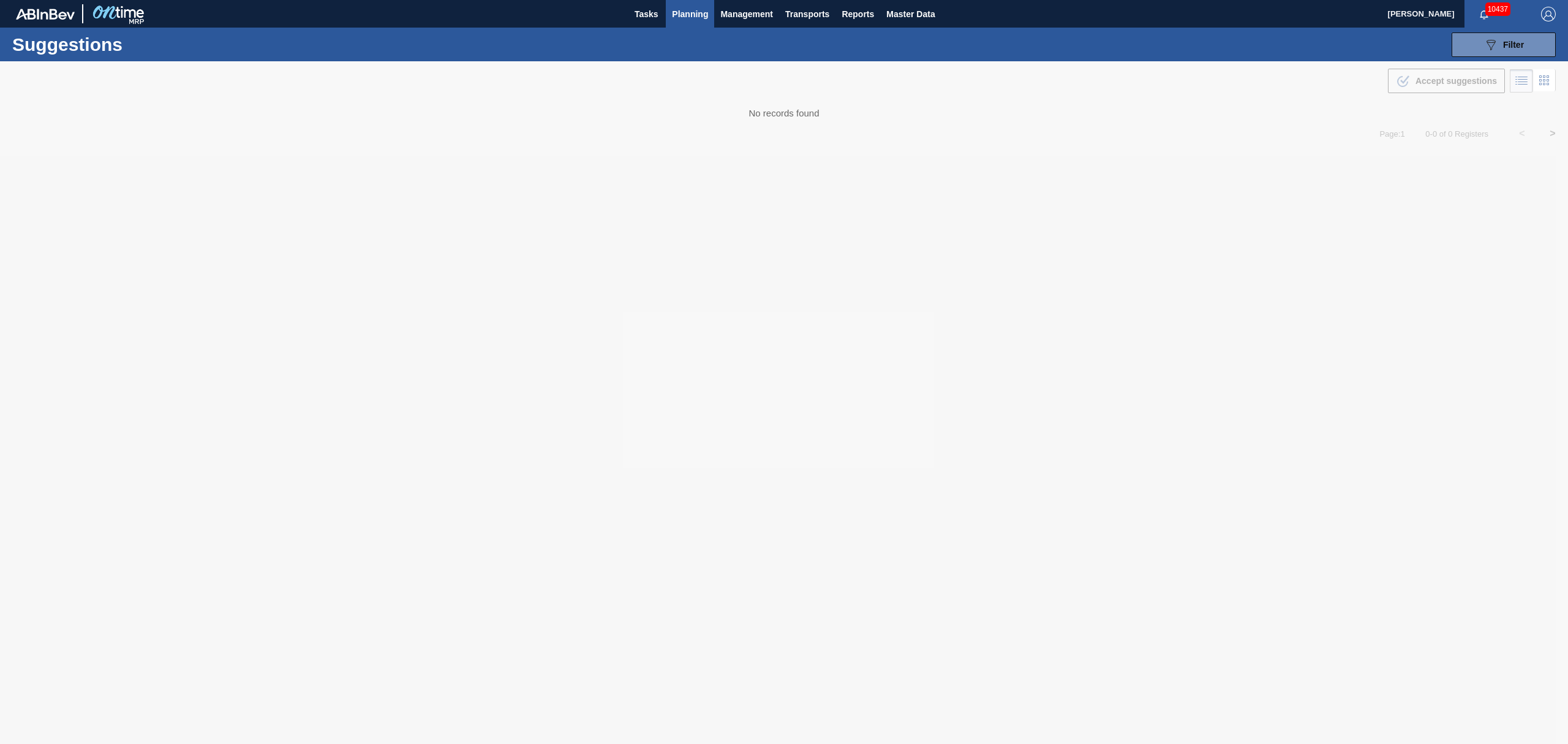
type from "[DATE]"
type to "[DATE]"
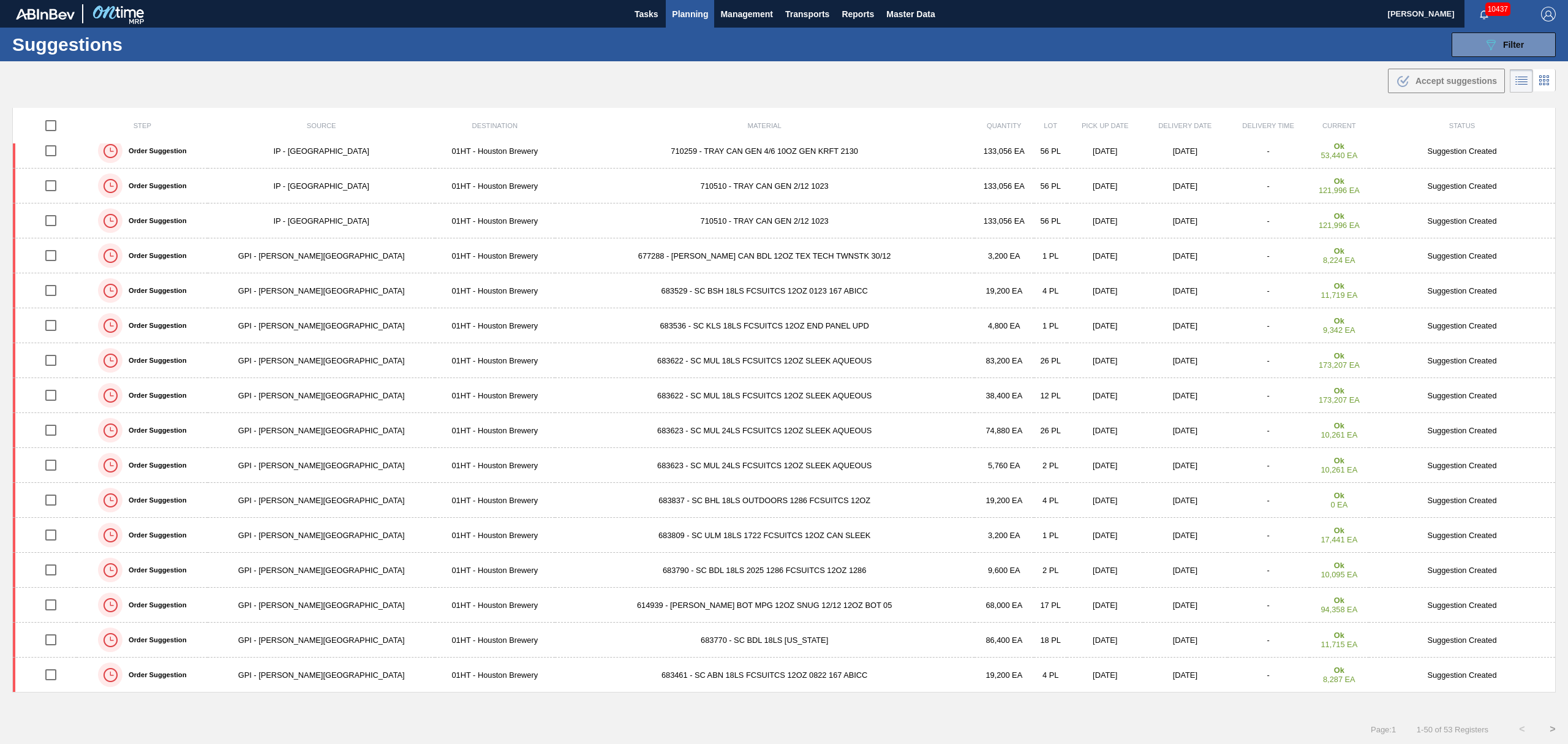
scroll to position [1, 0]
click at [697, 13] on span "Planning" at bounding box center [690, 14] width 36 height 15
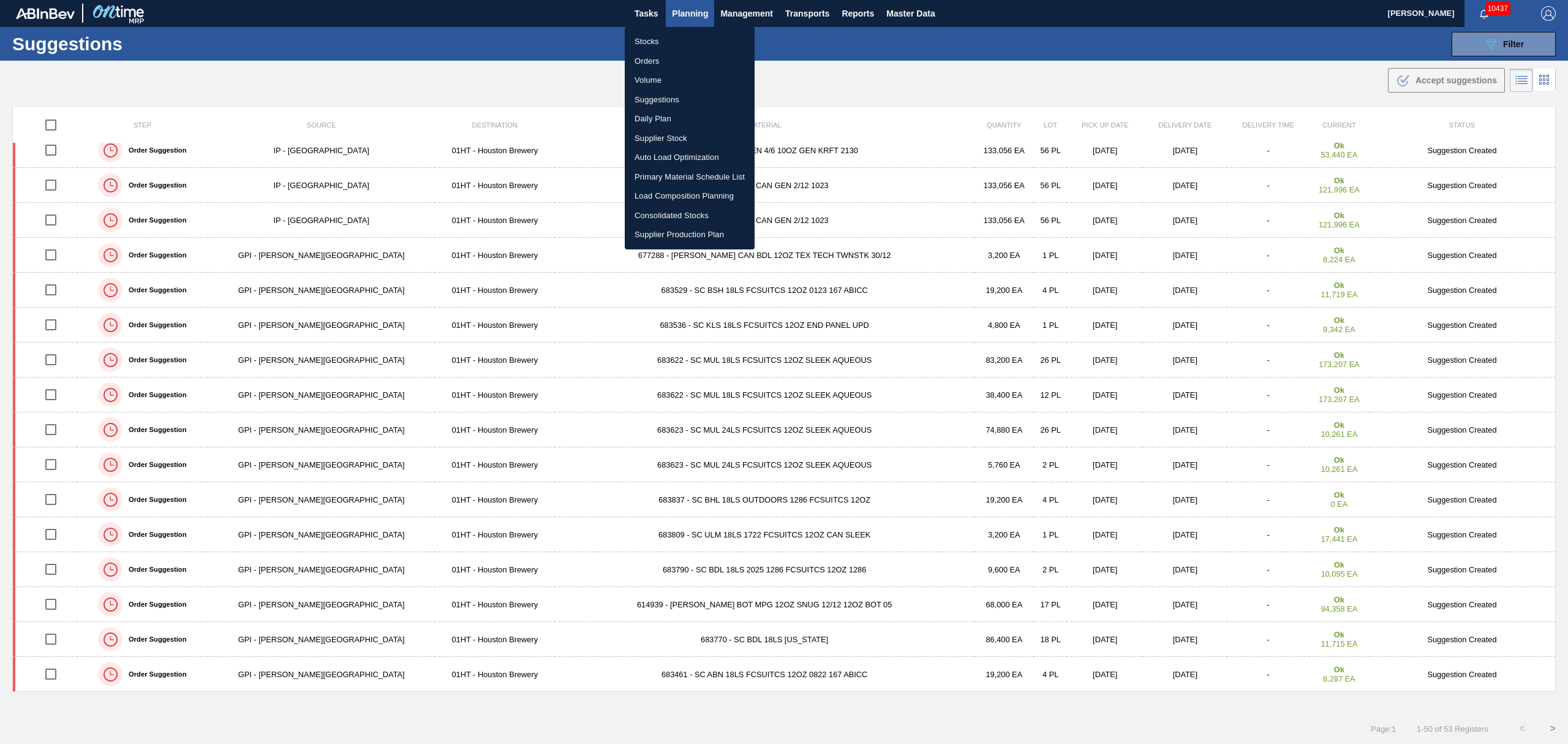
click at [664, 195] on li "Load Composition Planning" at bounding box center [690, 196] width 130 height 20
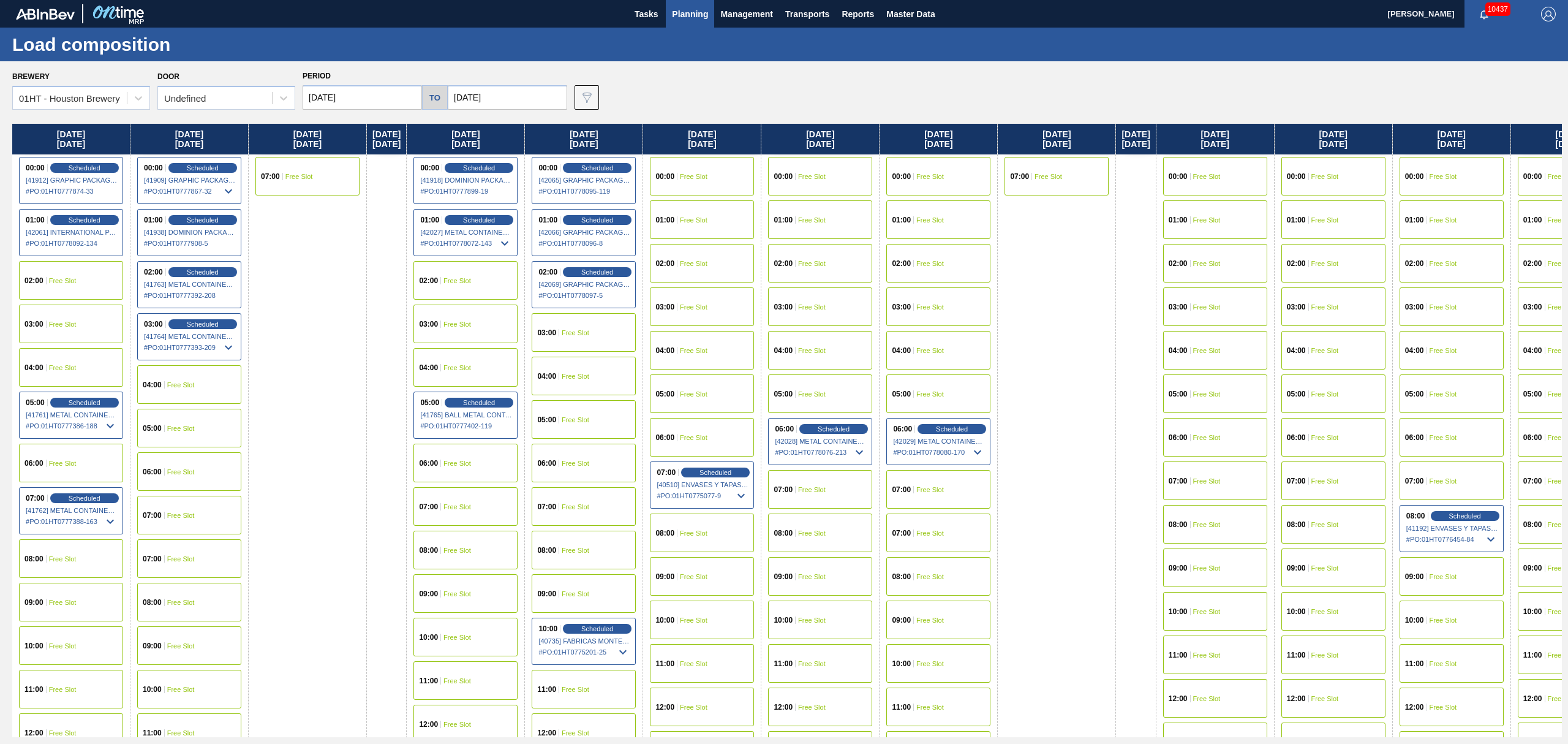
click at [694, 15] on span "Planning" at bounding box center [690, 14] width 36 height 15
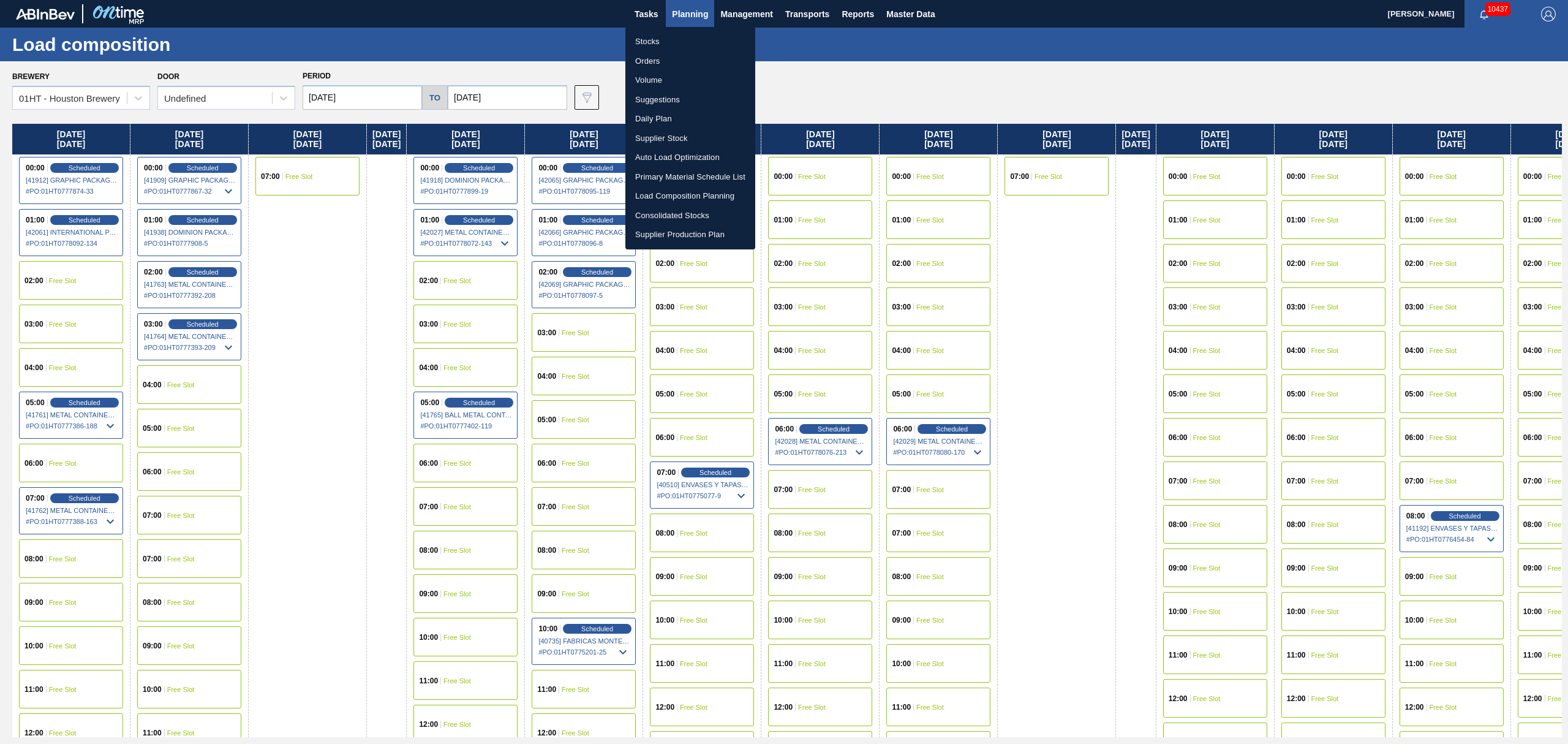
drag, startPoint x: 649, startPoint y: 37, endPoint x: 736, endPoint y: 56, distance: 89.1
click at [649, 37] on li "Stocks" at bounding box center [690, 42] width 130 height 20
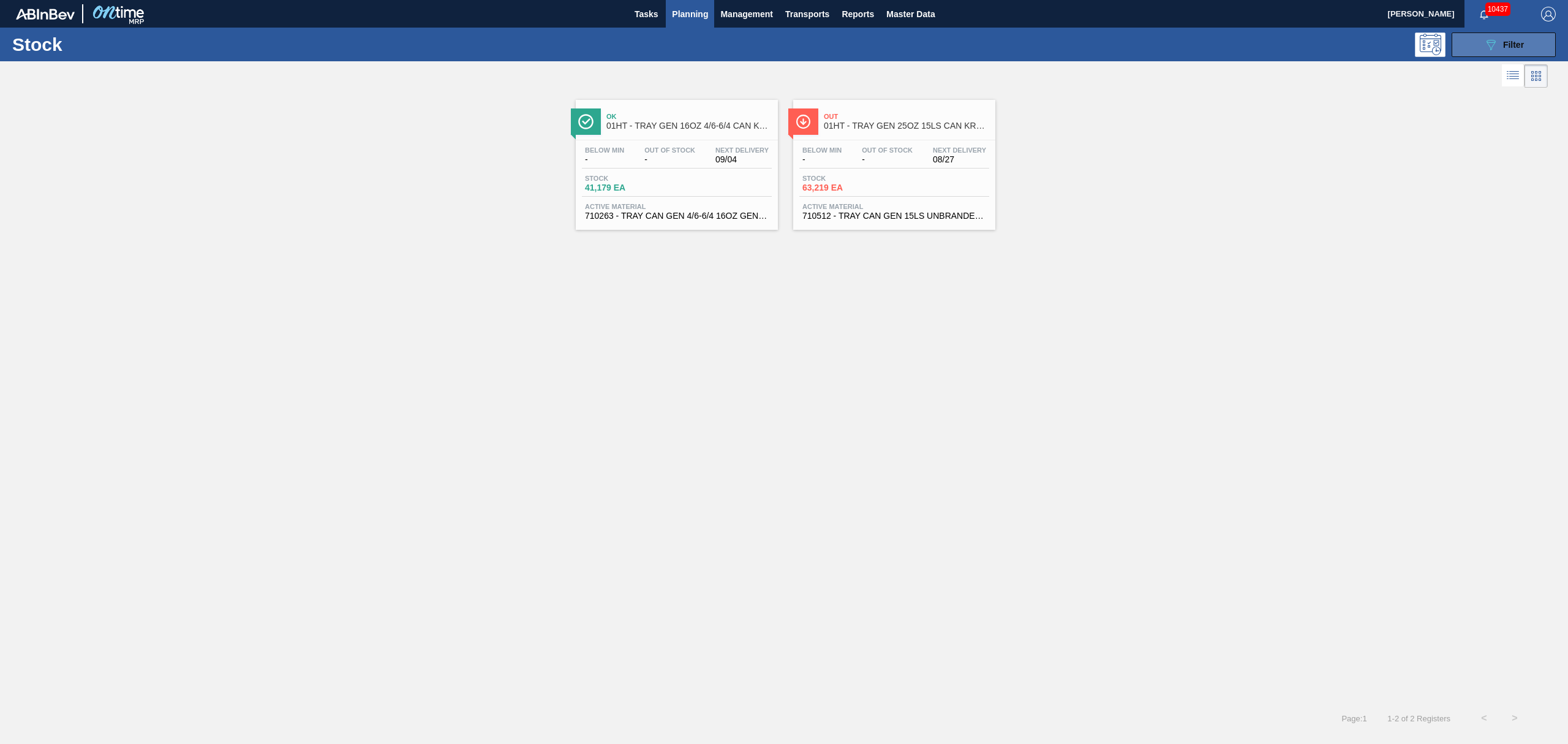
click at [1486, 53] on button "089F7B8B-B2A5-4AFE-B5C0-19BA573D28AC Filter" at bounding box center [1504, 45] width 104 height 25
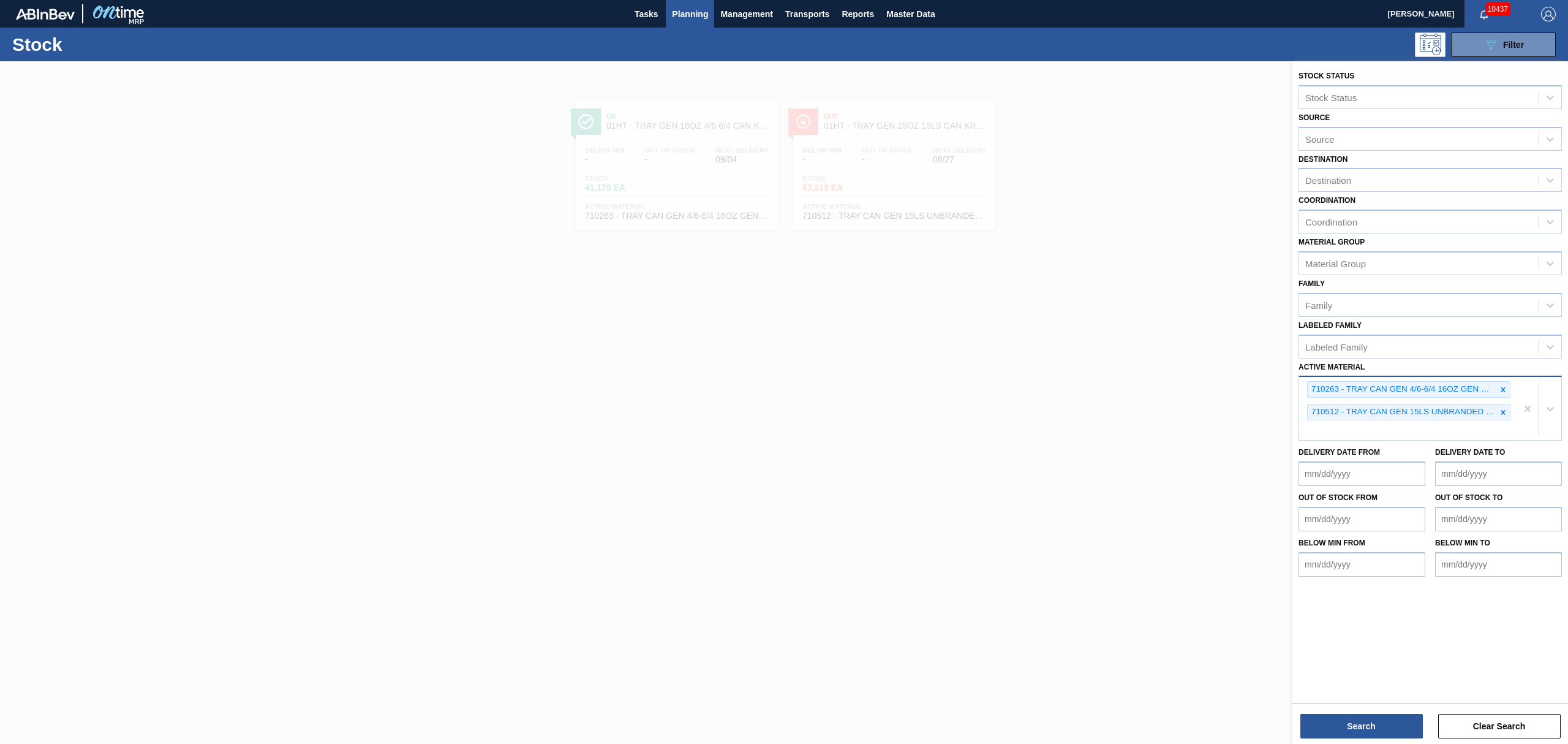
click at [1443, 437] on div "710263 - TRAY CAN GEN 4/6-6/4 16OZ GEN KRFT 1986- 710512 - TRAY CAN GEN 15LS UN…" at bounding box center [1408, 408] width 217 height 63
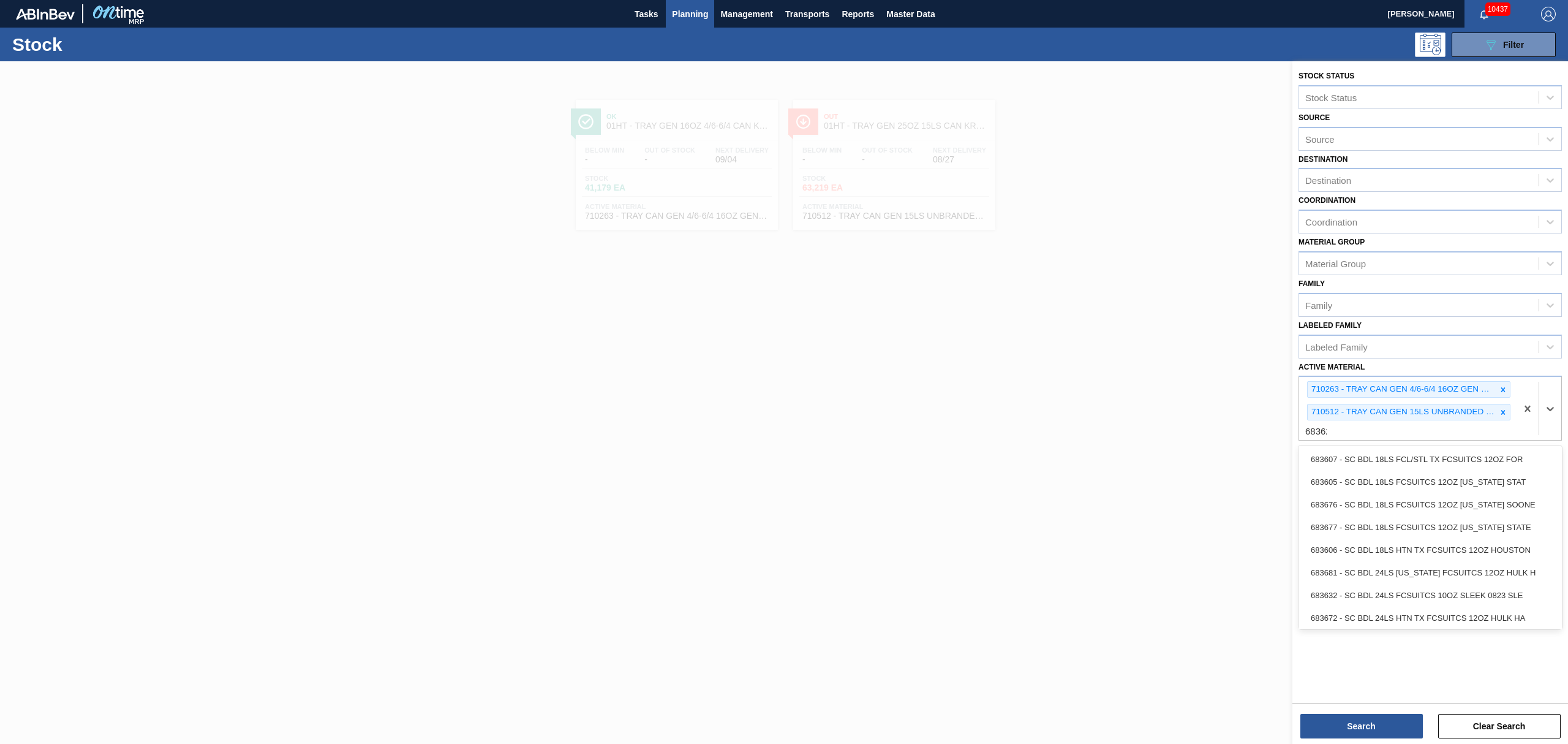
type Material "683623"
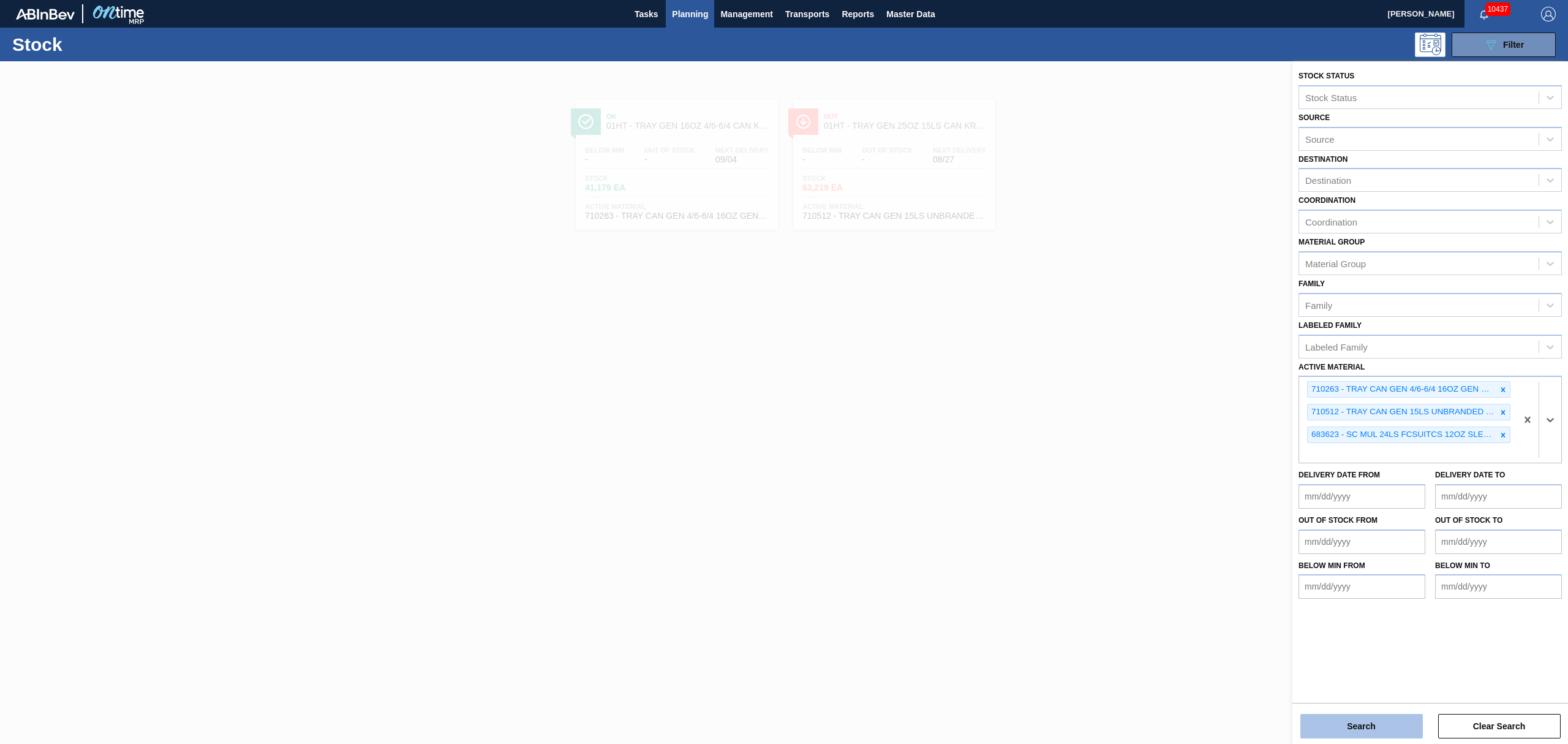
click at [1344, 725] on button "Search" at bounding box center [1362, 726] width 123 height 25
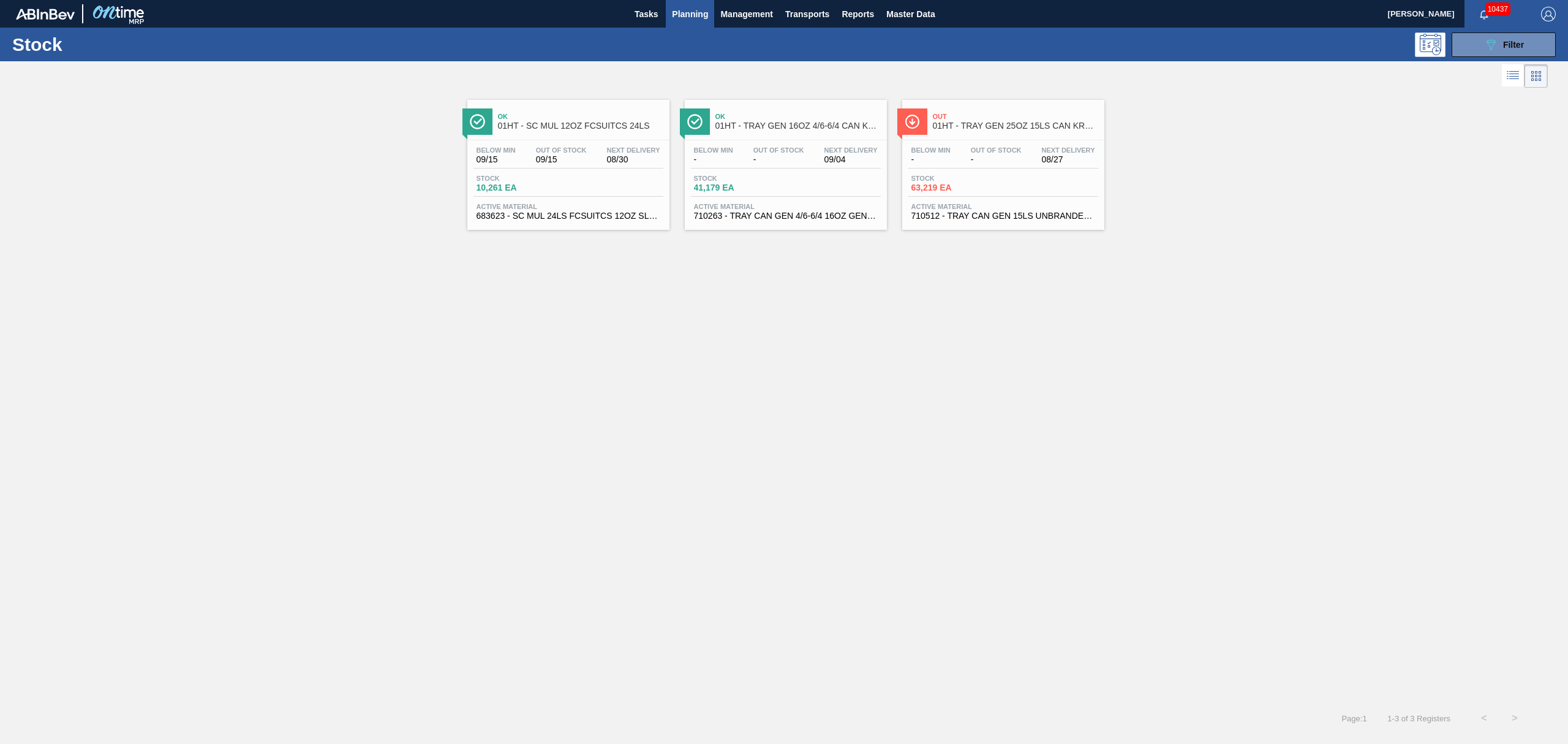
click at [615, 155] on span "08/30" at bounding box center [634, 159] width 53 height 9
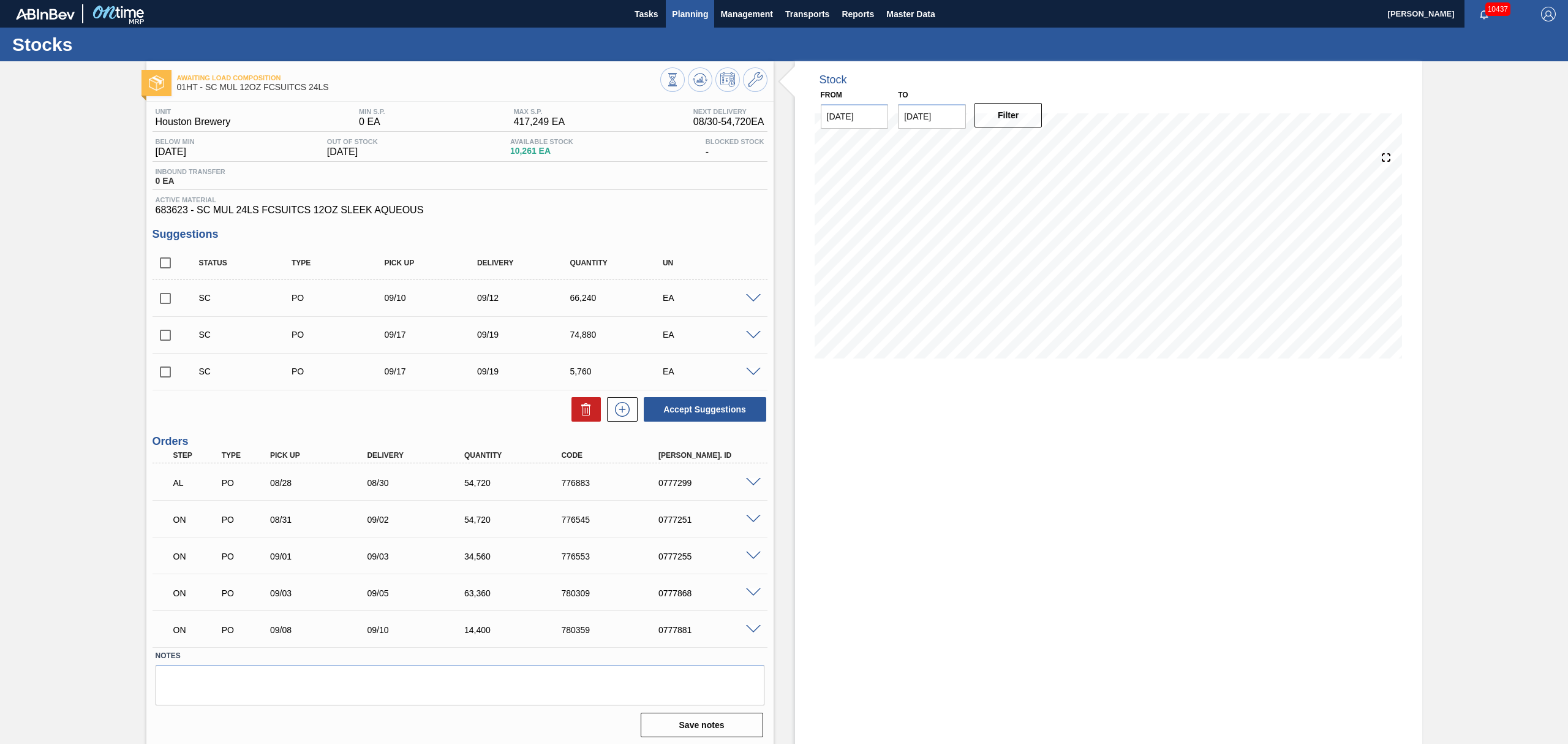
click at [681, 8] on span "Planning" at bounding box center [690, 14] width 36 height 15
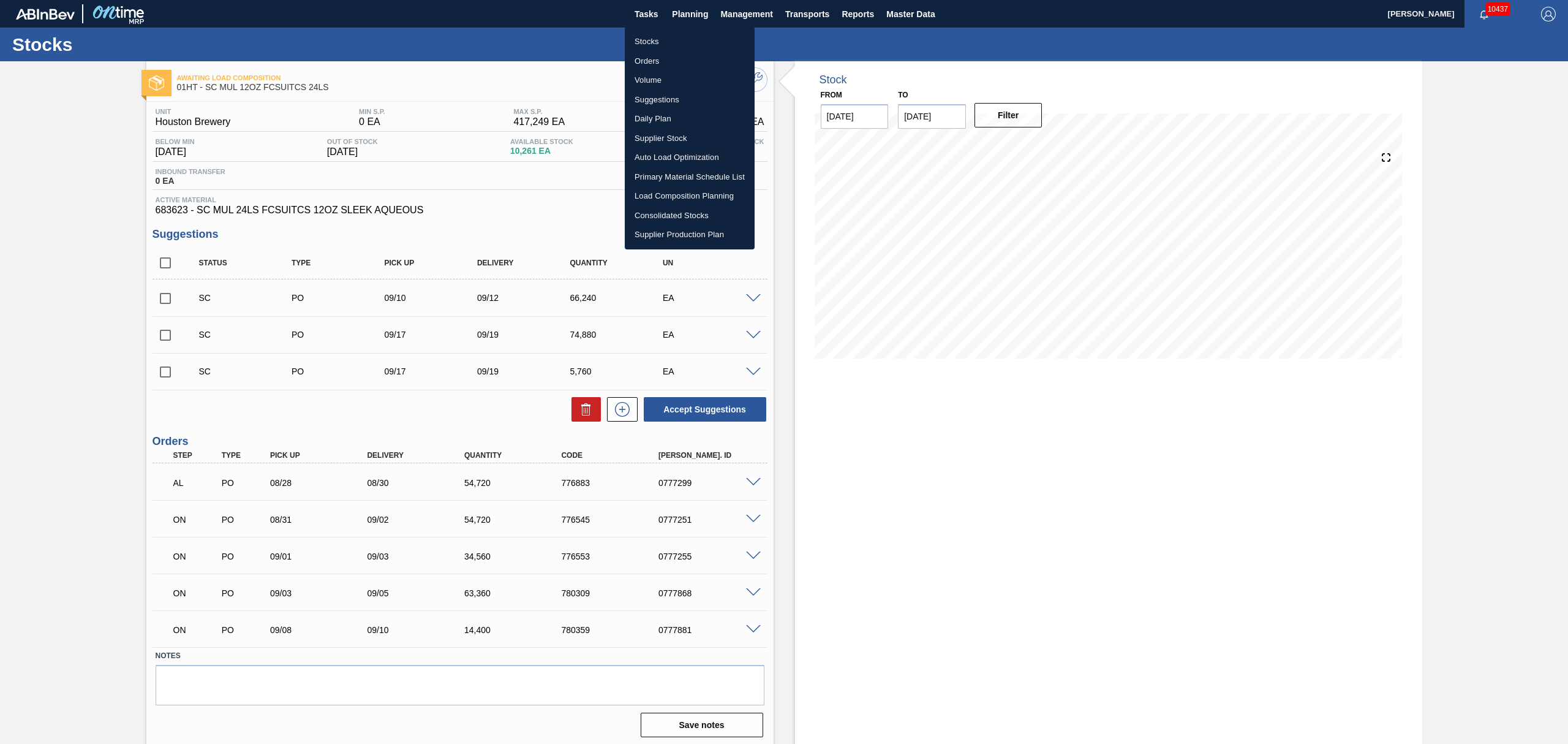
click at [674, 199] on li "Load Composition Planning" at bounding box center [690, 196] width 130 height 20
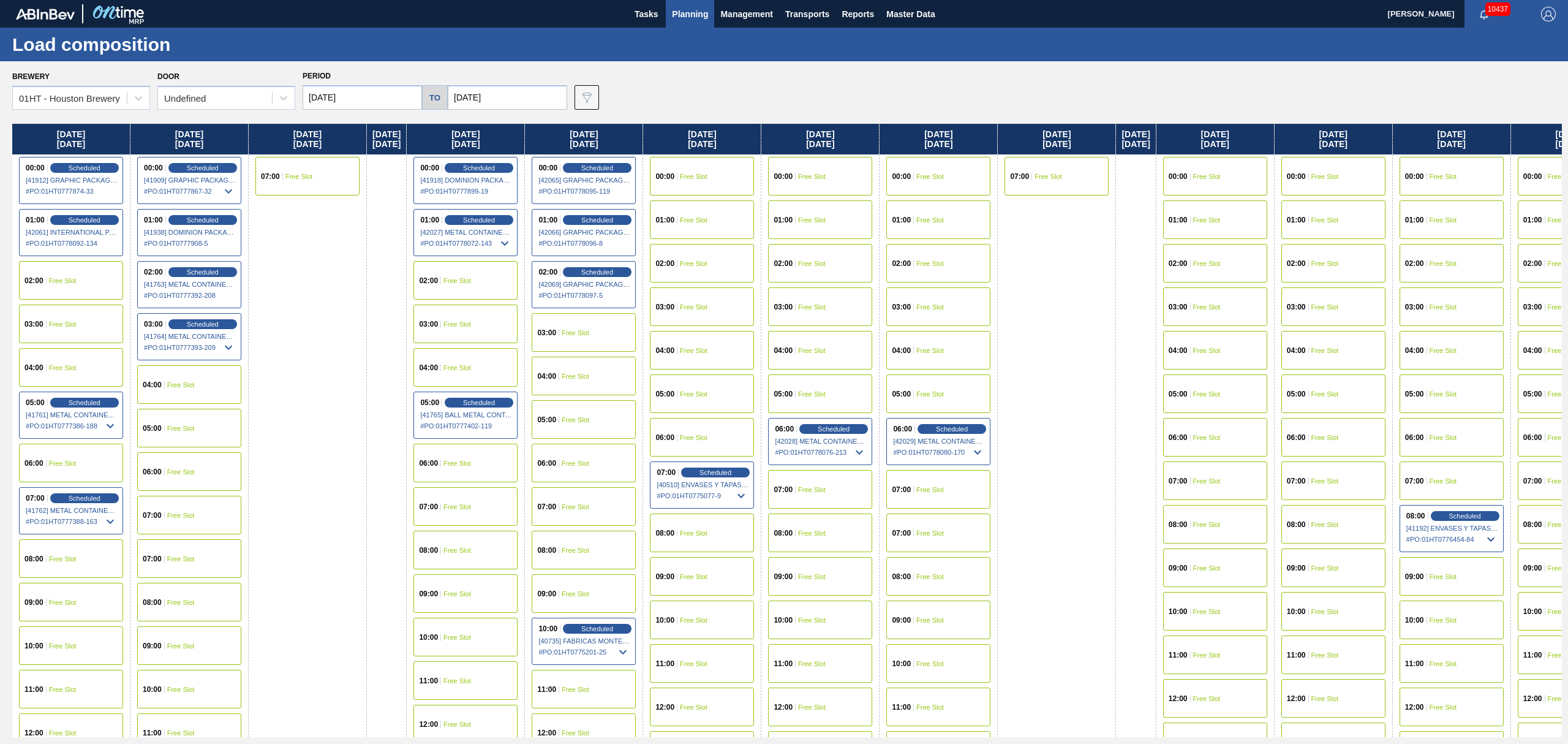
click at [63, 273] on div "02:00 Free Slot" at bounding box center [71, 280] width 104 height 38
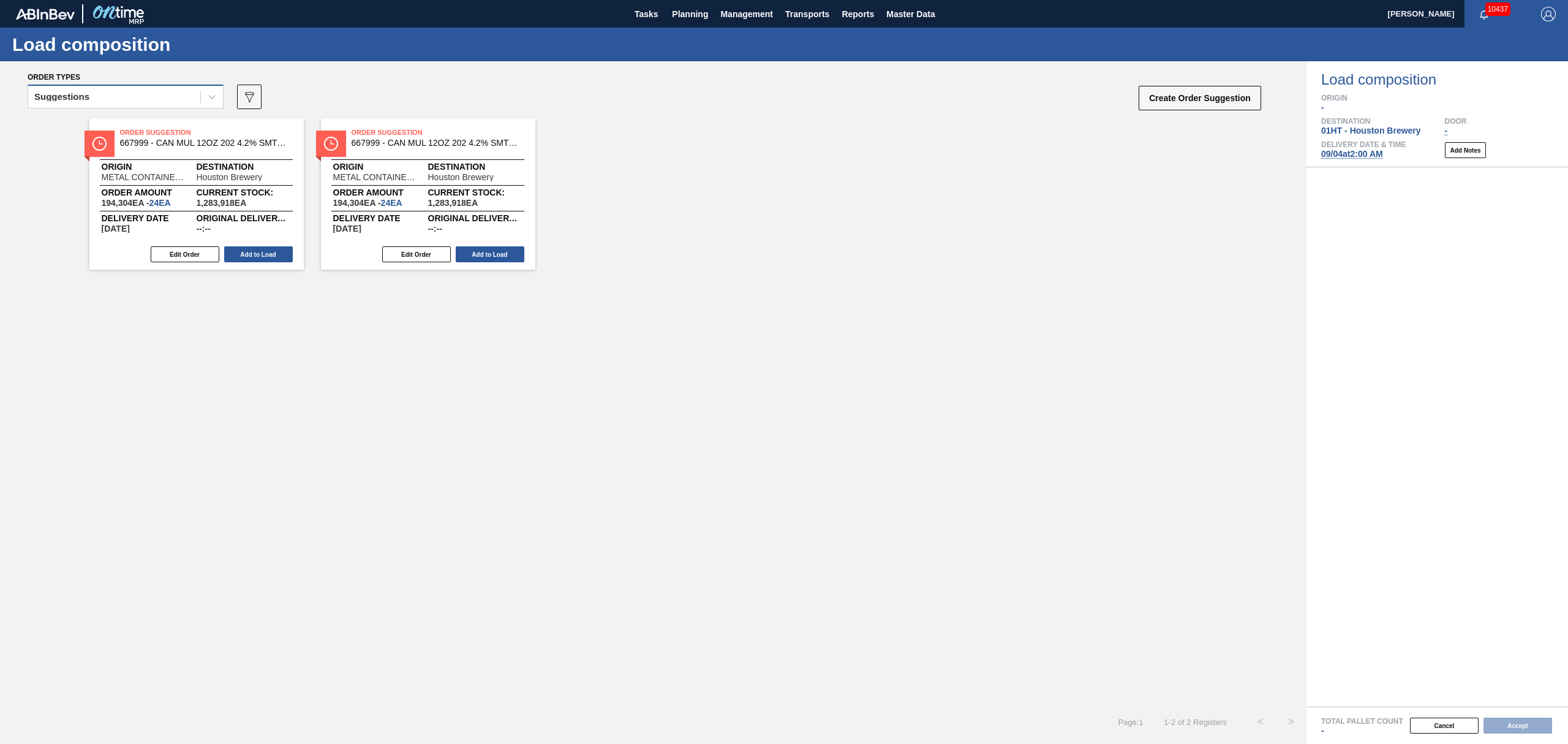
click at [139, 100] on div "Suggestions" at bounding box center [114, 97] width 172 height 18
click at [133, 128] on div "Awaiting load composition" at bounding box center [126, 127] width 196 height 23
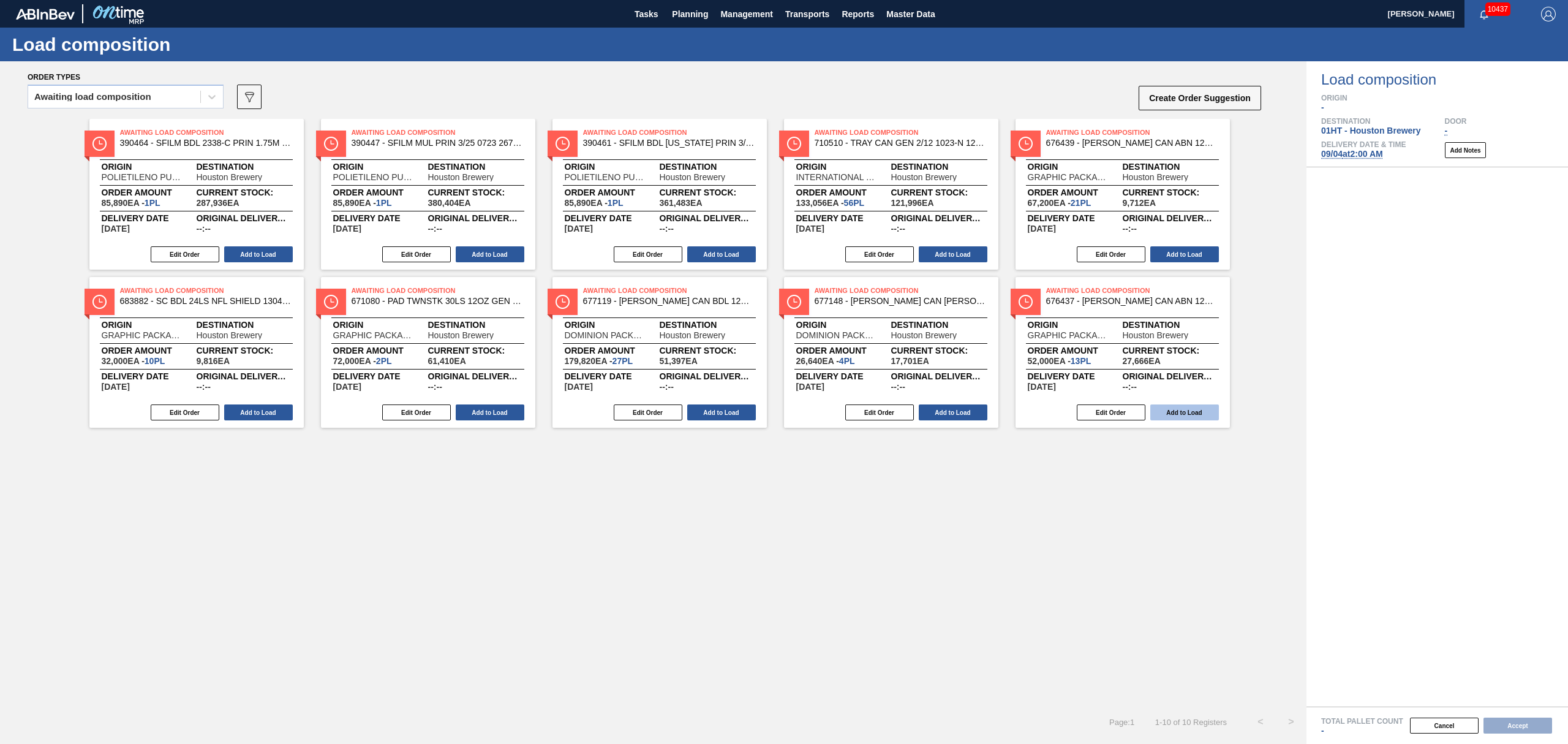
click at [1191, 418] on button "Add to Load" at bounding box center [1184, 413] width 69 height 16
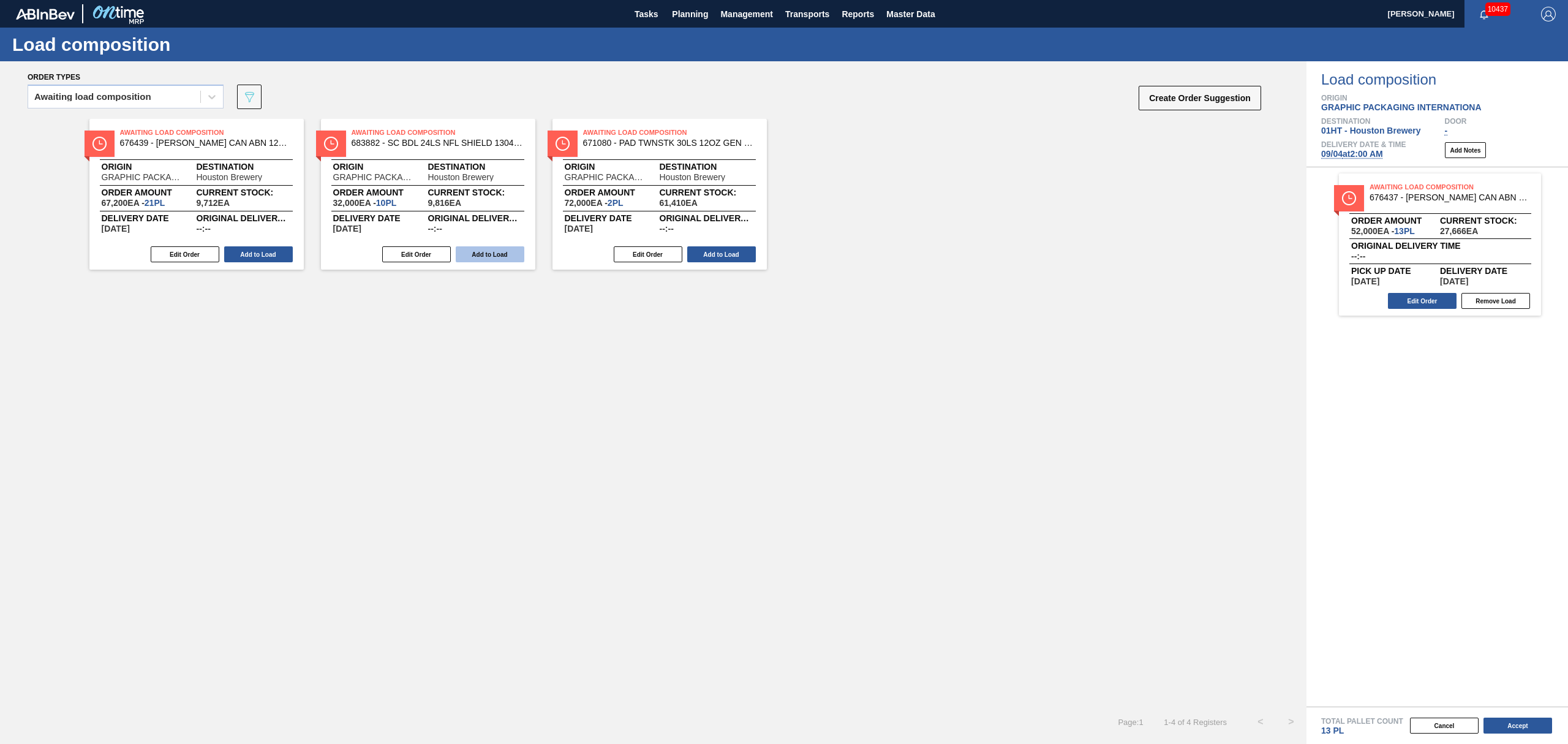
click at [464, 253] on button "Add to Load" at bounding box center [490, 255] width 69 height 16
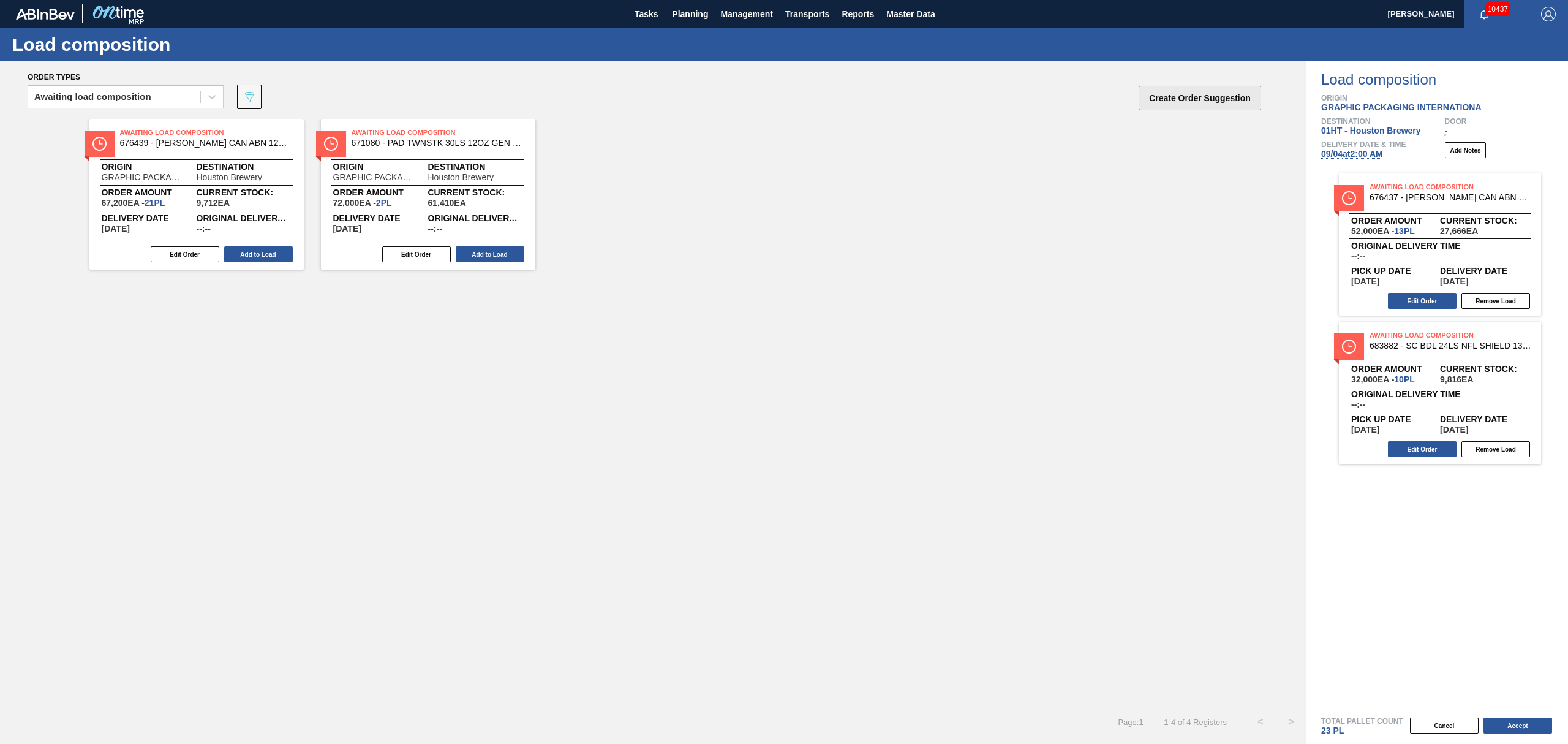
click at [1206, 106] on button "Create Order Suggestion" at bounding box center [1200, 98] width 123 height 25
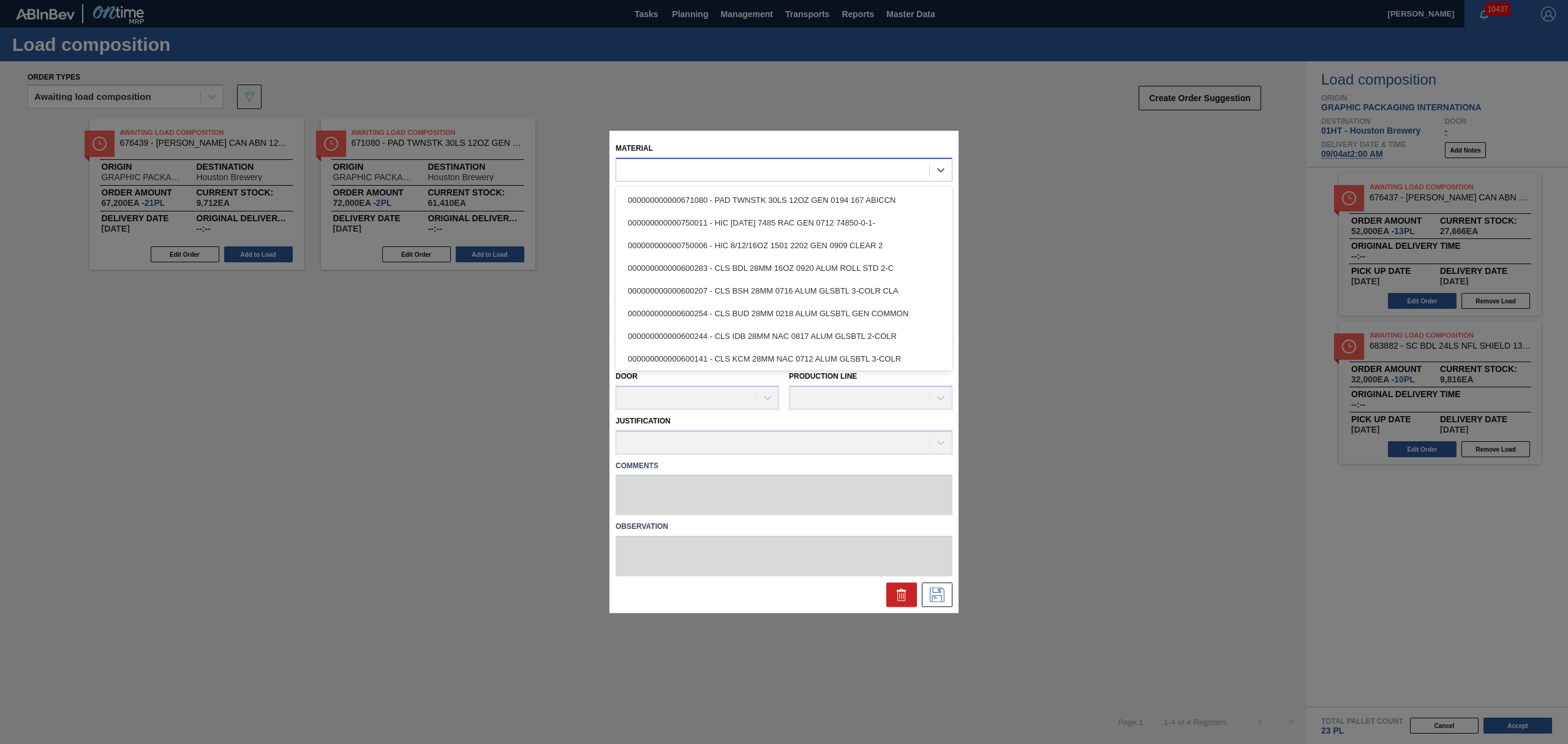
click at [780, 170] on div at bounding box center [772, 170] width 313 height 18
type input "676623"
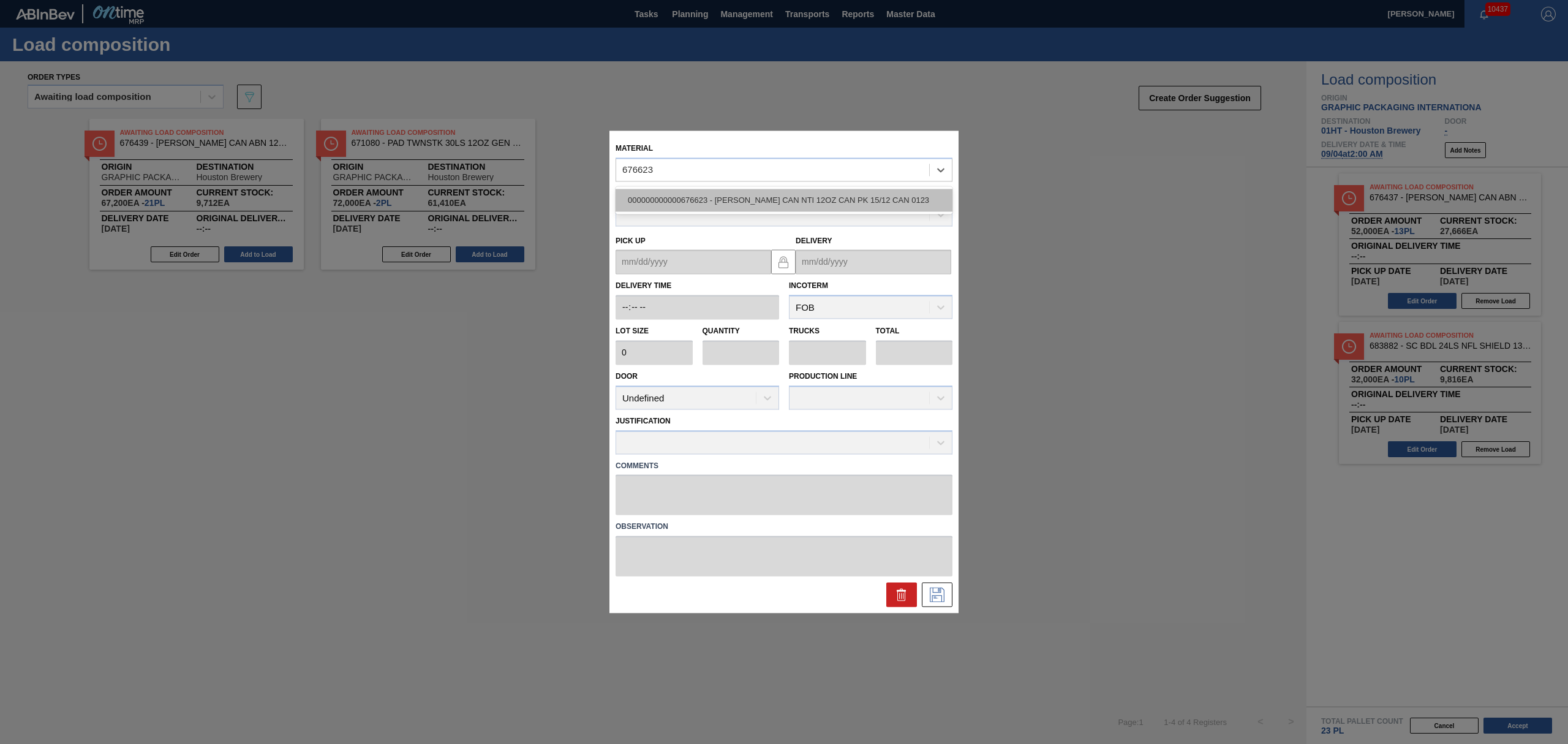
click at [804, 199] on div "000000000000676623 - [PERSON_NAME] CAN NTI 12OZ CAN PK 15/12 CAN 0123" at bounding box center [784, 200] width 337 height 23
type input "4,000"
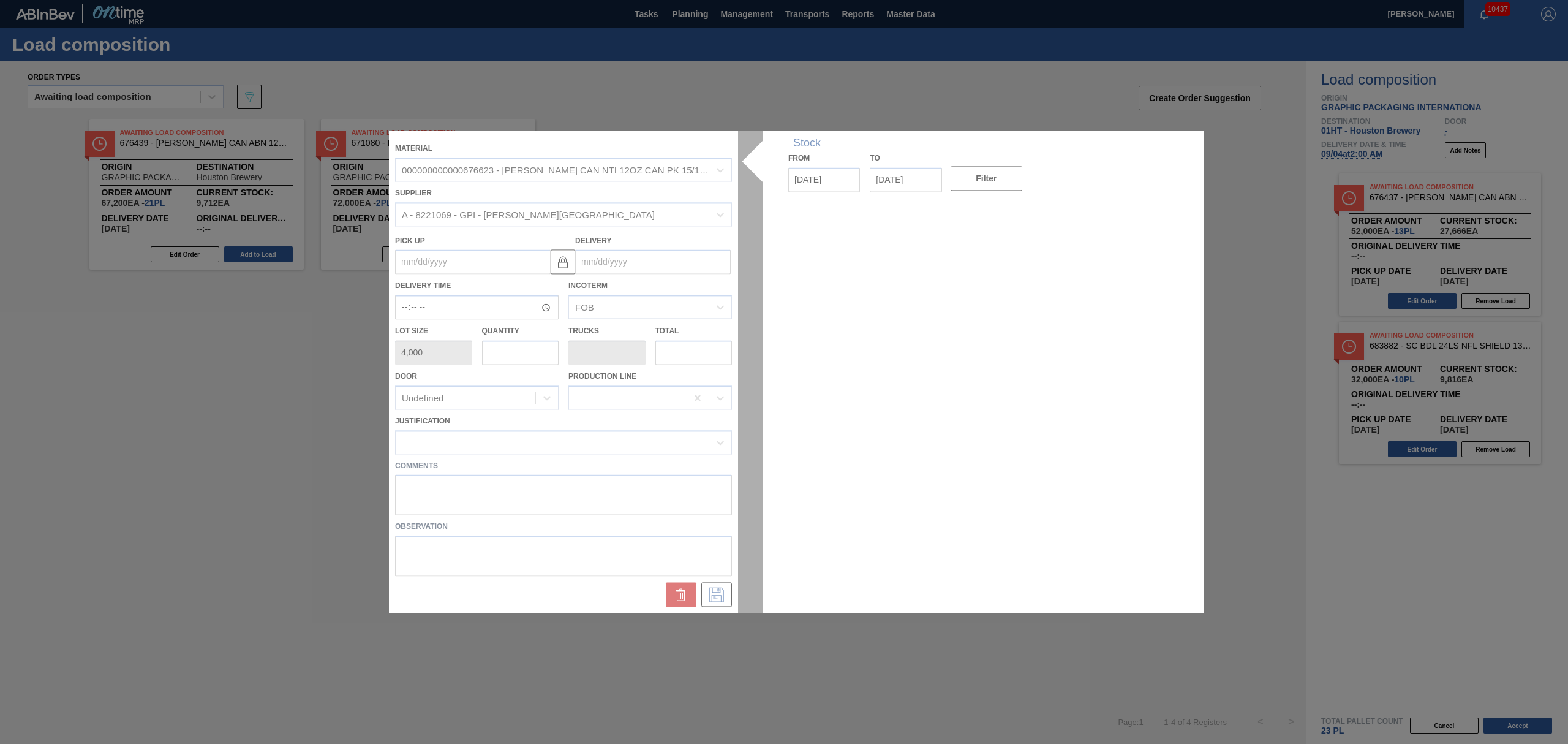
click at [647, 258] on div at bounding box center [784, 372] width 790 height 482
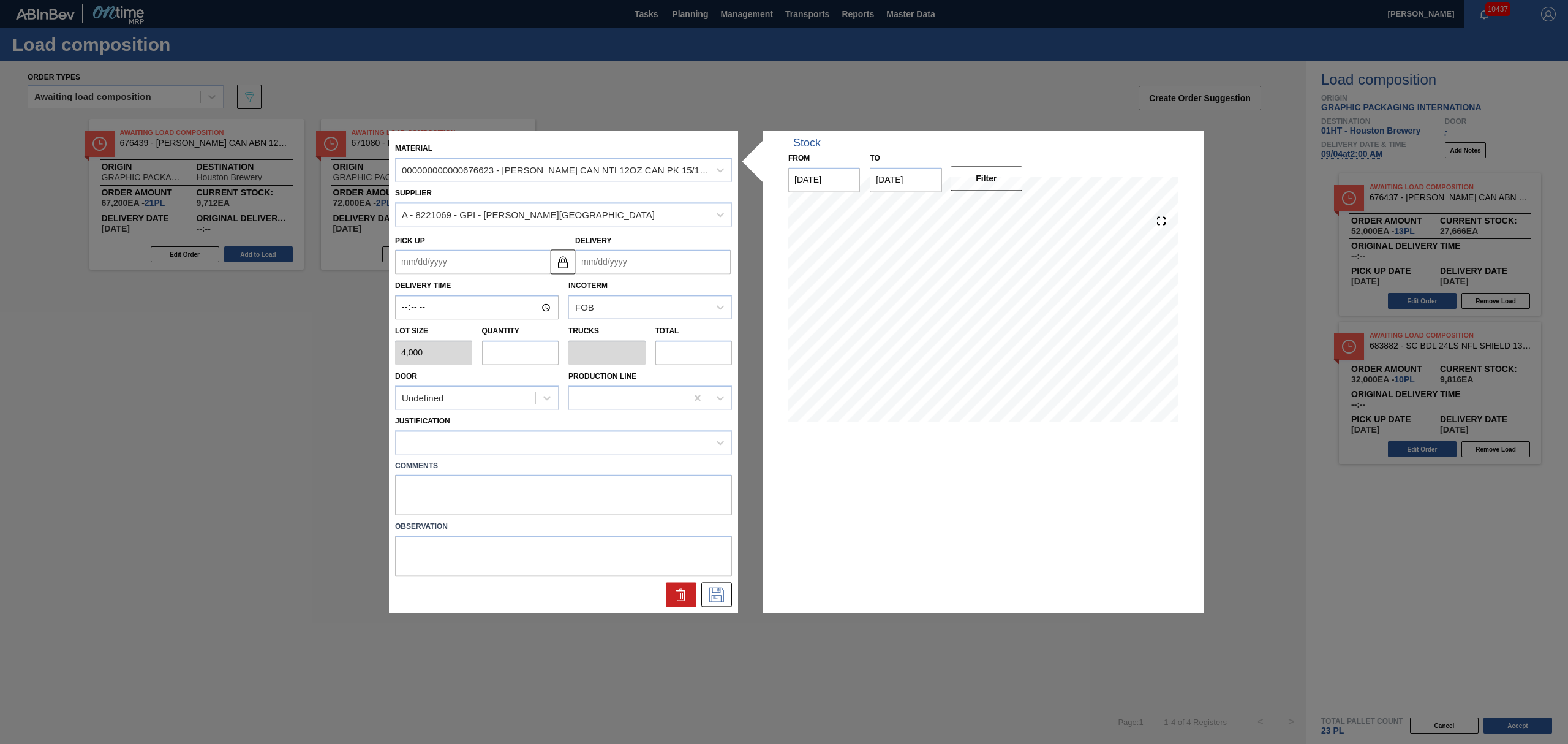
click at [647, 258] on input "Delivery" at bounding box center [653, 263] width 155 height 25
click at [677, 596] on icon at bounding box center [681, 595] width 8 height 9
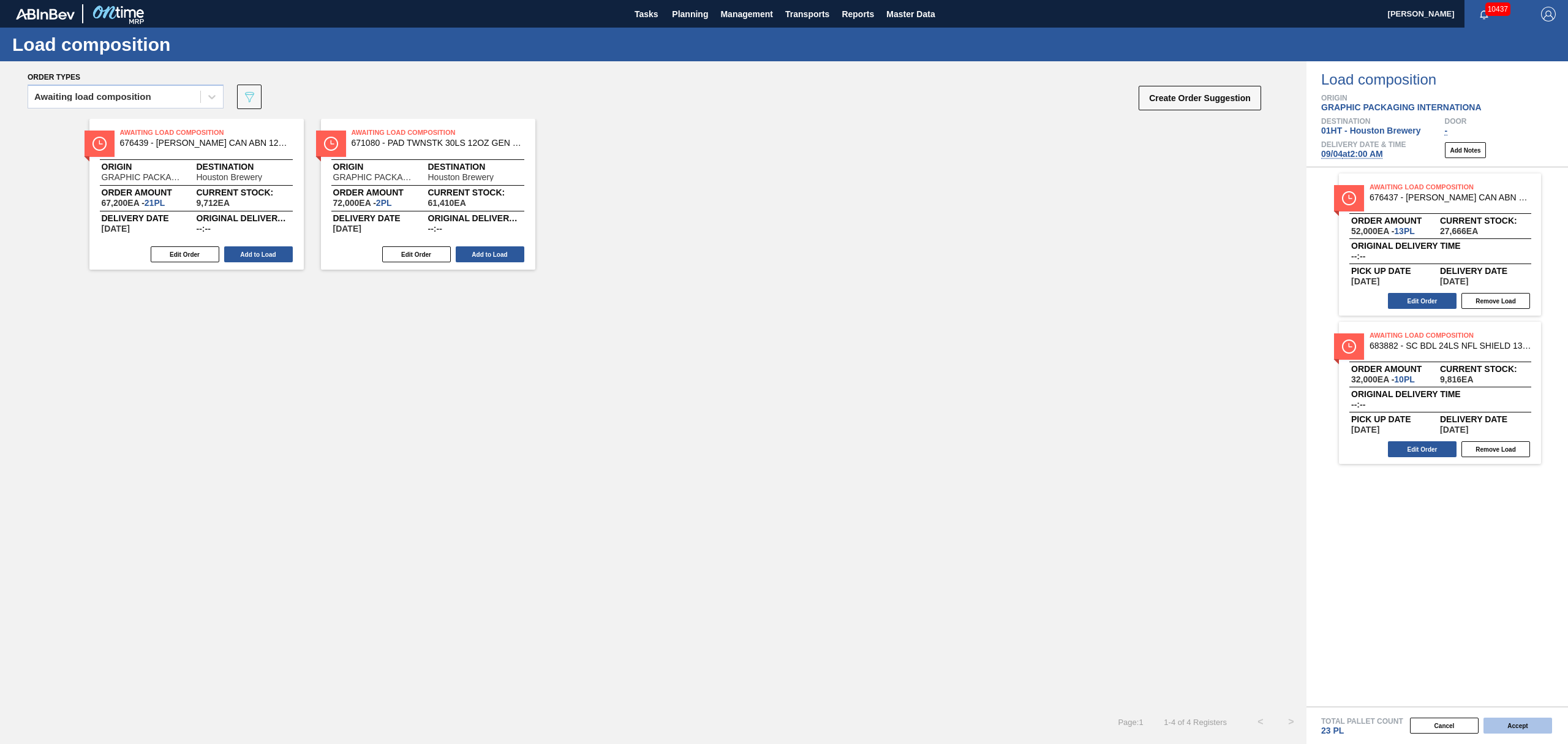
click at [1533, 729] on button "Accept" at bounding box center [1517, 725] width 69 height 16
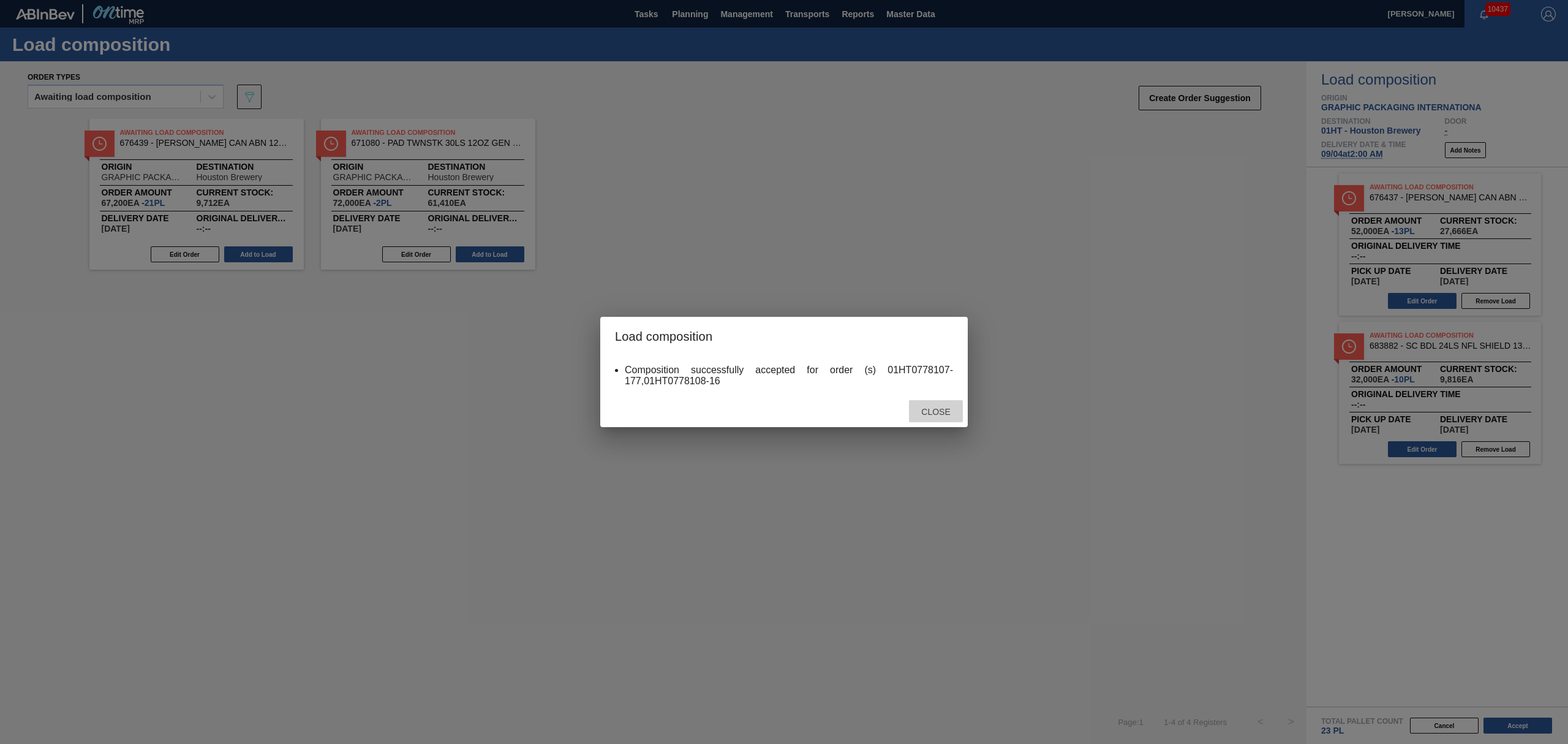
click at [944, 413] on span "Close" at bounding box center [936, 412] width 48 height 10
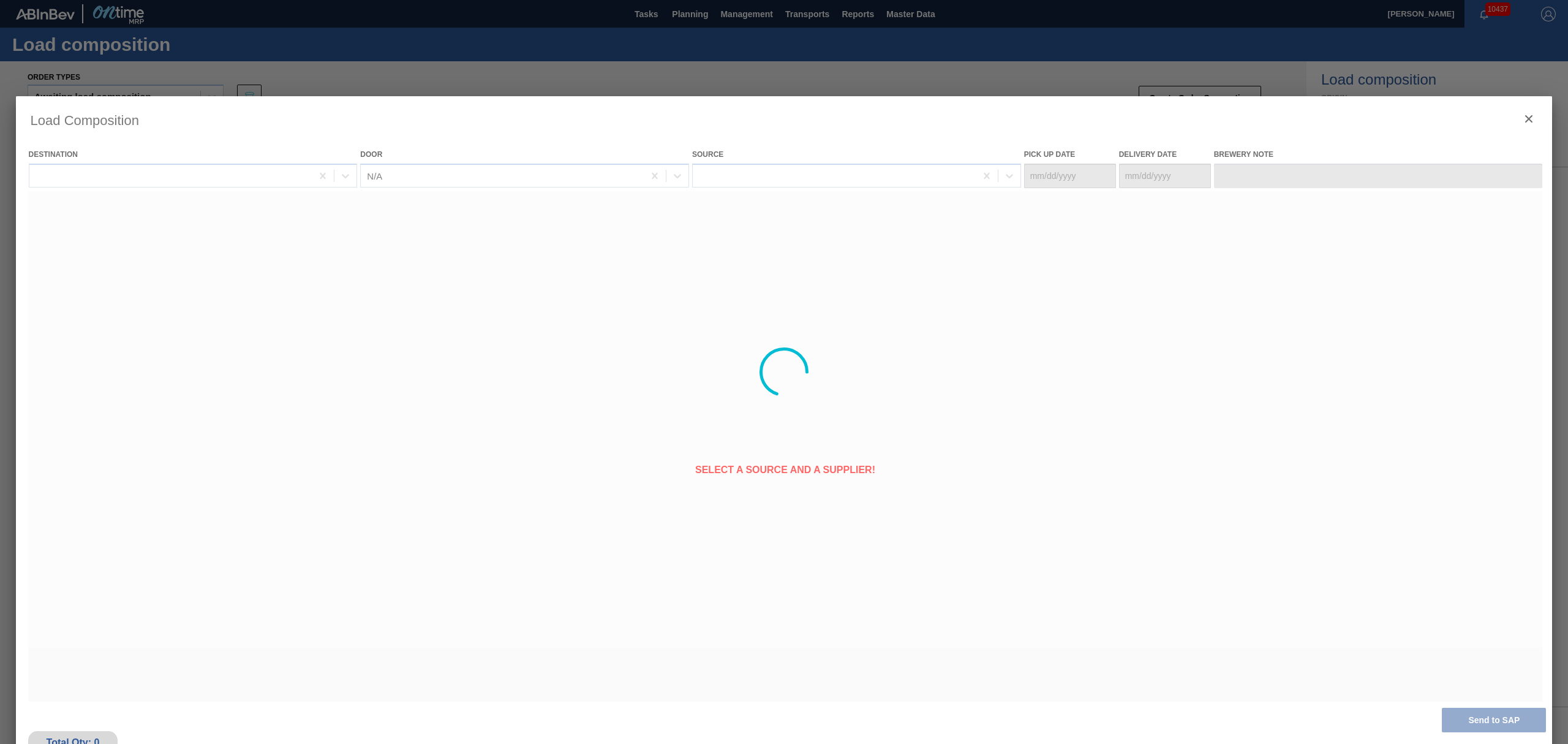
type Date "[DATE]"
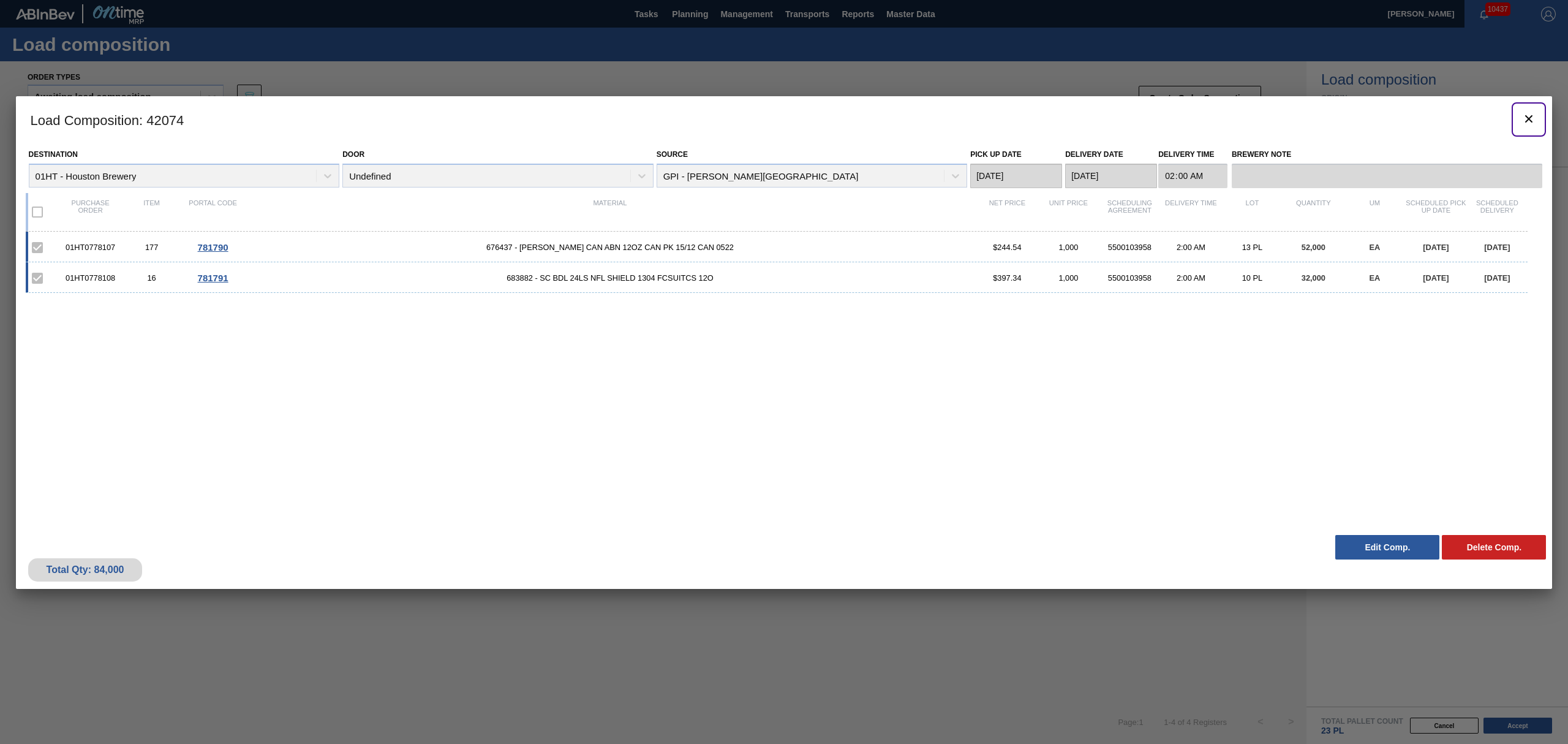
click at [1525, 116] on icon "botão de ícone" at bounding box center [1529, 119] width 15 height 15
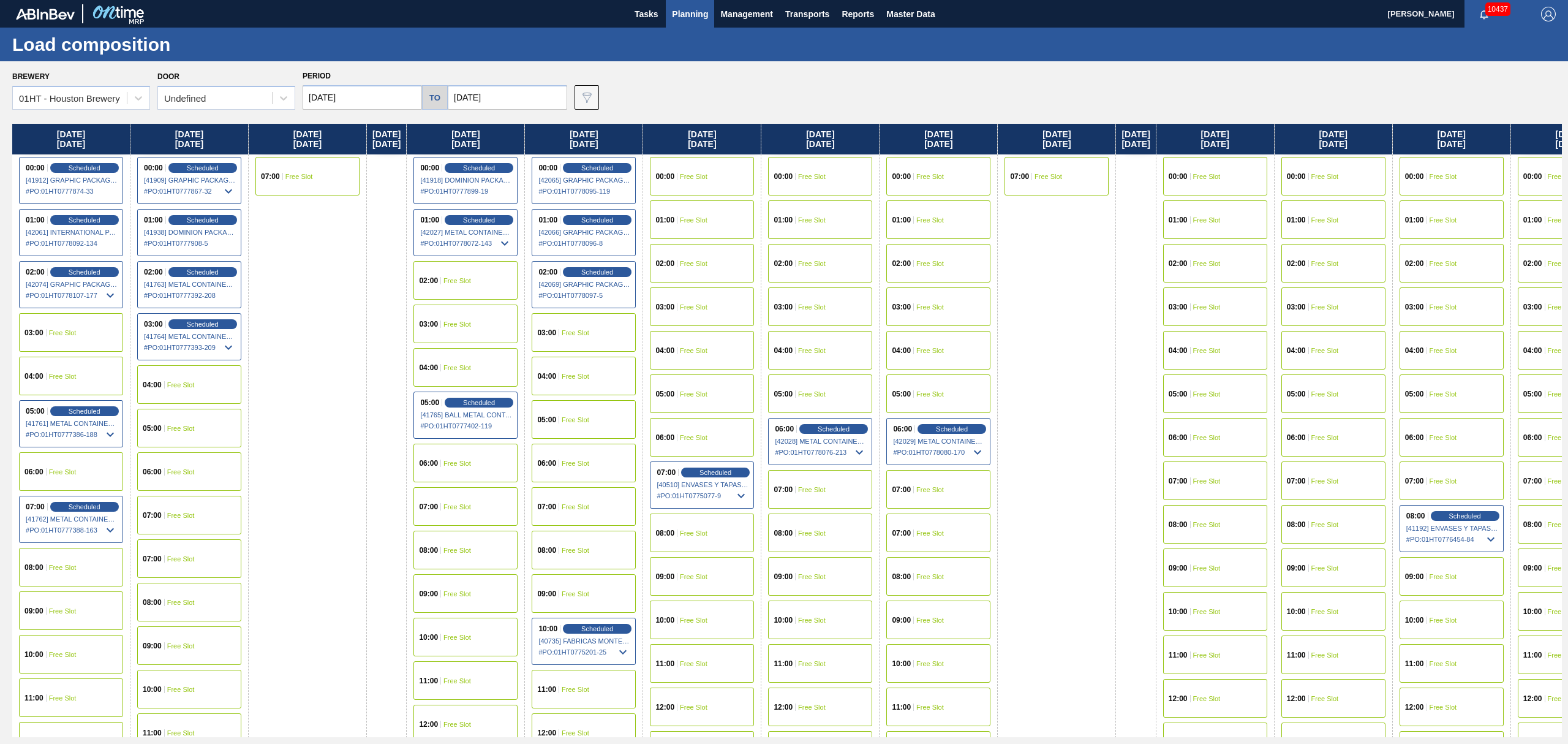
click at [725, 174] on div "00:00 Free Slot" at bounding box center [702, 176] width 104 height 38
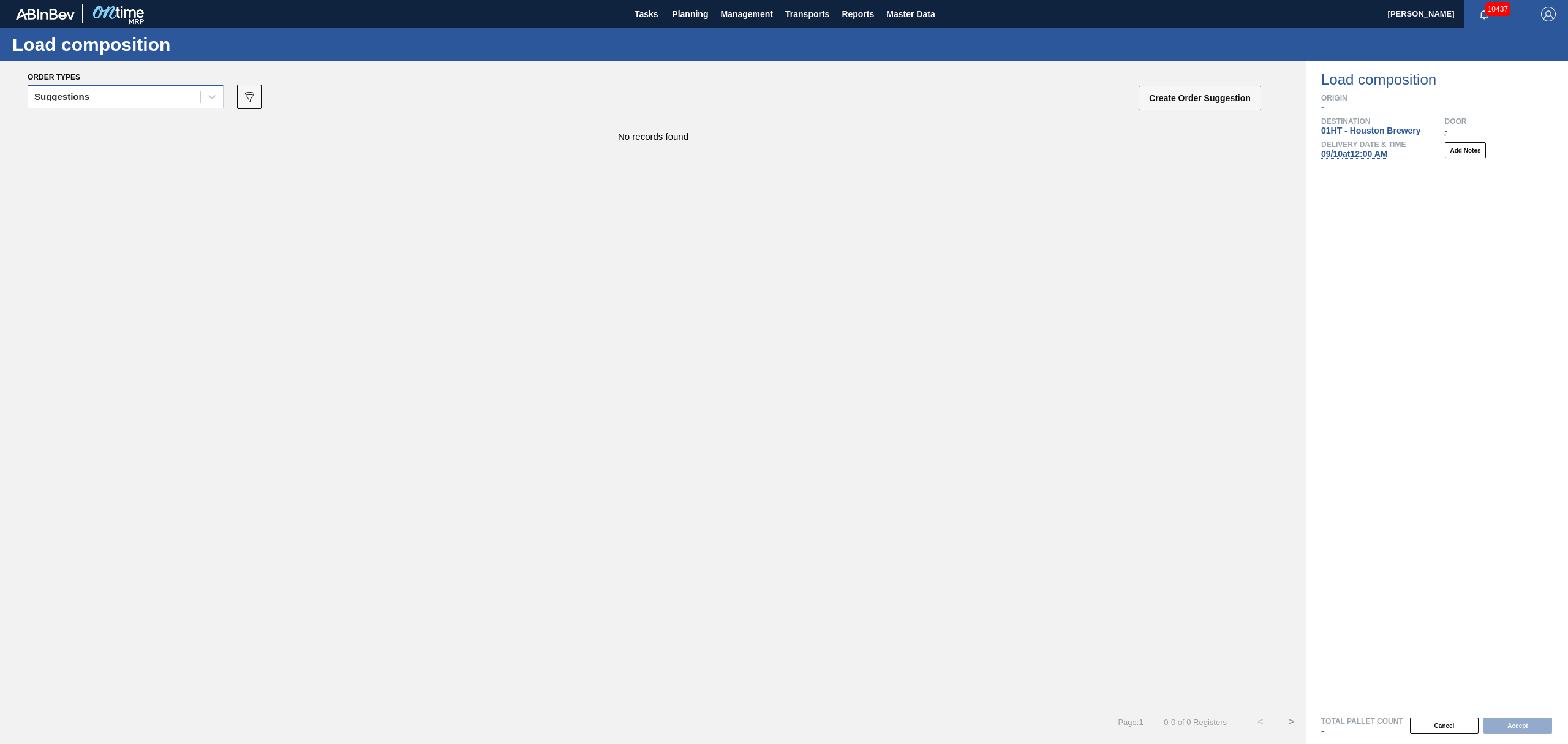
click at [84, 89] on div "Suggestions" at bounding box center [114, 97] width 172 height 18
click at [89, 123] on div "Awaiting load composition" at bounding box center [126, 127] width 196 height 23
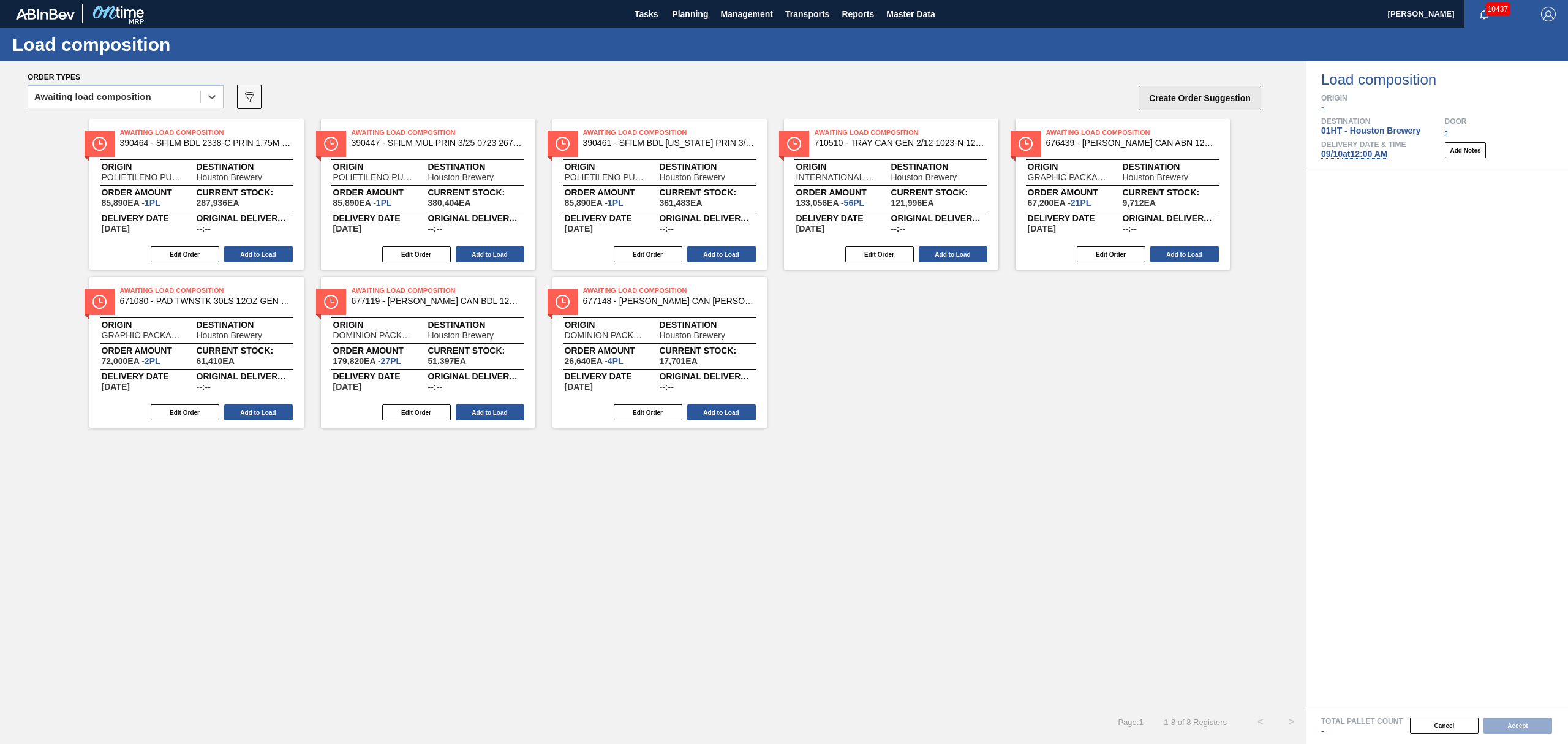
click at [1230, 105] on button "Create Order Suggestion" at bounding box center [1200, 98] width 123 height 25
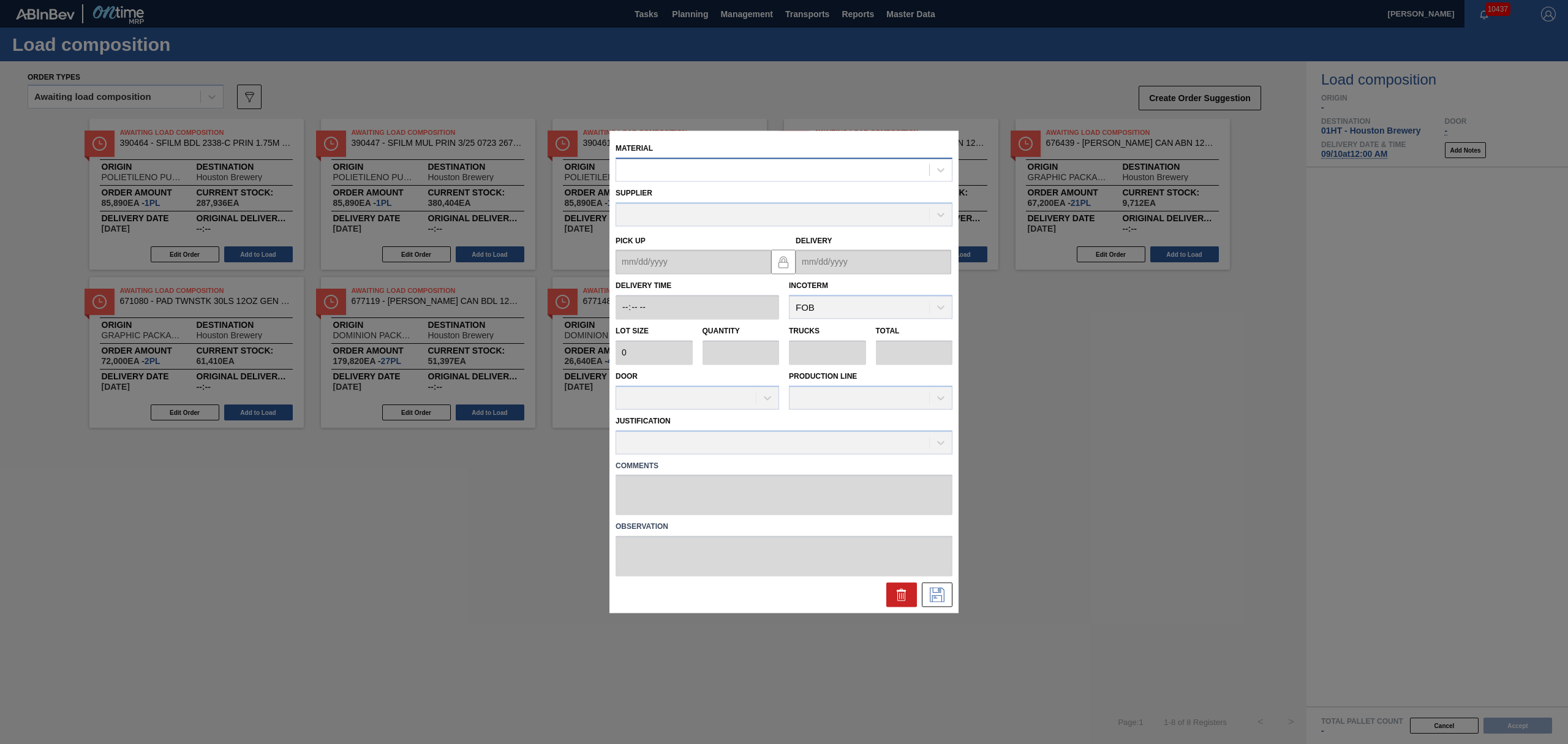
click at [828, 174] on div at bounding box center [772, 170] width 313 height 18
type input "676623"
type input "4,000"
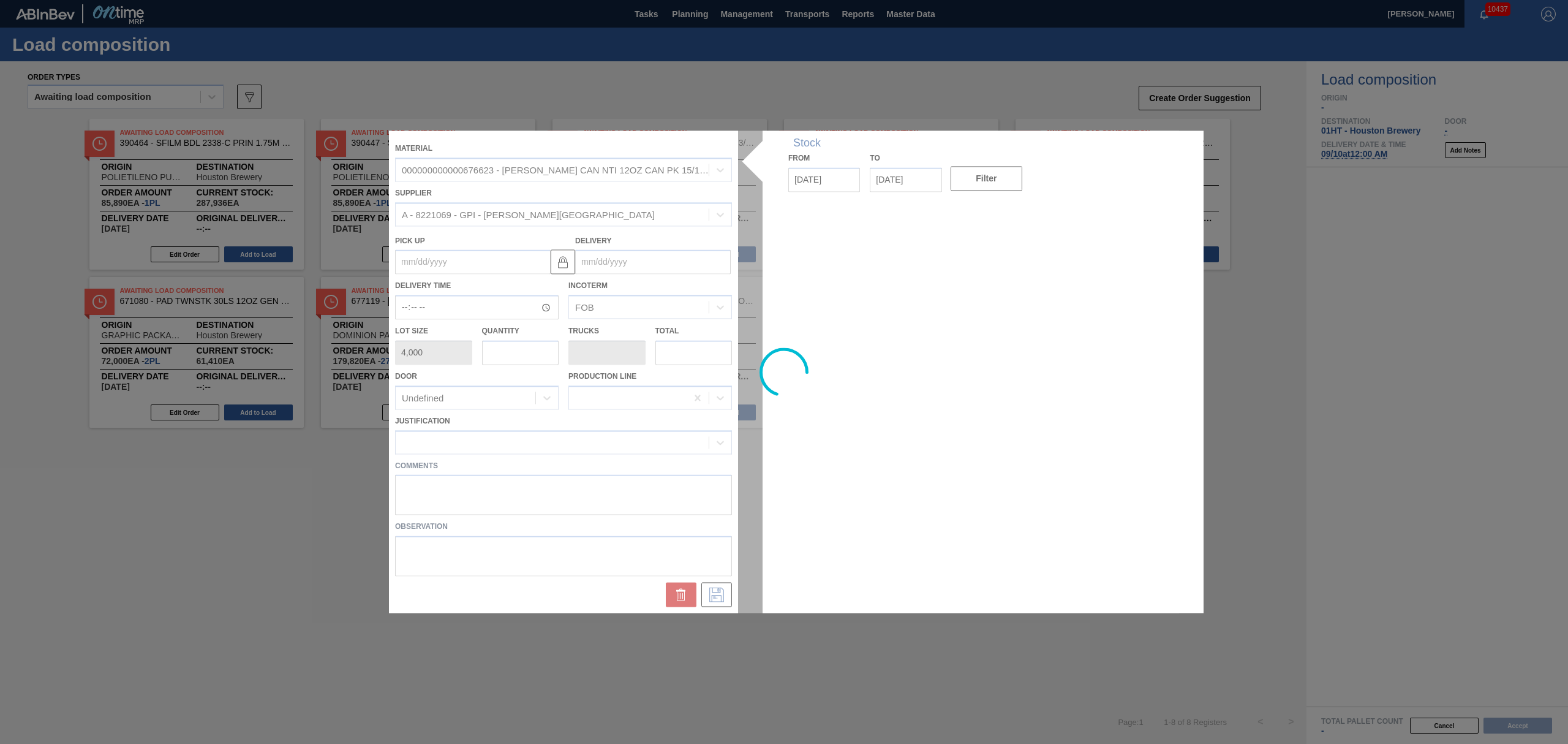
click at [600, 263] on div at bounding box center [784, 372] width 790 height 482
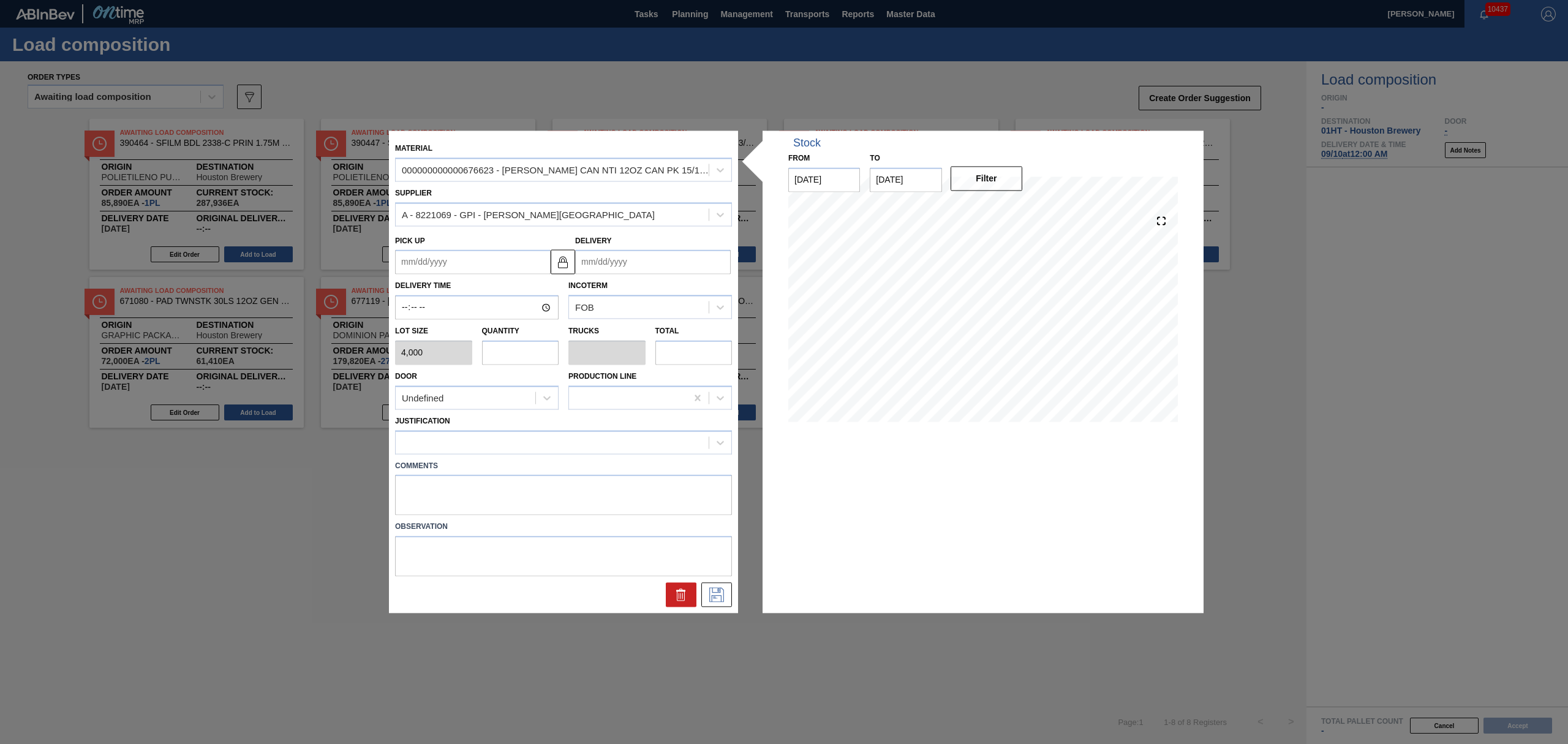
click at [612, 260] on input "Delivery" at bounding box center [653, 263] width 155 height 25
click at [616, 291] on div "[DATE]" at bounding box center [649, 291] width 147 height 11
drag, startPoint x: 710, startPoint y: 432, endPoint x: 695, endPoint y: 418, distance: 20.5
click at [710, 431] on div "6" at bounding box center [708, 430] width 17 height 17
type up "[DATE]"
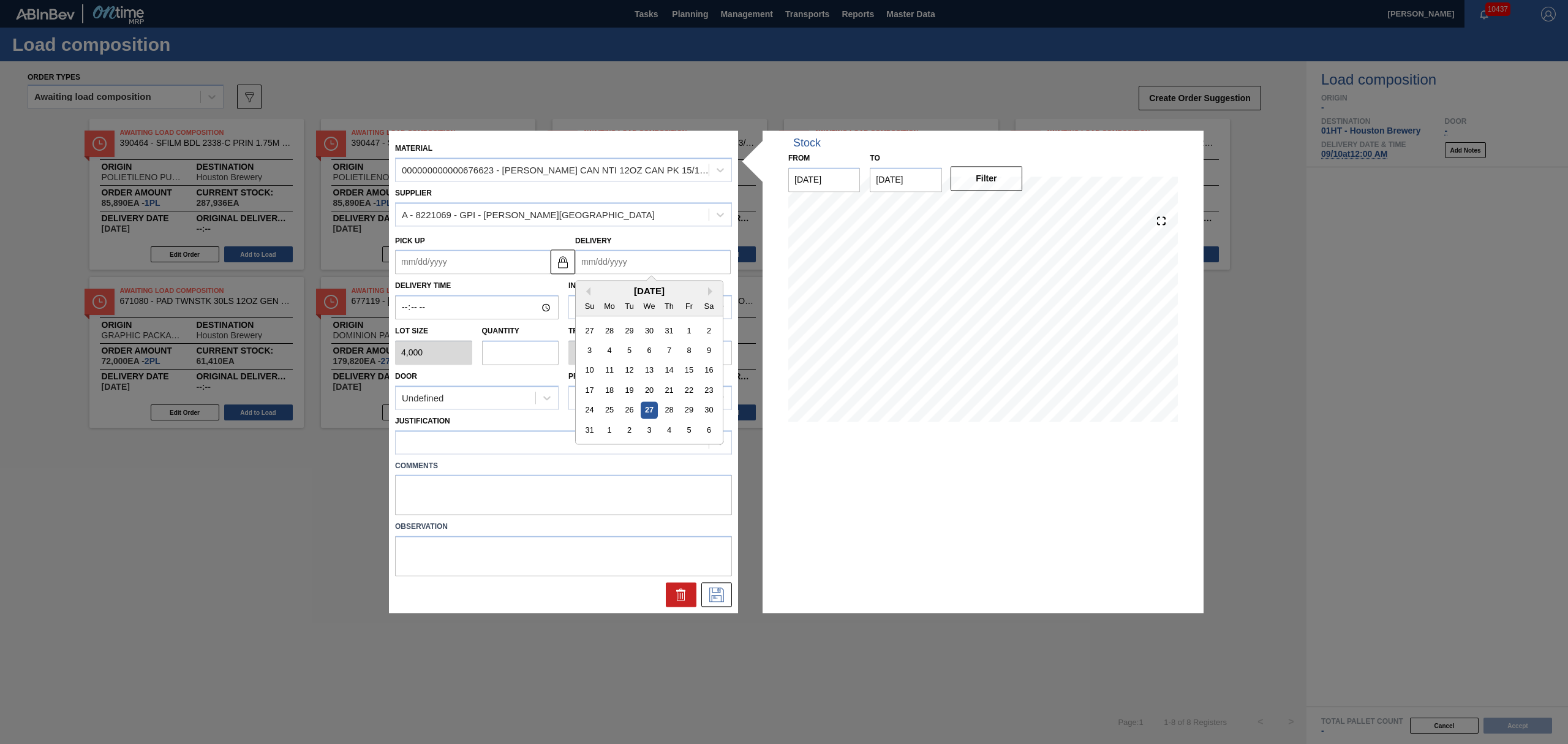
type input "[DATE]"
click at [525, 351] on input "text" at bounding box center [520, 352] width 77 height 25
type input "3"
type input "0.13"
type input "12,000"
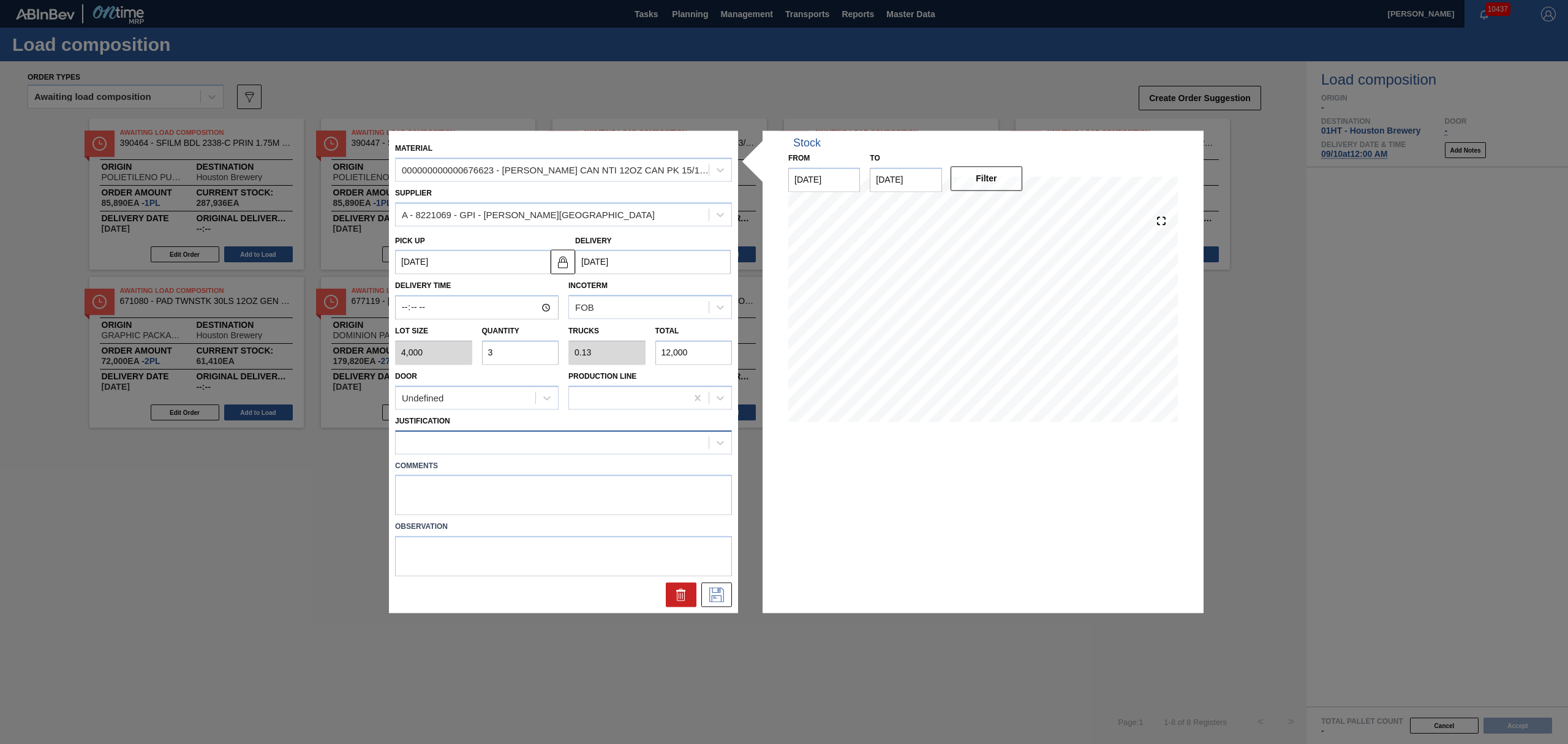
type input "3"
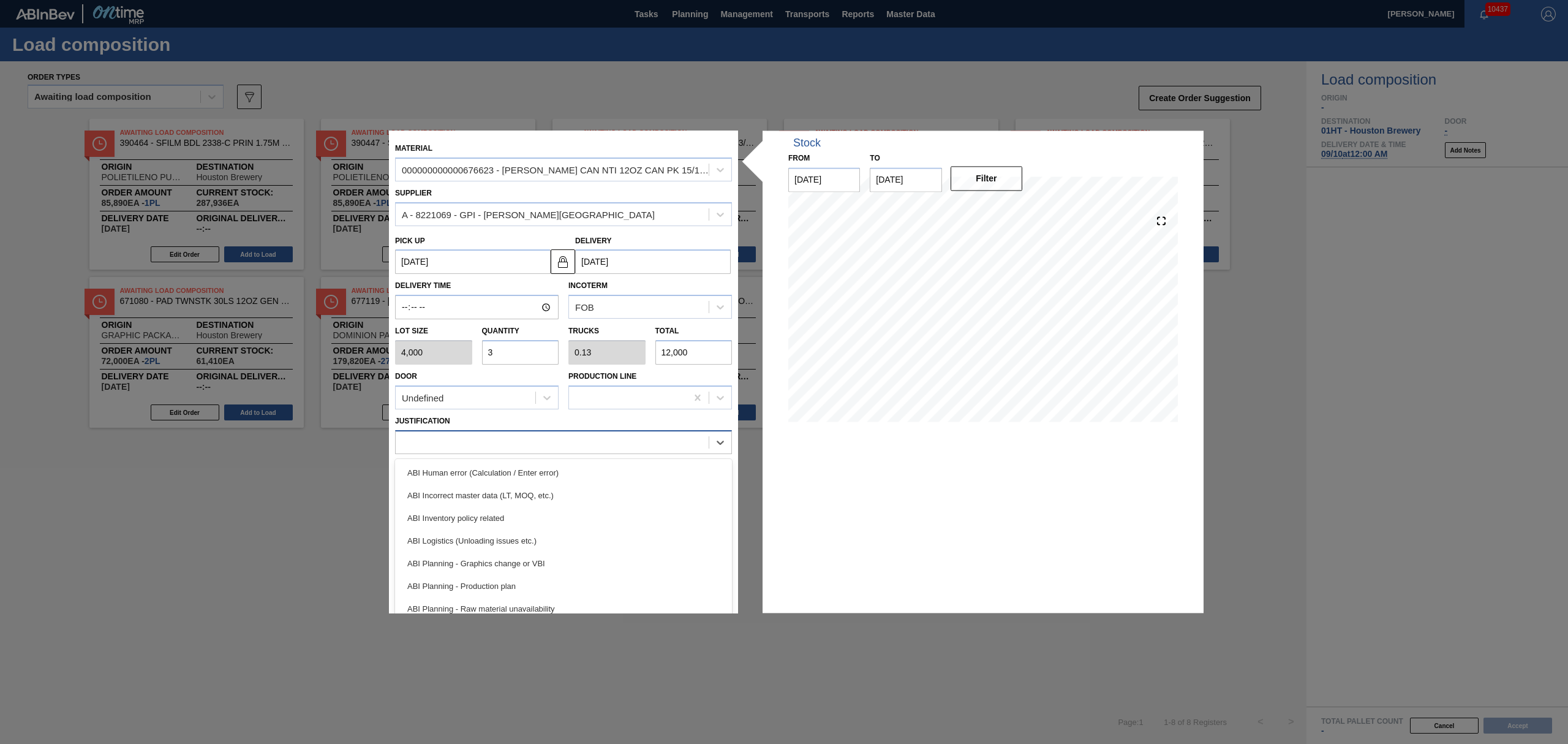
click at [416, 444] on div at bounding box center [552, 442] width 313 height 18
drag, startPoint x: 471, startPoint y: 584, endPoint x: 518, endPoint y: 569, distance: 49.3
click at [472, 584] on div "ABI Planning - Production plan" at bounding box center [564, 586] width 337 height 23
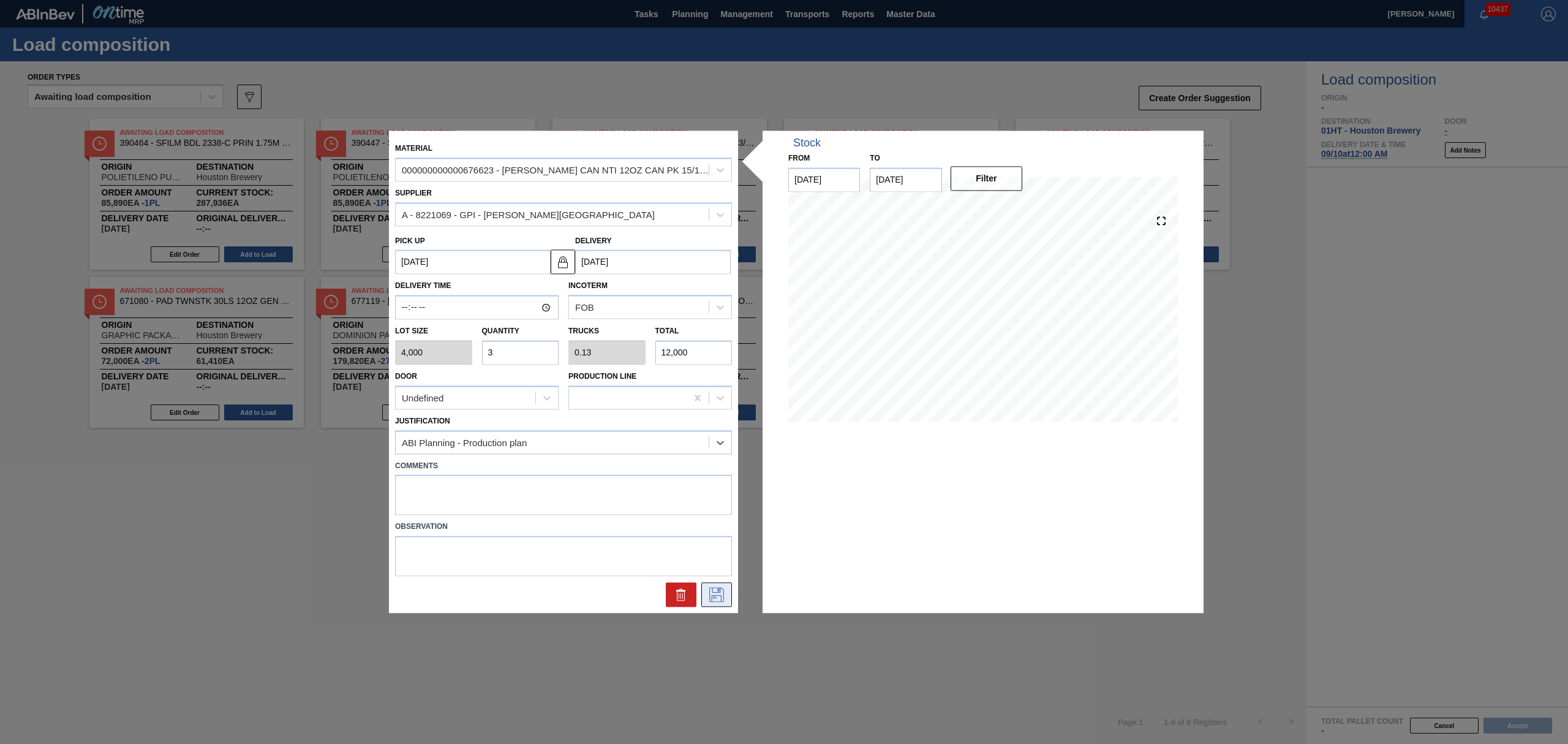
click at [716, 587] on icon at bounding box center [716, 595] width 15 height 15
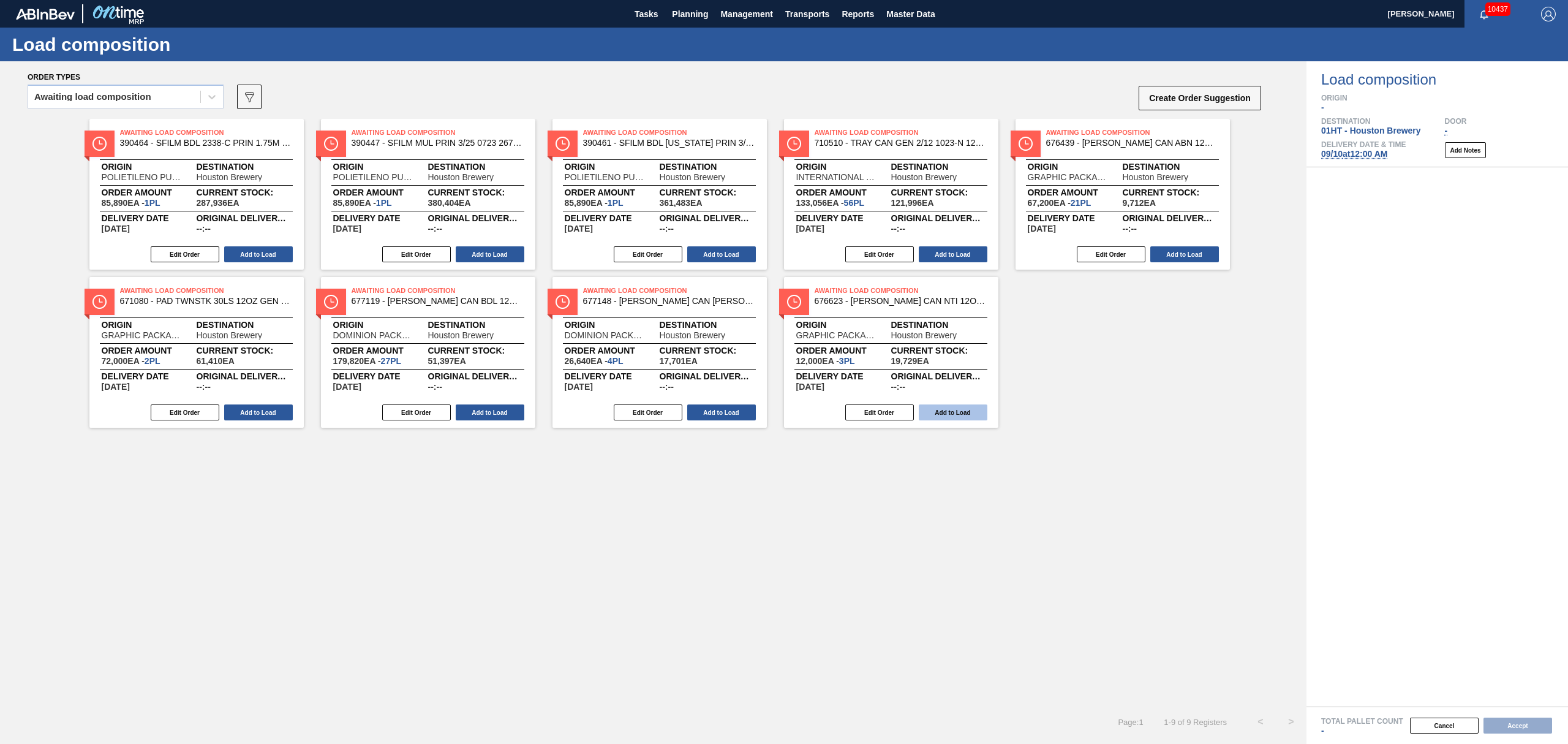
drag, startPoint x: 951, startPoint y: 411, endPoint x: 959, endPoint y: 412, distance: 8.1
click at [959, 412] on button "Add to Load" at bounding box center [953, 413] width 69 height 16
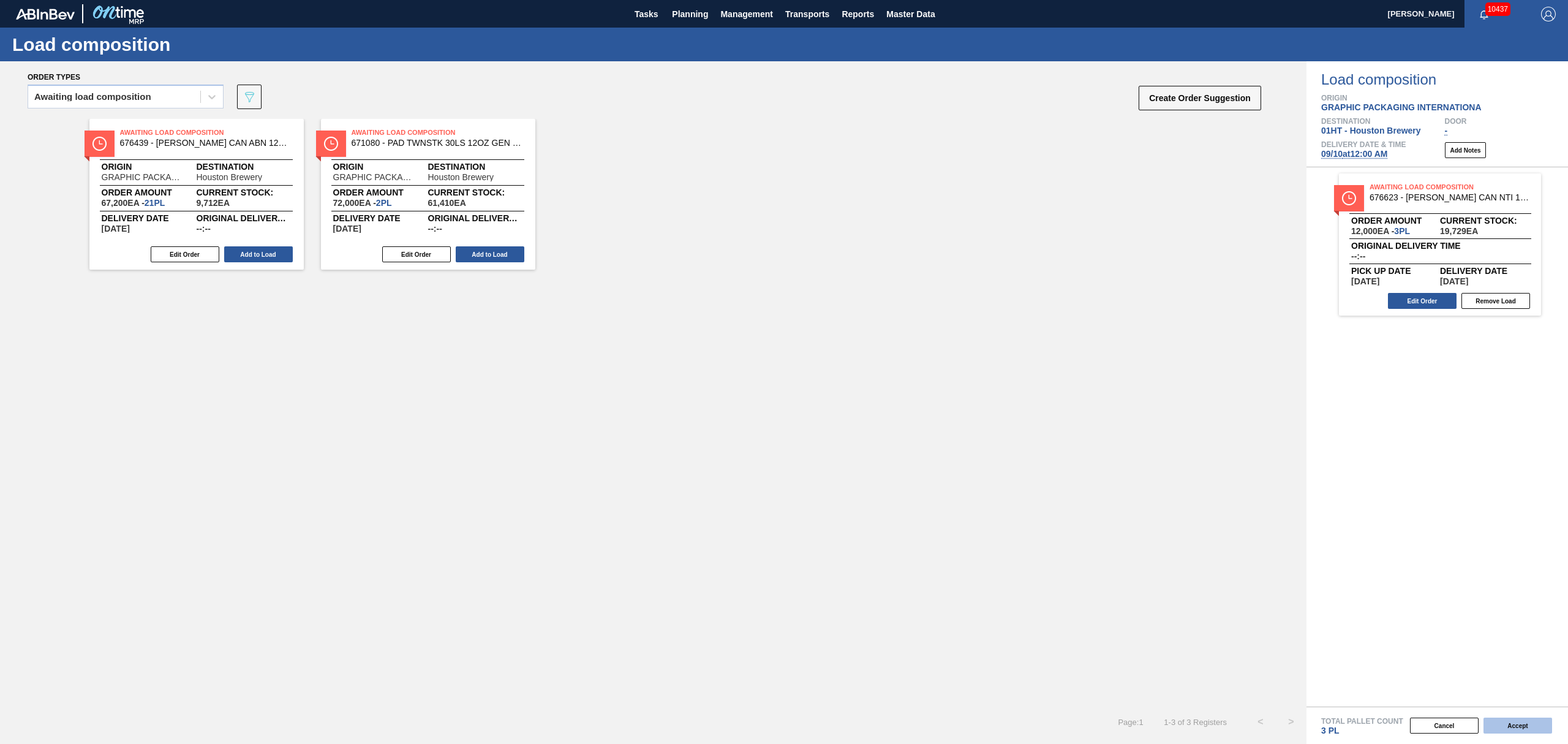
click at [1532, 729] on button "Accept" at bounding box center [1517, 725] width 69 height 16
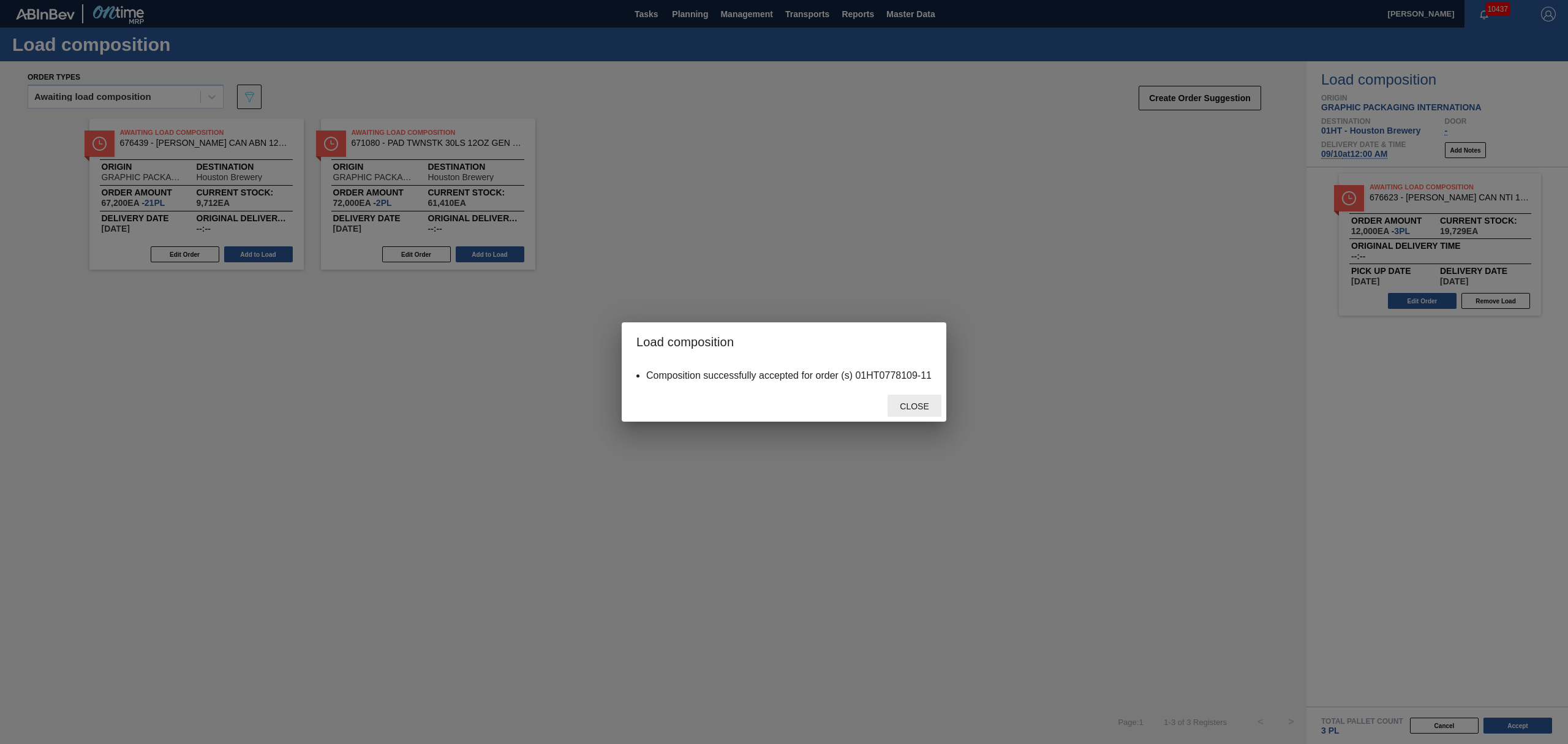
click at [905, 402] on span "Close" at bounding box center [914, 406] width 48 height 10
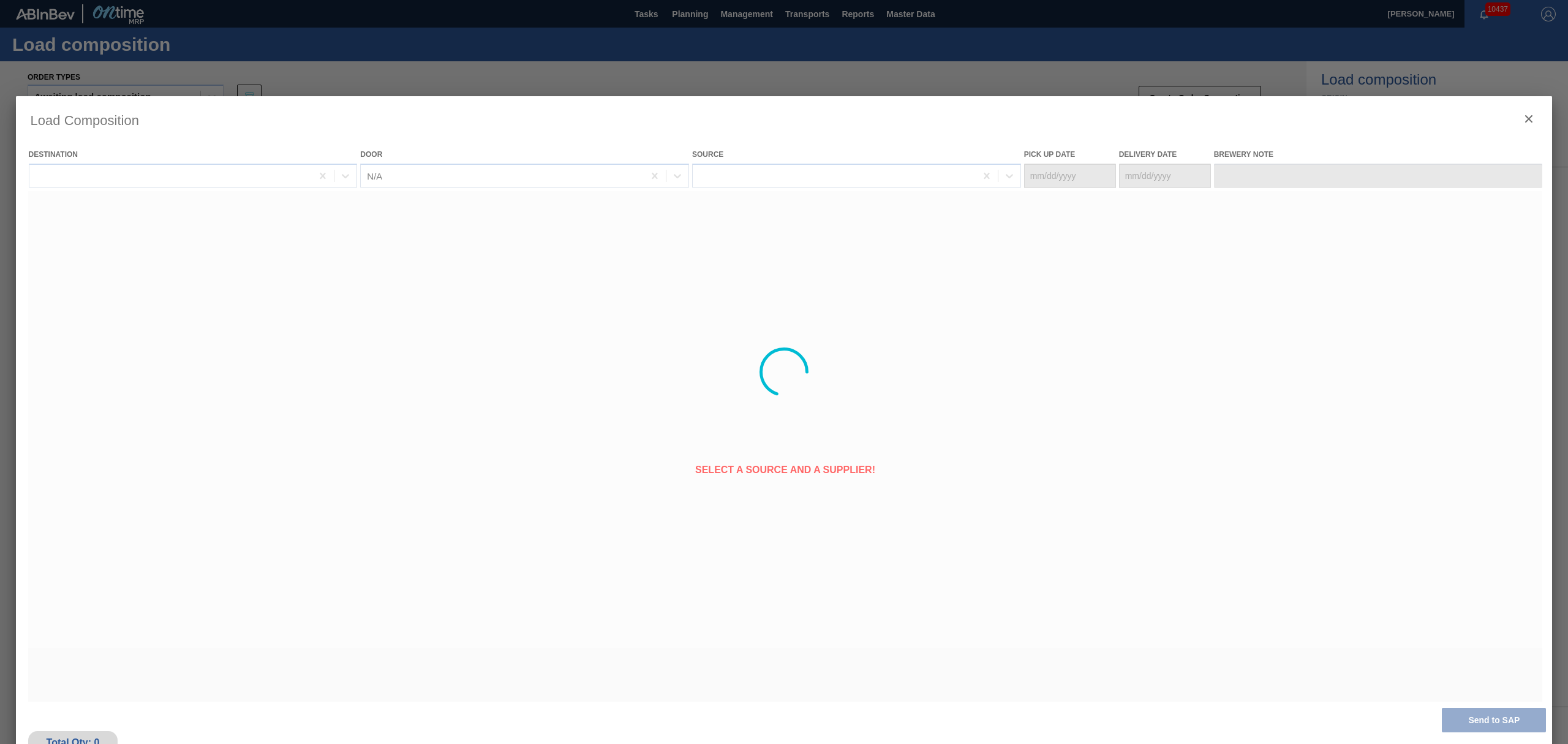
type Date "[DATE]"
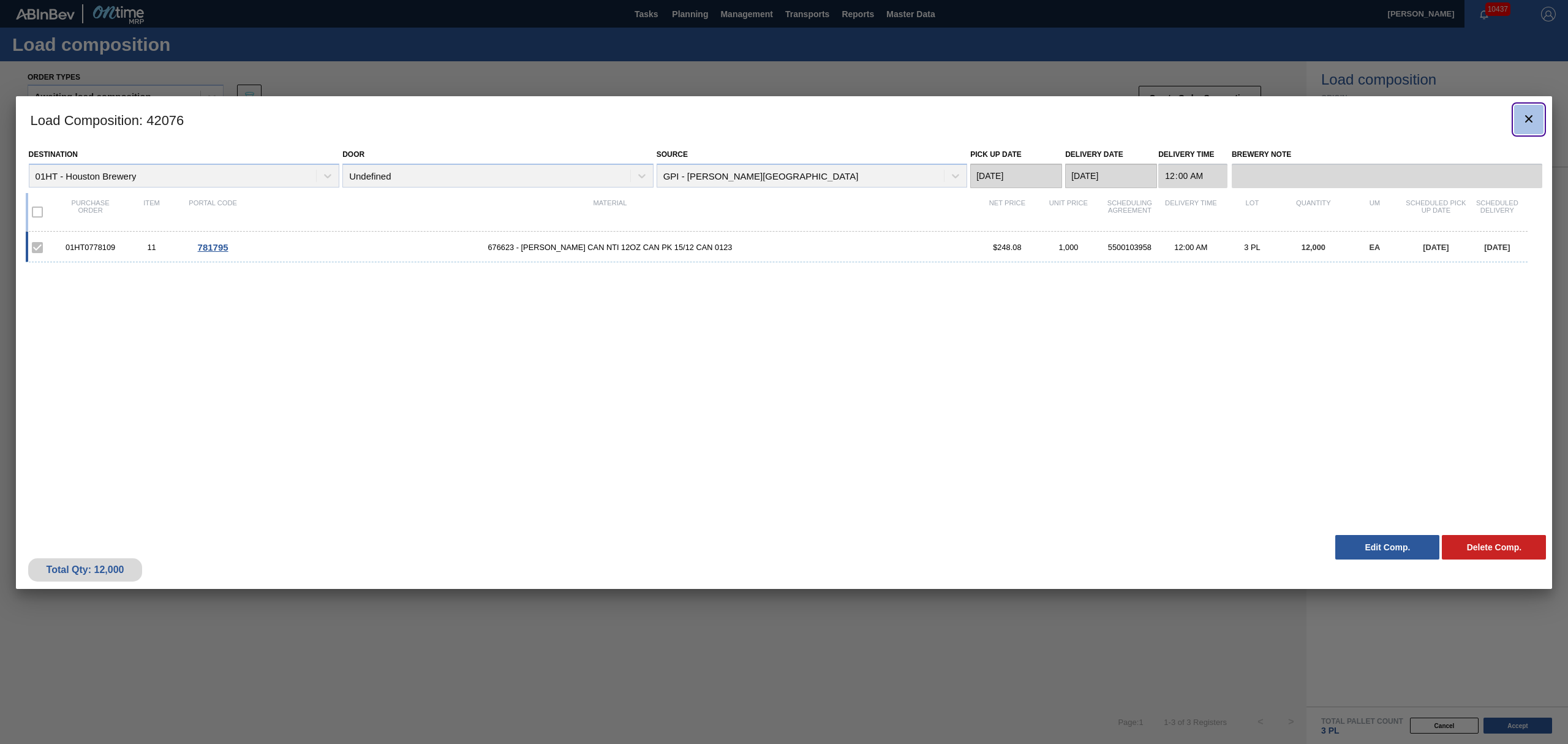
click at [1530, 113] on icon "botão de ícone" at bounding box center [1529, 119] width 15 height 15
